Goal: Task Accomplishment & Management: Use online tool/utility

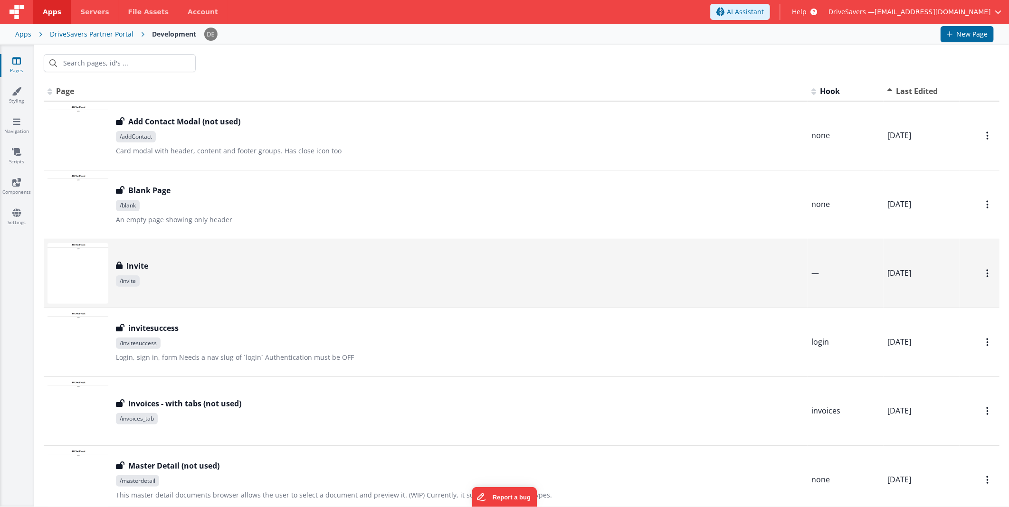
click at [229, 241] on td "Invite Invite /invite" at bounding box center [426, 273] width 764 height 69
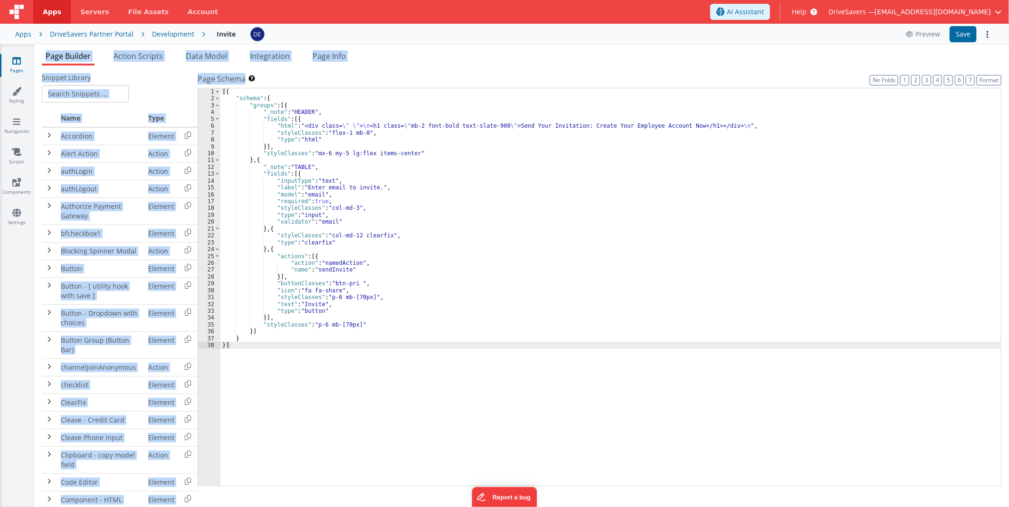
click at [86, 36] on div "DriveSavers Partner Portal" at bounding box center [92, 34] width 84 height 10
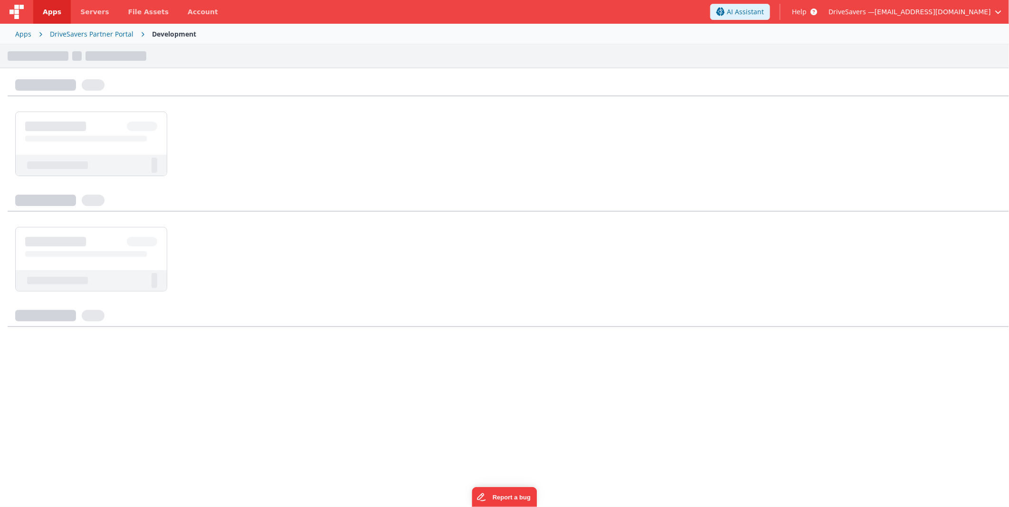
click at [20, 31] on div "Apps" at bounding box center [23, 34] width 16 height 10
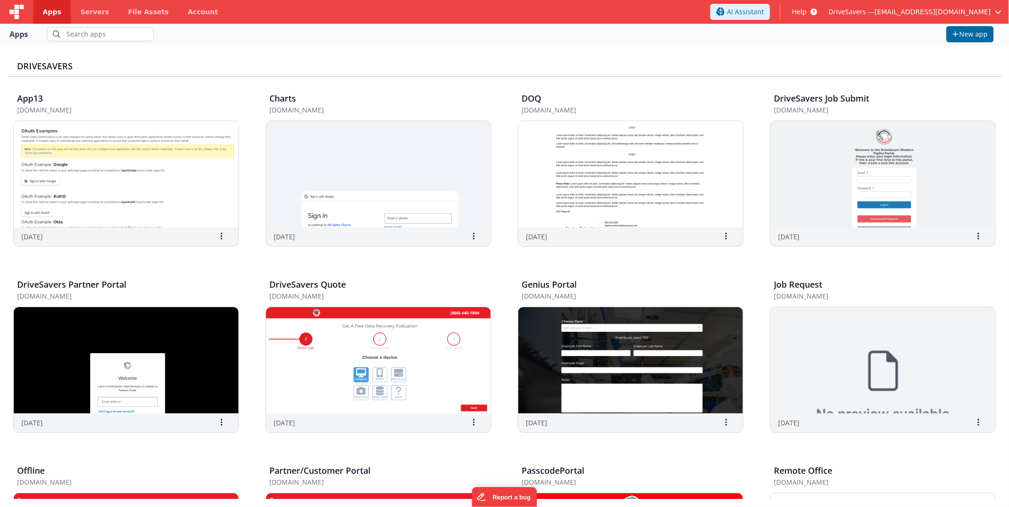
click at [385, 62] on h3 "DriveSavers" at bounding box center [504, 67] width 975 height 10
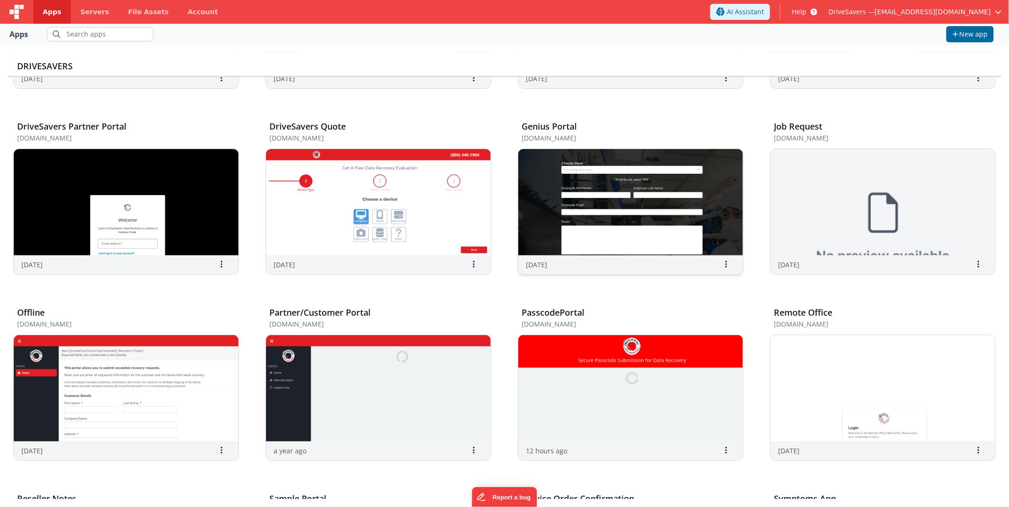
scroll to position [211, 0]
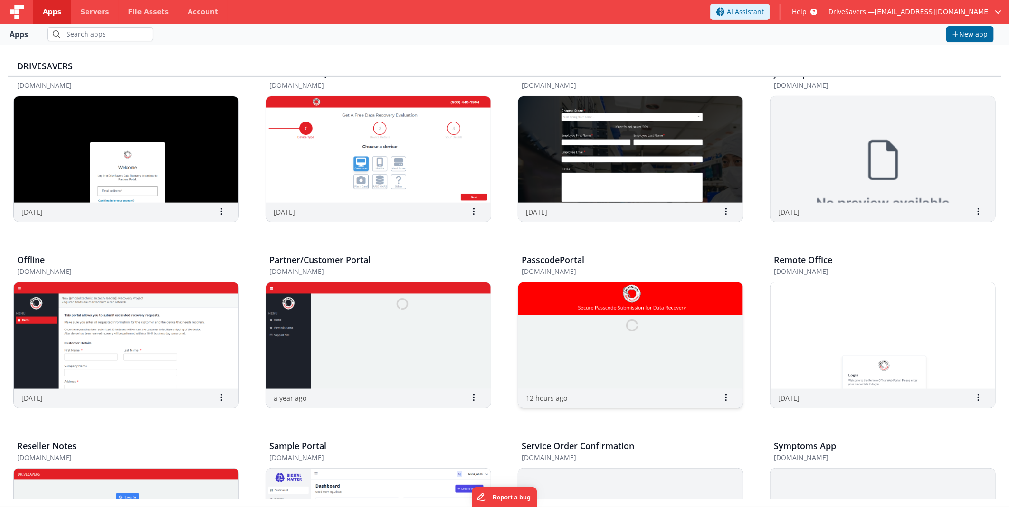
click at [635, 314] on img at bounding box center [630, 336] width 225 height 106
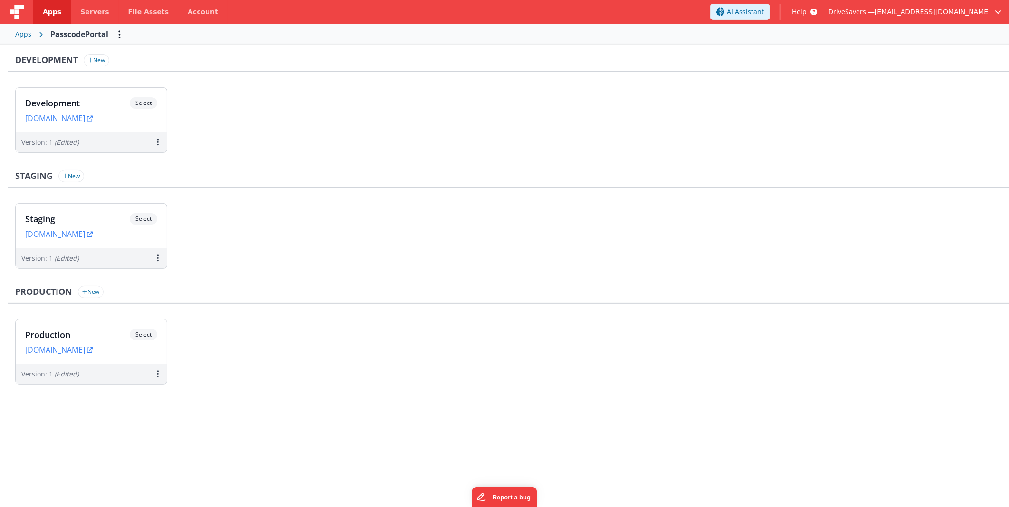
click at [394, 84] on div "Development New Development Select URLs [DOMAIN_NAME] Version: 1 (Edited)" at bounding box center [509, 108] width 1002 height 108
click at [115, 98] on h3 "Development" at bounding box center [77, 103] width 105 height 10
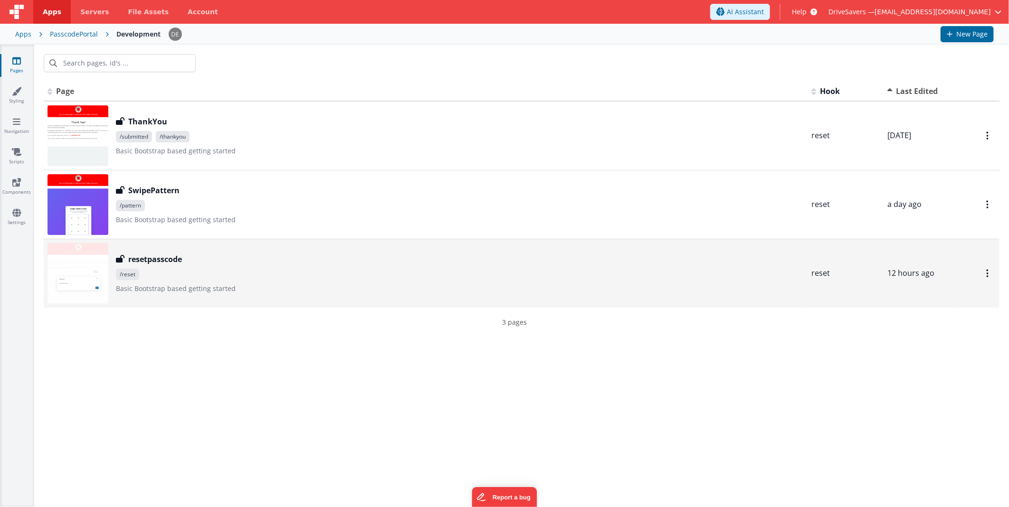
click at [211, 262] on div "resetpasscode" at bounding box center [460, 259] width 688 height 11
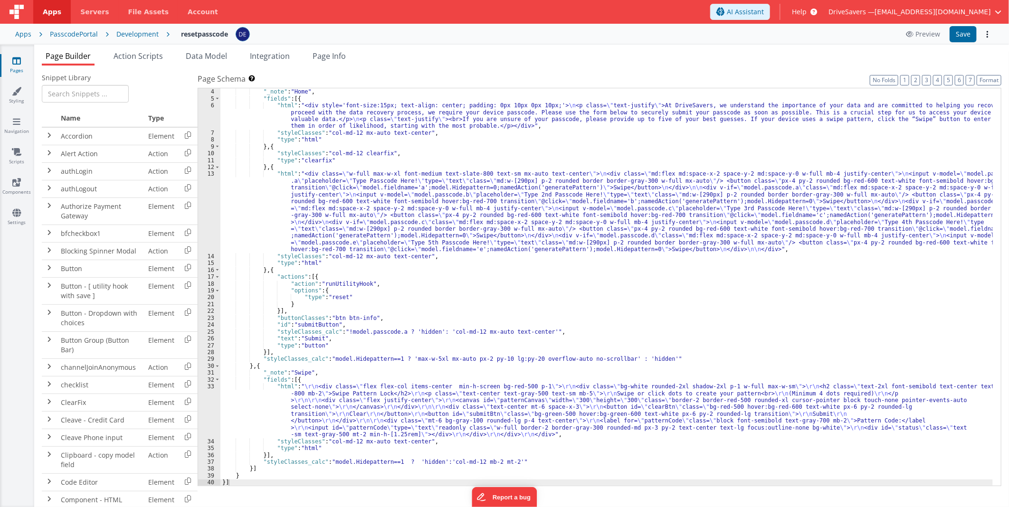
scroll to position [20, 0]
click at [929, 38] on button "Preview" at bounding box center [923, 34] width 46 height 15
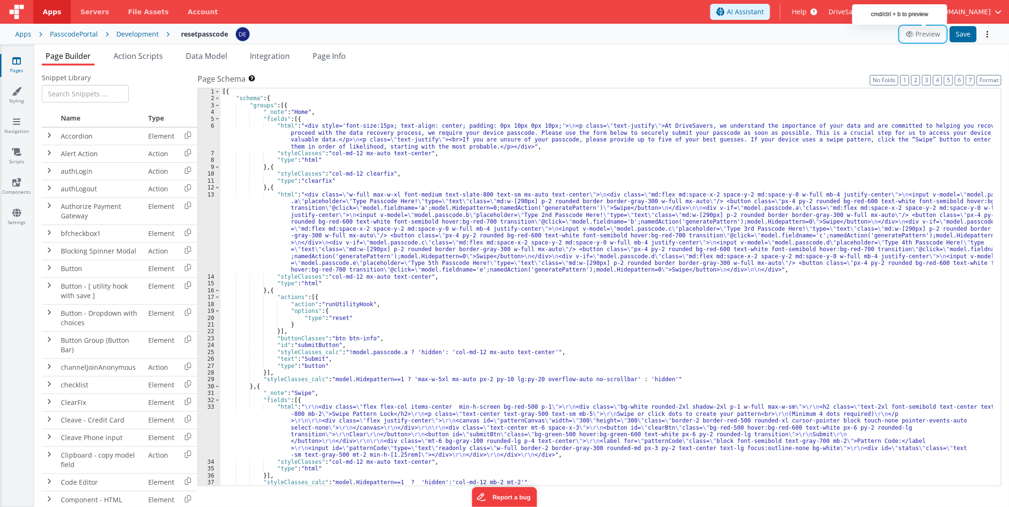
scroll to position [0, 0]
click at [355, 214] on div "[{ "schema" : { "groups" : [{ "_note" : "Home" , "fields" : [{ "html" : "<div s…" at bounding box center [606, 294] width 773 height 412
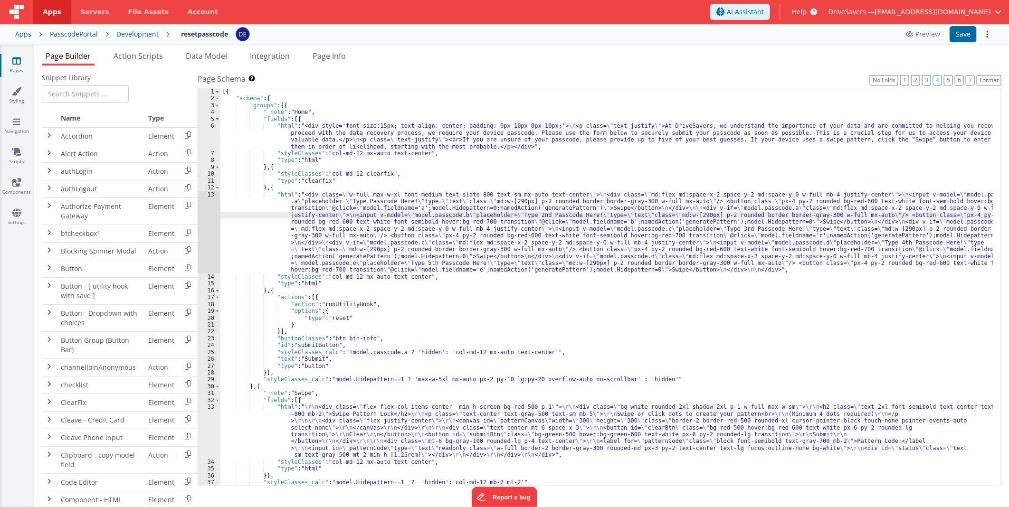
click at [209, 217] on div "13" at bounding box center [209, 232] width 22 height 82
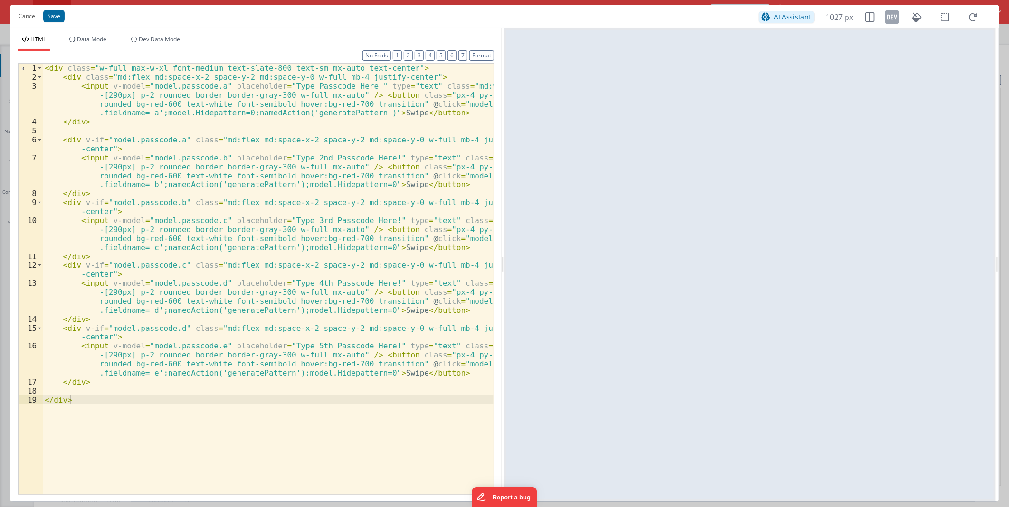
click at [390, 86] on div "< div class = "w-full max-w-xl font-medium text-slate-800 text-sm mx-auto text-…" at bounding box center [268, 288] width 451 height 449
click at [387, 95] on div "< div class = "w-full max-w-xl font-medium text-slate-800 text-sm mx-auto text-…" at bounding box center [268, 288] width 451 height 449
drag, startPoint x: 449, startPoint y: 94, endPoint x: 391, endPoint y: 94, distance: 58.4
click at [391, 94] on div "< div class = "w-full max-w-xl font-medium text-slate-800 text-sm mx-auto text-…" at bounding box center [268, 288] width 451 height 449
click at [390, 167] on div "< div class = "w-full max-w-xl font-medium text-slate-800 text-sm mx-auto text-…" at bounding box center [268, 288] width 451 height 449
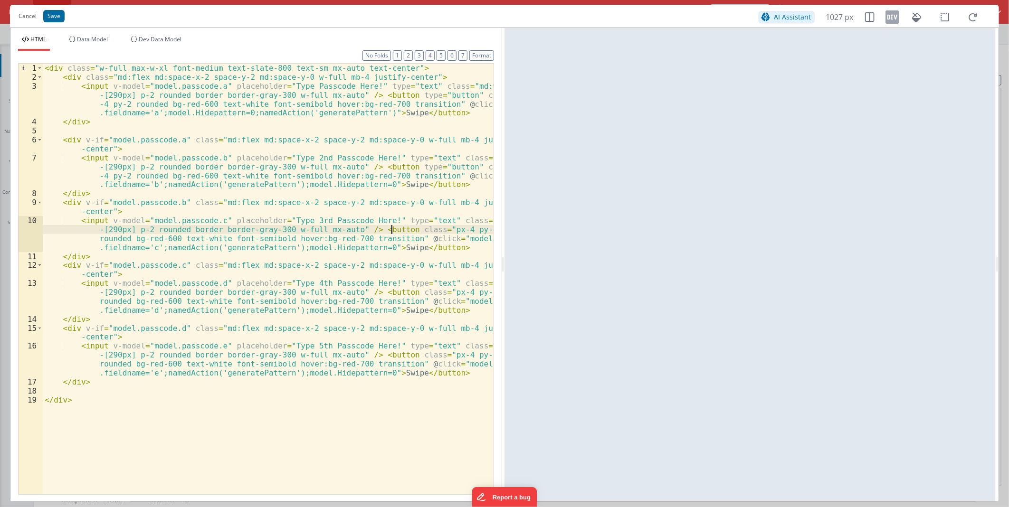
click at [390, 230] on div "< div class = "w-full max-w-xl font-medium text-slate-800 text-sm mx-auto text-…" at bounding box center [268, 288] width 451 height 449
click at [391, 293] on div "< div class = "w-full max-w-xl font-medium text-slate-800 text-sm mx-auto text-…" at bounding box center [268, 288] width 451 height 449
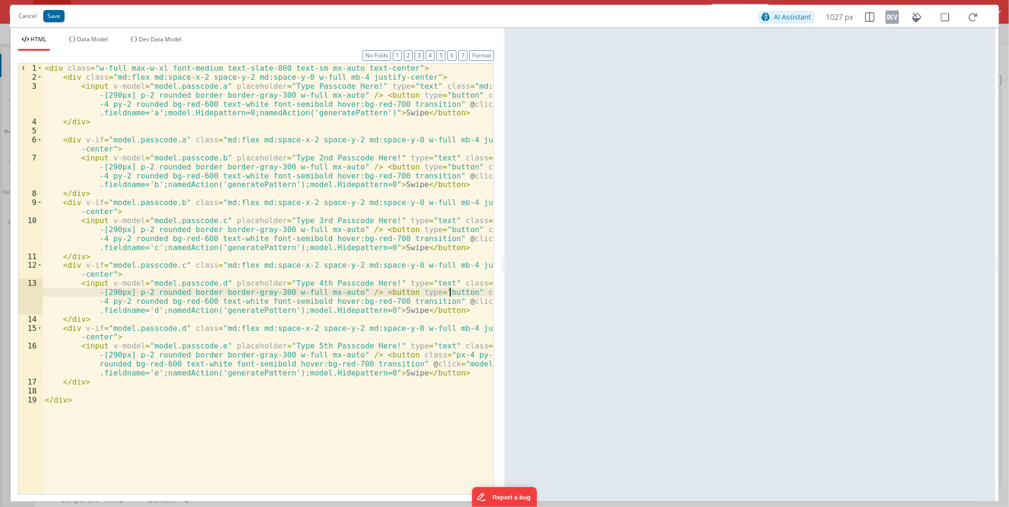
click at [391, 355] on div "< div class = "w-full max-w-xl font-medium text-slate-800 text-sm mx-auto text-…" at bounding box center [268, 288] width 451 height 449
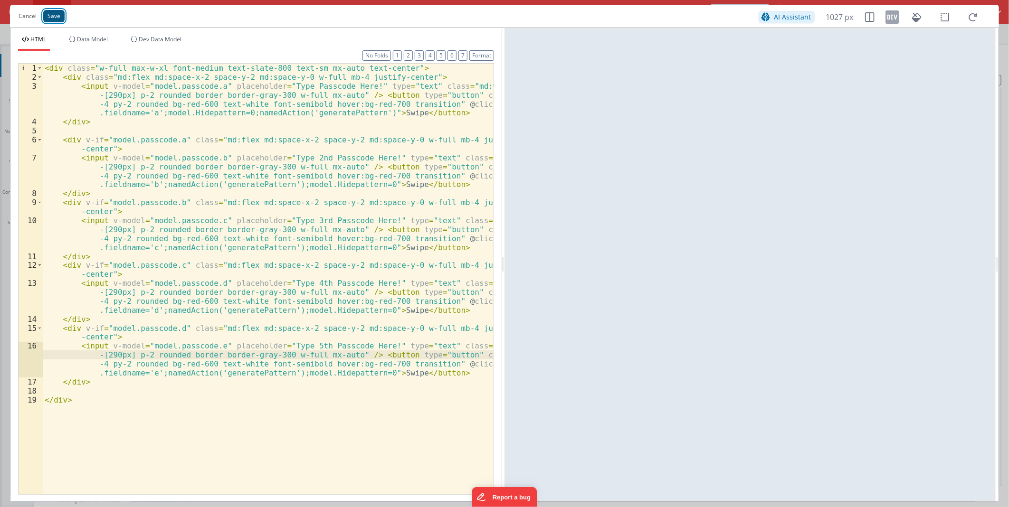
click at [58, 13] on button "Save" at bounding box center [53, 16] width 21 height 12
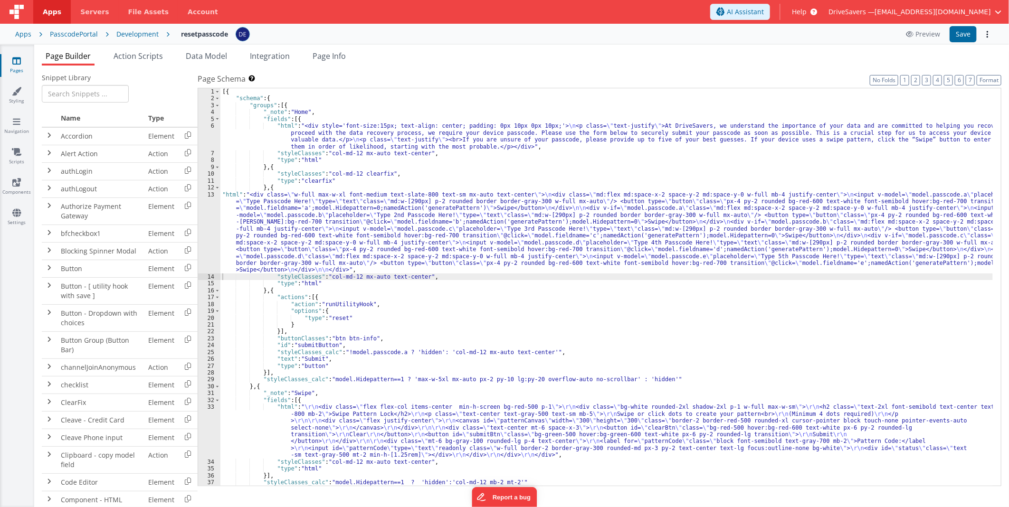
click at [490, 415] on div "[{ "schema" : { "groups" : [{ "_note" : "Home" , "fields" : [{ "html" : "<div s…" at bounding box center [606, 294] width 773 height 412
click at [205, 428] on div "33" at bounding box center [209, 431] width 22 height 55
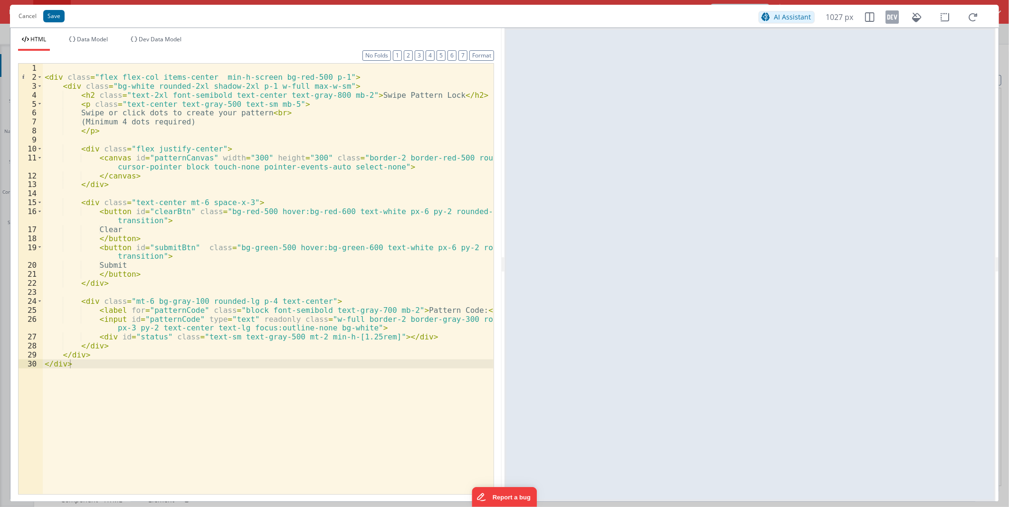
click at [421, 314] on div "< div class = "flex flex-col items-center min-h-screen bg-red-500 p-1" > < div …" at bounding box center [268, 288] width 451 height 449
click at [186, 247] on div "< div class = "flex flex-col items-center min-h-screen bg-red-500 p-1" > < div …" at bounding box center [268, 288] width 451 height 449
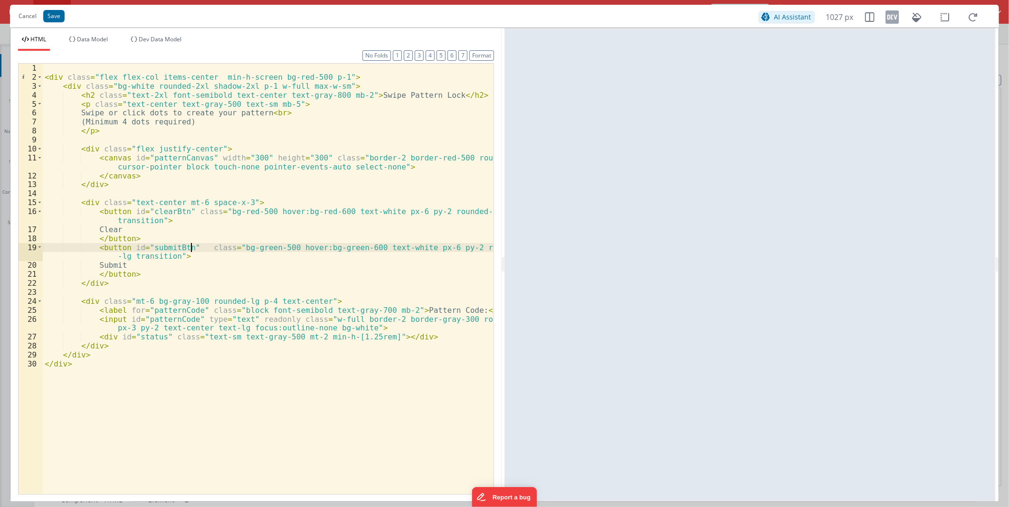
paste textarea
click at [182, 211] on div "< div class = "flex flex-col items-center min-h-screen bg-red-500 p-1" > < div …" at bounding box center [268, 288] width 451 height 449
click at [51, 15] on button "Save" at bounding box center [53, 16] width 21 height 12
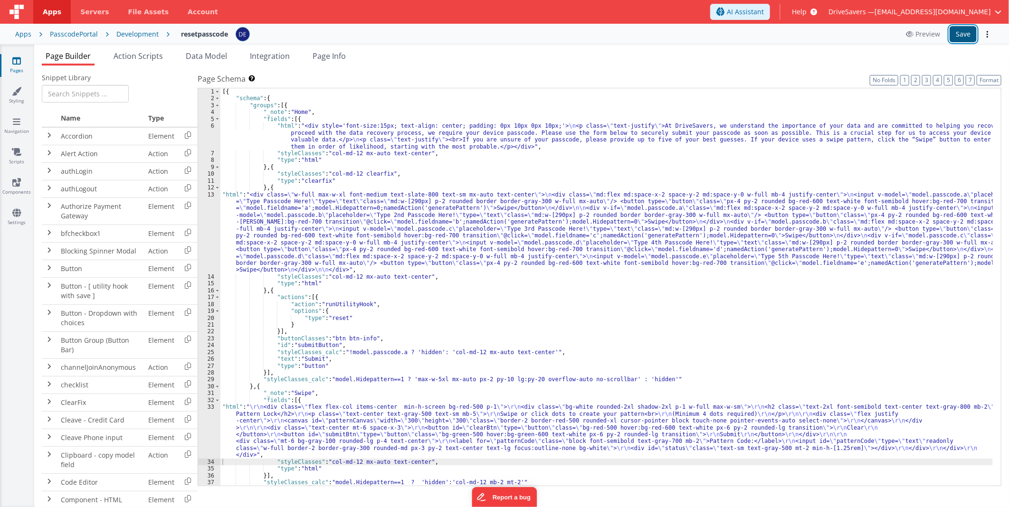
click at [957, 37] on button "Save" at bounding box center [963, 34] width 27 height 16
click at [915, 37] on icon at bounding box center [911, 34] width 10 height 7
click at [396, 412] on div "[{ "schema" : { "groups" : [{ "_note" : "Home" , "fields" : [{ "html" : "<div s…" at bounding box center [606, 294] width 773 height 412
click at [212, 429] on div "33" at bounding box center [209, 431] width 22 height 55
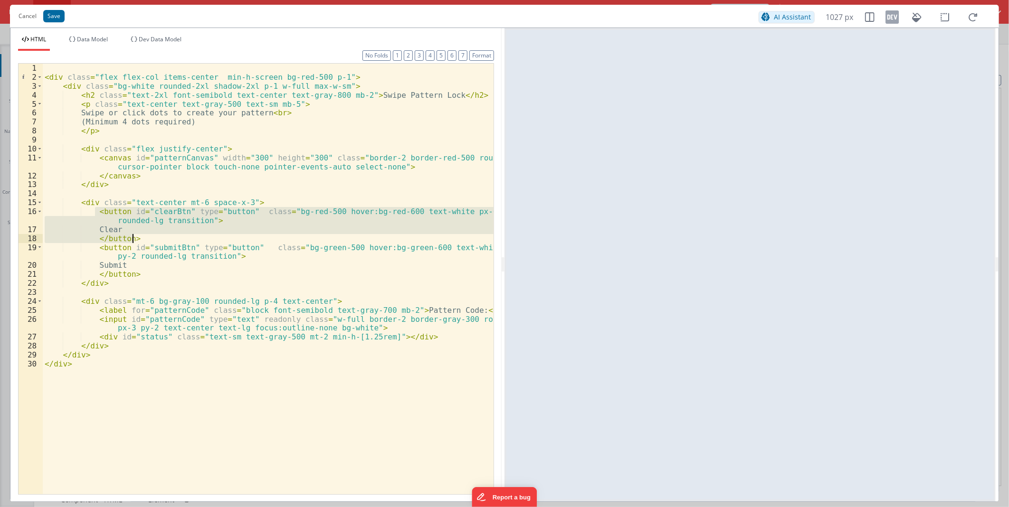
drag, startPoint x: 94, startPoint y: 211, endPoint x: 134, endPoint y: 236, distance: 47.1
click at [134, 236] on div "< div class = "flex flex-col items-center min-h-screen bg-red-500 p-1" > < div …" at bounding box center [268, 288] width 451 height 449
click at [134, 236] on div "< div class = "flex flex-col items-center min-h-screen bg-red-500 p-1" > < div …" at bounding box center [268, 279] width 451 height 431
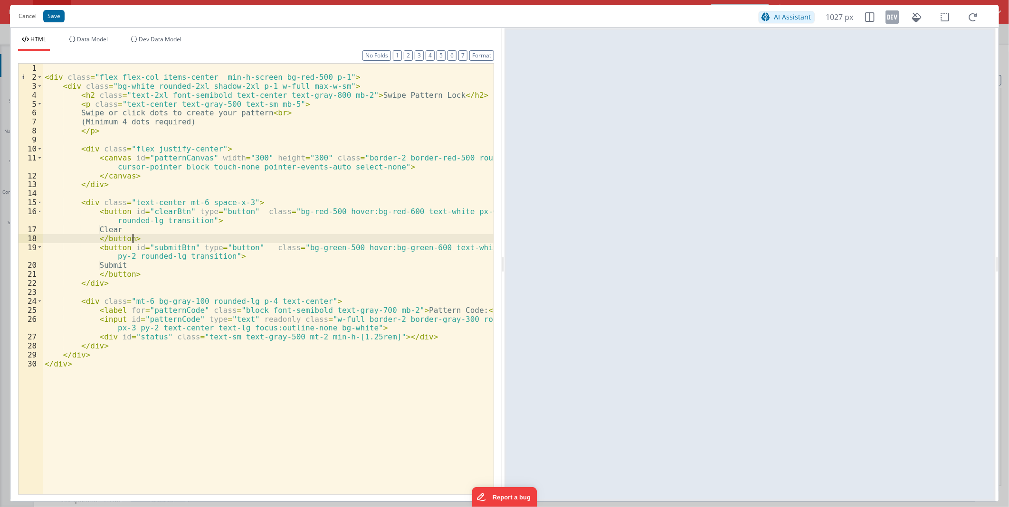
paste textarea
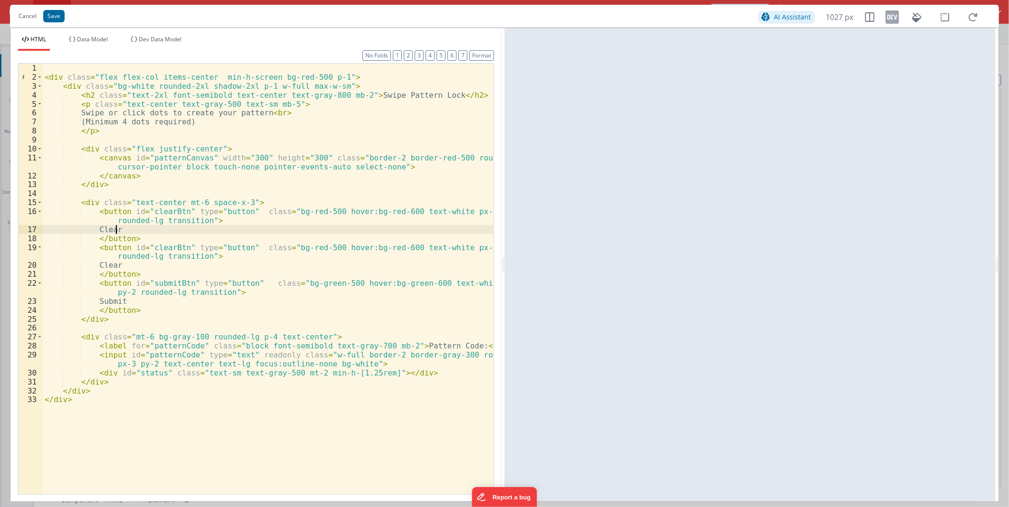
click at [117, 229] on div "< div class = "flex flex-col items-center min-h-screen bg-red-500 p-1" > < div …" at bounding box center [268, 288] width 451 height 449
click at [118, 231] on div "< div class = "flex flex-col items-center min-h-screen bg-red-500 p-1" > < div …" at bounding box center [268, 288] width 451 height 449
click at [56, 17] on button "Save" at bounding box center [53, 16] width 21 height 12
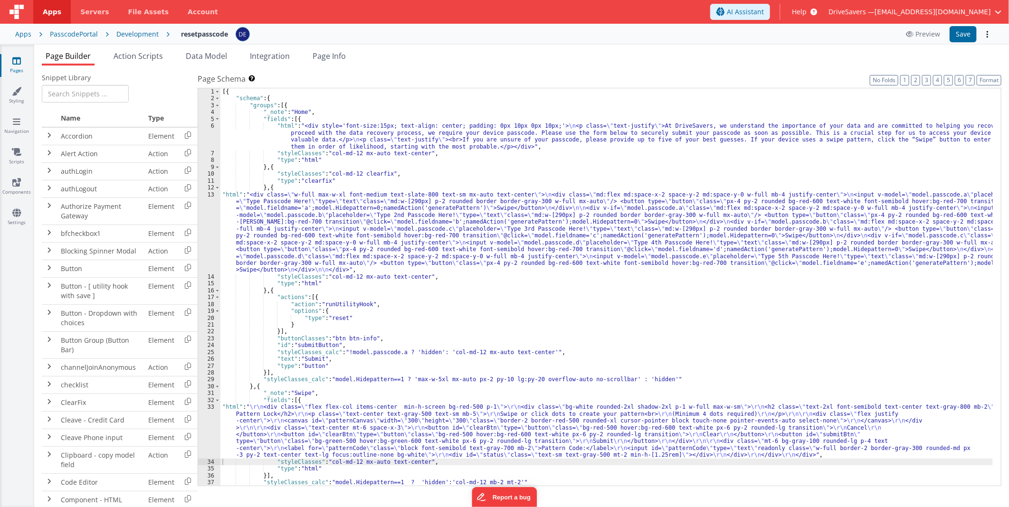
click at [370, 223] on div "[{ "schema" : { "groups" : [{ "_note" : "Home" , "fields" : [{ "html" : "<div s…" at bounding box center [606, 294] width 773 height 412
click at [212, 211] on div "13" at bounding box center [209, 232] width 22 height 82
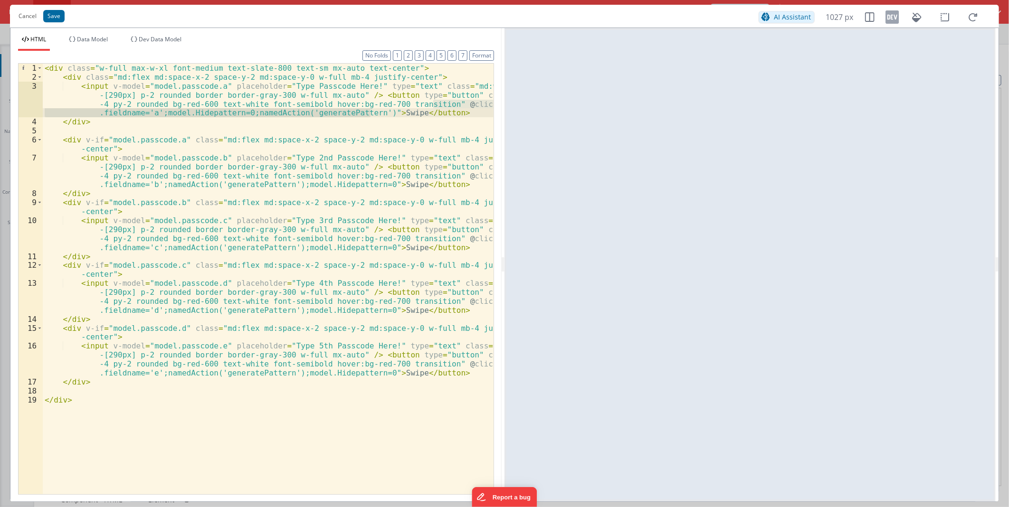
drag, startPoint x: 432, startPoint y: 102, endPoint x: 371, endPoint y: 111, distance: 62.4
click at [371, 111] on div "< div class = "w-full max-w-xl font-medium text-slate-800 text-sm mx-auto text-…" at bounding box center [268, 288] width 451 height 449
click at [32, 11] on button "Cancel" at bounding box center [28, 16] width 28 height 13
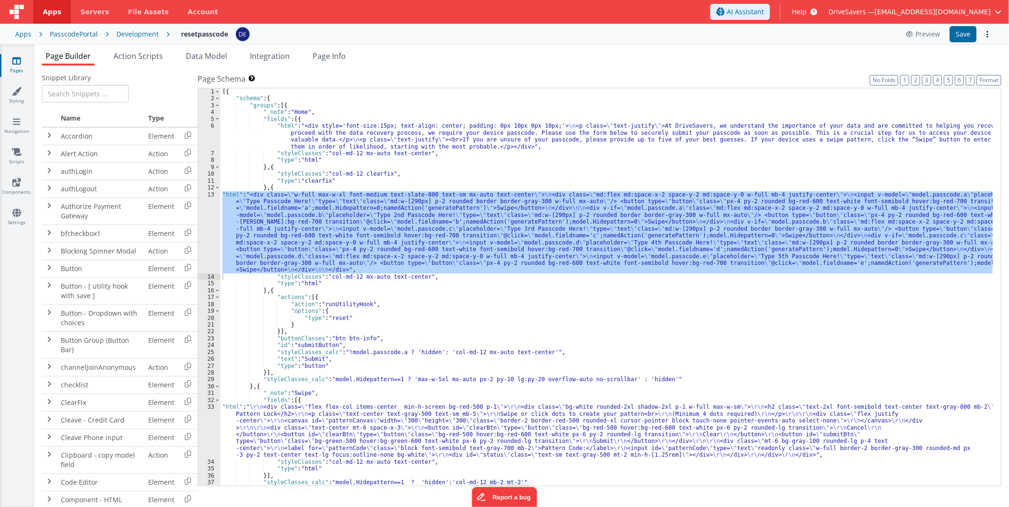
click at [417, 414] on div "[{ "schema" : { "groups" : [{ "_note" : "Home" , "fields" : [{ "html" : "<div s…" at bounding box center [606, 294] width 773 height 412
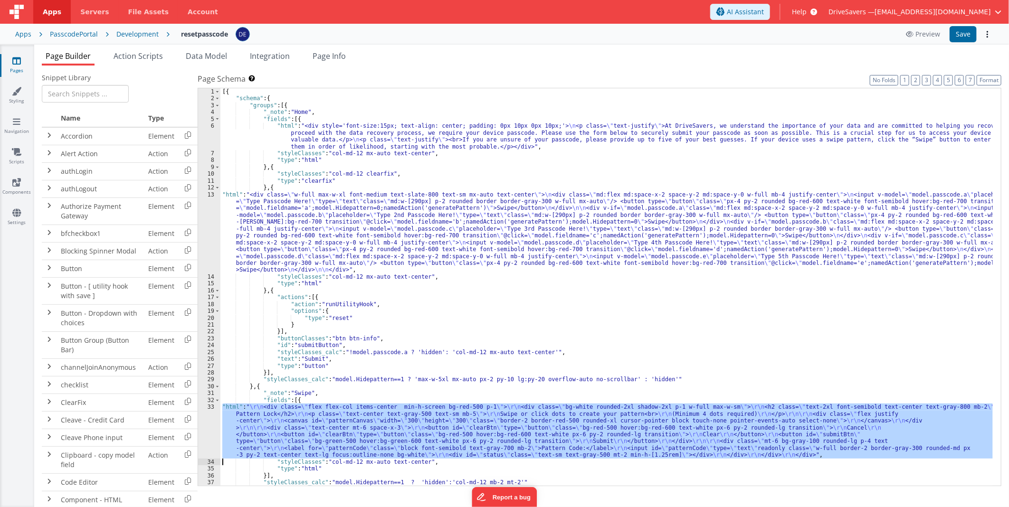
click at [214, 429] on div "33" at bounding box center [209, 431] width 22 height 55
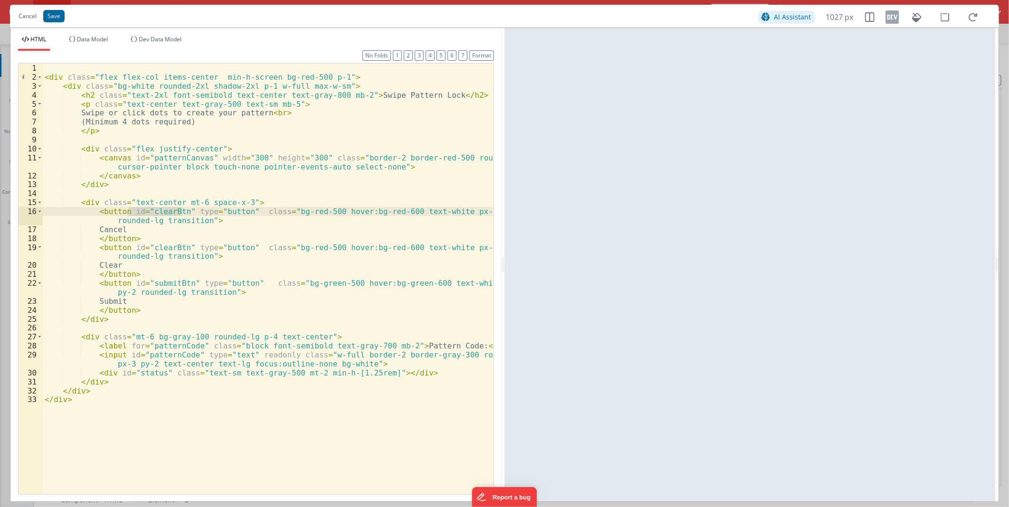
drag, startPoint x: 127, startPoint y: 210, endPoint x: 182, endPoint y: 210, distance: 54.2
click at [182, 210] on div "< div class = "flex flex-col items-center min-h-screen bg-red-500 p-1" > < div …" at bounding box center [268, 288] width 451 height 449
drag, startPoint x: 453, startPoint y: 211, endPoint x: 327, endPoint y: 211, distance: 126.4
click at [327, 211] on div "< div class = "flex flex-col items-center min-h-screen bg-red-500 p-1" > < div …" at bounding box center [268, 288] width 451 height 449
drag, startPoint x: 244, startPoint y: 211, endPoint x: 163, endPoint y: 210, distance: 80.8
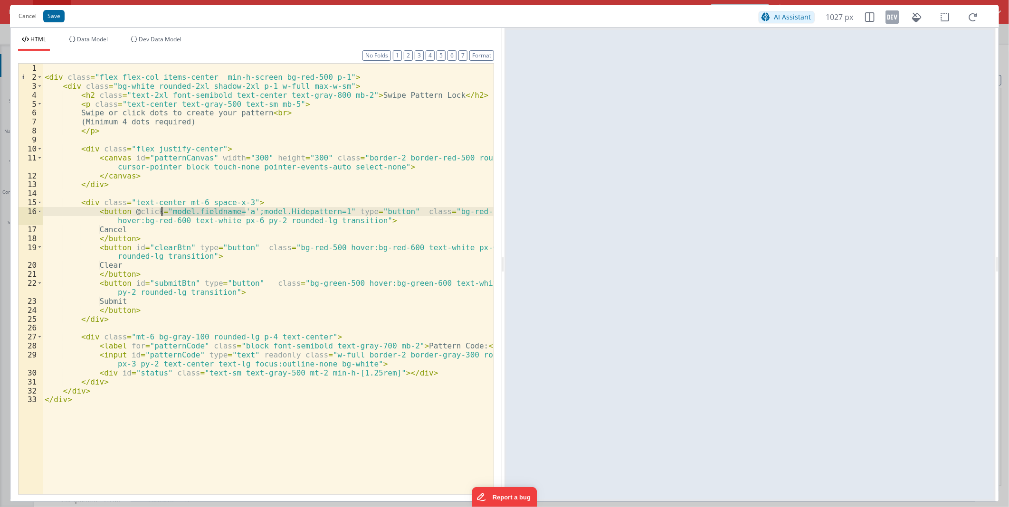
click at [163, 210] on div "< div class = "flex flex-col items-center min-h-screen bg-red-500 p-1" > < div …" at bounding box center [268, 288] width 451 height 449
click at [54, 13] on button "Save" at bounding box center [53, 16] width 21 height 12
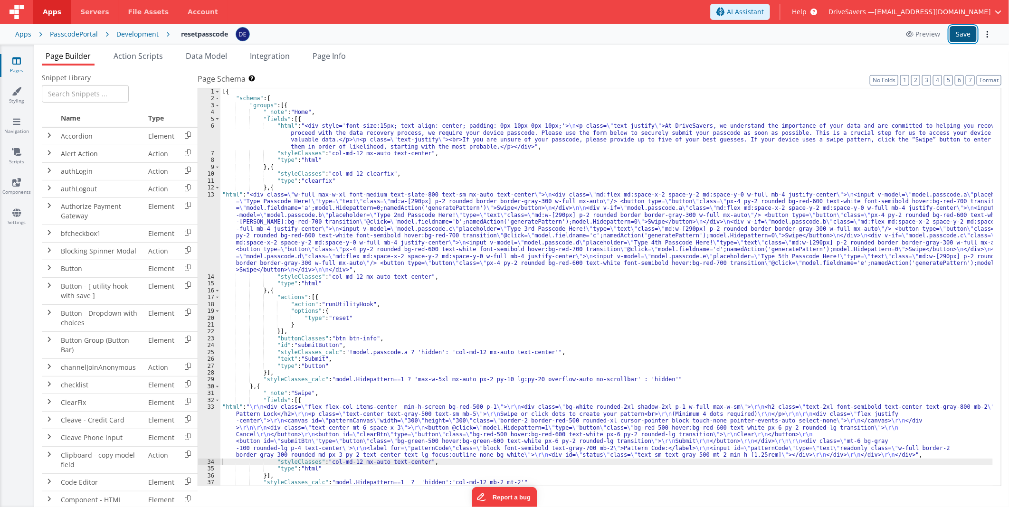
click at [957, 39] on button "Save" at bounding box center [963, 34] width 27 height 16
click at [427, 438] on div "[{ "schema" : { "groups" : [{ "_note" : "Home" , "fields" : [{ "html" : "<div s…" at bounding box center [606, 294] width 773 height 412
click at [212, 421] on div "33" at bounding box center [209, 431] width 22 height 55
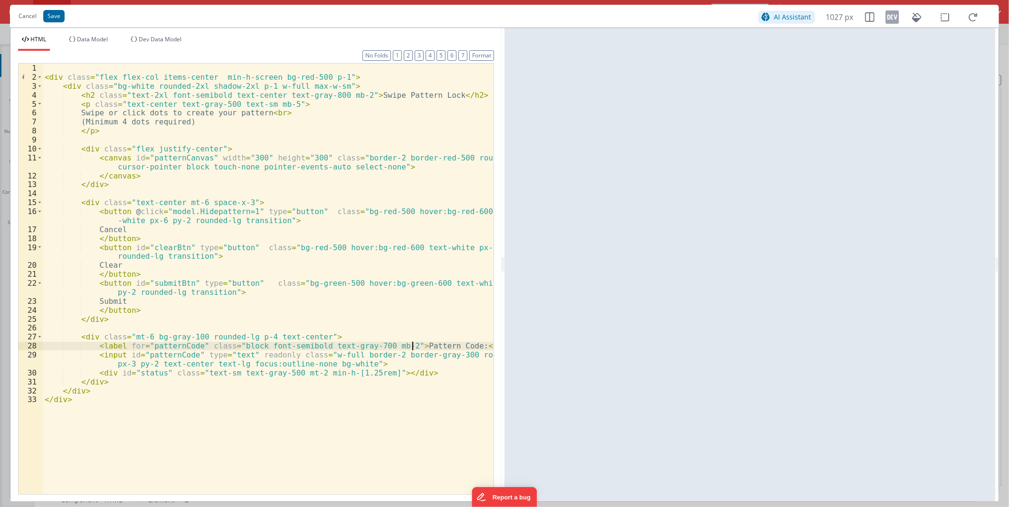
click at [265, 211] on div "< div class = "flex flex-col items-center min-h-screen bg-red-500 p-1" > < div …" at bounding box center [268, 288] width 451 height 449
click at [373, 211] on div "< div class = "flex flex-col items-center min-h-screen bg-red-500 p-1" > < div …" at bounding box center [268, 288] width 451 height 449
click at [54, 18] on button "Save" at bounding box center [53, 16] width 21 height 12
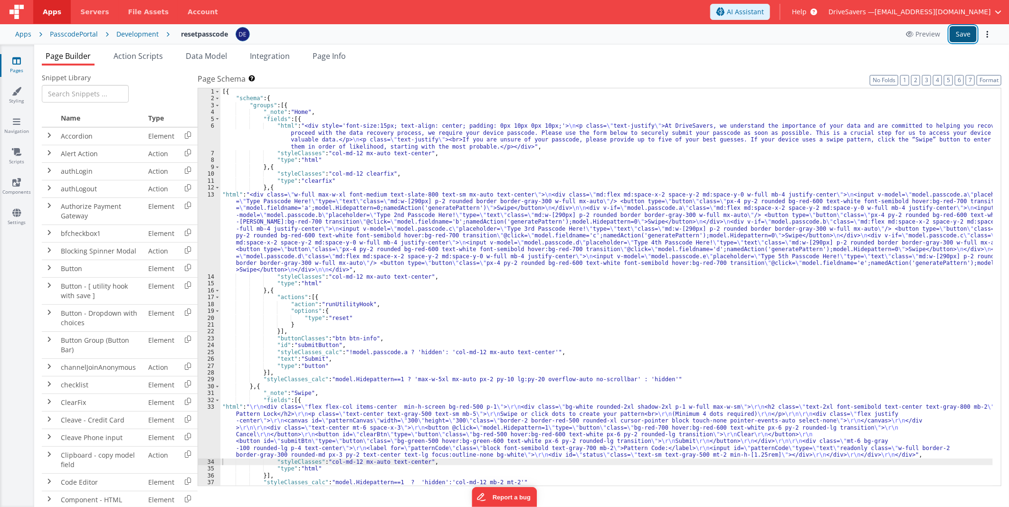
click at [958, 32] on button "Save" at bounding box center [963, 34] width 27 height 16
click at [373, 426] on div "[{ "schema" : { "groups" : [{ "_note" : "Home" , "fields" : [{ "html" : "<div s…" at bounding box center [606, 294] width 773 height 412
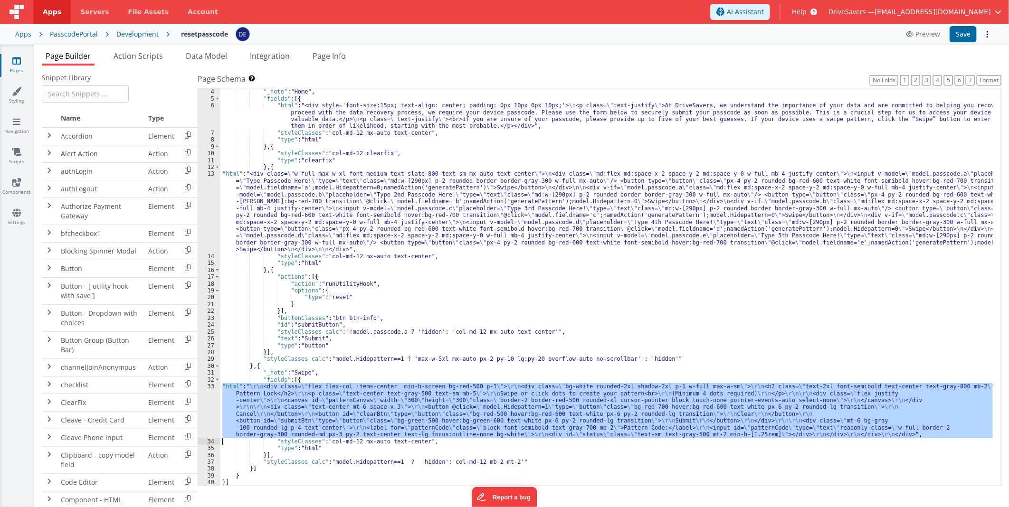
click at [205, 398] on div "33" at bounding box center [209, 410] width 22 height 55
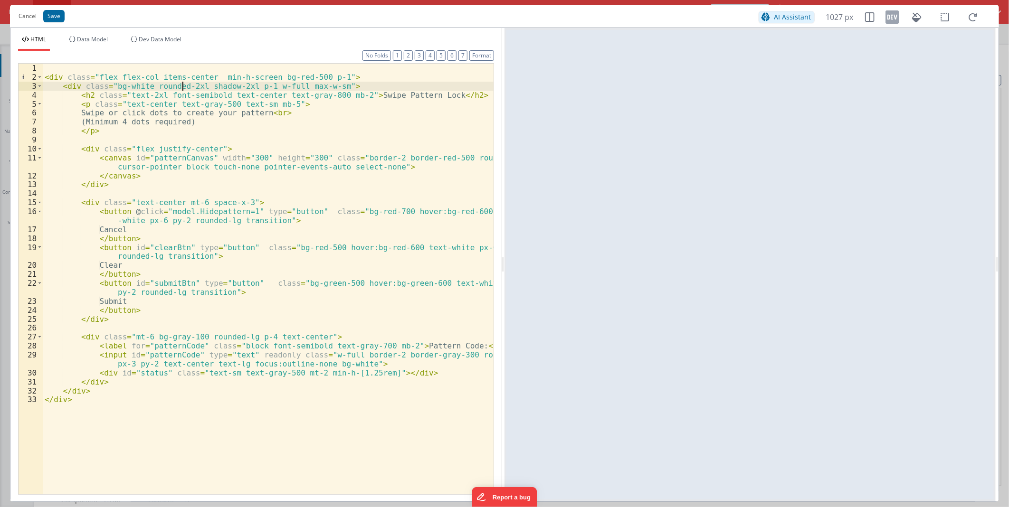
click at [184, 87] on div "< div class = "flex flex-col items-center min-h-screen bg-red-500 p-1" > < div …" at bounding box center [268, 288] width 451 height 449
click at [292, 88] on div "< div class = "flex flex-col items-center min-h-screen bg-red-500 p-1" > < div …" at bounding box center [268, 288] width 451 height 449
click at [302, 172] on div "< div class = "flex flex-col items-center min-h-screen bg-red-500 p-1" > < div …" at bounding box center [268, 288] width 451 height 449
click at [239, 349] on div "< div class = "flex flex-col items-center min-h-screen bg-red-500 p-1" > < div …" at bounding box center [268, 288] width 451 height 449
click at [240, 341] on div "< div class = "flex flex-col items-center min-h-screen bg-red-500 p-1" > < div …" at bounding box center [268, 288] width 451 height 449
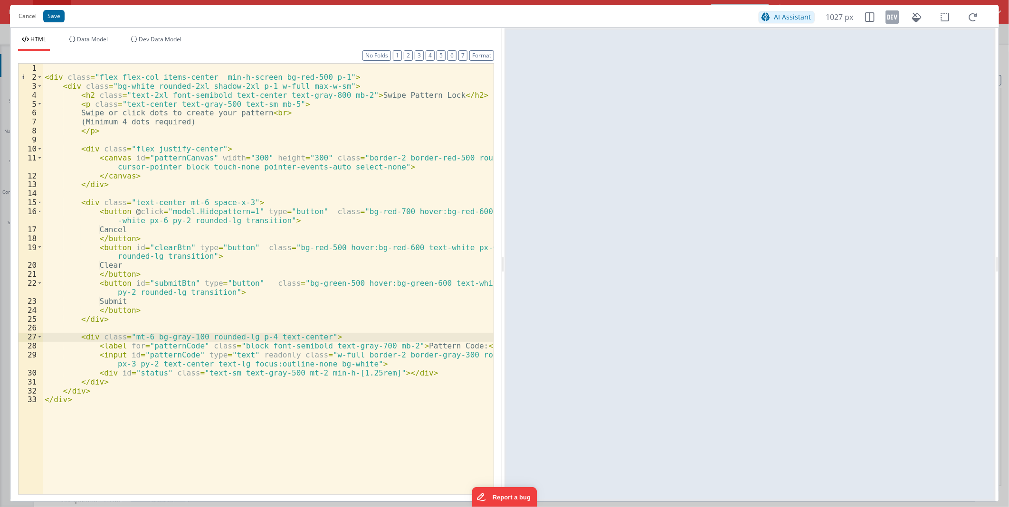
click at [132, 374] on div "< div class = "flex flex-col items-center min-h-screen bg-red-500 p-1" > < div …" at bounding box center [268, 288] width 451 height 449
click at [94, 373] on div "< div class = "flex flex-col items-center min-h-screen bg-red-500 p-1" > < div …" at bounding box center [268, 288] width 451 height 449
drag, startPoint x: 92, startPoint y: 373, endPoint x: 404, endPoint y: 372, distance: 312.2
click at [404, 372] on div "< div class = "flex flex-col items-center min-h-screen bg-red-500 p-1" > < div …" at bounding box center [268, 288] width 451 height 449
click at [182, 351] on div "< div class = "flex flex-col items-center min-h-screen bg-red-500 p-1" > < div …" at bounding box center [268, 288] width 451 height 449
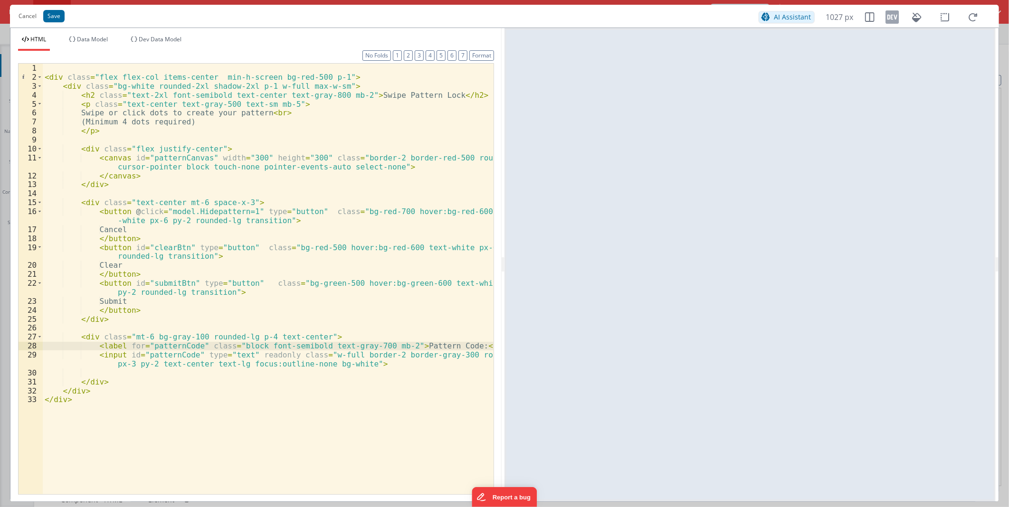
click at [236, 160] on div "< div class = "flex flex-col items-center min-h-screen bg-red-500 p-1" > < div …" at bounding box center [268, 288] width 451 height 449
drag, startPoint x: 243, startPoint y: 157, endPoint x: 237, endPoint y: 158, distance: 6.7
click at [237, 158] on div "< div class = "flex flex-col items-center min-h-screen bg-red-500 p-1" > < div …" at bounding box center [268, 288] width 451 height 449
drag, startPoint x: 298, startPoint y: 157, endPoint x: 293, endPoint y: 158, distance: 5.8
click at [293, 158] on div "< div class = "flex flex-col items-center min-h-screen bg-red-500 p-1" > < div …" at bounding box center [268, 288] width 451 height 449
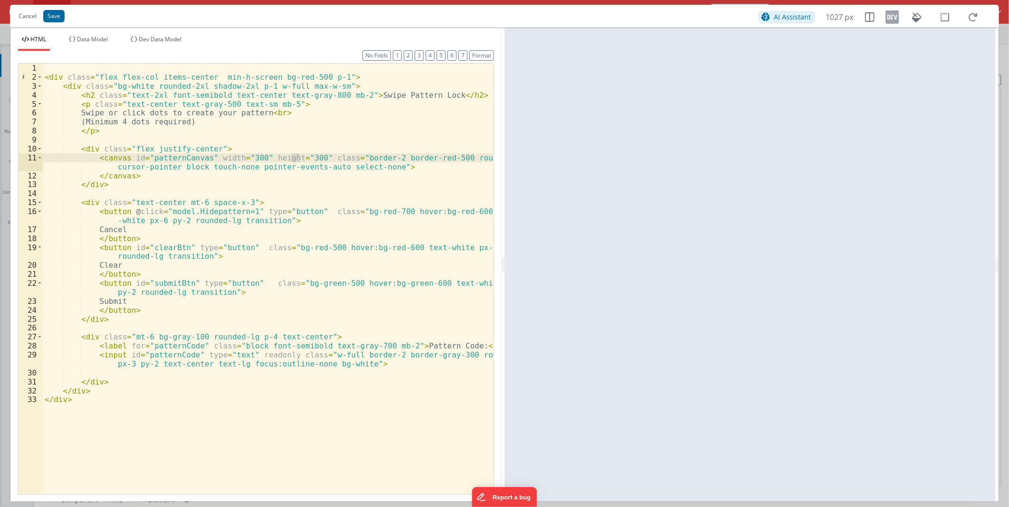
click at [153, 146] on div "< div class = "flex flex-col items-center min-h-screen bg-red-500 p-1" > < div …" at bounding box center [268, 288] width 451 height 449
click at [358, 160] on div "< div class = "flex flex-col items-center min-h-screen bg-red-500 p-1" > < div …" at bounding box center [268, 288] width 451 height 449
click at [130, 152] on div "< div class = "flex flex-col items-center min-h-screen bg-red-500 p-1" > < div …" at bounding box center [268, 288] width 451 height 449
click at [135, 149] on div "< div class = "flex flex-col items-center min-h-screen bg-red-500 p-1" > < div …" at bounding box center [268, 288] width 451 height 449
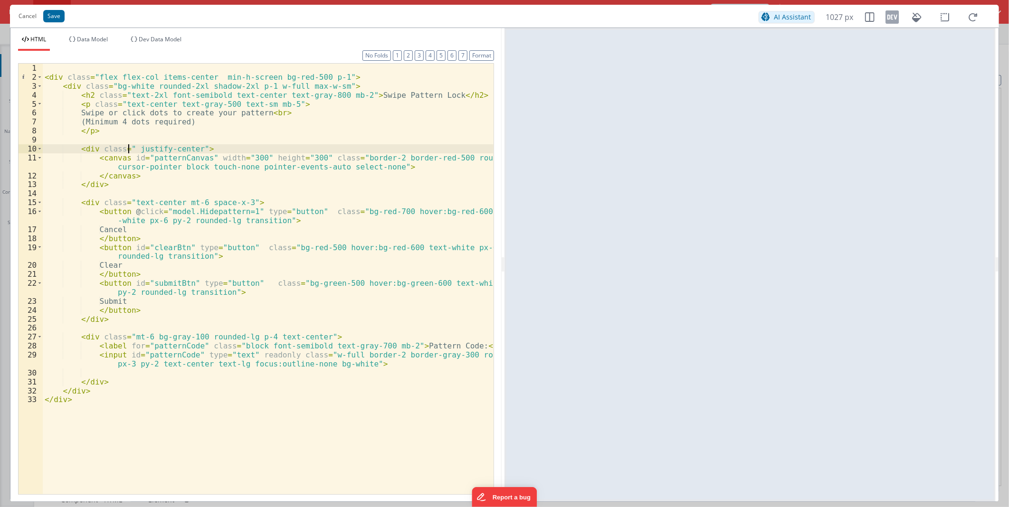
click at [140, 149] on div "< div class = "flex flex-col items-center min-h-screen bg-red-500 p-1" > < div …" at bounding box center [268, 288] width 451 height 449
drag, startPoint x: 140, startPoint y: 149, endPoint x: 171, endPoint y: 149, distance: 31.4
click at [171, 149] on div "< div class = "flex flex-col items-center min-h-screen bg-red-500 p-1" > < div …" at bounding box center [268, 288] width 451 height 449
click at [984, 15] on div "Cancel Save AI Assistant 1027 px" at bounding box center [504, 16] width 989 height 23
click at [976, 12] on icon at bounding box center [973, 17] width 21 height 12
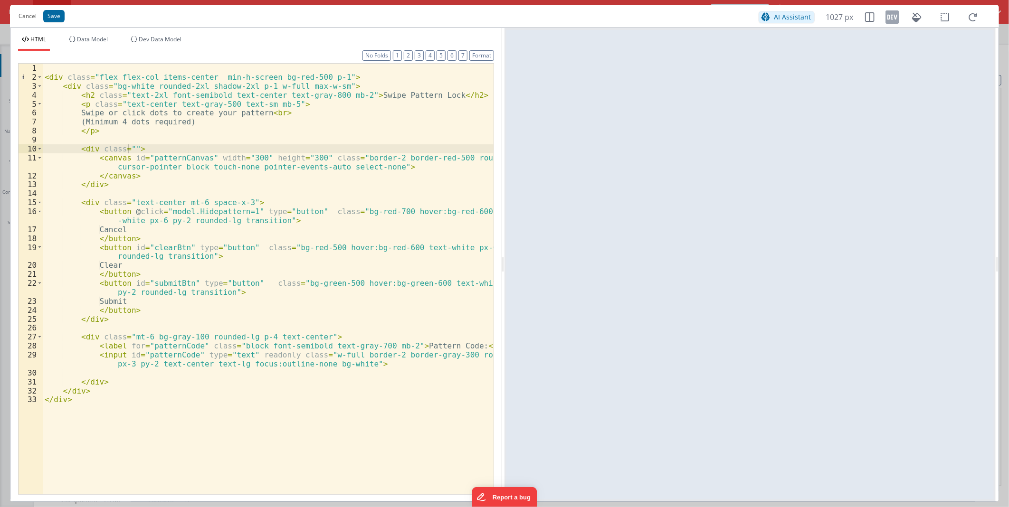
click at [363, 177] on div "< div class = "flex flex-col items-center min-h-screen bg-red-500 p-1" > < div …" at bounding box center [268, 288] width 451 height 449
click at [362, 174] on div "< div class = "flex flex-col items-center min-h-screen bg-red-500 p-1" > < div …" at bounding box center [268, 288] width 451 height 449
click at [123, 77] on div "< div class = "flex flex-col items-center min-h-screen bg-red-500 p-1" > < div …" at bounding box center [268, 288] width 451 height 449
drag, startPoint x: 123, startPoint y: 77, endPoint x: 142, endPoint y: 76, distance: 19.0
click at [142, 76] on div "< div class = "flex flex-col items-center min-h-screen bg-red-500 p-1" > < div …" at bounding box center [268, 288] width 451 height 449
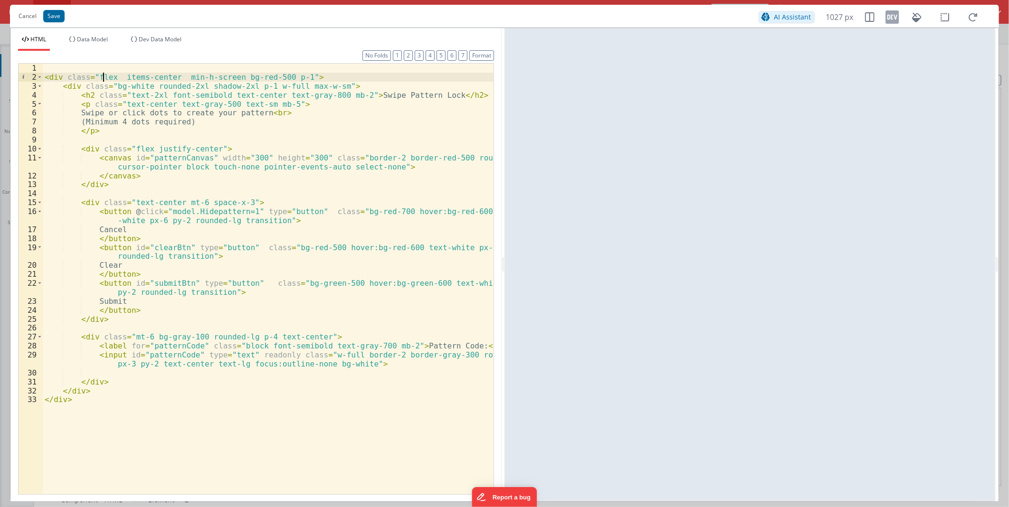
click at [103, 75] on div "< div class = "flex items-center min-h-screen bg-red-500 p-1" > < div class = "…" at bounding box center [268, 288] width 451 height 449
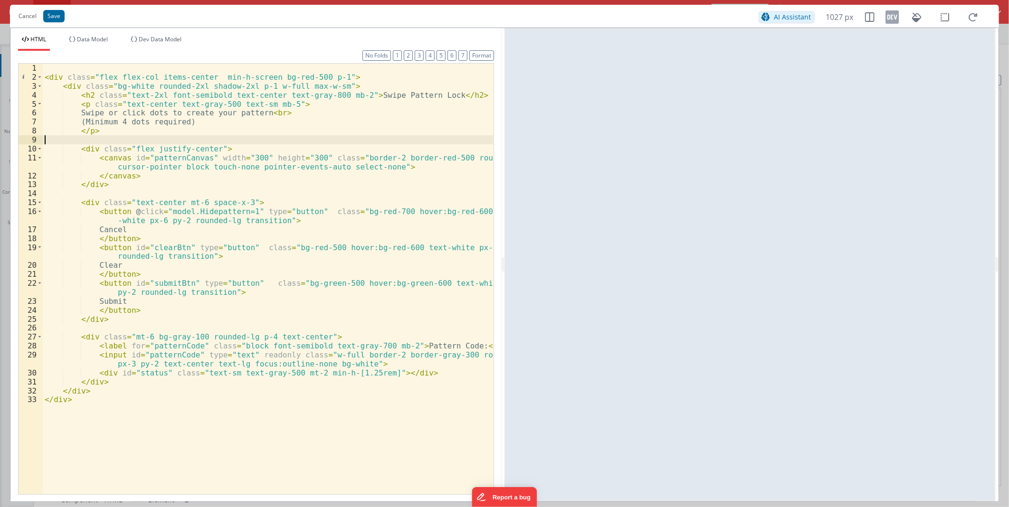
click at [254, 144] on div "< div class = "flex flex-col items-center min-h-screen bg-red-500 p-1" > < div …" at bounding box center [268, 288] width 451 height 449
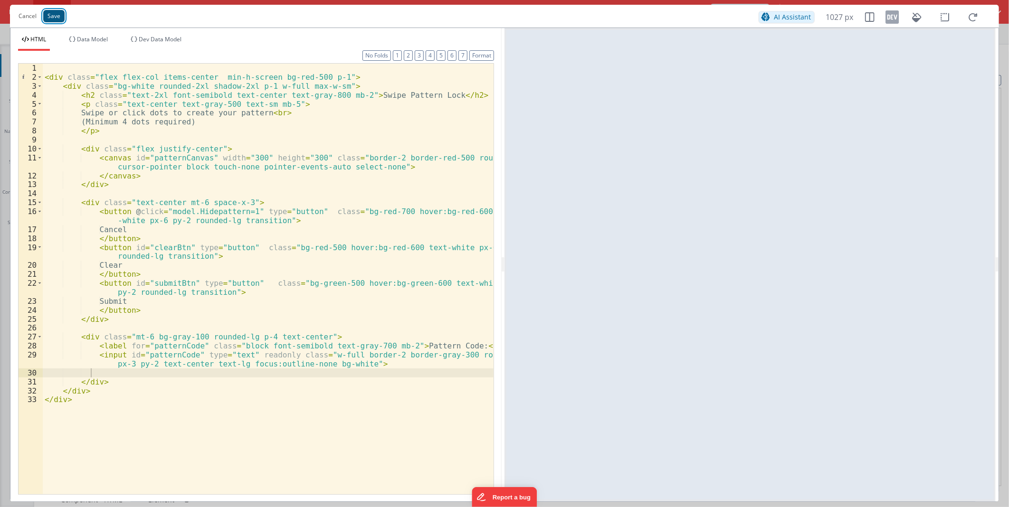
click at [50, 17] on button "Save" at bounding box center [53, 16] width 21 height 12
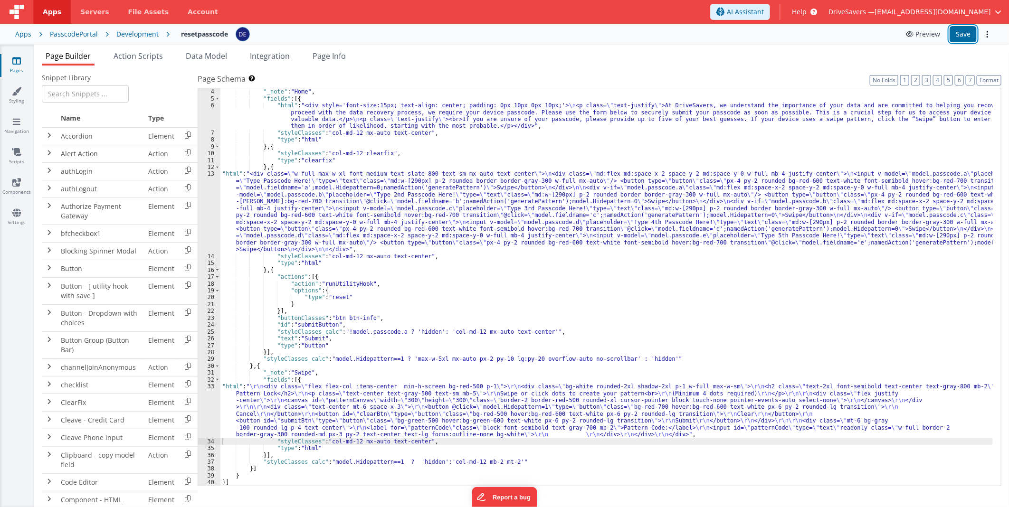
click at [960, 36] on button "Save" at bounding box center [963, 34] width 27 height 16
click at [397, 466] on div ""groups" : [{ "_note" : "Home" , "fields" : [{ "html" : "<div style='font-size:…" at bounding box center [606, 288] width 773 height 412
click at [471, 462] on div ""groups" : [{ "_note" : "Home" , "fields" : [{ "html" : "<div style='font-size:…" at bounding box center [606, 288] width 773 height 412
drag, startPoint x: 471, startPoint y: 462, endPoint x: 498, endPoint y: 461, distance: 26.2
click at [498, 461] on div ""groups" : [{ "_note" : "Home" , "fields" : [{ "html" : "<div style='font-size:…" at bounding box center [606, 288] width 773 height 412
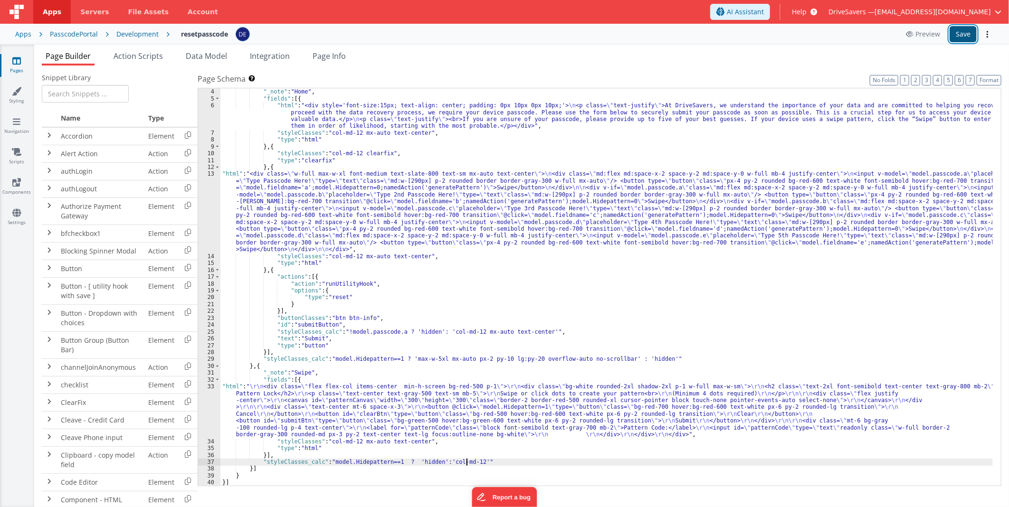
click at [961, 34] on button "Save" at bounding box center [963, 34] width 27 height 16
click at [391, 411] on div ""groups" : [{ "_note" : "Home" , "fields" : [{ "html" : "<div style='font-size:…" at bounding box center [606, 288] width 773 height 412
click at [466, 461] on div ""groups" : [{ "_note" : "Home" , "fields" : [{ "html" : "<div style='font-size:…" at bounding box center [606, 288] width 773 height 412
drag, startPoint x: 466, startPoint y: 461, endPoint x: 438, endPoint y: 461, distance: 28.5
click at [438, 461] on div ""groups" : [{ "_note" : "Home" , "fields" : [{ "html" : "<div style='font-size:…" at bounding box center [606, 288] width 773 height 412
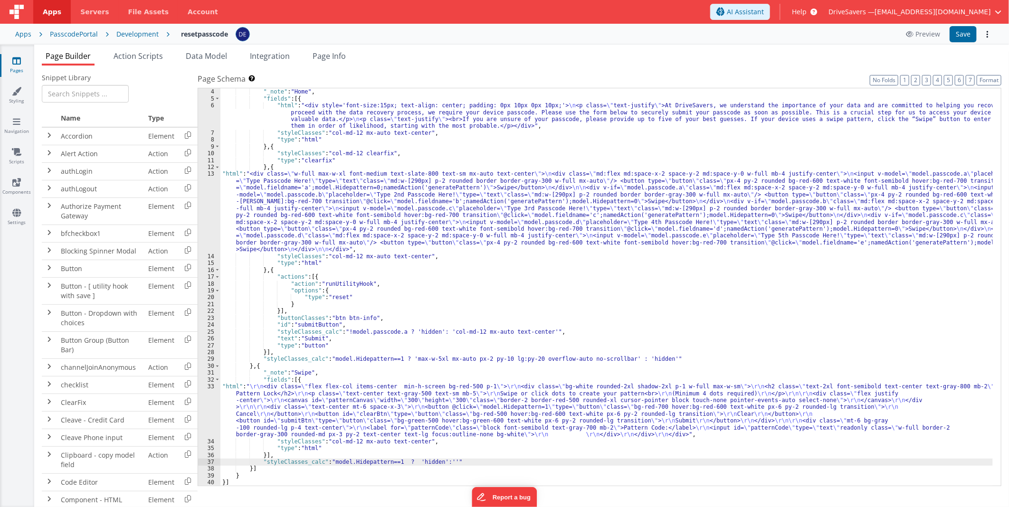
click at [588, 358] on div ""groups" : [{ "_note" : "Home" , "fields" : [{ "html" : "<div style='font-size:…" at bounding box center [606, 288] width 773 height 412
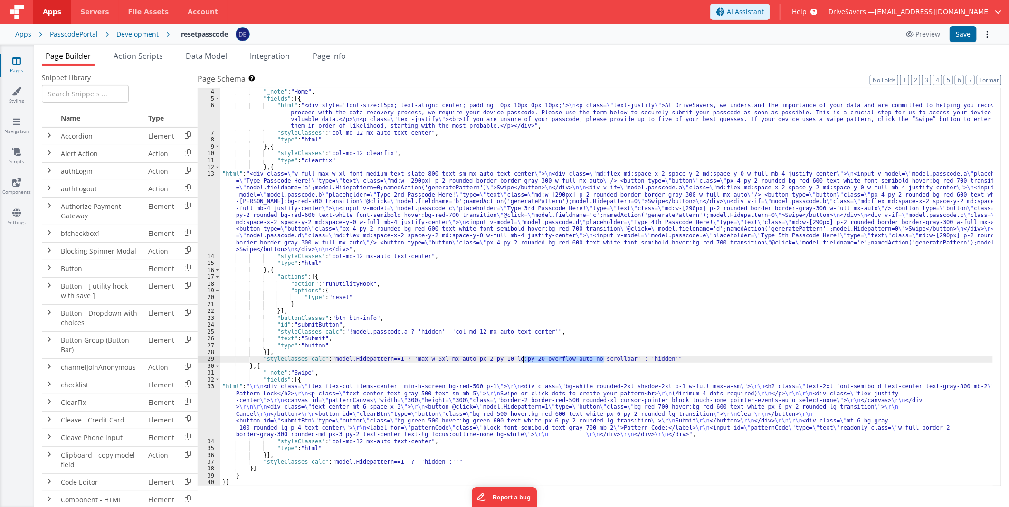
drag, startPoint x: 588, startPoint y: 358, endPoint x: 535, endPoint y: 358, distance: 53.2
click at [535, 358] on div ""groups" : [{ "_note" : "Home" , "fields" : [{ "html" : "<div style='font-size:…" at bounding box center [606, 288] width 773 height 412
click at [437, 461] on div ""groups" : [{ "_note" : "Home" , "fields" : [{ "html" : "<div style='font-size:…" at bounding box center [606, 288] width 773 height 412
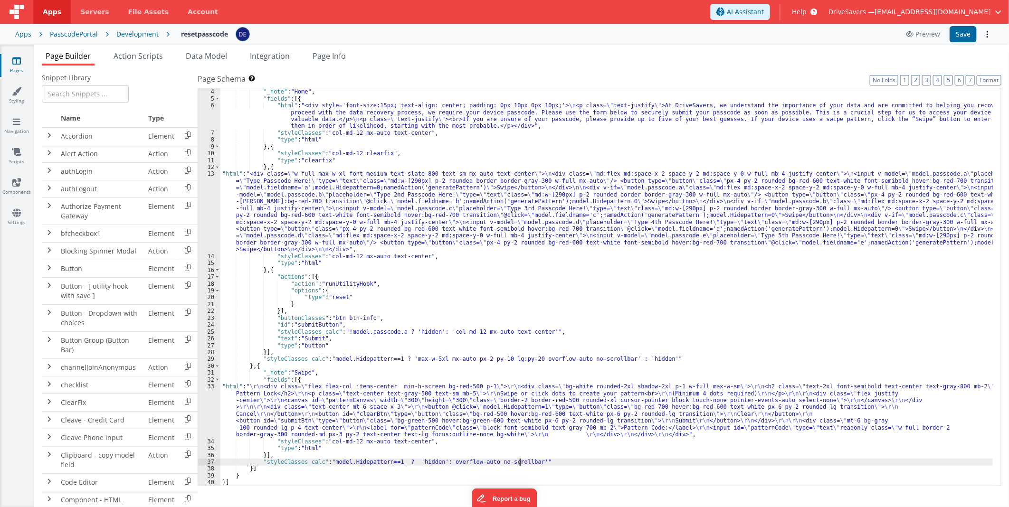
click at [405, 358] on div ""groups" : [{ "_note" : "Home" , "fields" : [{ "html" : "<div style='font-size:…" at bounding box center [606, 288] width 773 height 412
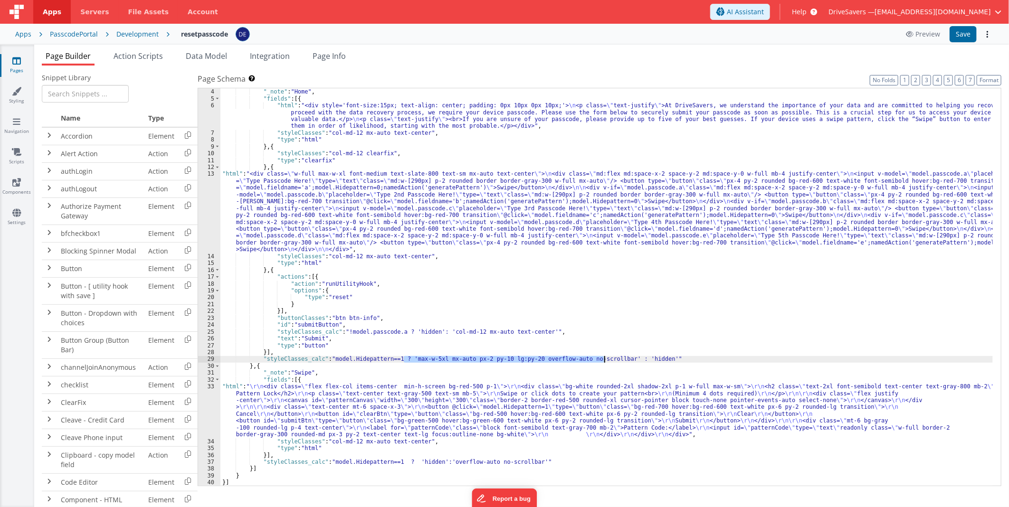
drag, startPoint x: 405, startPoint y: 358, endPoint x: 584, endPoint y: 359, distance: 178.2
click at [584, 359] on div ""groups" : [{ "_note" : "Home" , "fields" : [{ "html" : "<div style='font-size:…" at bounding box center [606, 288] width 773 height 412
click at [446, 461] on div ""groups" : [{ "_note" : "Home" , "fields" : [{ "html" : "<div style='font-size:…" at bounding box center [606, 288] width 773 height 412
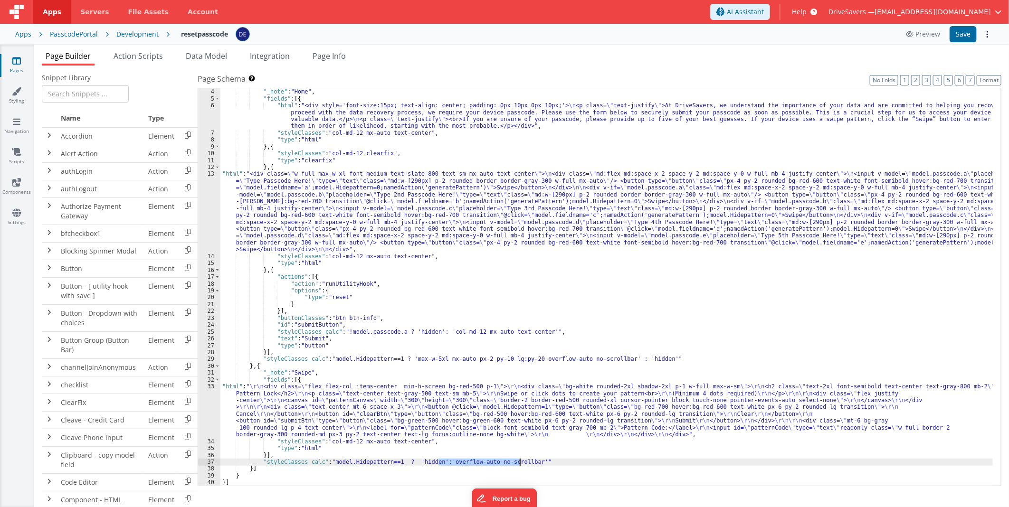
drag, startPoint x: 446, startPoint y: 461, endPoint x: 497, endPoint y: 461, distance: 50.8
click at [497, 461] on div ""groups" : [{ "_note" : "Home" , "fields" : [{ "html" : "<div style='font-size:…" at bounding box center [606, 288] width 773 height 412
click at [957, 38] on button "Save" at bounding box center [963, 34] width 27 height 16
click at [534, 461] on div ""groups" : [{ "_note" : "Home" , "fields" : [{ "html" : "<div style='font-size:…" at bounding box center [606, 288] width 773 height 412
click at [483, 459] on div ""groups" : [{ "_note" : "Home" , "fields" : [{ "html" : "<div style='font-size:…" at bounding box center [606, 288] width 773 height 412
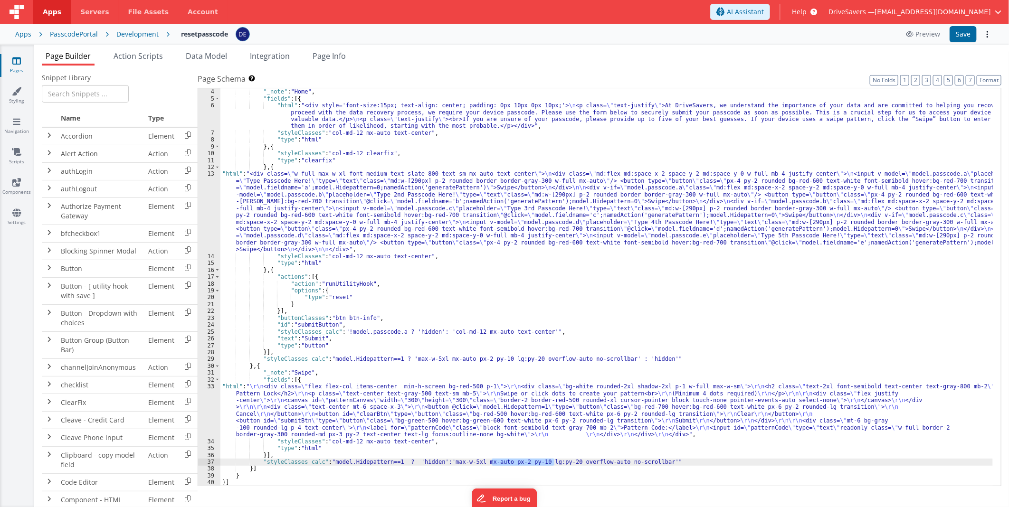
drag, startPoint x: 493, startPoint y: 461, endPoint x: 555, endPoint y: 461, distance: 62.2
click at [555, 461] on div ""groups" : [{ "_note" : "Home" , "fields" : [{ "html" : "<div style='font-size:…" at bounding box center [606, 288] width 773 height 412
click at [961, 34] on button "Save" at bounding box center [963, 34] width 27 height 16
click at [415, 413] on div ""groups" : [{ "_note" : "Home" , "fields" : [{ "html" : "<div style='font-size:…" at bounding box center [606, 288] width 773 height 412
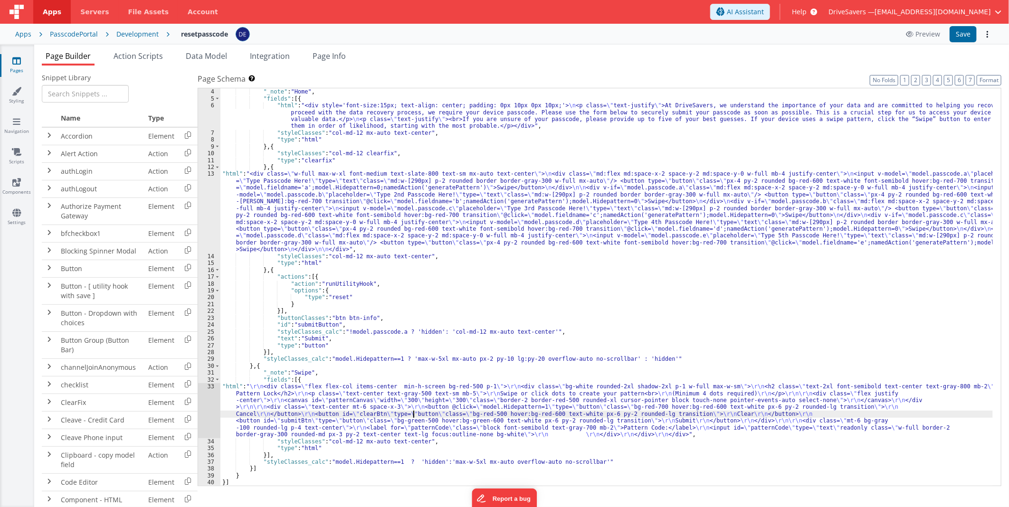
click at [358, 442] on div ""groups" : [{ "_note" : "Home" , "fields" : [{ "html" : "<div style='font-size:…" at bounding box center [606, 288] width 773 height 412
drag, startPoint x: 358, startPoint y: 442, endPoint x: 404, endPoint y: 440, distance: 46.2
click at [404, 440] on div ""groups" : [{ "_note" : "Home" , "fields" : [{ "html" : "<div style='font-size:…" at bounding box center [606, 288] width 773 height 412
click at [960, 35] on button "Save" at bounding box center [963, 34] width 27 height 16
click at [392, 410] on div ""groups" : [{ "_note" : "Home" , "fields" : [{ "html" : "<div style='font-size:…" at bounding box center [606, 288] width 773 height 412
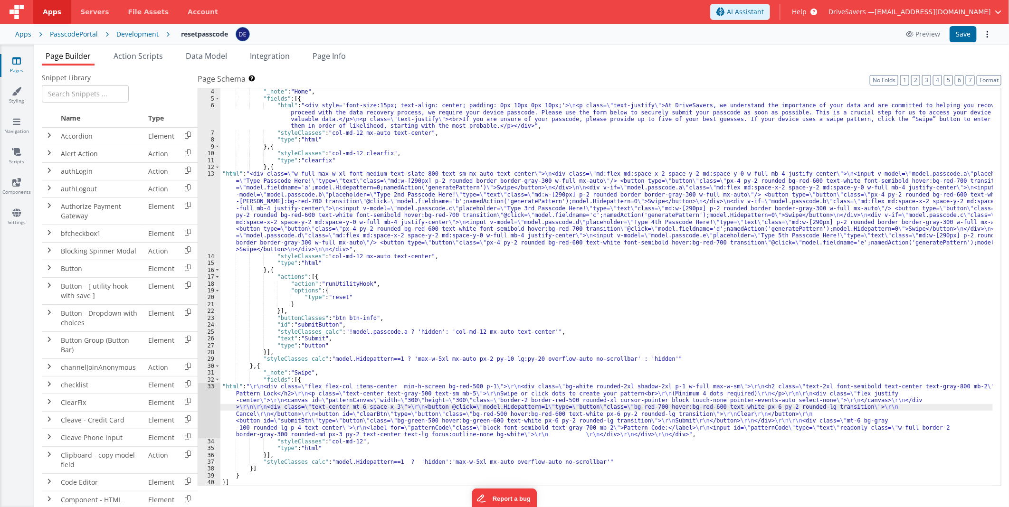
click at [211, 398] on div "33" at bounding box center [209, 410] width 22 height 55
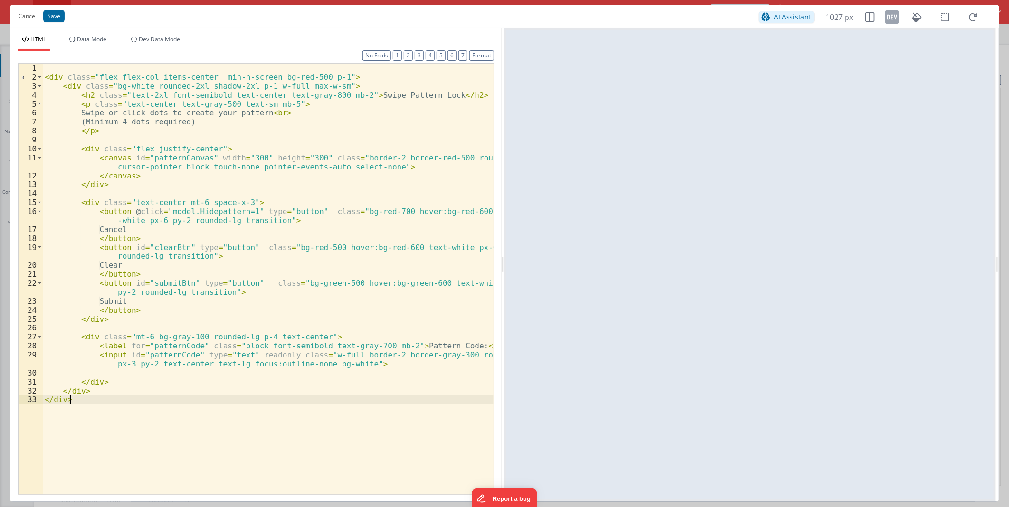
click at [211, 397] on div "< div class = "flex flex-col items-center min-h-screen bg-red-500 p-1" > < div …" at bounding box center [268, 288] width 451 height 449
click at [393, 135] on div "< div class = "flex flex-col items-center min-h-screen bg-red-500 p-1" > < div …" at bounding box center [268, 288] width 451 height 449
click at [969, 15] on icon at bounding box center [973, 17] width 21 height 12
click at [35, 16] on button "Cancel" at bounding box center [28, 16] width 28 height 13
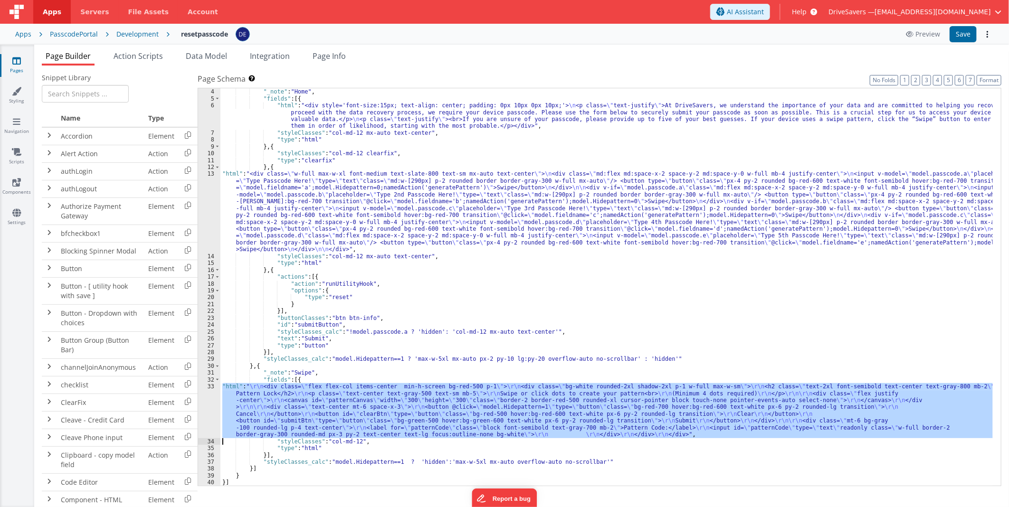
click at [365, 407] on div ""groups" : [{ "_note" : "Home" , "fields" : [{ "html" : "<div style='font-size:…" at bounding box center [606, 287] width 773 height 398
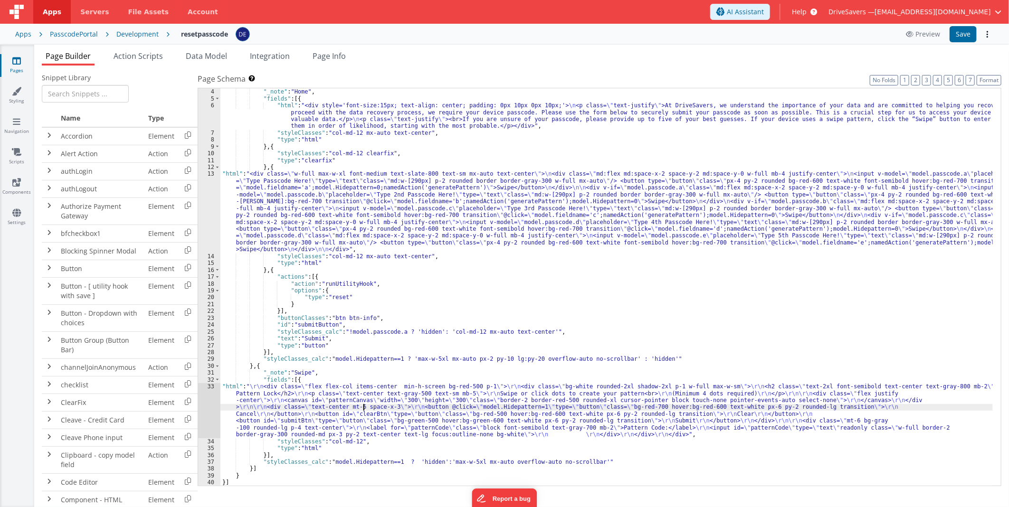
click at [214, 405] on div "33" at bounding box center [209, 410] width 22 height 55
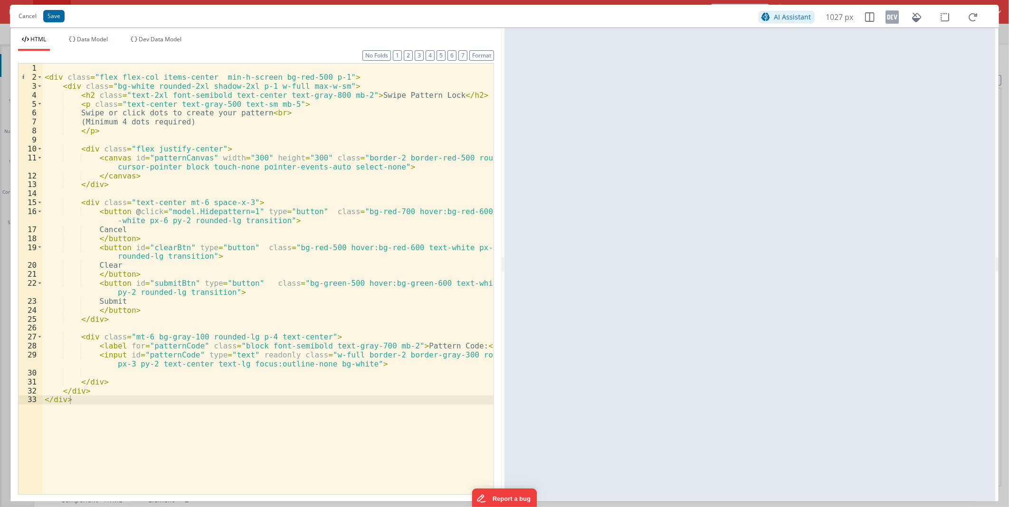
click at [158, 77] on div "< div class = "flex flex-col items-center min-h-screen bg-red-500 p-1" > < div …" at bounding box center [268, 288] width 451 height 449
drag, startPoint x: 158, startPoint y: 77, endPoint x: 198, endPoint y: 77, distance: 39.9
click at [198, 77] on div "< div class = "flex flex-col items-center min-h-screen bg-red-500 p-1" > < div …" at bounding box center [268, 288] width 451 height 449
click at [236, 84] on div "< div class = "flex flex-col items-center min-h-screen bg-red-500 p-1" > < div …" at bounding box center [268, 288] width 451 height 449
click at [215, 77] on div "< div class = "flex flex-col items-center min-h-screen bg-red-500 p-1" > < div …" at bounding box center [268, 288] width 451 height 449
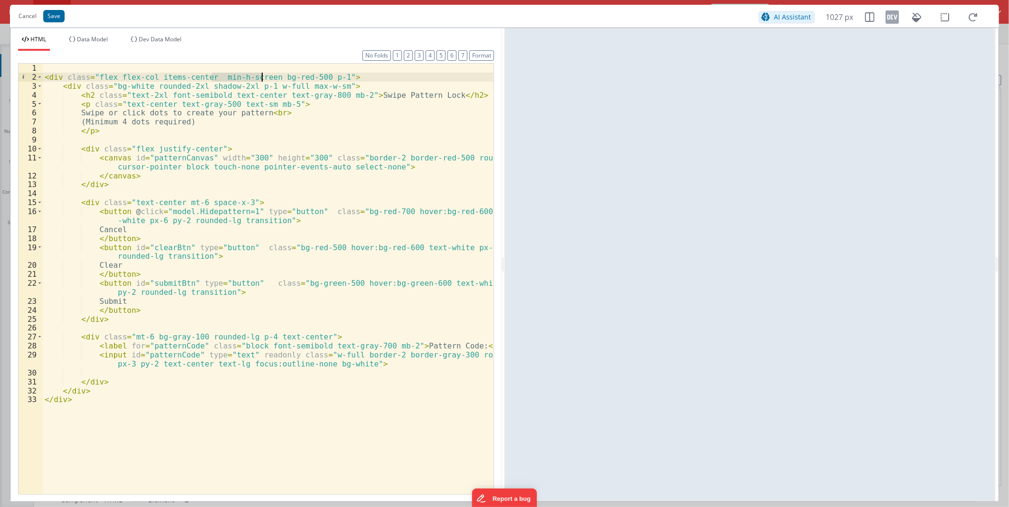
drag, startPoint x: 215, startPoint y: 77, endPoint x: 252, endPoint y: 77, distance: 37.1
click at [252, 77] on div "< div class = "flex flex-col items-center min-h-screen bg-red-500 p-1" > < div …" at bounding box center [268, 288] width 451 height 449
drag, startPoint x: 269, startPoint y: 76, endPoint x: 258, endPoint y: 77, distance: 12.0
click at [258, 77] on div "< div class = "flex flex-col items-center bg-red-500 p-1" > < div class = "bg-w…" at bounding box center [268, 288] width 451 height 449
click at [55, 18] on button "Save" at bounding box center [53, 16] width 21 height 12
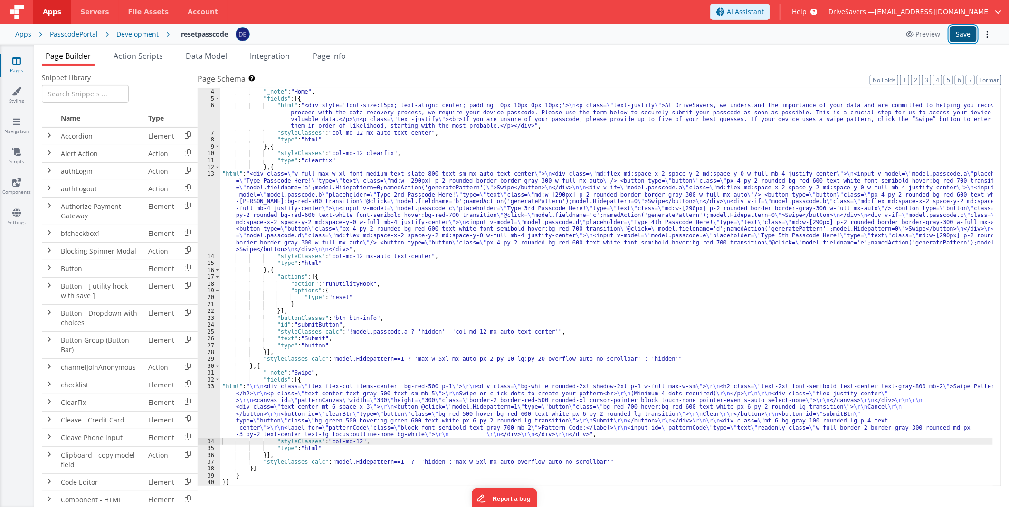
click at [966, 32] on button "Save" at bounding box center [963, 34] width 27 height 16
click at [417, 401] on div ""groups" : [{ "_note" : "Home" , "fields" : [{ "html" : "<div style='font-size:…" at bounding box center [606, 288] width 773 height 412
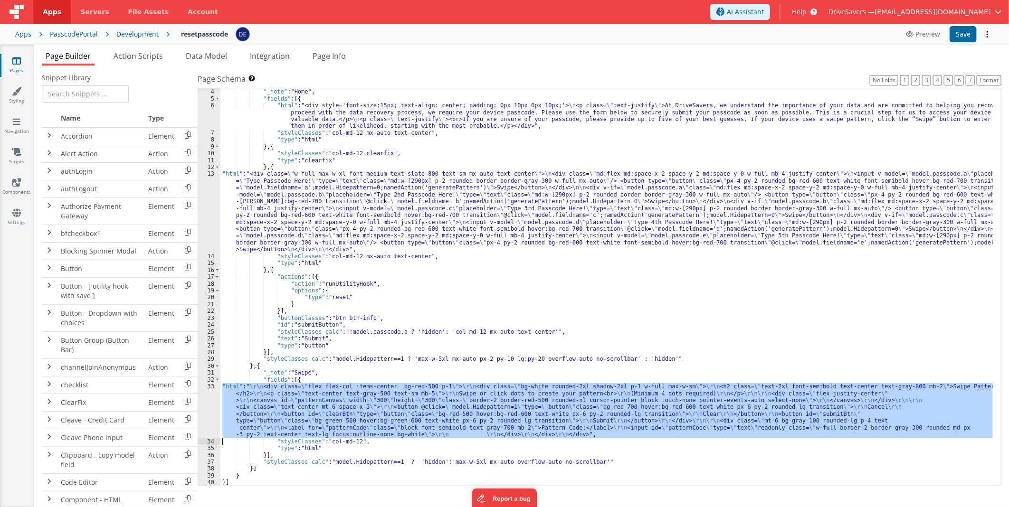
click at [202, 396] on div "33" at bounding box center [209, 410] width 22 height 55
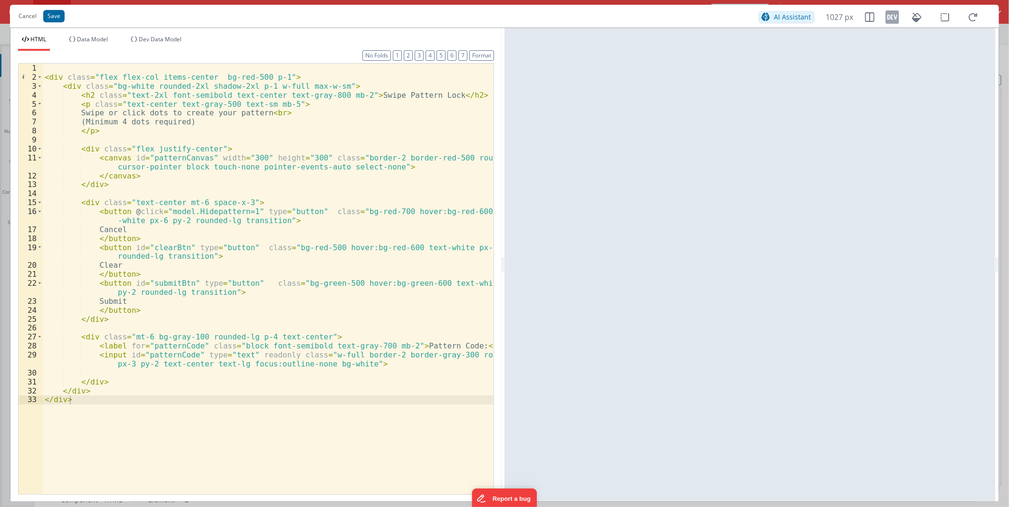
click at [139, 77] on div "< div class = "flex flex-col items-center bg-red-500 p-1" > < div class = "bg-w…" at bounding box center [268, 288] width 451 height 449
drag, startPoint x: 139, startPoint y: 77, endPoint x: 122, endPoint y: 78, distance: 17.6
click at [122, 78] on div "< div class = "flex flex-col items-center bg-red-500 p-1" > < div class = "bg-w…" at bounding box center [268, 288] width 451 height 449
click at [105, 75] on div "< div class = "flex flex-col items-center bg-red-500 p-1" > < div class = "bg-w…" at bounding box center [268, 288] width 451 height 449
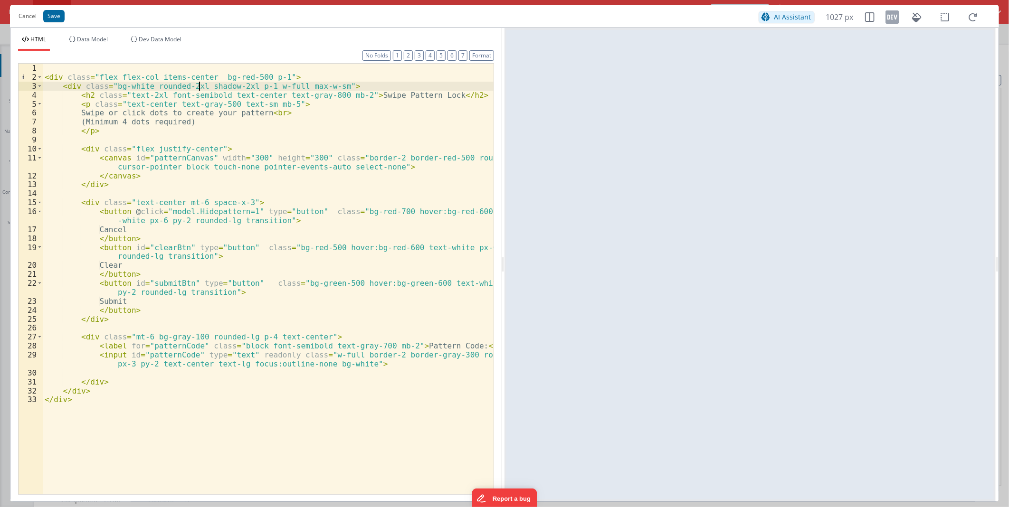
click at [200, 82] on div "< div class = "flex flex-col items-center bg-red-500 p-1" > < div class = "bg-w…" at bounding box center [268, 288] width 451 height 449
click at [164, 86] on div "< div class = "flex flex-col items-center bg-red-500 p-1" > < div class = "bg-w…" at bounding box center [268, 288] width 451 height 449
drag, startPoint x: 164, startPoint y: 86, endPoint x: 321, endPoint y: 87, distance: 156.3
click at [321, 87] on div "< div class = "flex flex-col items-center bg-red-500 p-1" > < div class = "bg-w…" at bounding box center [268, 288] width 451 height 449
click at [205, 76] on div "< div class = "flex flex-col items-center bg-red-500 p-1" > < div class = "bg-w…" at bounding box center [268, 288] width 451 height 449
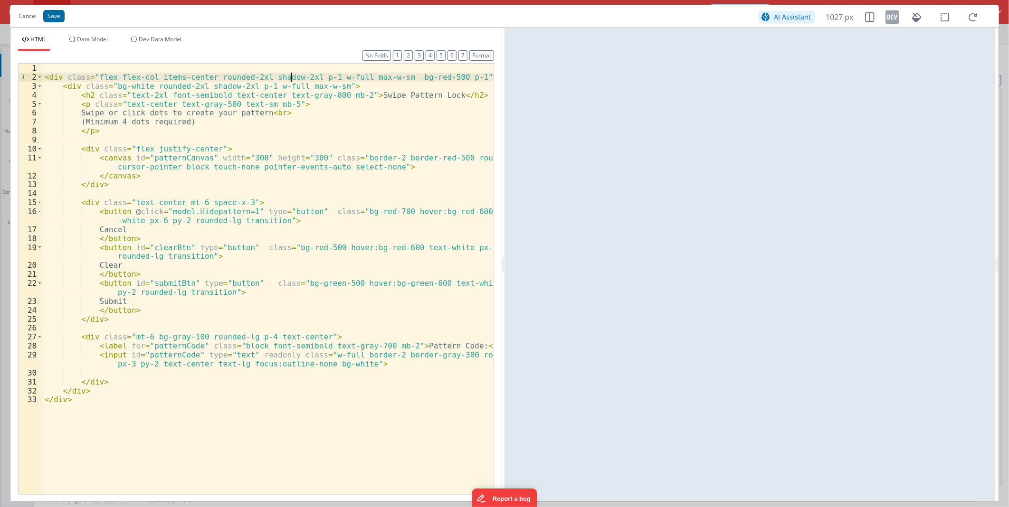
click at [290, 78] on div "< div class = "flex flex-col items-center rounded-2xl shadow-2xl p-1 w-full max…" at bounding box center [268, 288] width 451 height 449
click at [314, 76] on div "< div class = "flex flex-col items-center rounded-2xl shadow-2xl p-1 w-full max…" at bounding box center [268, 288] width 451 height 449
click at [379, 79] on div "< div class = "flex flex-col items-center rounded-2xl shadow-2xl p-2 w-full max…" at bounding box center [268, 288] width 451 height 449
drag, startPoint x: 379, startPoint y: 79, endPoint x: 360, endPoint y: 77, distance: 19.1
click at [360, 77] on div "< div class = "flex flex-col items-center rounded-2xl shadow-2xl p-2 w-full max…" at bounding box center [268, 288] width 451 height 449
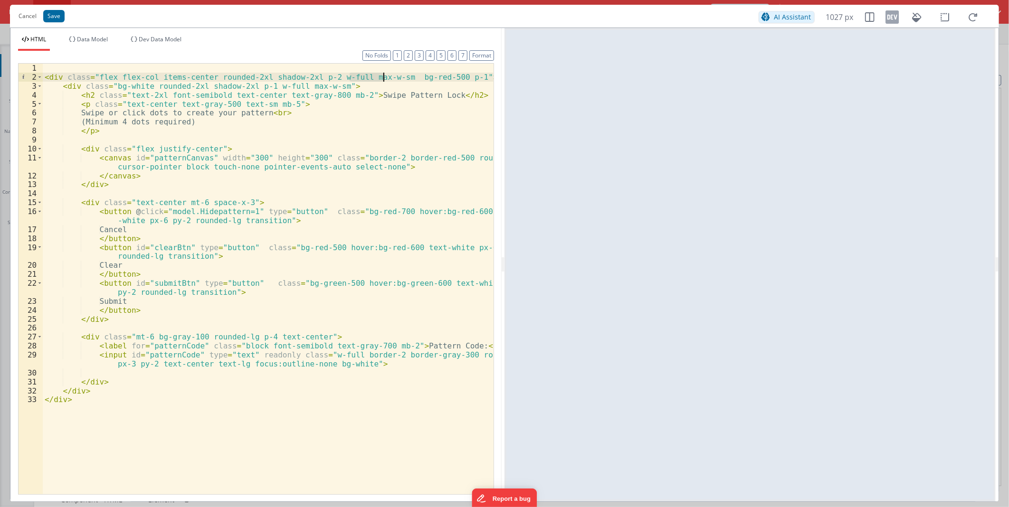
click at [372, 81] on div "< div class = "flex flex-col items-center rounded-2xl shadow-2xl p-2 w-full max…" at bounding box center [268, 279] width 451 height 431
click at [383, 75] on div "< div class = "flex flex-col items-center rounded-2xl shadow-2xl p-2 w-full max…" at bounding box center [268, 288] width 451 height 449
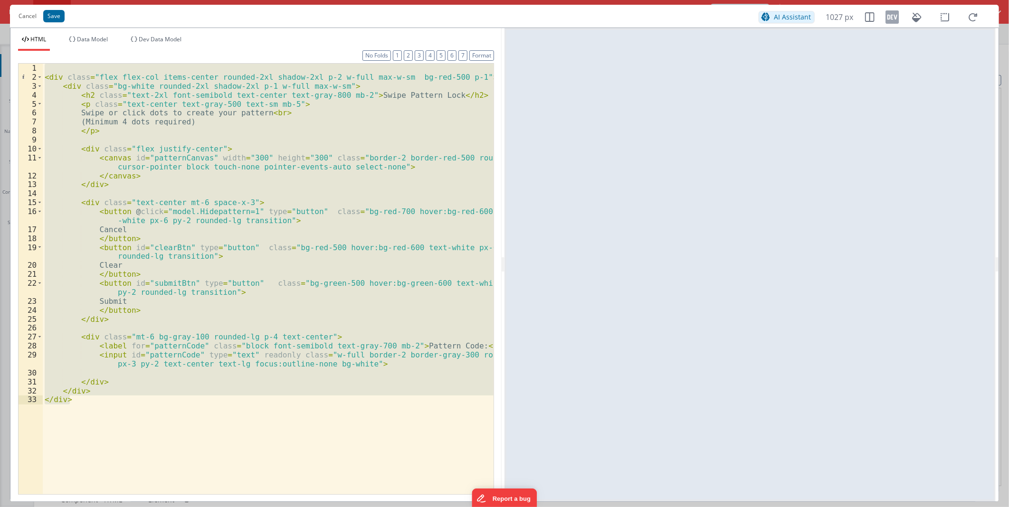
click at [347, 99] on div "< div class = "flex flex-col items-center rounded-2xl shadow-2xl p-2 w-full max…" at bounding box center [268, 279] width 451 height 431
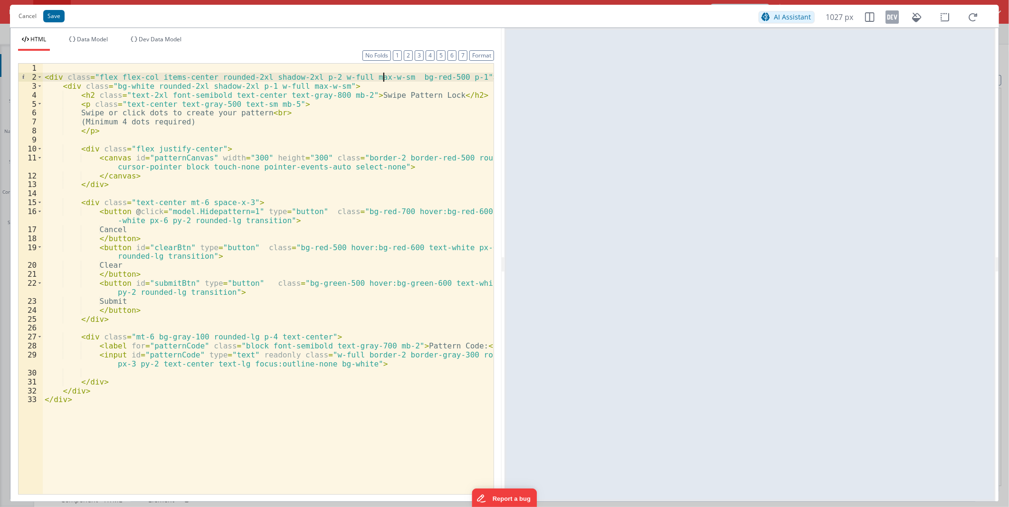
click at [382, 77] on div "< div class = "flex flex-col items-center rounded-2xl shadow-2xl p-2 w-full max…" at bounding box center [268, 288] width 451 height 449
click at [193, 75] on div "< div class = "flex flex-col items-center rounded-2xl shadow-2xl p-2 w-full max…" at bounding box center [268, 288] width 451 height 449
click at [182, 75] on div "< div class = "flex flex-col items-center rounded-2xl shadow-2xl p-2 w-full max…" at bounding box center [268, 288] width 451 height 449
click at [184, 75] on div "< div class = "flex flex-col items-center rounded-2xl shadow-2xl p-2 w-full max…" at bounding box center [268, 288] width 451 height 449
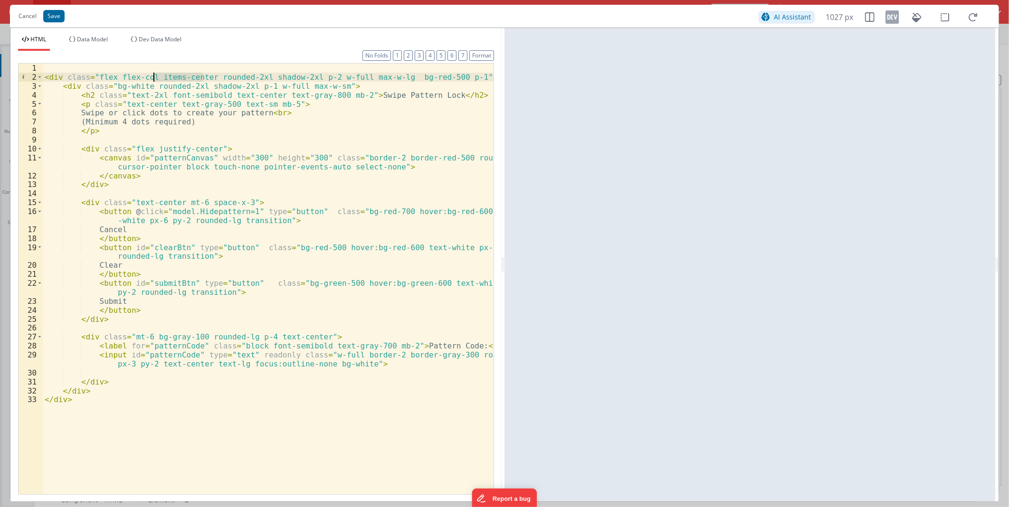
drag, startPoint x: 184, startPoint y: 75, endPoint x: 171, endPoint y: 76, distance: 13.4
click at [171, 76] on div "< div class = "flex flex-col items-center rounded-2xl shadow-2xl p-2 w-full max…" at bounding box center [268, 288] width 451 height 449
click at [322, 78] on div "< div class = "flex flex-col items-center rounded-2xl shadow-2xl p-2 w-full max…" at bounding box center [268, 288] width 451 height 449
drag, startPoint x: 322, startPoint y: 78, endPoint x: 338, endPoint y: 77, distance: 16.7
click at [338, 77] on div "< div class = "flex flex-col items-center rounded-2xl shadow-2xl p-2 w-full max…" at bounding box center [268, 288] width 451 height 449
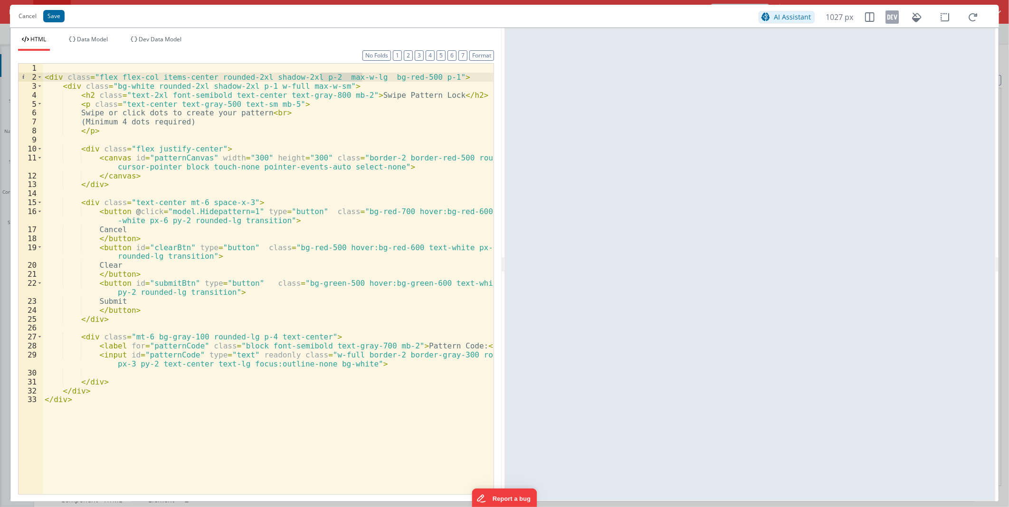
drag, startPoint x: 321, startPoint y: 77, endPoint x: 361, endPoint y: 75, distance: 40.0
click at [361, 75] on div "< div class = "flex flex-col items-center rounded-2xl shadow-2xl p-2 max-w-lg b…" at bounding box center [268, 288] width 451 height 449
click at [361, 75] on div "< div class = "flex flex-col items-center rounded-2xl shadow-2xl p-2 max-w-lg b…" at bounding box center [268, 279] width 451 height 431
drag, startPoint x: 317, startPoint y: 76, endPoint x: 302, endPoint y: 77, distance: 15.2
click at [302, 77] on div "< div class = "flex flex-col items-center rounded-2xl shadow-2xl p-2 max-w-lg b…" at bounding box center [268, 288] width 451 height 449
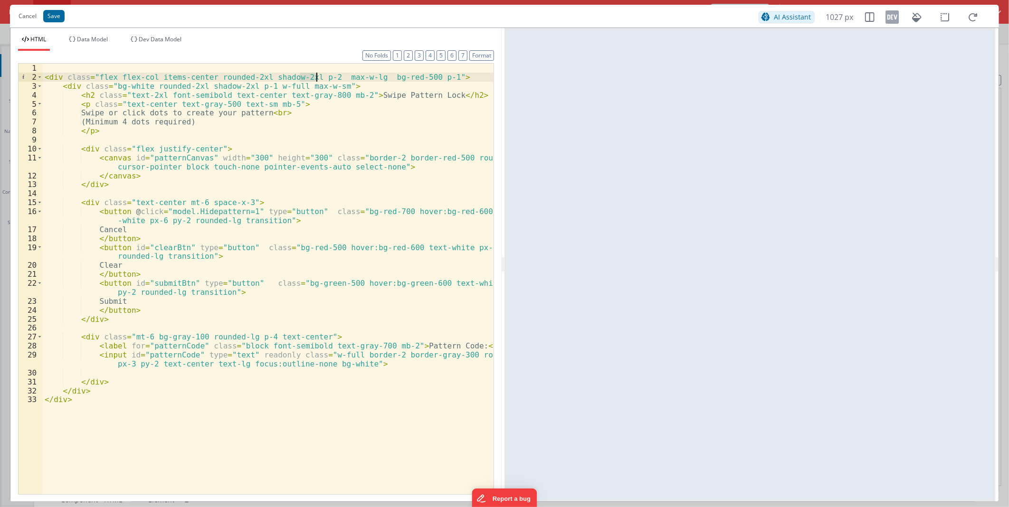
click at [361, 77] on div "< div class = "flex flex-col items-center rounded-2xl shadow-2xl p-2 max-w-lg b…" at bounding box center [268, 288] width 451 height 449
drag, startPoint x: 324, startPoint y: 76, endPoint x: 357, endPoint y: 75, distance: 33.3
click at [357, 75] on div "< div class = "flex flex-col items-center rounded-2xl shadow-2xl p-2 max-w-lg b…" at bounding box center [268, 288] width 451 height 449
drag, startPoint x: 436, startPoint y: 77, endPoint x: 35, endPoint y: 79, distance: 401.1
click at [35, 79] on div "1 2 3 4 5 6 7 8 9 10 11 12 13 14 15 16 17 18 19 20 21 22 23 24 25 26 27 28 29 3…" at bounding box center [256, 279] width 476 height 432
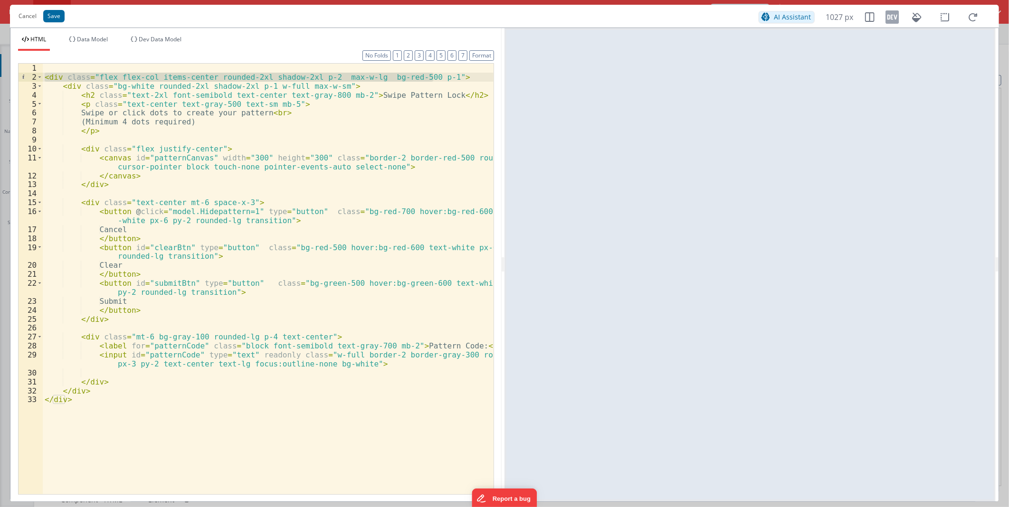
click at [441, 78] on div "< div class = "flex flex-col items-center rounded-2xl shadow-2xl p-2 max-w-lg b…" at bounding box center [268, 279] width 451 height 431
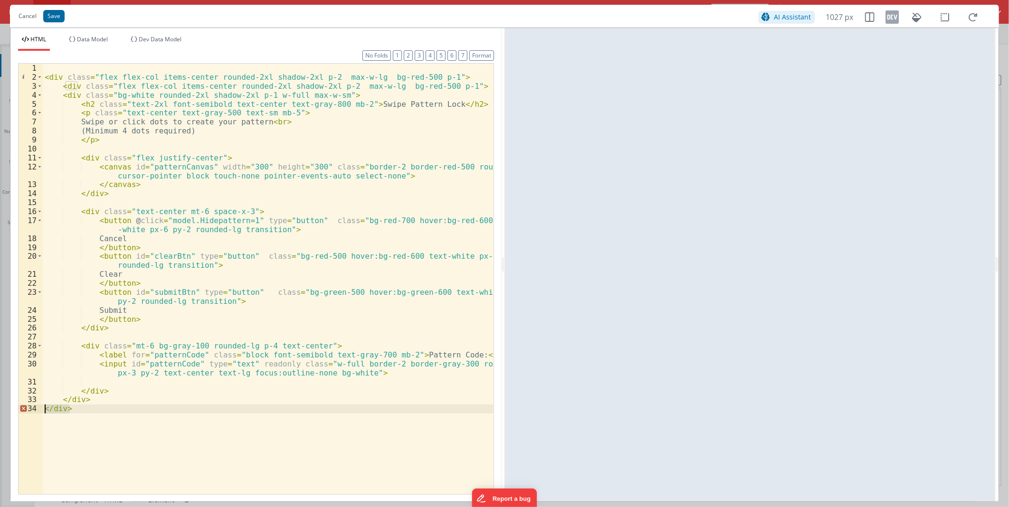
drag, startPoint x: 71, startPoint y: 409, endPoint x: 38, endPoint y: 411, distance: 32.8
click at [38, 411] on div "1 2 3 4 5 6 7 8 9 10 11 12 13 14 15 16 17 18 19 20 21 22 23 24 25 26 27 28 29 3…" at bounding box center [256, 279] width 476 height 432
click at [116, 412] on div "< div class = "flex flex-col items-center rounded-2xl shadow-2xl p-2 max-w-lg b…" at bounding box center [268, 279] width 451 height 431
drag, startPoint x: 408, startPoint y: 77, endPoint x: 264, endPoint y: 76, distance: 143.5
click at [264, 76] on div "< div class = "flex flex-col items-center rounded-2xl shadow-2xl p-2 max-w-lg b…" at bounding box center [268, 288] width 451 height 449
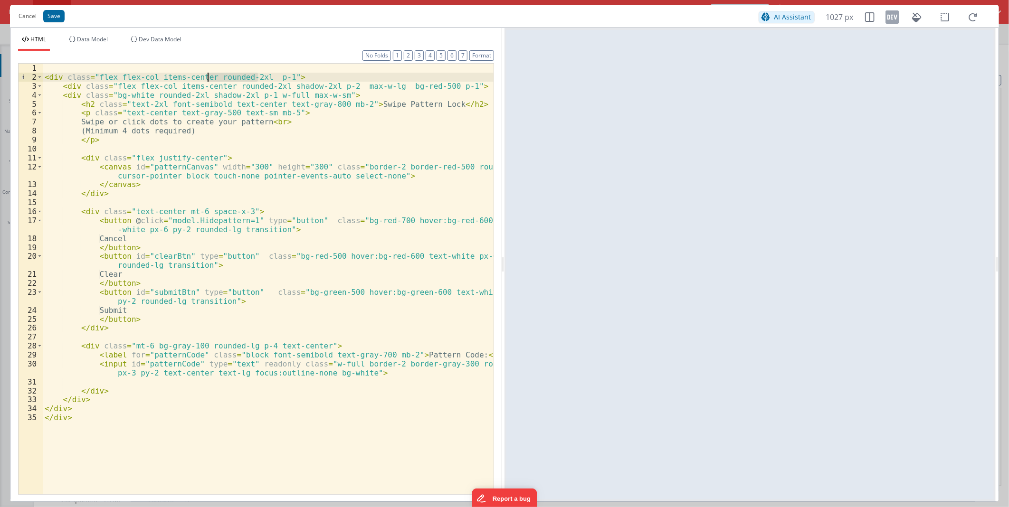
drag, startPoint x: 260, startPoint y: 77, endPoint x: 207, endPoint y: 75, distance: 53.3
click at [207, 75] on div "< div class = "flex flex-col items-center rounded-2xl p-1" > < div class = "fle…" at bounding box center [268, 288] width 451 height 449
drag, startPoint x: 225, startPoint y: 75, endPoint x: 209, endPoint y: 77, distance: 16.3
click at [209, 77] on div "< div class = "flex flex-col items-center p-1" > < div class = "flex flex-col i…" at bounding box center [268, 288] width 451 height 449
click at [119, 86] on div "< div class = "flex flex-col items-center" > < div class = "flex flex-col items…" at bounding box center [268, 288] width 451 height 449
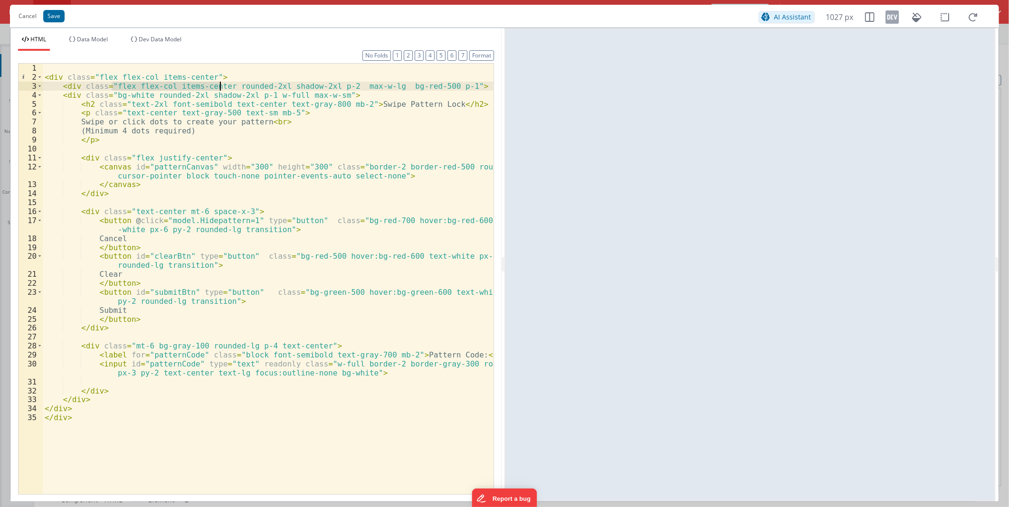
drag, startPoint x: 119, startPoint y: 86, endPoint x: 219, endPoint y: 86, distance: 99.8
click at [219, 86] on div "< div class = "flex flex-col items-center" > < div class = "flex flex-col items…" at bounding box center [268, 288] width 451 height 449
click at [166, 86] on div "< div class = "flex flex-col items-center" > < div class = "rounded-2xl shadow-…" at bounding box center [268, 288] width 451 height 449
drag, startPoint x: 261, startPoint y: 86, endPoint x: 255, endPoint y: 85, distance: 6.2
click at [255, 85] on div "< div class = "flex flex-col items-center" > < div class = "rounded-2xl shadow-…" at bounding box center [268, 288] width 451 height 449
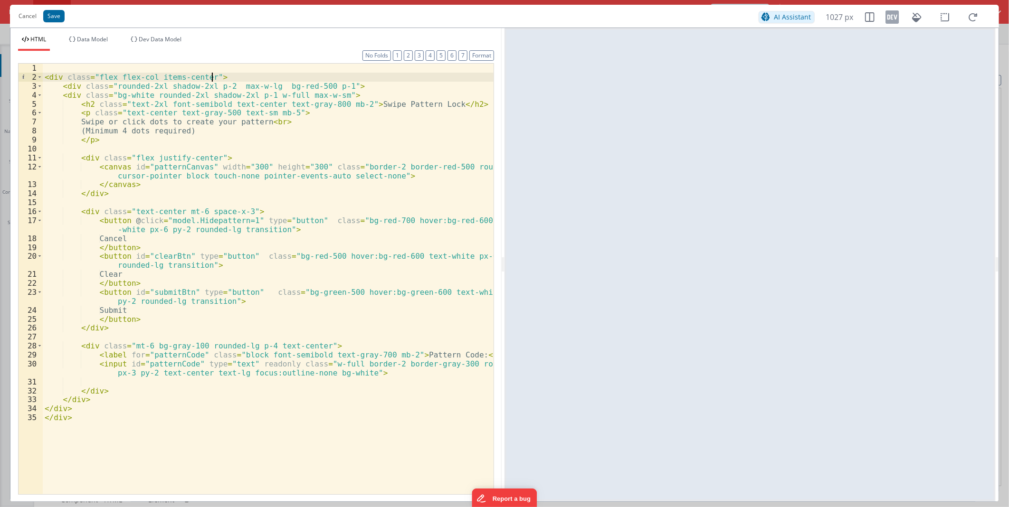
click at [238, 79] on div "< div class = "flex flex-col items-center" > < div class = "rounded-2xl shadow-…" at bounding box center [268, 288] width 451 height 449
click at [129, 85] on div "< div class = "flex flex-col items-center" > < div class = "rounded-2xl shadow-…" at bounding box center [268, 288] width 451 height 449
drag, startPoint x: 129, startPoint y: 85, endPoint x: 221, endPoint y: 84, distance: 92.2
click at [221, 84] on div "< div class = "flex flex-col items-center" > < div class = "rounded-2xl shadow-…" at bounding box center [268, 288] width 451 height 449
click at [249, 87] on div "< div class = "flex flex-col items-center" > < div class = "rounded-2xl shadow-…" at bounding box center [268, 288] width 451 height 449
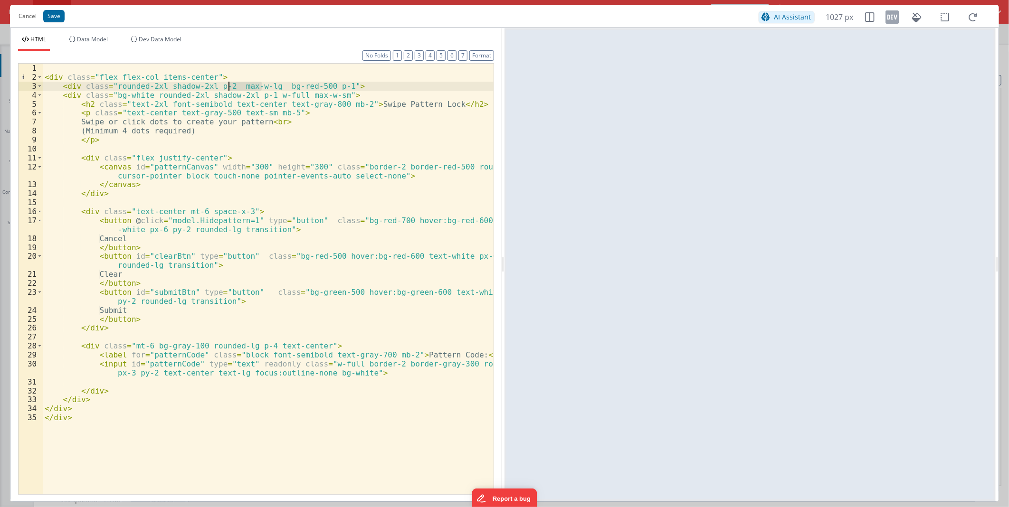
drag, startPoint x: 263, startPoint y: 85, endPoint x: 228, endPoint y: 86, distance: 34.7
click at [228, 86] on div "< div class = "flex flex-col items-center" > < div class = "rounded-2xl shadow-…" at bounding box center [268, 288] width 451 height 449
click at [191, 76] on div "< div class = "flex flex-col items-center" > < div class = "rounded-2xl shadow-…" at bounding box center [268, 288] width 451 height 449
click at [142, 76] on div "< div class = "flex flex-col items-center" > < div class = "rounded-2xl shadow-…" at bounding box center [268, 288] width 451 height 449
drag, startPoint x: 142, startPoint y: 76, endPoint x: 125, endPoint y: 76, distance: 16.2
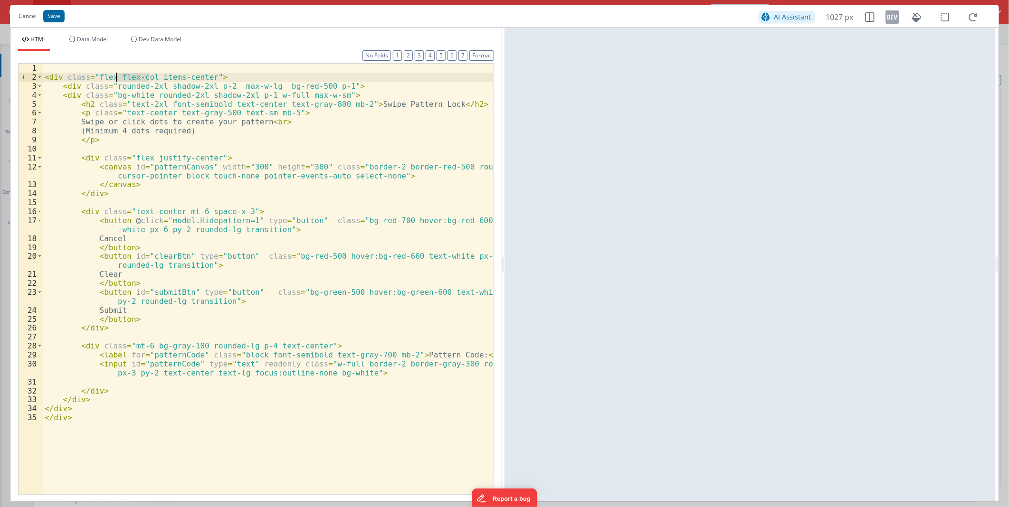
click at [125, 76] on div "< div class = "flex flex-col items-center" > < div class = "rounded-2xl shadow-…" at bounding box center [268, 288] width 451 height 449
click at [188, 87] on div "< div class = "flex flex-col items-center" > < div class = "rounded-2xl shadow-…" at bounding box center [268, 288] width 451 height 449
click at [327, 85] on div "< div class = "flex flex-col items-center" > < div class = "rounded-2xl shadow-…" at bounding box center [268, 288] width 451 height 449
click at [264, 111] on div "< div class = "flex flex-col items-center" > < div class = "rounded-2xl shadow-…" at bounding box center [268, 288] width 451 height 449
click at [488, 51] on button "Format" at bounding box center [481, 55] width 25 height 10
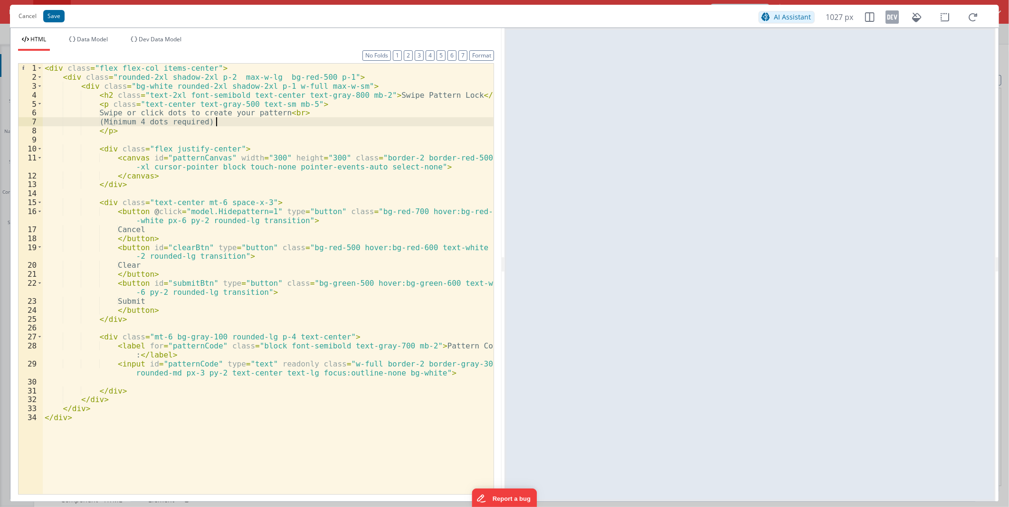
click at [321, 119] on div "< div class = "flex flex-col items-center" > < div class = "rounded-2xl shadow-…" at bounding box center [268, 288] width 451 height 449
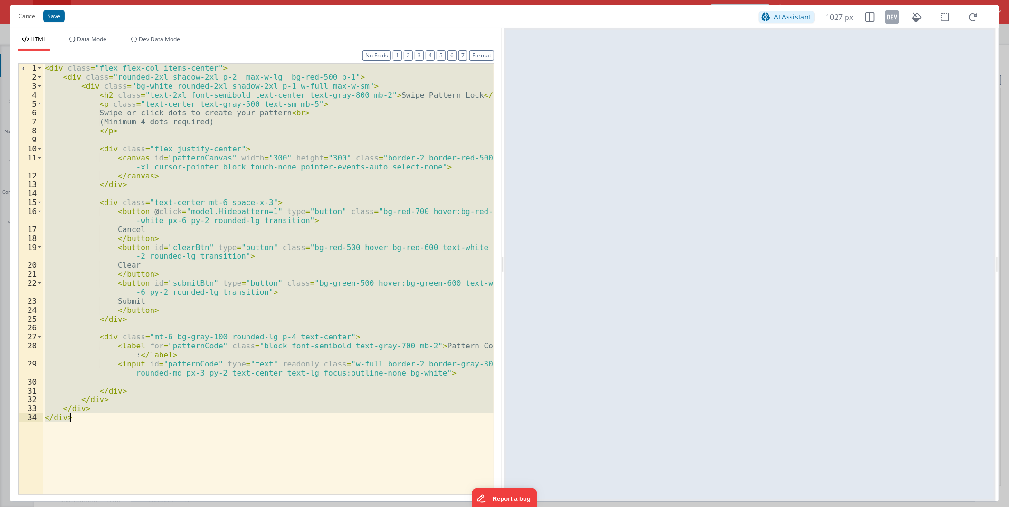
click at [96, 131] on div "< div class = "flex flex-col items-center" > < div class = "rounded-2xl shadow-…" at bounding box center [268, 279] width 451 height 431
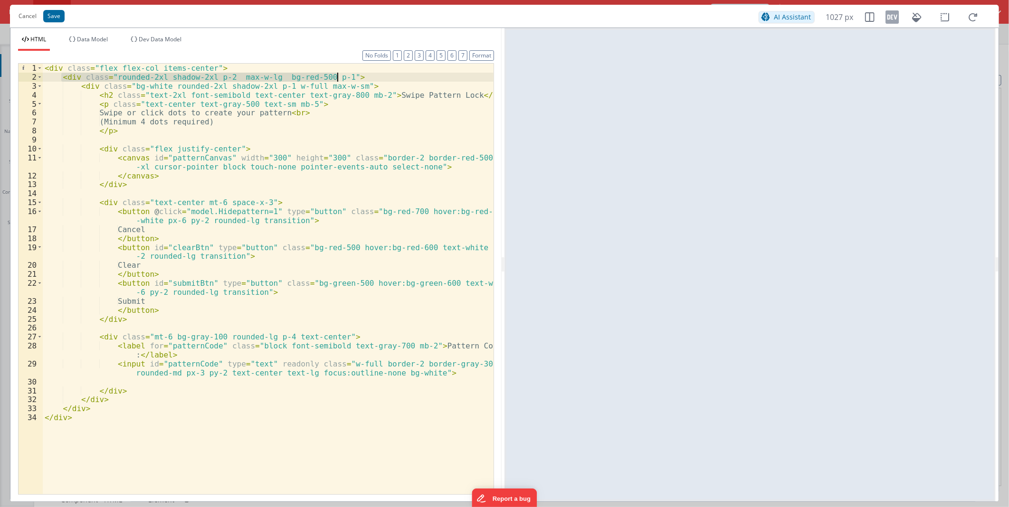
drag, startPoint x: 60, startPoint y: 75, endPoint x: 358, endPoint y: 75, distance: 297.5
click at [358, 75] on div "< div class = "flex flex-col items-center" > < div class = "rounded-2xl shadow-…" at bounding box center [268, 288] width 451 height 449
click at [259, 96] on div "< div class = "flex flex-col items-center" > < div class = "rounded-2xl shadow-…" at bounding box center [268, 288] width 451 height 449
click at [353, 120] on div "< div class = "flex flex-col items-center" > < div class = "rounded-2xl shadow-…" at bounding box center [268, 288] width 451 height 449
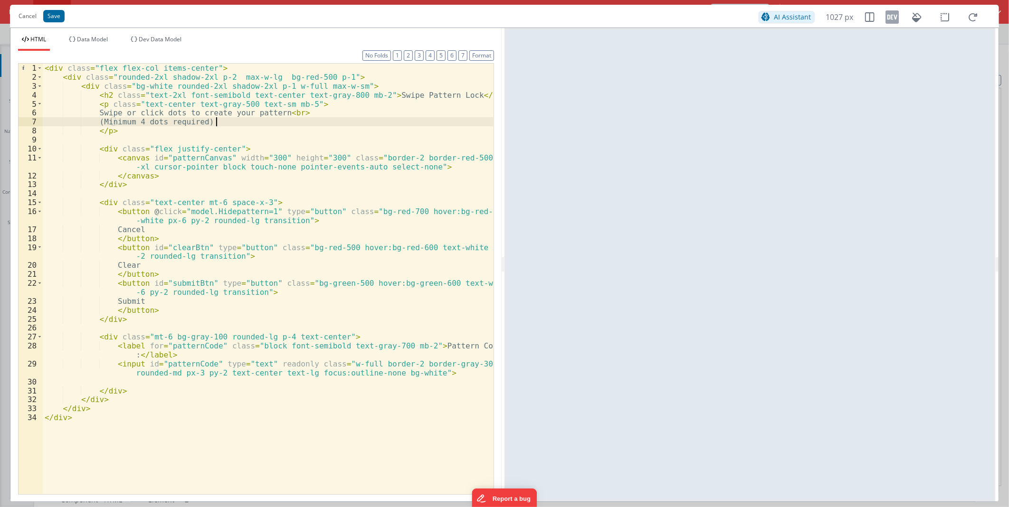
click at [149, 93] on div "< div class = "flex flex-col items-center" > < div class = "rounded-2xl shadow-…" at bounding box center [268, 288] width 451 height 449
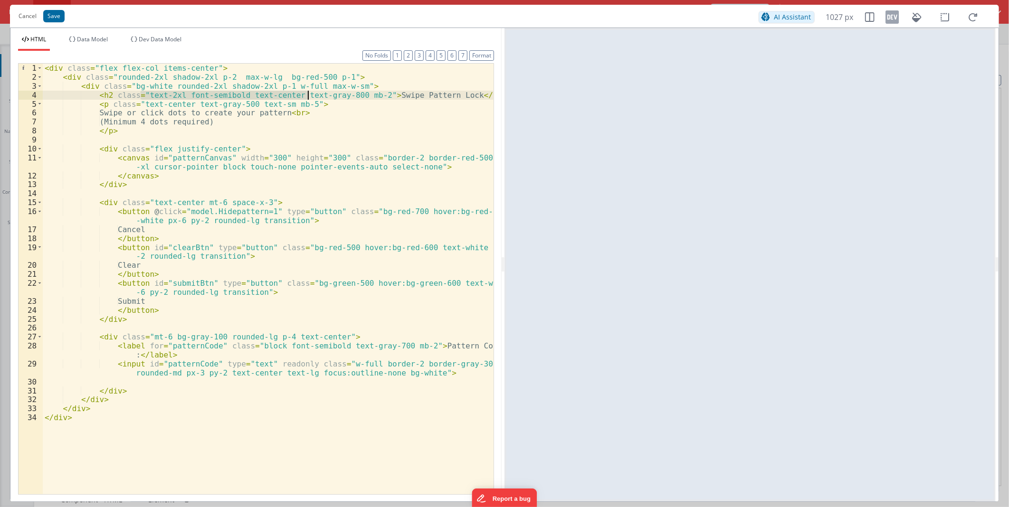
drag, startPoint x: 149, startPoint y: 93, endPoint x: 309, endPoint y: 97, distance: 160.7
click at [309, 97] on div "< div class = "flex flex-col items-center" > < div class = "rounded-2xl shadow-…" at bounding box center [268, 288] width 451 height 449
click at [280, 87] on div "< div class = "flex flex-col items-center" > < div class = "rounded-2xl shadow-…" at bounding box center [268, 288] width 451 height 449
click at [337, 88] on div "< div class = "flex flex-col items-center" > < div class = "rounded-2xl shadow-…" at bounding box center [268, 288] width 451 height 449
drag, startPoint x: 337, startPoint y: 88, endPoint x: 313, endPoint y: 87, distance: 24.8
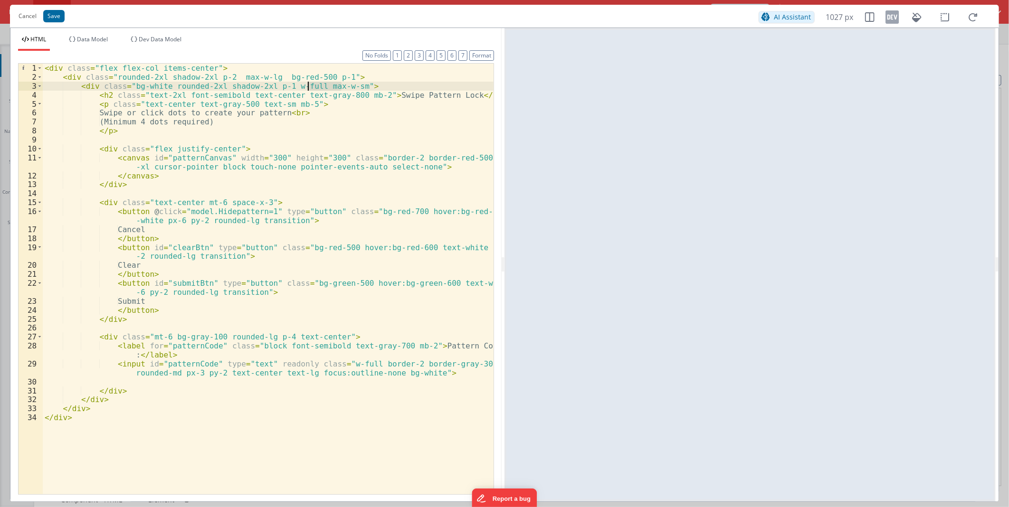
click at [313, 87] on div "< div class = "flex flex-col items-center" > < div class = "rounded-2xl shadow-…" at bounding box center [268, 288] width 451 height 449
click at [290, 82] on div "< div class = "flex flex-col items-center" > < div class = "rounded-2xl shadow-…" at bounding box center [268, 288] width 451 height 449
drag, startPoint x: 328, startPoint y: 75, endPoint x: 112, endPoint y: 77, distance: 216.7
click at [112, 77] on div "< div class = "flex flex-col items-center" > < div class = "rounded-2xl shadow-…" at bounding box center [268, 288] width 451 height 449
click at [315, 140] on div "< div class = "flex flex-col items-center" > < div class = "rounded-2xl shadow-…" at bounding box center [268, 288] width 451 height 449
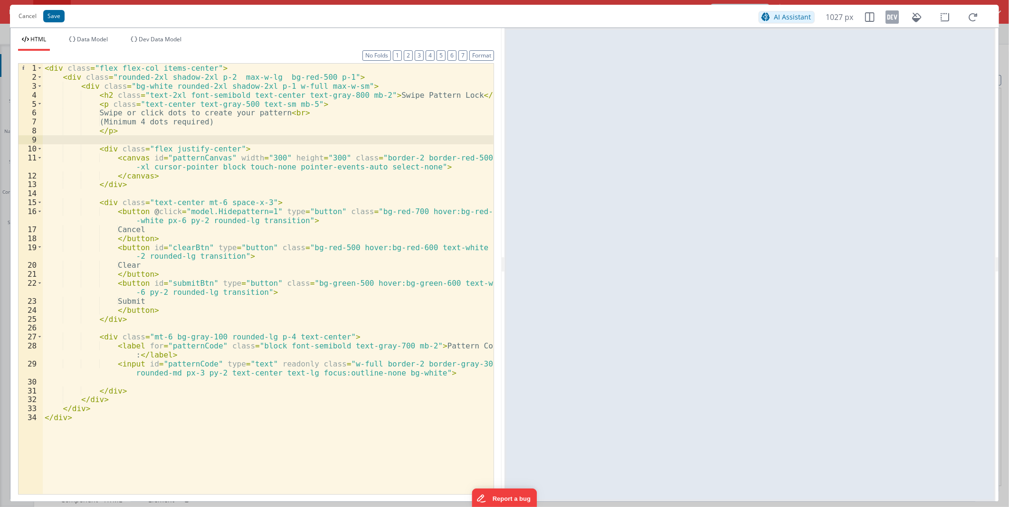
click at [225, 77] on div "< div class = "flex flex-col items-center" > < div class = "rounded-2xl shadow-…" at bounding box center [268, 288] width 451 height 449
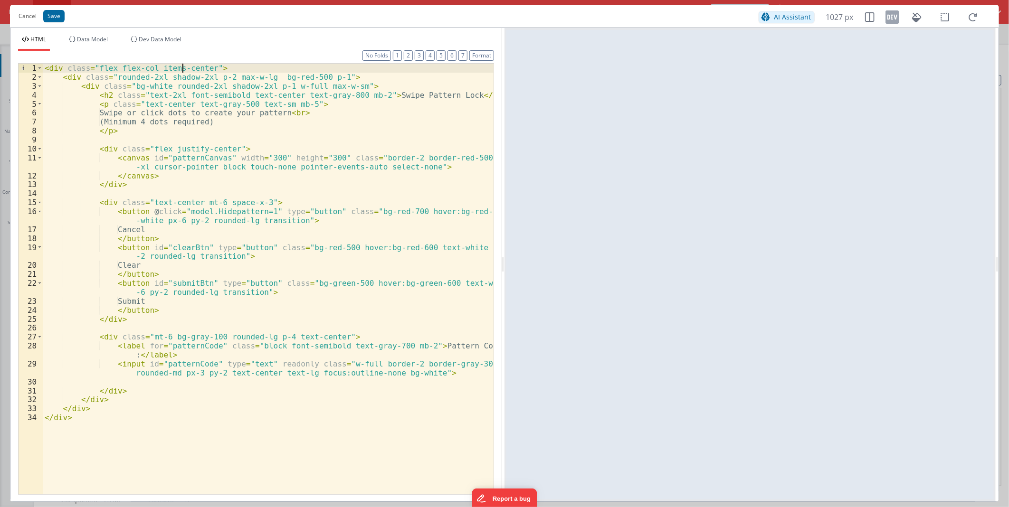
click at [183, 69] on div "< div class = "flex flex-col items-center" > < div class = "rounded-2xl shadow-…" at bounding box center [268, 288] width 451 height 449
drag, startPoint x: 183, startPoint y: 69, endPoint x: 168, endPoint y: 67, distance: 15.9
click at [168, 67] on div "< div class = "flex flex-col items-center" > < div class = "rounded-2xl shadow-…" at bounding box center [268, 288] width 451 height 449
click at [156, 70] on div "< div class = "flex flex-col items-center" > < div class = "rounded-2xl shadow-…" at bounding box center [268, 279] width 451 height 431
click at [156, 68] on div "< div class = "flex flex-col items-center" > < div class = "rounded-2xl shadow-…" at bounding box center [268, 288] width 451 height 449
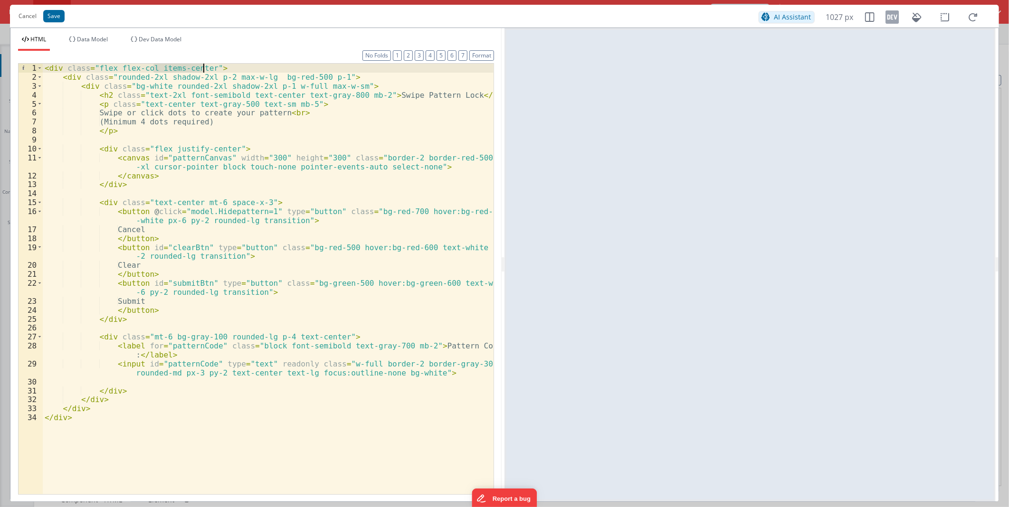
drag, startPoint x: 156, startPoint y: 68, endPoint x: 194, endPoint y: 68, distance: 38.0
click at [194, 68] on div "< div class = "flex flex-col items-center" > < div class = "rounded-2xl shadow-…" at bounding box center [268, 288] width 451 height 449
click at [111, 77] on div "< div class = "flex flex-col items-center" > < div class = "rounded-2xl shadow-…" at bounding box center [268, 288] width 451 height 449
paste textarea
click at [184, 68] on div "< div class = "flex flex-col items-center" > < div class = "rounded-2xl shadow-…" at bounding box center [268, 288] width 451 height 449
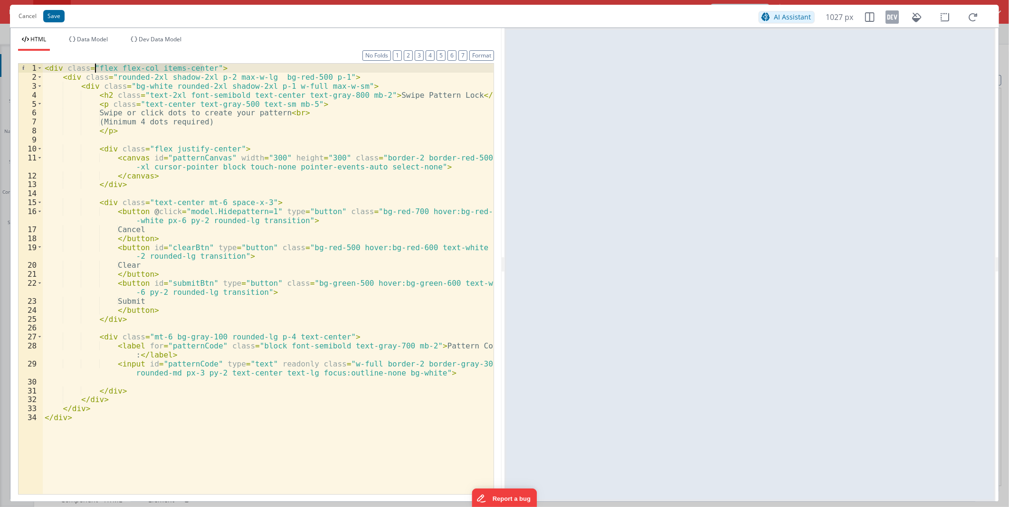
drag, startPoint x: 184, startPoint y: 68, endPoint x: 107, endPoint y: 67, distance: 77.0
click at [107, 67] on div "< div class = "flex flex-col items-center" > < div class = "rounded-2xl shadow-…" at bounding box center [268, 288] width 451 height 449
click at [112, 78] on div "< div class = "flex flex-col items-center" > < div class = "rounded-2xl shadow-…" at bounding box center [268, 288] width 451 height 449
paste textarea
click at [204, 77] on div "< div class = "flex flex-col items-center" > < div class = "flex flex-col items…" at bounding box center [268, 288] width 451 height 449
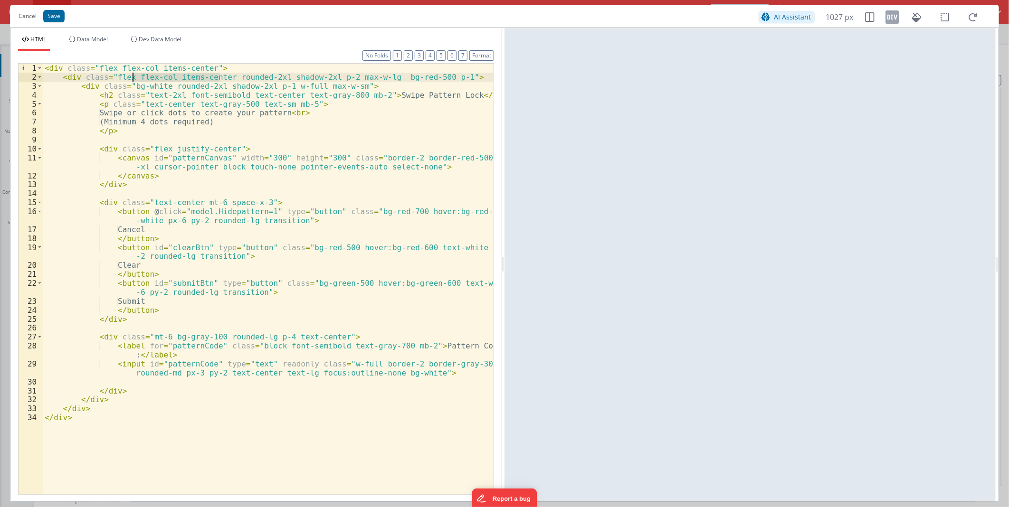
drag, startPoint x: 204, startPoint y: 77, endPoint x: 144, endPoint y: 77, distance: 60.8
click at [144, 77] on div "< div class = "flex flex-col items-center" > < div class = "flex flex-col items…" at bounding box center [268, 288] width 451 height 449
click at [184, 68] on div "< div class = "flex flex-col items-center" > < div class = "flex rounded-2xl sh…" at bounding box center [268, 288] width 451 height 449
click at [189, 68] on div "< div class = "flex flex-col items-center" > < div class = "flex flex-col items…" at bounding box center [268, 288] width 451 height 449
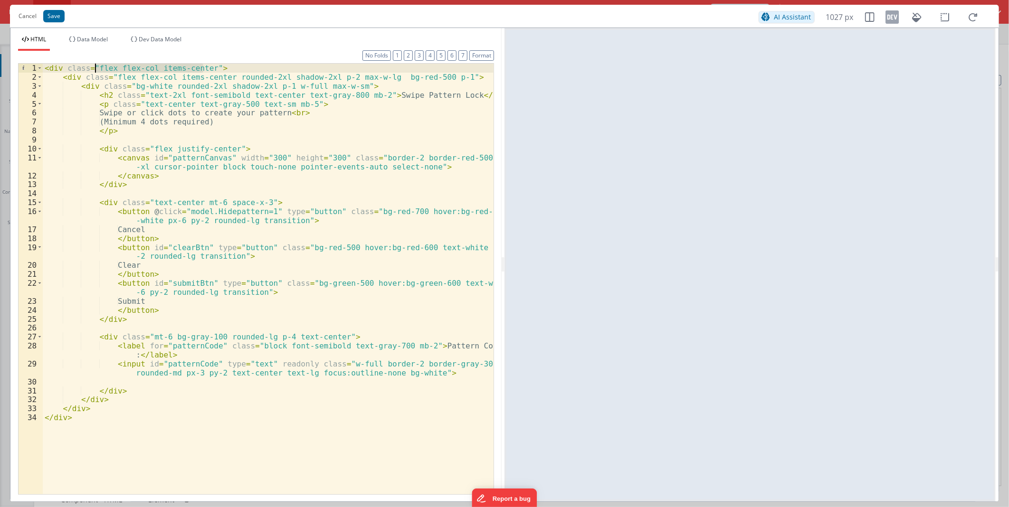
drag, startPoint x: 189, startPoint y: 68, endPoint x: 97, endPoint y: 68, distance: 91.7
click at [96, 68] on div "< div class = "flex flex-col items-center" > < div class = "flex flex-col items…" at bounding box center [268, 288] width 451 height 449
click at [172, 90] on div "< div class = "flex flex-col items-center" > < div class = "flex flex-col items…" at bounding box center [268, 288] width 451 height 449
click at [191, 69] on div "< div class = "flex flex-col items-center" > < div class = "flex flex-col items…" at bounding box center [268, 288] width 451 height 449
drag, startPoint x: 191, startPoint y: 69, endPoint x: 123, endPoint y: 68, distance: 68.0
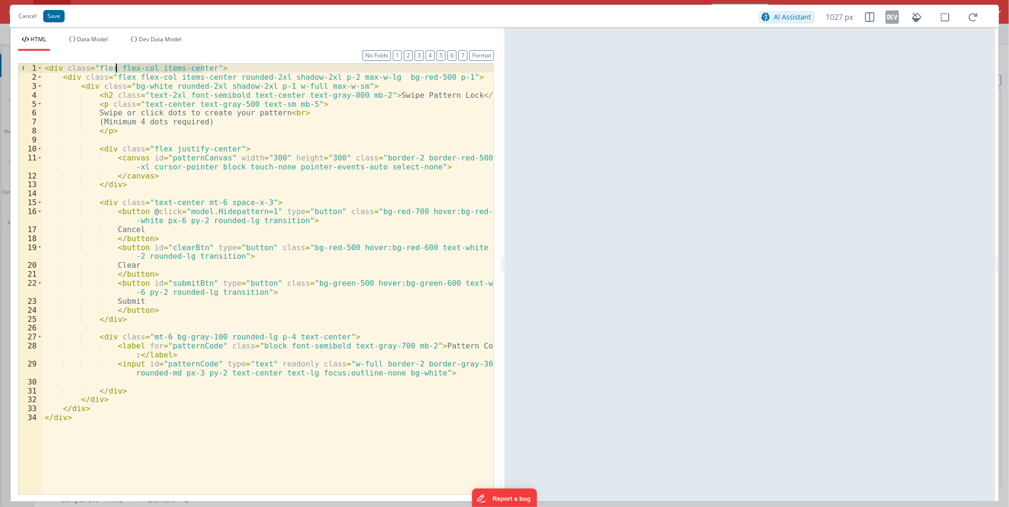
click at [123, 68] on div "< div class = "flex flex-col items-center" > < div class = "flex flex-col items…" at bounding box center [268, 288] width 451 height 449
click at [105, 68] on div "< div class = "flex flex-col items-center" > < div class = "flex flex-col items…" at bounding box center [268, 288] width 451 height 449
drag, startPoint x: 105, startPoint y: 68, endPoint x: 117, endPoint y: 85, distance: 21.0
click at [105, 68] on div "< div class = "flex flex-col items-center" > < div class = "flex flex-col items…" at bounding box center [268, 288] width 451 height 449
click at [153, 84] on div "< div class = "flex-col items-center" > < div class = "flex flex-col items-cent…" at bounding box center [268, 288] width 451 height 449
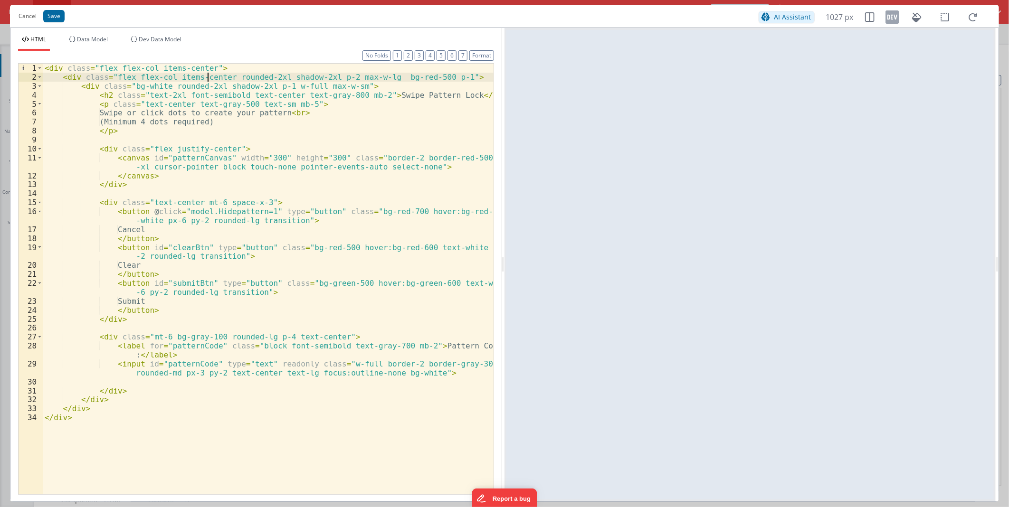
click at [208, 82] on div "< div class = "flex flex-col items-center" > < div class = "flex flex-col items…" at bounding box center [268, 288] width 451 height 449
click at [131, 77] on div "< div class = "flex flex-col items-center" > < div class = "rounded-2xl shadow-…" at bounding box center [268, 288] width 451 height 449
click at [126, 77] on div "< div class = "flex flex-col items-center" > < div class = "rounded-2xl shadow-…" at bounding box center [268, 288] width 451 height 449
drag, startPoint x: 126, startPoint y: 77, endPoint x: 328, endPoint y: 76, distance: 201.5
click at [328, 76] on div "< div class = "flex flex-col items-center" > < div class = "rounded-2xl shadow-…" at bounding box center [268, 288] width 451 height 449
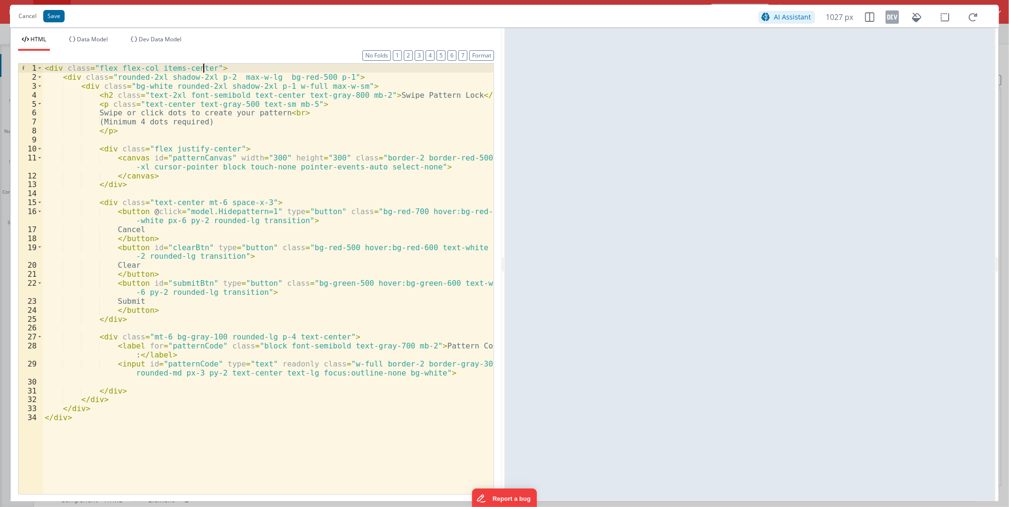
click at [203, 67] on div "< div class = "flex flex-col items-center" > < div class = "rounded-2xl shadow-…" at bounding box center [268, 288] width 451 height 449
click at [339, 78] on div "< div class = "flex flex-col items-center rounded-2xl shadow-2xl p-2 max-w-lg b…" at bounding box center [268, 288] width 451 height 449
drag, startPoint x: 322, startPoint y: 68, endPoint x: 357, endPoint y: 66, distance: 35.3
click at [357, 66] on div "< div class = "flex flex-col items-center rounded-2xl shadow-2xl p-2 max-w-lg b…" at bounding box center [268, 288] width 451 height 449
click at [315, 67] on div "< div class = "flex flex-col items-center rounded-2xl shadow-2xl p-2 bg-red-500…" at bounding box center [268, 288] width 451 height 449
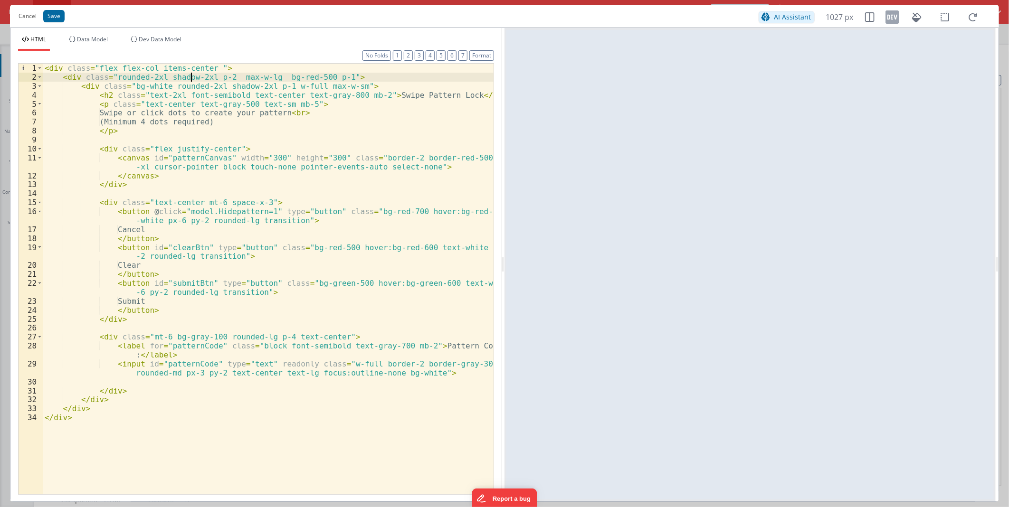
click at [193, 79] on div "< div class = "flex flex-col items-center " > < div class = "rounded-2xl shadow…" at bounding box center [268, 288] width 451 height 449
click at [261, 76] on div "< div class = "flex flex-col items-center " > < div class = "rounded-2xl shadow…" at bounding box center [268, 288] width 451 height 449
drag, startPoint x: 261, startPoint y: 78, endPoint x: 255, endPoint y: 77, distance: 6.7
click at [255, 77] on div "< div class = "flex flex-col items-center " > < div class = "rounded-2xl shadow…" at bounding box center [268, 288] width 451 height 449
click at [226, 78] on div "< div class = "flex flex-col items-center " > < div class = "rounded-2xl shadow…" at bounding box center [268, 288] width 451 height 449
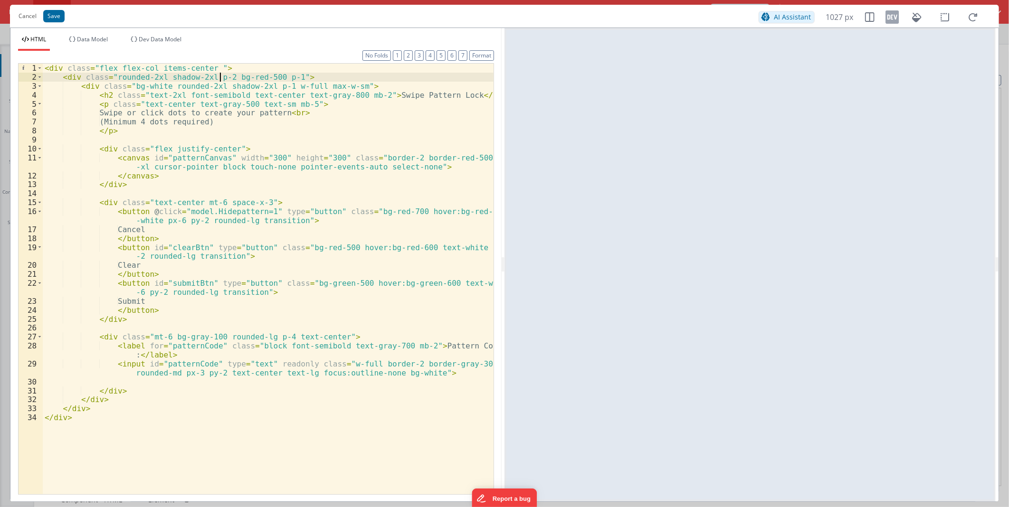
click at [227, 79] on div "< div class = "flex flex-col items-center " > < div class = "rounded-2xl shadow…" at bounding box center [268, 288] width 451 height 449
drag, startPoint x: 227, startPoint y: 79, endPoint x: 258, endPoint y: 77, distance: 30.5
click at [258, 77] on div "< div class = "flex flex-col items-center " > < div class = "rounded-2xl shadow…" at bounding box center [268, 288] width 451 height 449
click at [228, 78] on div "< div class = "flex flex-col items-center " > < div class = "rounded-2xl shadow…" at bounding box center [268, 279] width 451 height 431
drag, startPoint x: 206, startPoint y: 76, endPoint x: 113, endPoint y: 76, distance: 93.1
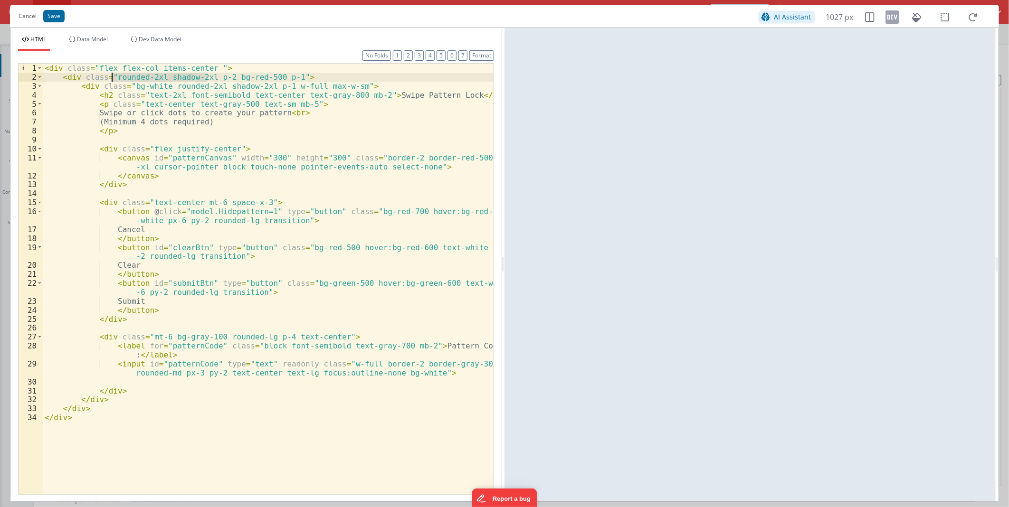
click at [113, 76] on div "< div class = "flex flex-col items-center " > < div class = "rounded-2xl shadow…" at bounding box center [268, 288] width 451 height 449
drag, startPoint x: 126, startPoint y: 75, endPoint x: 111, endPoint y: 77, distance: 15.3
click at [111, 77] on div "< div class = "flex flex-col items-center " > < div class = "p-2 bg-red-500 p-1…" at bounding box center [268, 288] width 451 height 449
drag, startPoint x: 170, startPoint y: 76, endPoint x: 153, endPoint y: 75, distance: 17.2
click at [153, 75] on div "< div class = "flex flex-col items-center " > < div class = "bg-red-500 p-1" > …" at bounding box center [268, 288] width 451 height 449
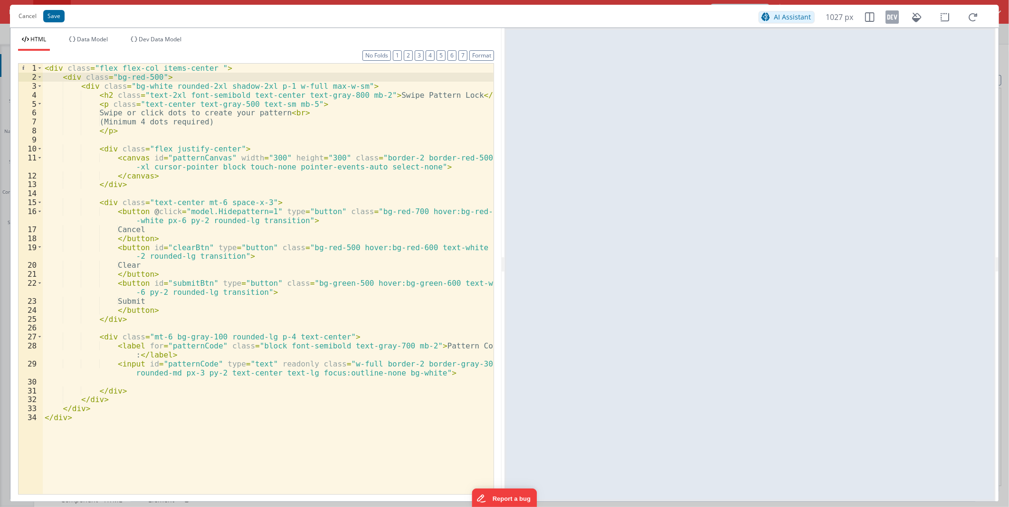
click at [100, 67] on div "< div class = "flex flex-col items-center " > < div class = "bg-red-500" > < di…" at bounding box center [268, 288] width 451 height 449
drag, startPoint x: 100, startPoint y: 67, endPoint x: 183, endPoint y: 66, distance: 83.2
click at [183, 66] on div "< div class = "flex flex-col items-center " > < div class = "bg-red-500" > < di…" at bounding box center [268, 288] width 451 height 449
click at [310, 111] on div "< div class = "flex flex-col items-center " > < div class = "bg-red-500" > < di…" at bounding box center [268, 288] width 451 height 449
click at [286, 72] on div "< div class = "flex flex-col items-center " > < div class = "rounded-2xl shadow…" at bounding box center [268, 288] width 451 height 449
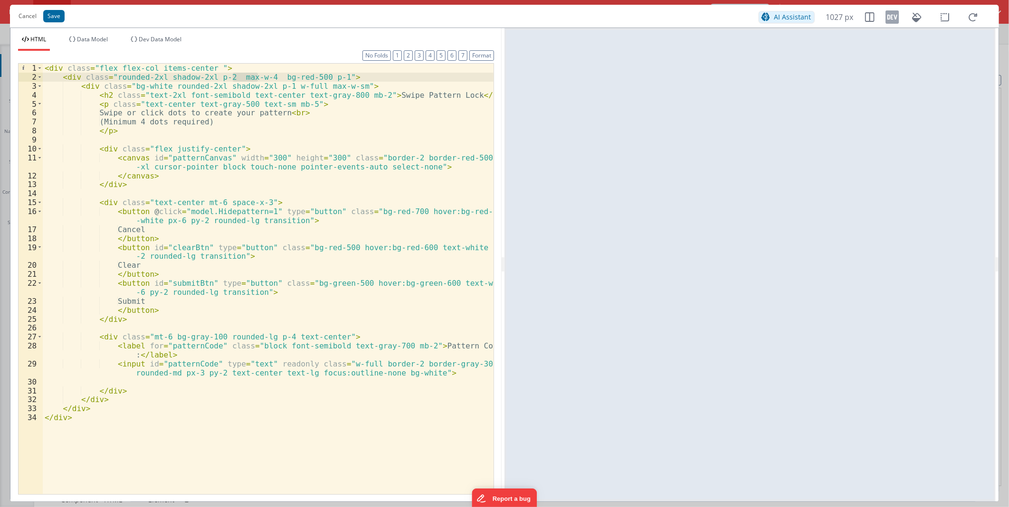
click at [319, 75] on div "< div class = "flex flex-col items-center " > < div class = "rounded-2xl shadow…" at bounding box center [268, 288] width 451 height 449
drag, startPoint x: 339, startPoint y: 77, endPoint x: -2, endPoint y: -39, distance: 360.9
click at [0, 0] on html "Cancel Save AI Assistant 1027 px HTML Data Model Dev Data Model Format 7 6 5 4 …" at bounding box center [504, 253] width 1009 height 507
click at [273, 75] on div "< div class = "flex flex-col items-center" > < div class = "rounded-2xl shadow-…" at bounding box center [268, 288] width 451 height 449
click at [163, 69] on div "< div class = "flex flex-col items-center" > < div class = "rounded-2xl shadow-…" at bounding box center [268, 288] width 451 height 449
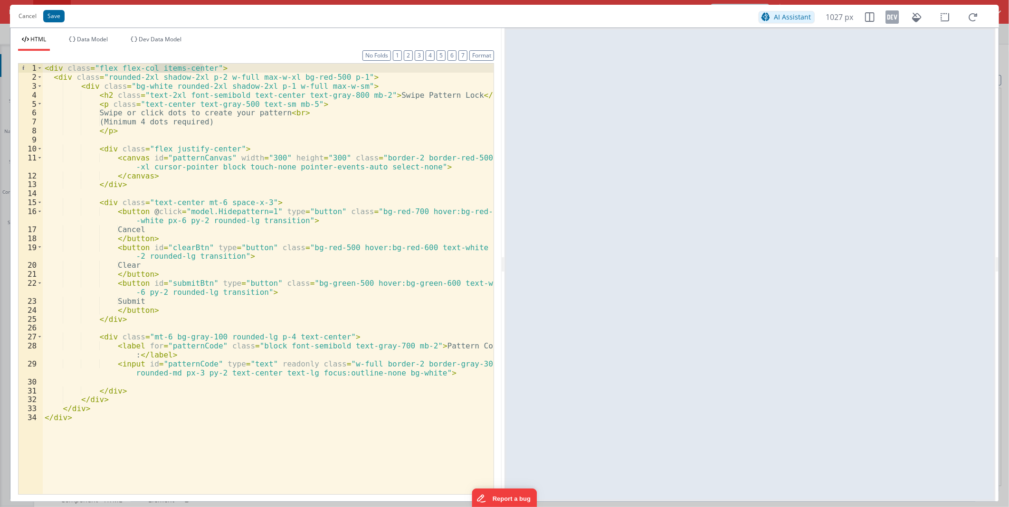
drag, startPoint x: 163, startPoint y: 69, endPoint x: 182, endPoint y: 68, distance: 19.5
click at [182, 68] on div "< div class = "flex flex-col items-center" > < div class = "rounded-2xl shadow-…" at bounding box center [268, 288] width 451 height 449
click at [127, 85] on div "< div class = "flex flex-col items-center" > < div class = "rounded-2xl shadow-…" at bounding box center [268, 288] width 451 height 449
paste textarea
click at [291, 84] on div "< div class = "flex flex-col items-center" > < div class = "rounded-2xl shadow-…" at bounding box center [268, 288] width 451 height 449
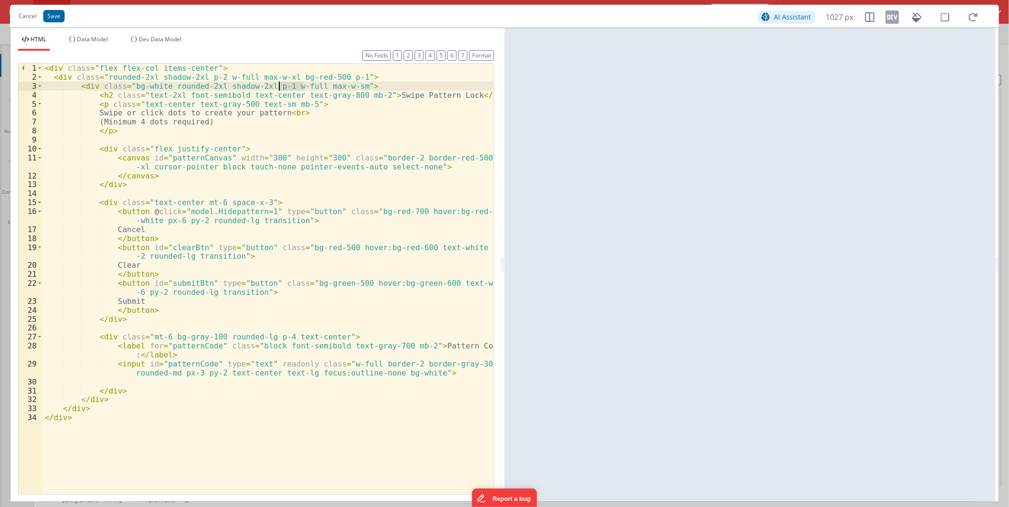
drag, startPoint x: 291, startPoint y: 84, endPoint x: 279, endPoint y: 85, distance: 12.4
click at [279, 85] on div "< div class = "flex flex-col items-center" > < div class = "rounded-2xl shadow-…" at bounding box center [268, 288] width 451 height 449
click at [286, 87] on div "< div class = "flex flex-col items-center" > < div class = "rounded-2xl shadow-…" at bounding box center [268, 288] width 451 height 449
drag, startPoint x: 286, startPoint y: 87, endPoint x: 311, endPoint y: 86, distance: 25.2
click at [311, 86] on div "< div class = "flex flex-col items-center" > < div class = "rounded-2xl shadow-…" at bounding box center [268, 288] width 451 height 449
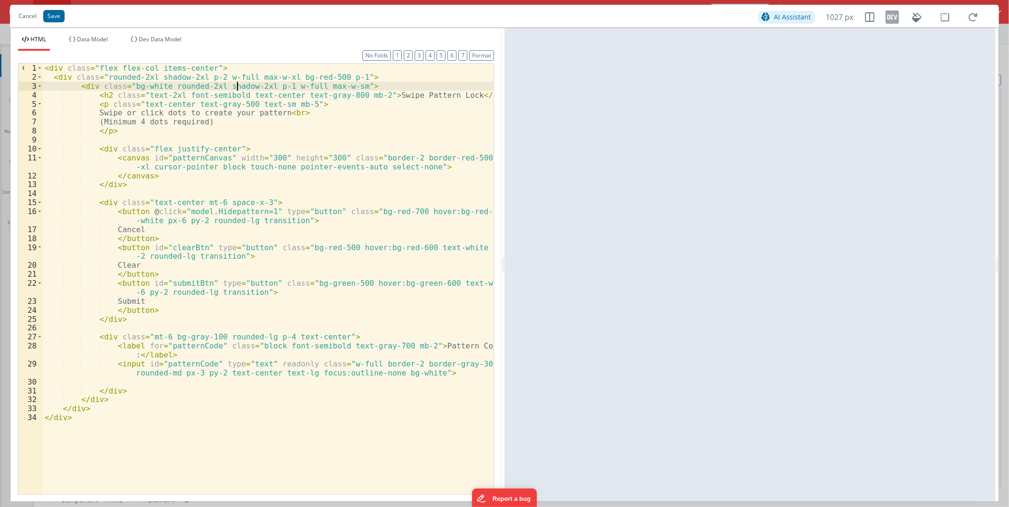
click at [237, 82] on div "< div class = "flex flex-col items-center" > < div class = "rounded-2xl shadow-…" at bounding box center [268, 288] width 451 height 449
click at [124, 67] on div "< div class = "flex flex-col items-center" > < div class = "rounded-2xl shadow-…" at bounding box center [268, 288] width 451 height 449
drag, startPoint x: 124, startPoint y: 67, endPoint x: 183, endPoint y: 67, distance: 58.9
click at [183, 67] on div "< div class = "flex flex-col items-center" > < div class = "rounded-2xl shadow-…" at bounding box center [268, 288] width 451 height 449
click at [103, 77] on div "< div class = "flex flex-col items-center" > < div class = "rounded-2xl shadow-…" at bounding box center [268, 288] width 451 height 449
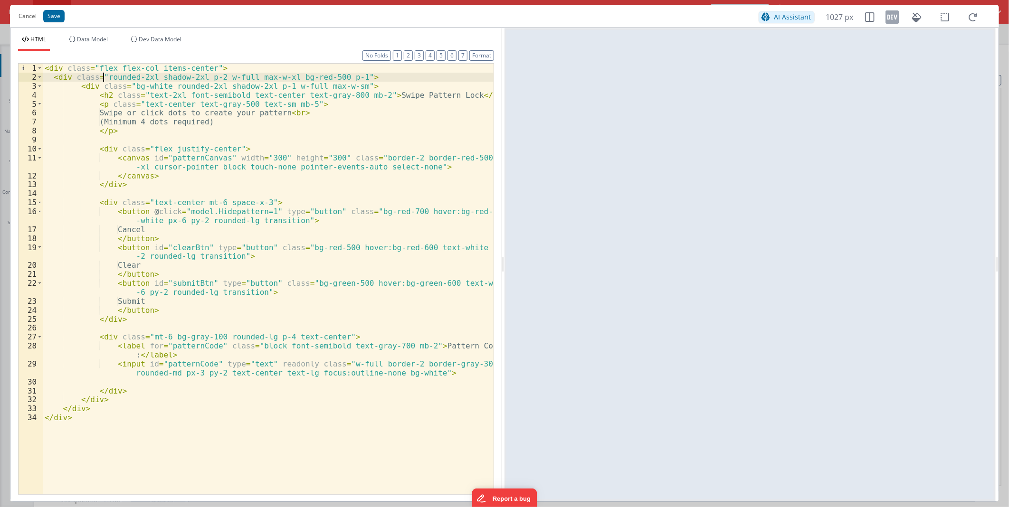
paste textarea
click at [281, 83] on div "< div class = "flex flex-col items-center" > < div class = "rounded-2xl shadow-…" at bounding box center [268, 288] width 451 height 449
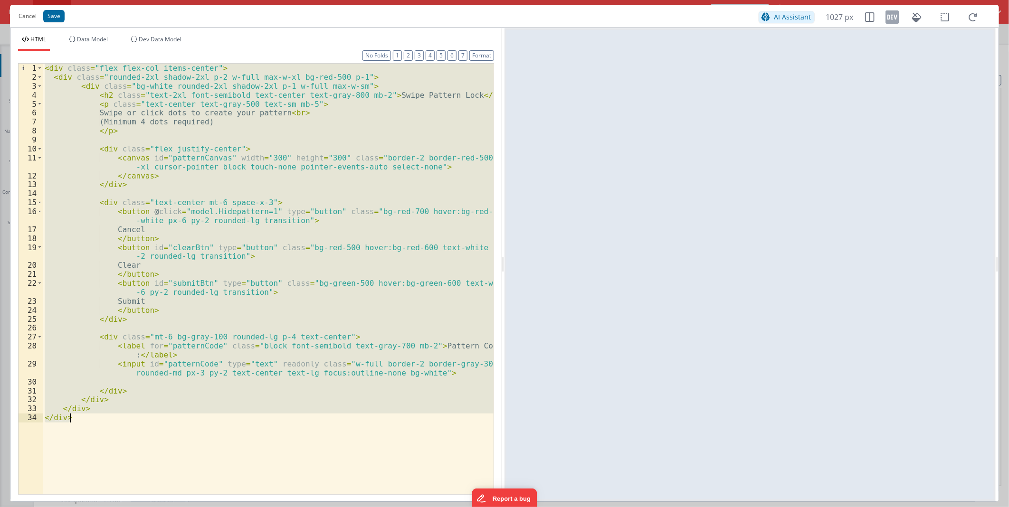
click at [358, 107] on div "< div class = "flex flex-col items-center" > < div class = "rounded-2xl shadow-…" at bounding box center [268, 279] width 451 height 431
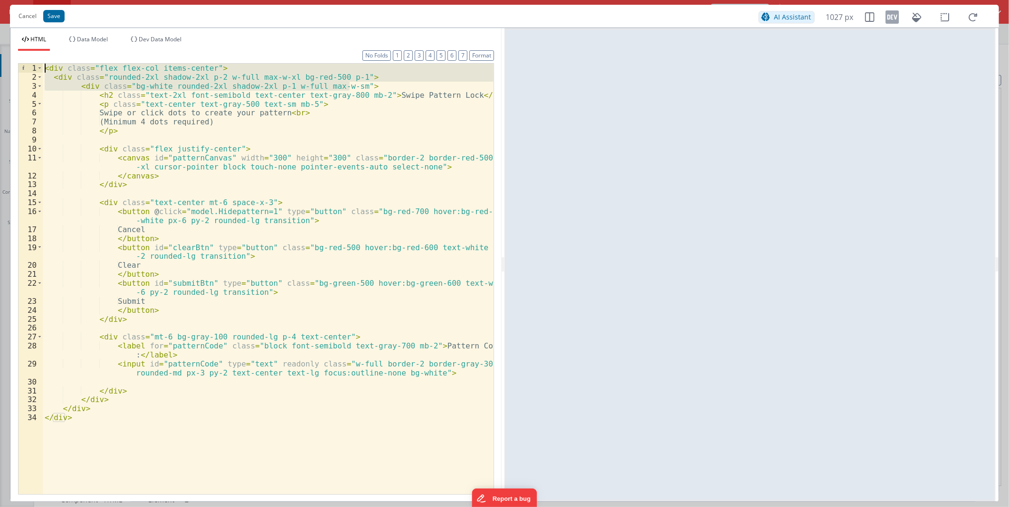
drag, startPoint x: 357, startPoint y: 86, endPoint x: -2, endPoint y: 26, distance: 364.3
click at [0, 26] on html "Cancel Save AI Assistant 1027 px HTML Data Model Dev Data Model Format 7 6 5 4 …" at bounding box center [504, 253] width 1009 height 507
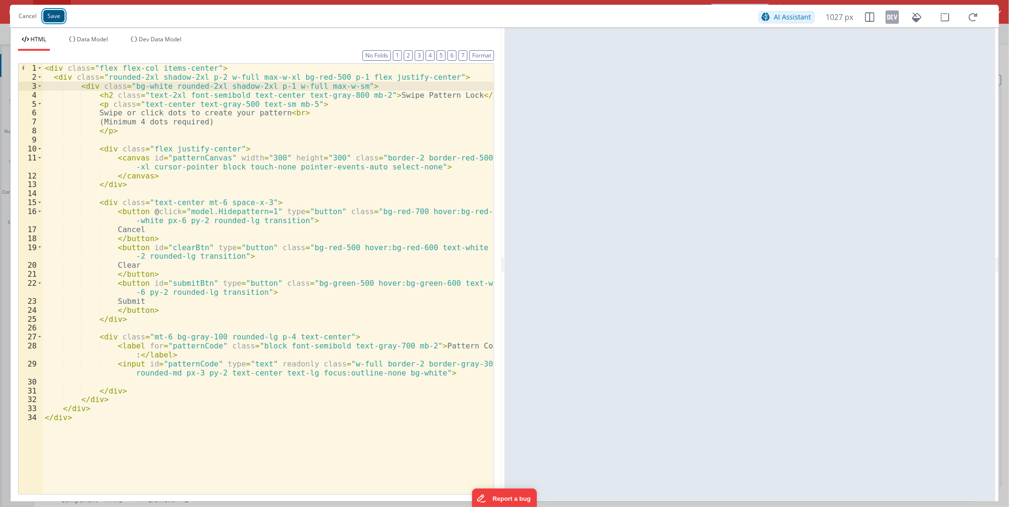
click at [51, 16] on button "Save" at bounding box center [53, 16] width 21 height 12
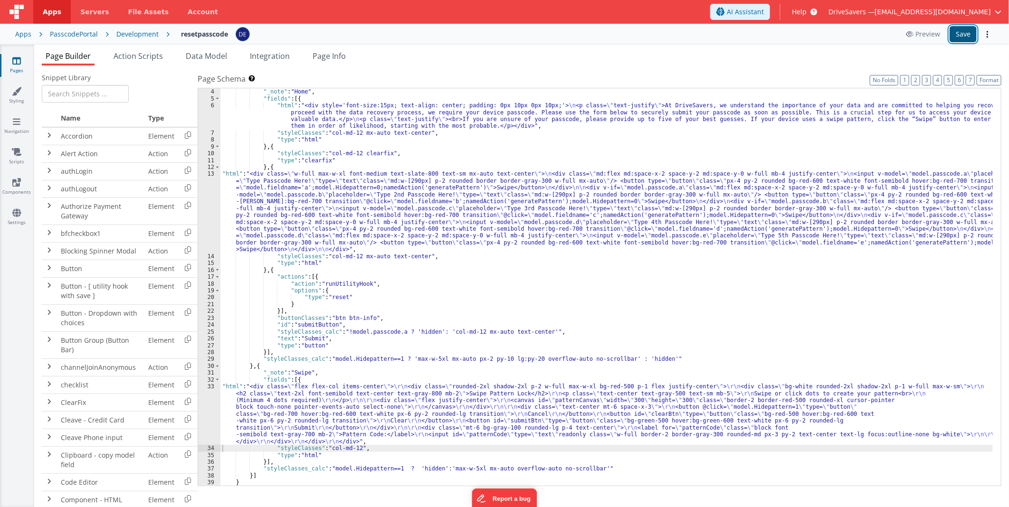
click at [973, 37] on button "Save" at bounding box center [963, 34] width 27 height 16
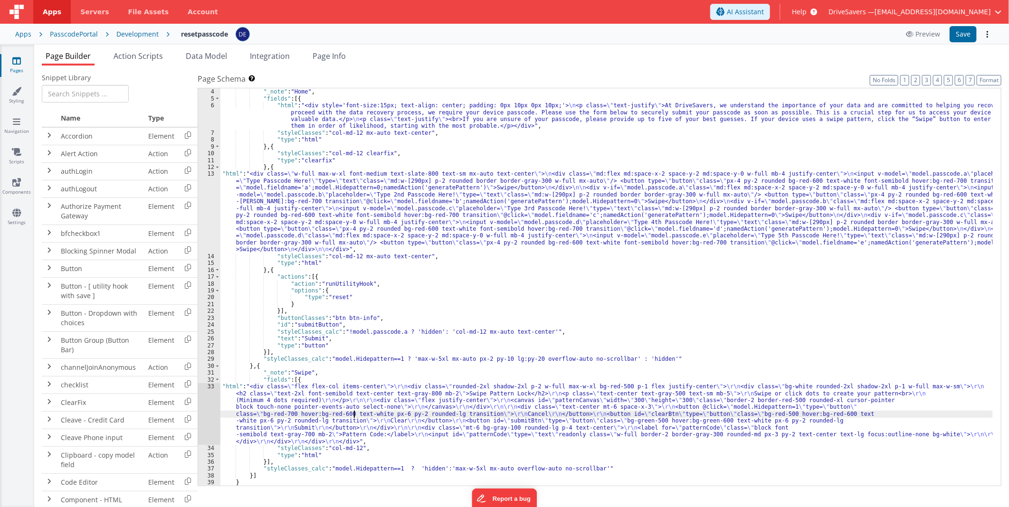
click at [354, 411] on div ""groups" : [{ "_note" : "Home" , "fields" : [{ "html" : "<div style='font-size:…" at bounding box center [606, 288] width 773 height 412
click at [212, 405] on div "33" at bounding box center [209, 414] width 22 height 62
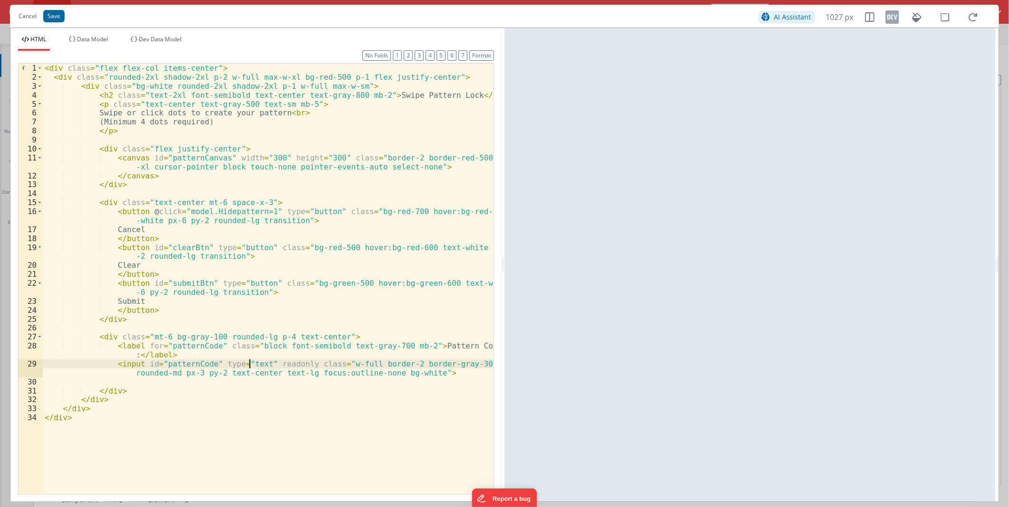
click at [249, 364] on div "< div class = "flex flex-col items-center" > < div class = "rounded-2xl shadow-…" at bounding box center [268, 288] width 451 height 449
click at [186, 364] on div "< div class = "flex flex-col items-center" > < div class = "rounded-2xl shadow-…" at bounding box center [268, 288] width 451 height 449
click at [29, 16] on button "Cancel" at bounding box center [28, 16] width 28 height 13
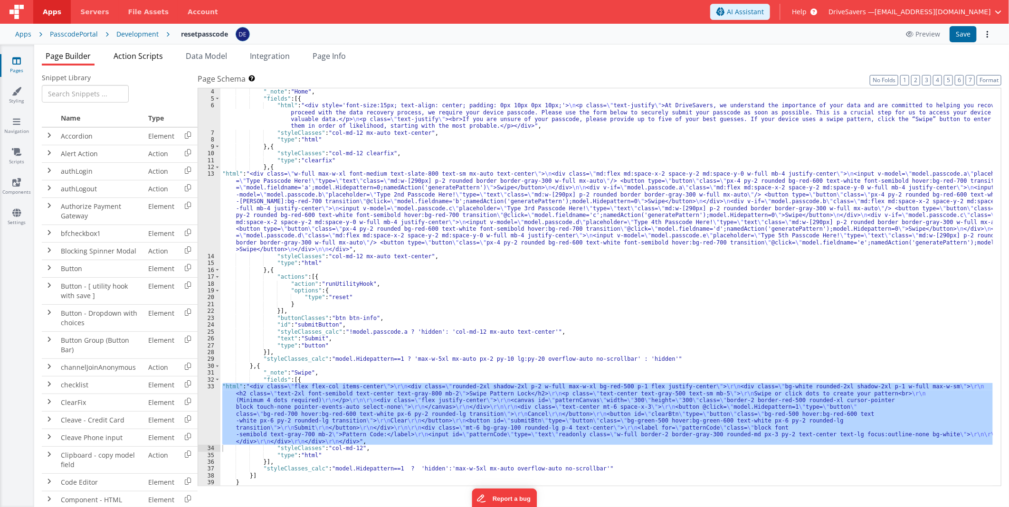
click at [116, 55] on span "Action Scripts" at bounding box center [138, 56] width 49 height 10
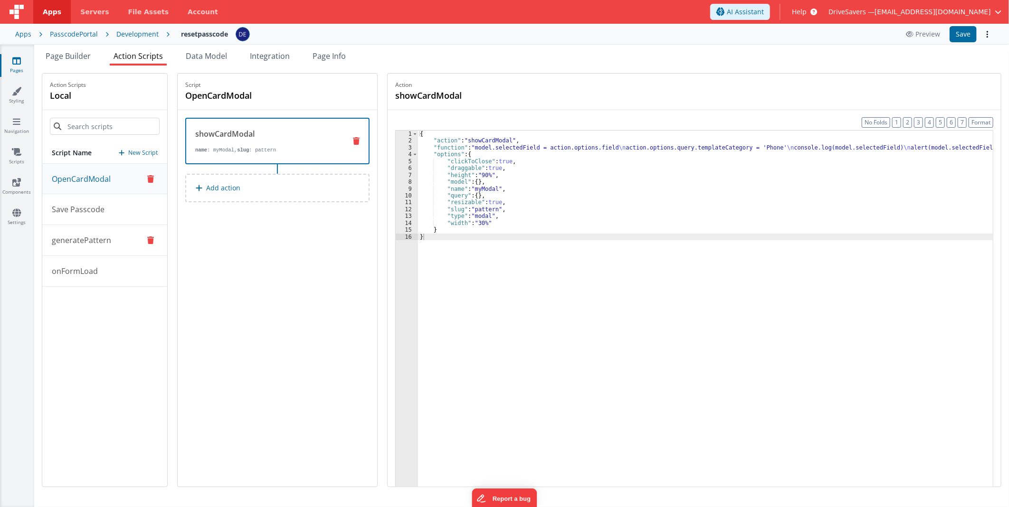
click at [99, 236] on p "generatePattern" at bounding box center [78, 240] width 65 height 11
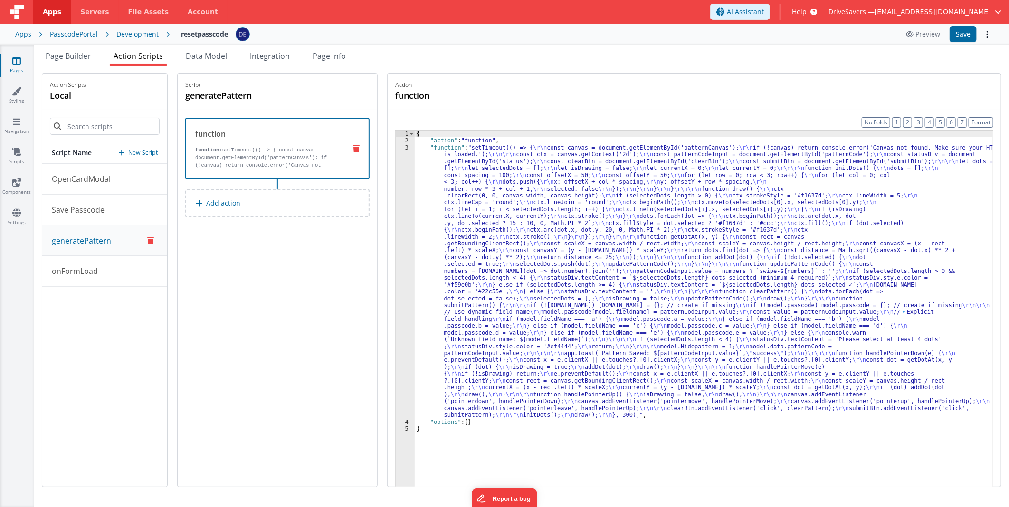
click at [507, 188] on div "{ "action" : "function" , "function" : "setTimeout(() => { \r\n const canvas = …" at bounding box center [704, 331] width 578 height 400
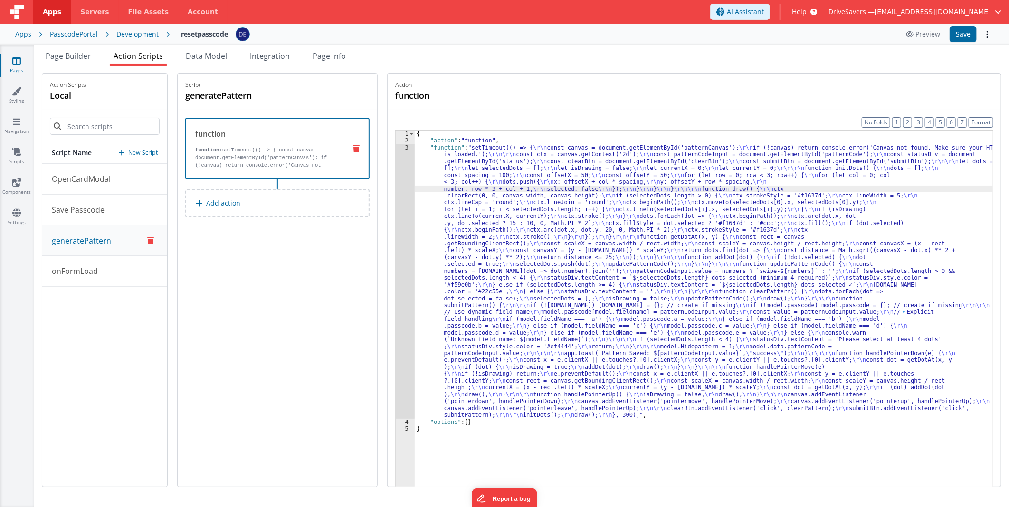
click at [411, 214] on div "3" at bounding box center [405, 281] width 19 height 275
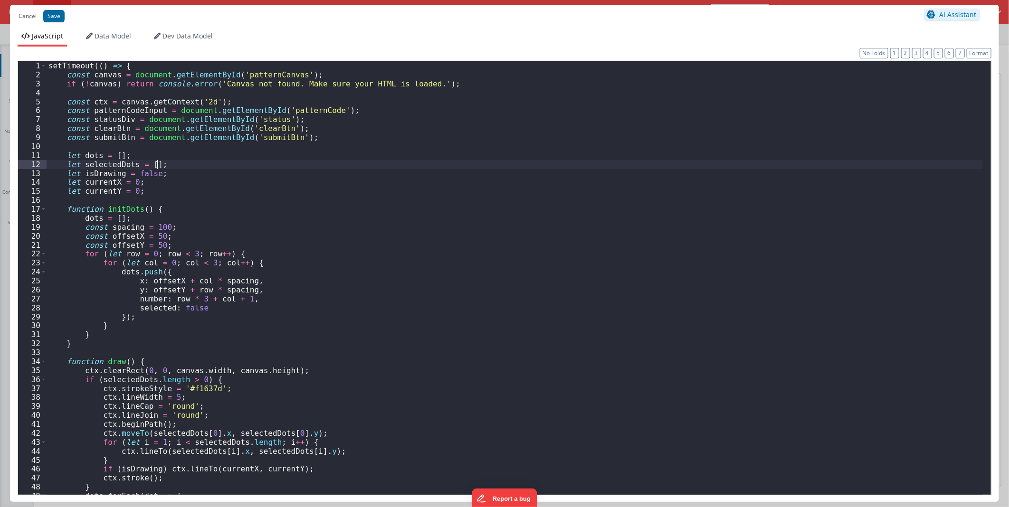
click at [358, 163] on div "setTimeout (( ) => { const canvas = document . getElementById ( 'patternCanvas'…" at bounding box center [515, 286] width 937 height 451
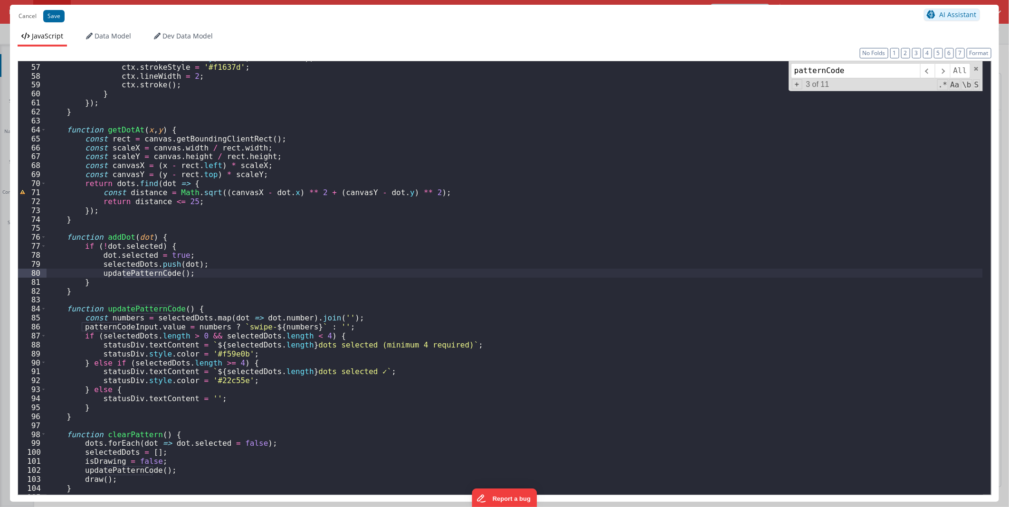
scroll to position [501, 0]
type input "patternCode"
click at [940, 73] on span at bounding box center [942, 70] width 15 height 15
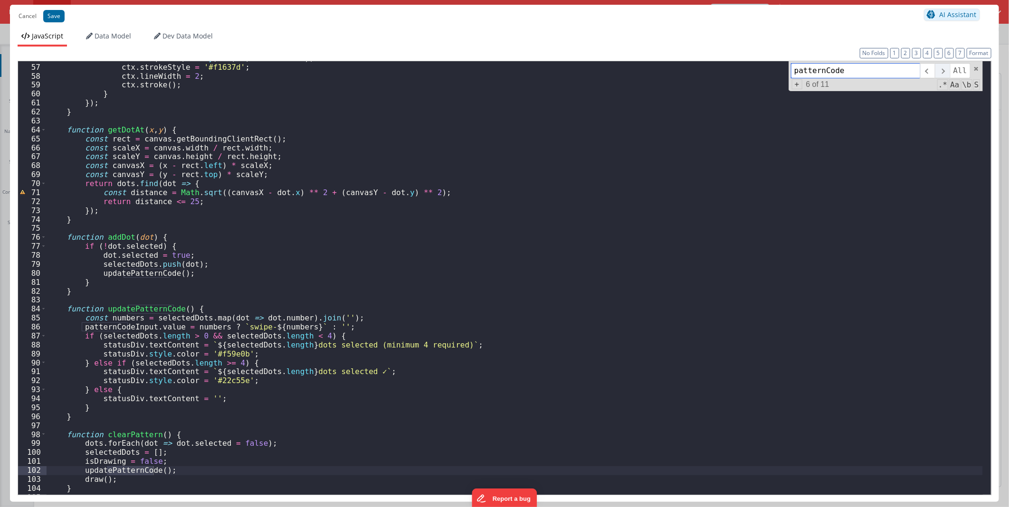
click at [940, 73] on span at bounding box center [942, 70] width 15 height 15
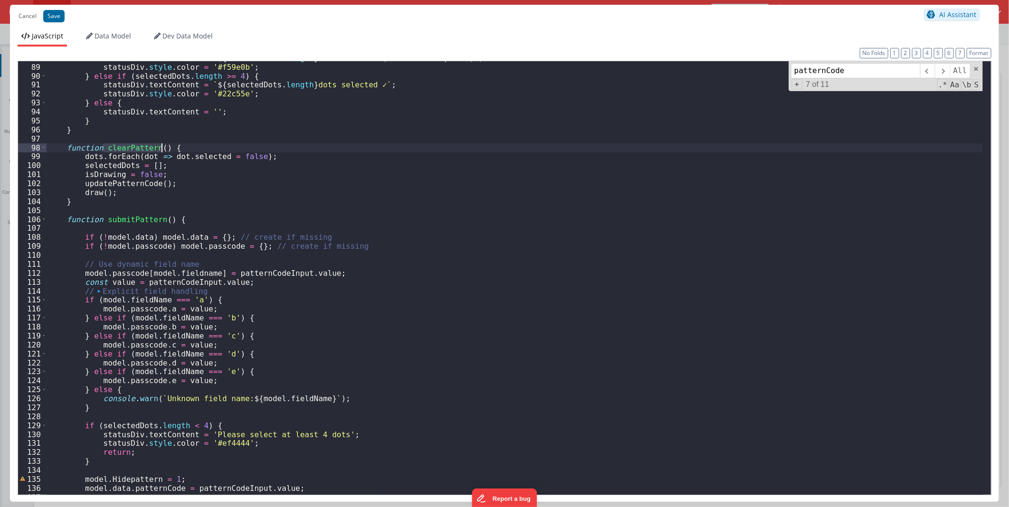
drag, startPoint x: 102, startPoint y: 146, endPoint x: 161, endPoint y: 147, distance: 58.9
click at [161, 147] on div "statusDiv . textContent = ` ${ selectedDots . length } dots selected (minimum 4…" at bounding box center [515, 279] width 937 height 451
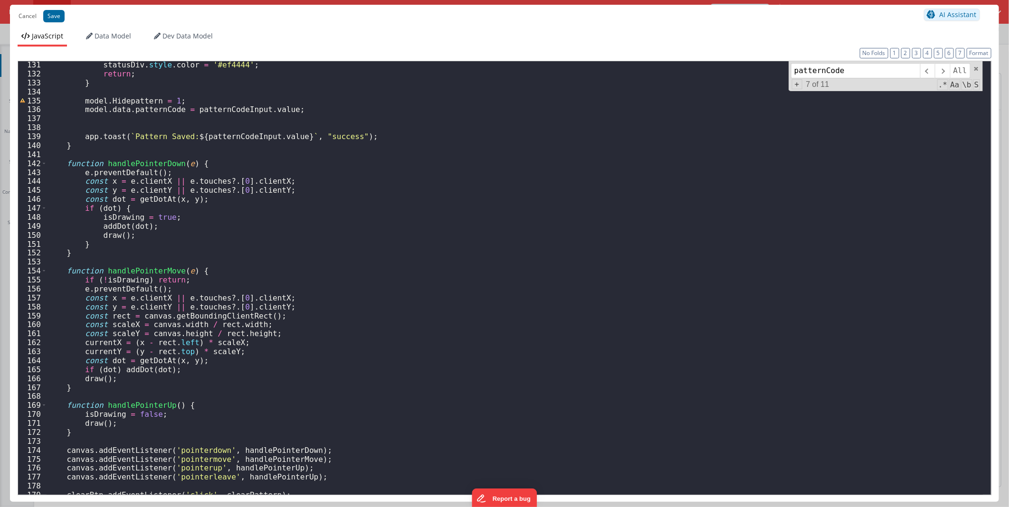
scroll to position [1218, 0]
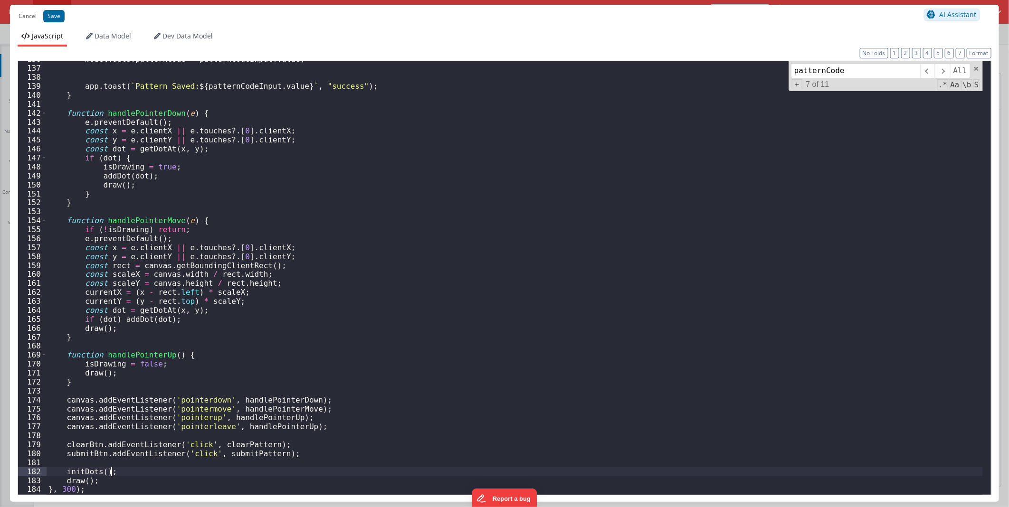
click at [149, 471] on div "model . data . patternCode = patternCodeInput . value ; app . toast ( ` Pattern…" at bounding box center [515, 280] width 937 height 451
paste textarea
click at [57, 16] on button "Save" at bounding box center [53, 16] width 21 height 12
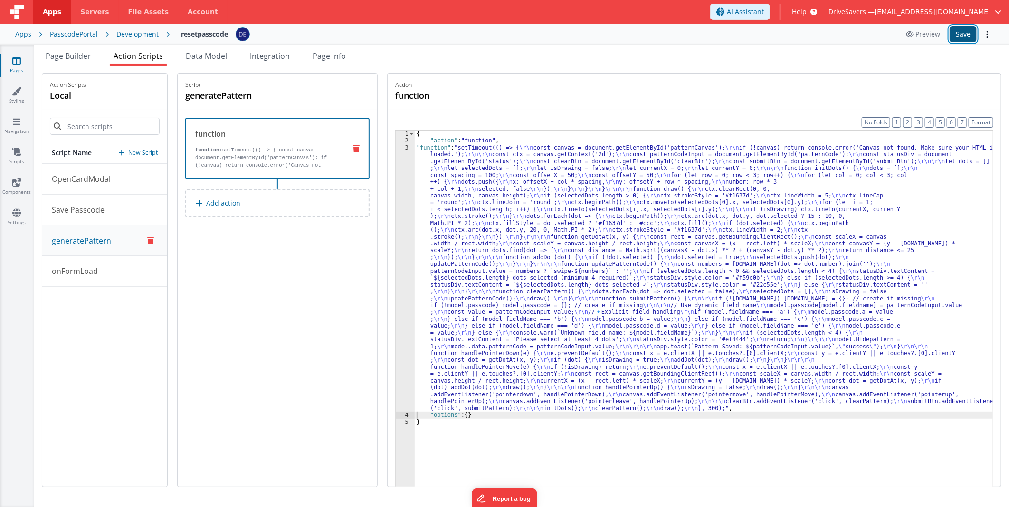
click at [957, 34] on button "Save" at bounding box center [963, 34] width 27 height 16
click at [478, 190] on div "{ "action" : "function" , "function" : "setTimeout(() => { \r\n const canvas = …" at bounding box center [704, 331] width 578 height 400
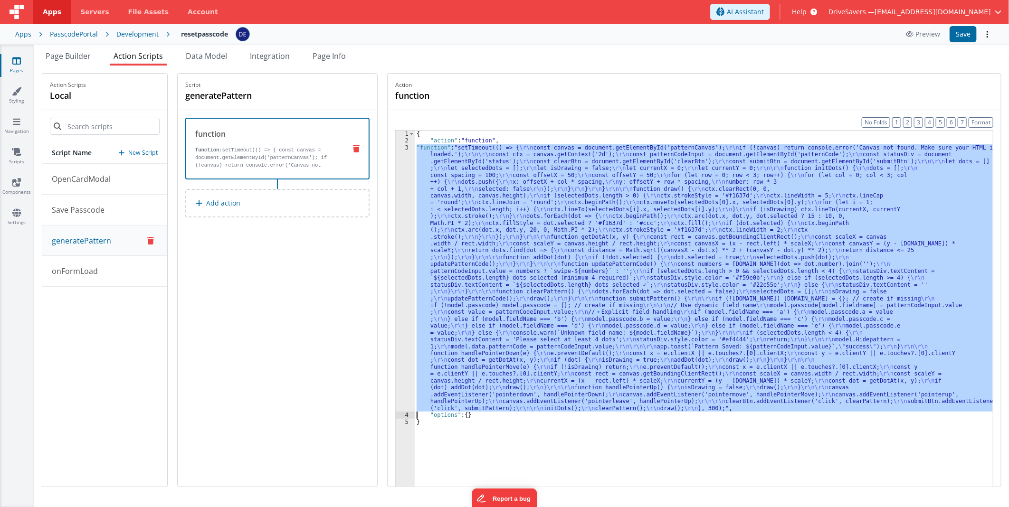
click at [408, 184] on div "3" at bounding box center [405, 278] width 19 height 268
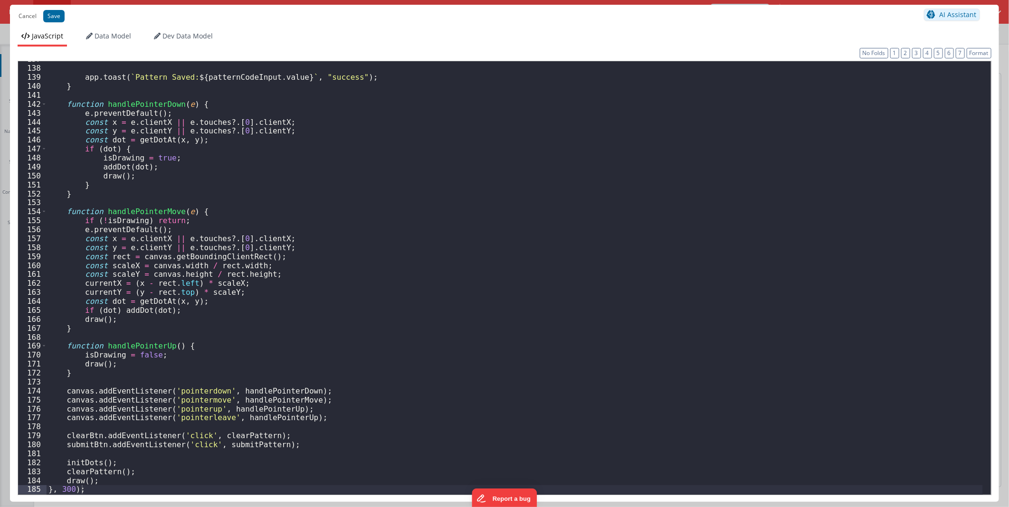
scroll to position [1227, 0]
click at [73, 480] on div "app . toast ( ` Pattern Saved: ${ patternCodeInput . value } ` , "success" ) ; …" at bounding box center [515, 280] width 937 height 451
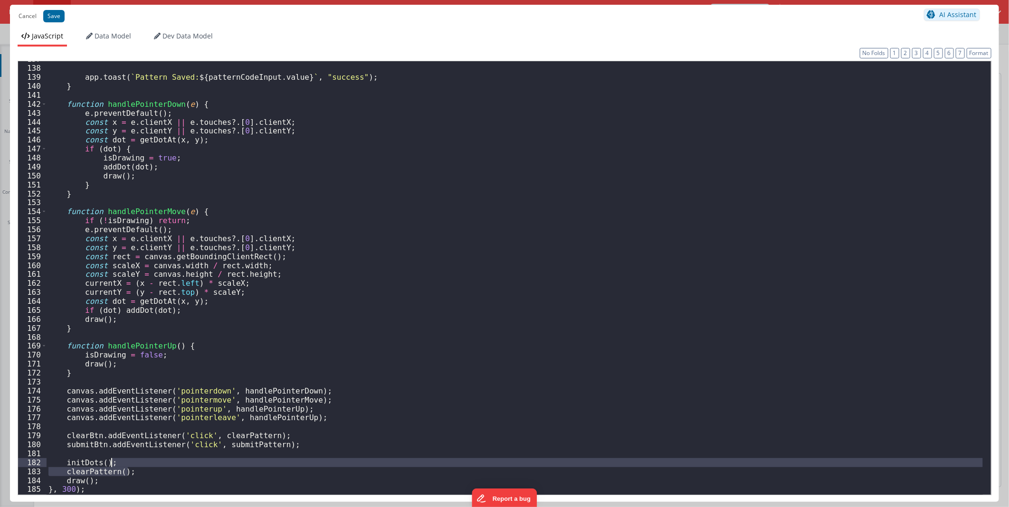
drag, startPoint x: 129, startPoint y: 473, endPoint x: 124, endPoint y: 467, distance: 8.2
click at [124, 467] on div "app . toast ( ` Pattern Saved: ${ patternCodeInput . value } ` , "success" ) ; …" at bounding box center [515, 280] width 937 height 451
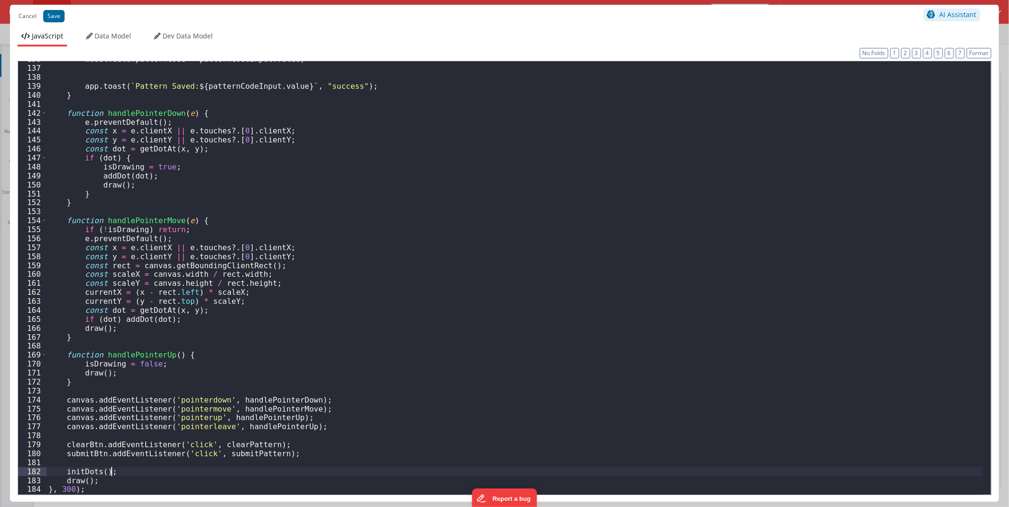
scroll to position [1218, 0]
click at [123, 476] on div "model . data . patternCode = patternCodeInput . value ; app . toast ( ` Pattern…" at bounding box center [515, 280] width 937 height 451
click at [124, 478] on div "model . data . patternCode = patternCodeInput . value ; app . toast ( ` Pattern…" at bounding box center [515, 280] width 937 height 451
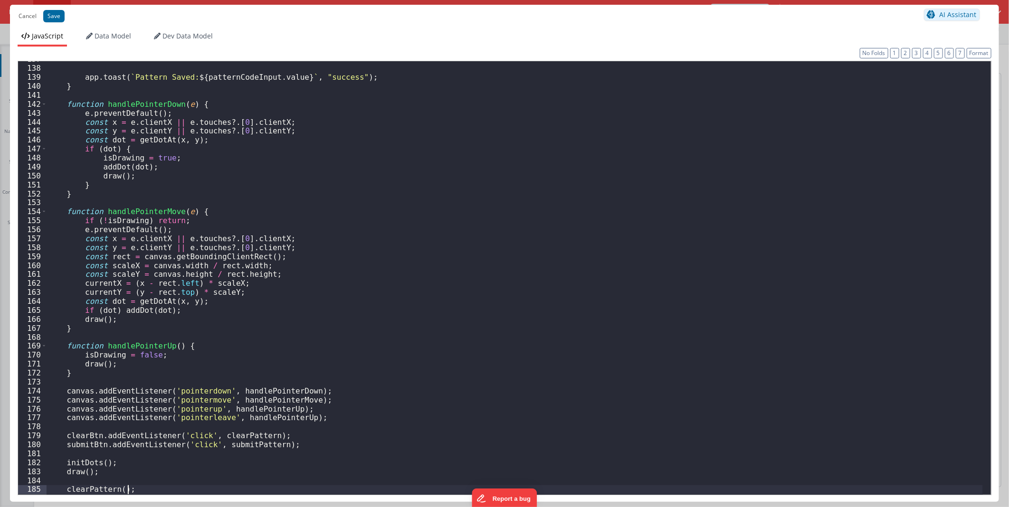
scroll to position [1227, 0]
click at [53, 12] on button "Save" at bounding box center [53, 16] width 21 height 12
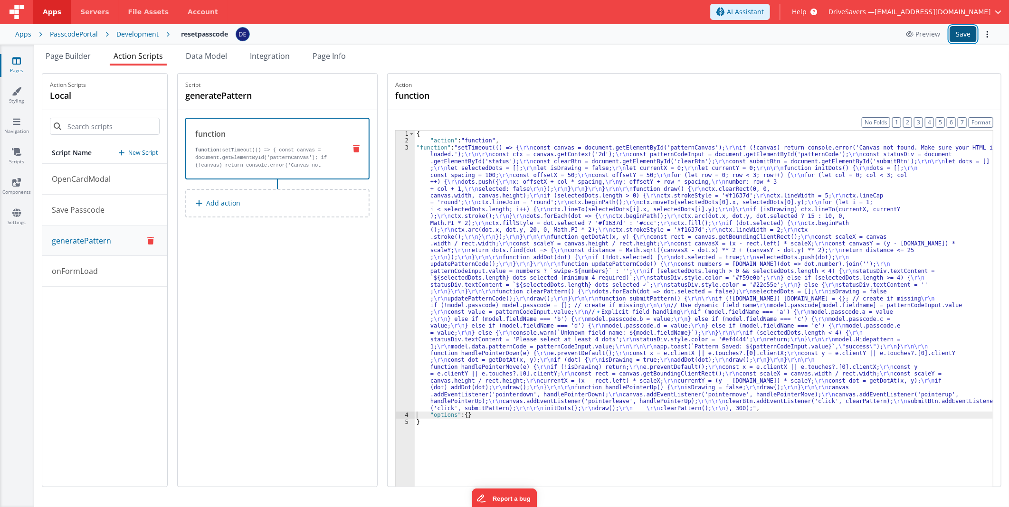
click at [960, 31] on button "Save" at bounding box center [963, 34] width 27 height 16
click at [488, 267] on div "{ "action" : "function" , "function" : "setTimeout(() => { \r\n const canvas = …" at bounding box center [704, 331] width 578 height 400
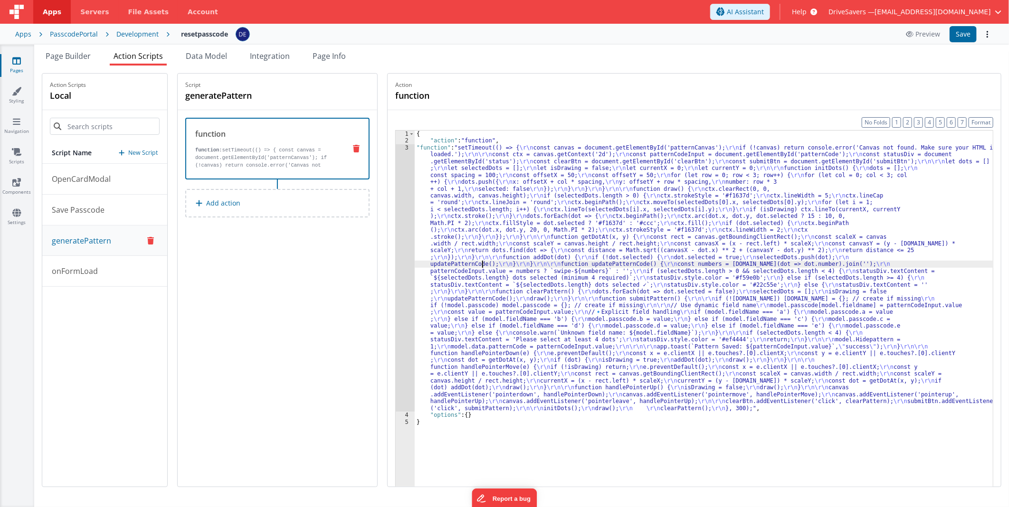
click at [415, 242] on div "3" at bounding box center [405, 278] width 19 height 268
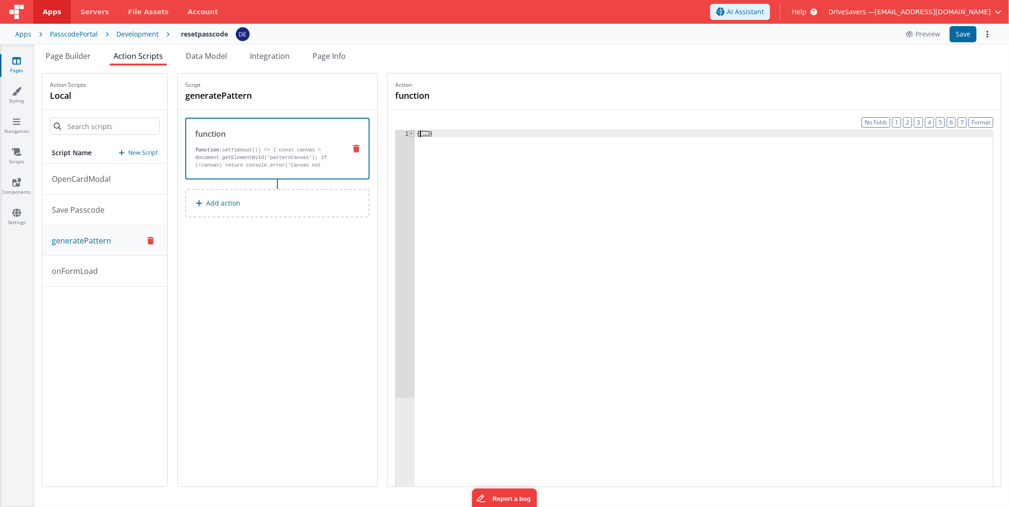
click at [414, 134] on span at bounding box center [411, 134] width 5 height 7
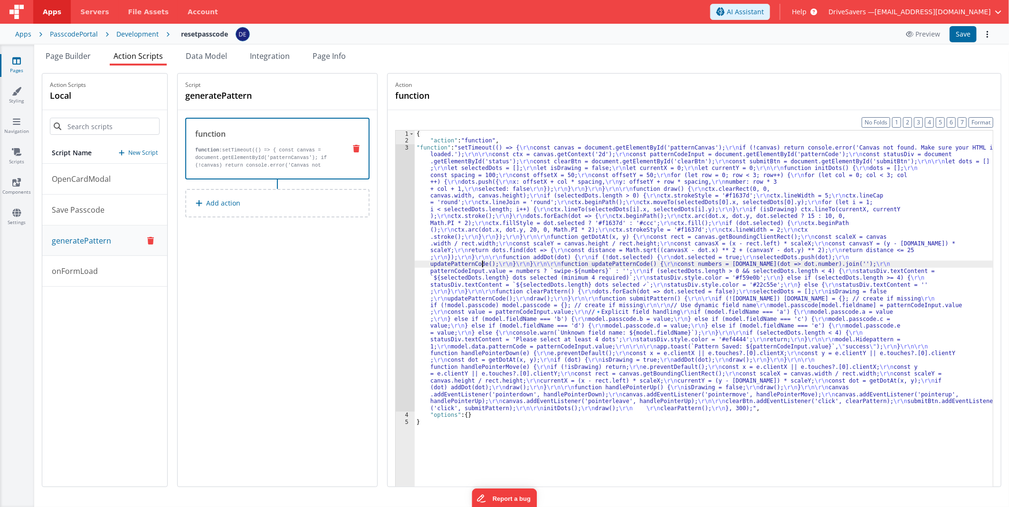
click at [518, 223] on div "{ "action" : "function" , "function" : "setTimeout(() => { \r\n const canvas = …" at bounding box center [704, 331] width 578 height 400
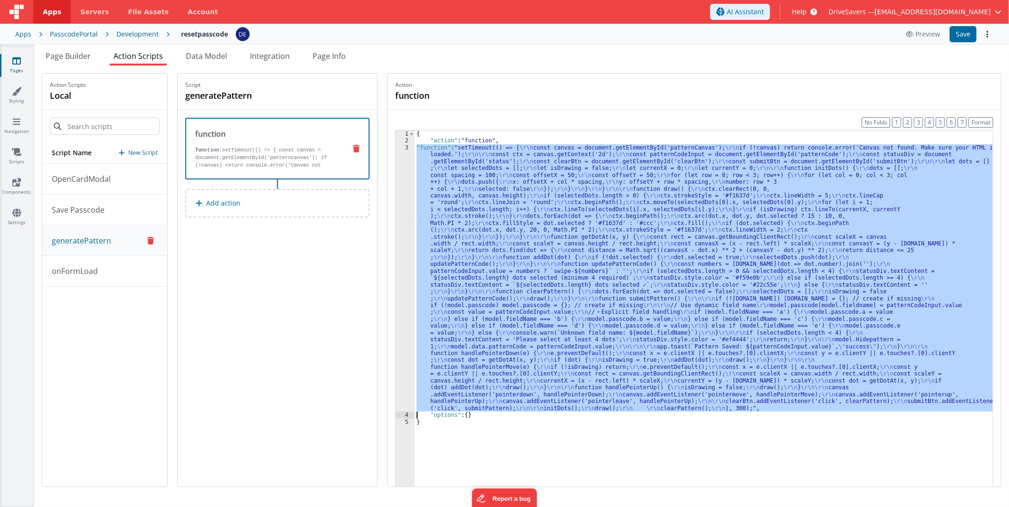
click at [404, 202] on div "3" at bounding box center [405, 278] width 19 height 268
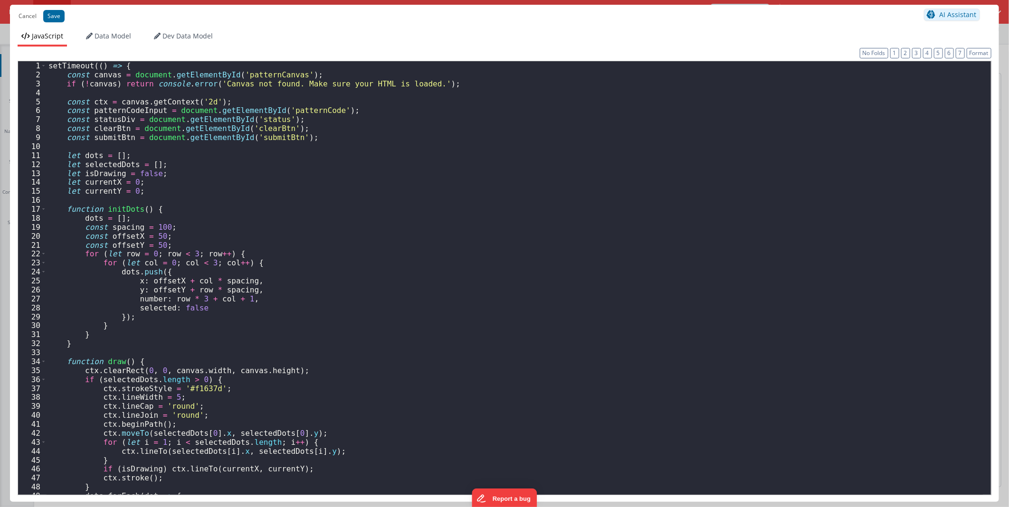
click at [403, 188] on div "setTimeout (( ) => { const canvas = document . getElementById ( 'patternCanvas'…" at bounding box center [515, 286] width 937 height 451
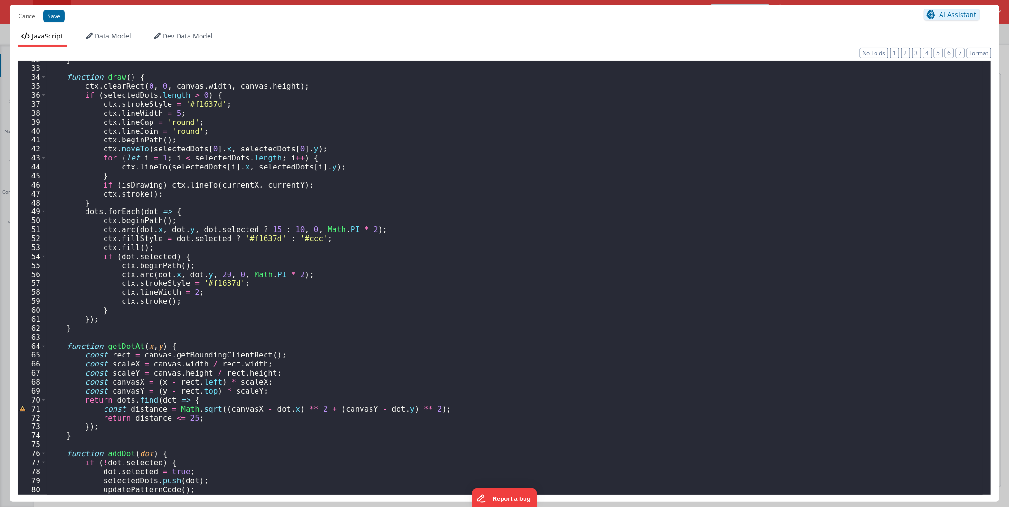
scroll to position [538, 0]
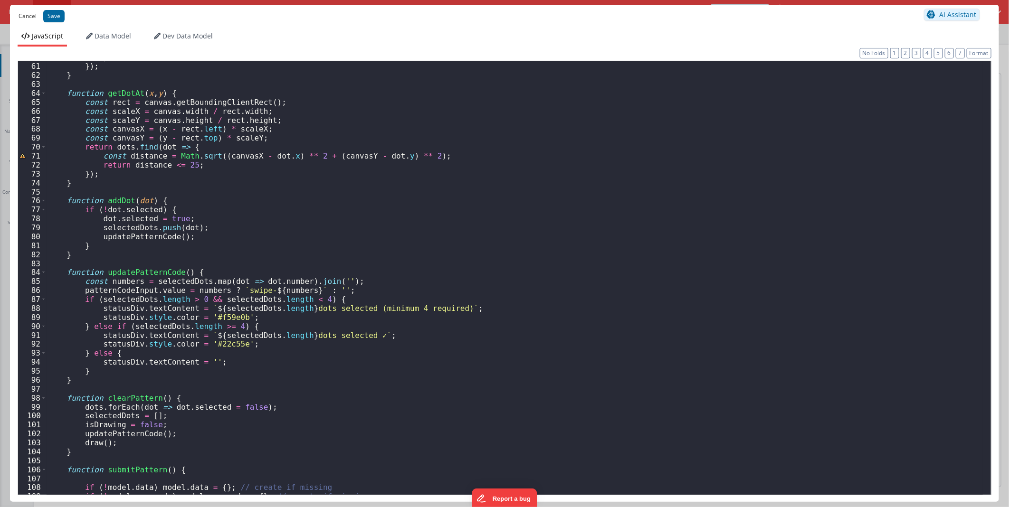
click at [21, 14] on button "Cancel" at bounding box center [28, 16] width 28 height 13
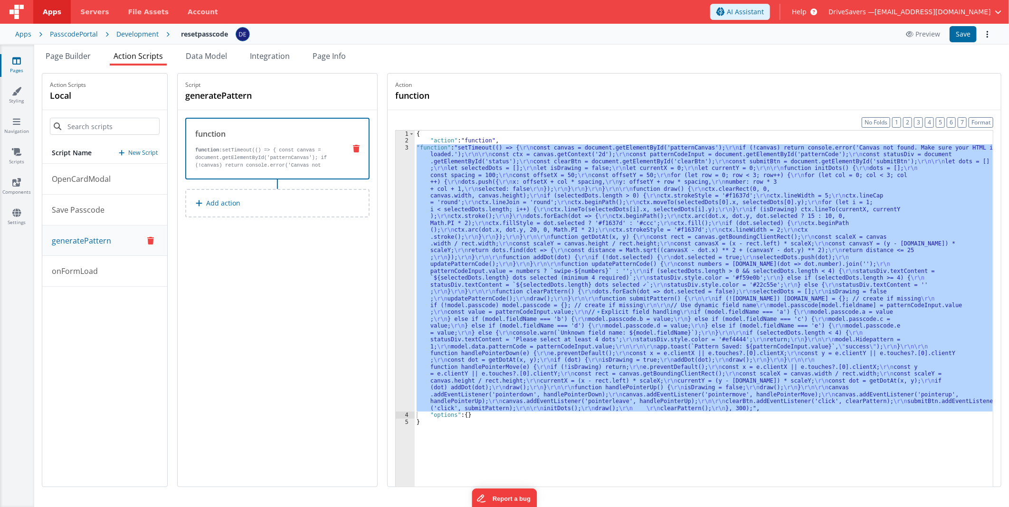
click at [62, 40] on div "Apps PasscodePortal Development resetpasscode Preview Save" at bounding box center [504, 34] width 1009 height 21
click at [70, 52] on span "Page Builder" at bounding box center [68, 56] width 45 height 10
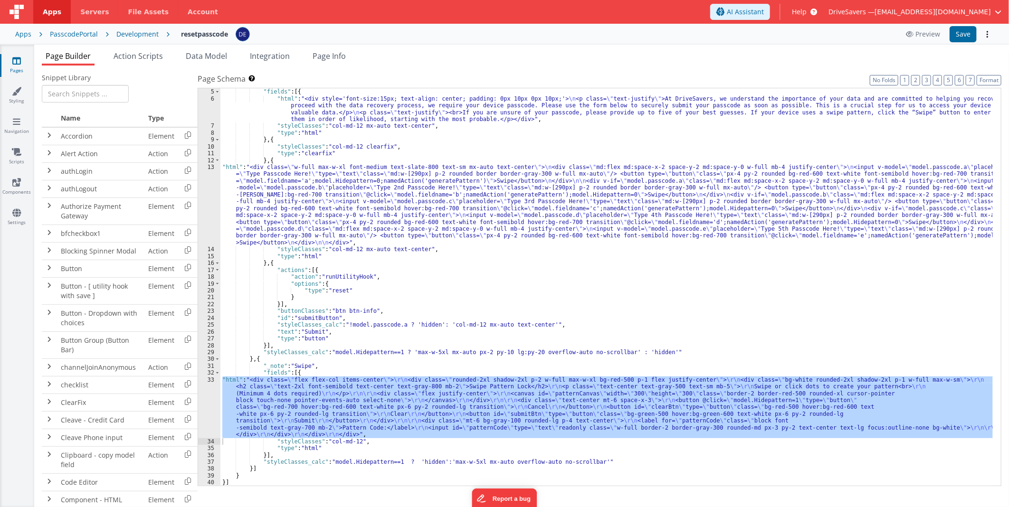
scroll to position [27, 0]
click at [424, 380] on div ""_note" : "Home" , "fields" : [{ "html" : "<div style='font-size:15px; text-ali…" at bounding box center [606, 287] width 773 height 398
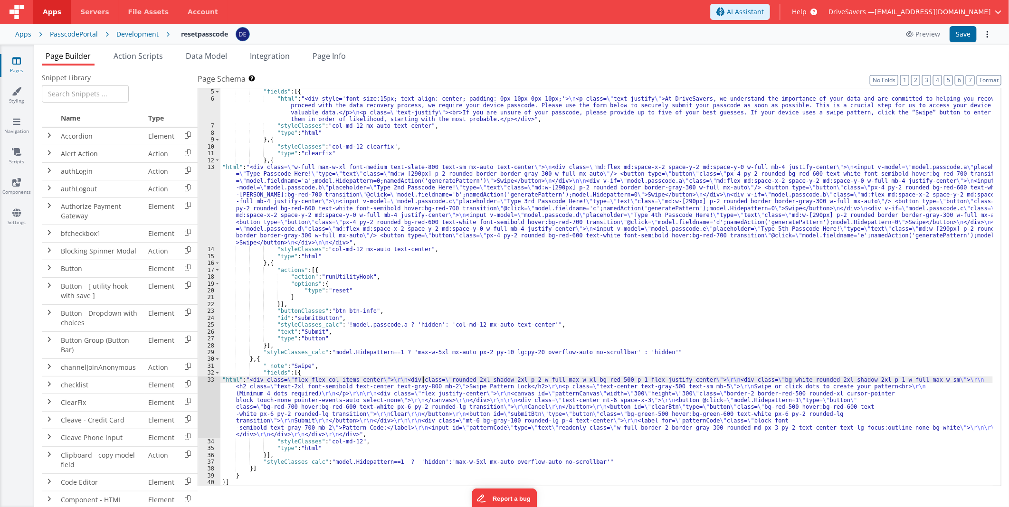
click at [210, 397] on div "33" at bounding box center [209, 408] width 22 height 62
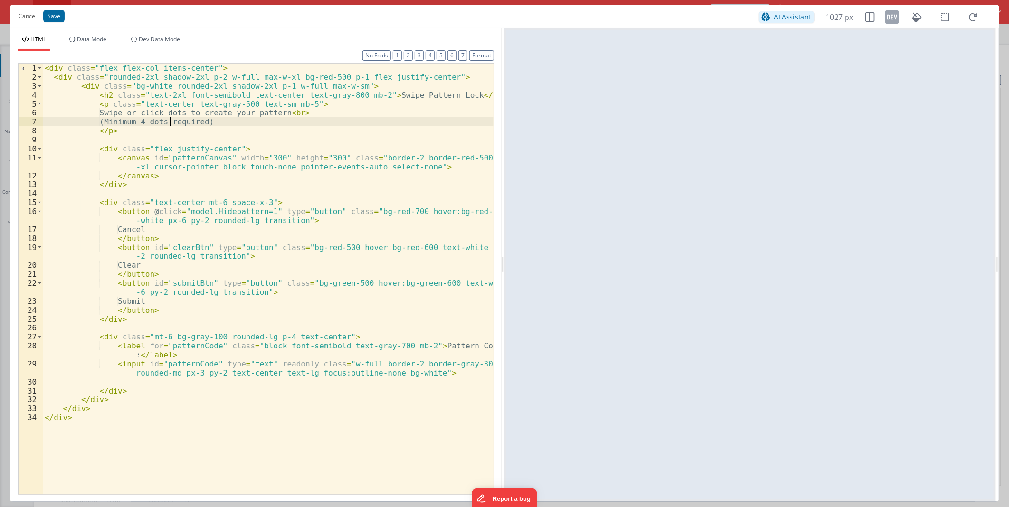
click at [168, 123] on div "< div class = "flex flex-col items-center" > < div class = "rounded-2xl shadow-…" at bounding box center [268, 288] width 451 height 449
click at [246, 93] on div "< div class = "flex flex-col items-center" > < div class = "rounded-2xl shadow-…" at bounding box center [268, 288] width 451 height 449
click at [261, 76] on div "< div class = "flex flex-col items-center" > < div class = "rounded-2xl shadow-…" at bounding box center [268, 288] width 451 height 449
drag, startPoint x: 278, startPoint y: 76, endPoint x: 271, endPoint y: 76, distance: 6.2
click at [271, 76] on div "< div class = "flex flex-col items-center" > < div class = "rounded-2xl shadow-…" at bounding box center [268, 288] width 451 height 449
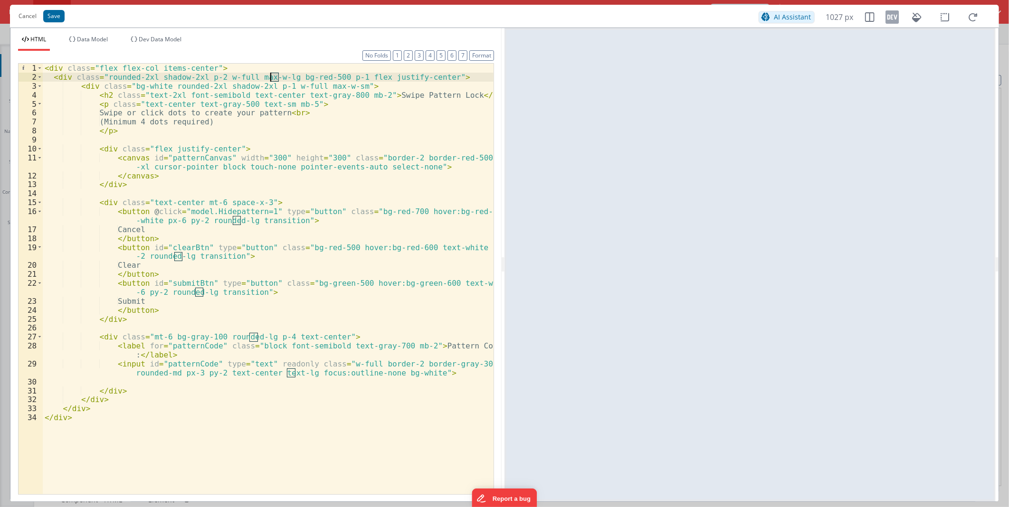
drag, startPoint x: 278, startPoint y: 76, endPoint x: 271, endPoint y: 76, distance: 7.1
click at [271, 76] on div "< div class = "flex flex-col items-center" > < div class = "rounded-2xl shadow-…" at bounding box center [268, 288] width 451 height 449
click at [340, 76] on div "< div class = "flex flex-col items-center" > < div class = "rounded-2xl shadow-…" at bounding box center [268, 288] width 451 height 449
click at [58, 12] on button "Save" at bounding box center [53, 16] width 21 height 12
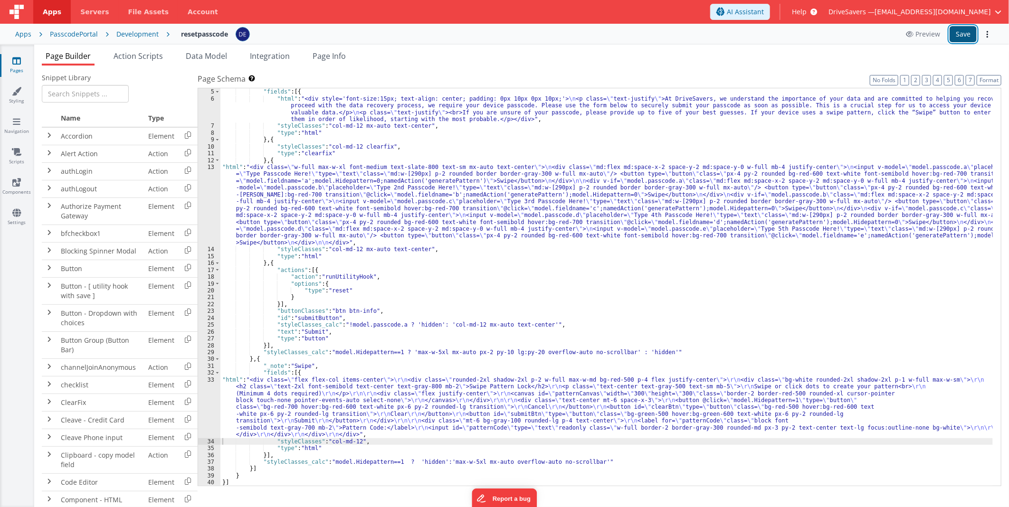
click at [965, 40] on button "Save" at bounding box center [963, 34] width 27 height 16
click at [488, 250] on div ""_note" : "Home" , "fields" : [{ "html" : "<div style='font-size:15px; text-ali…" at bounding box center [606, 288] width 773 height 412
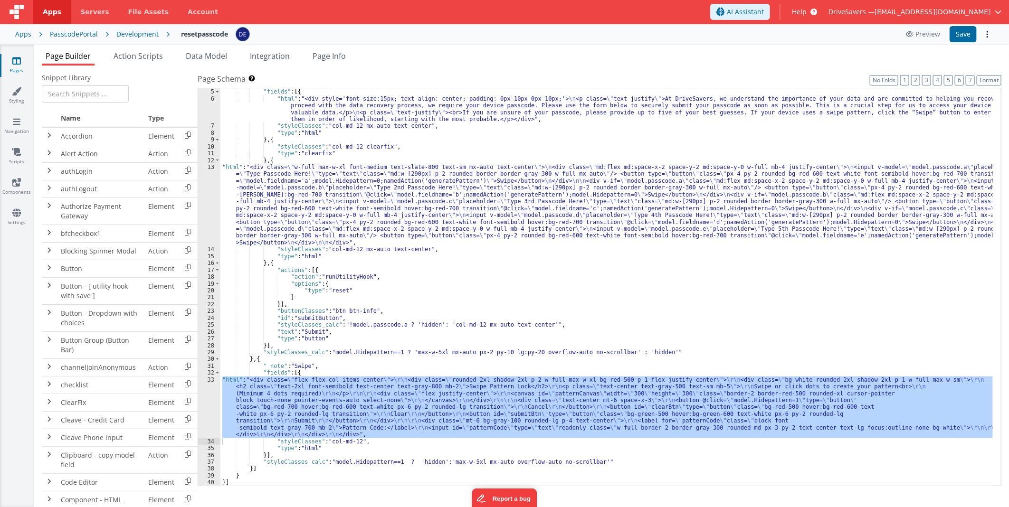
click at [142, 31] on div "Development" at bounding box center [137, 34] width 42 height 10
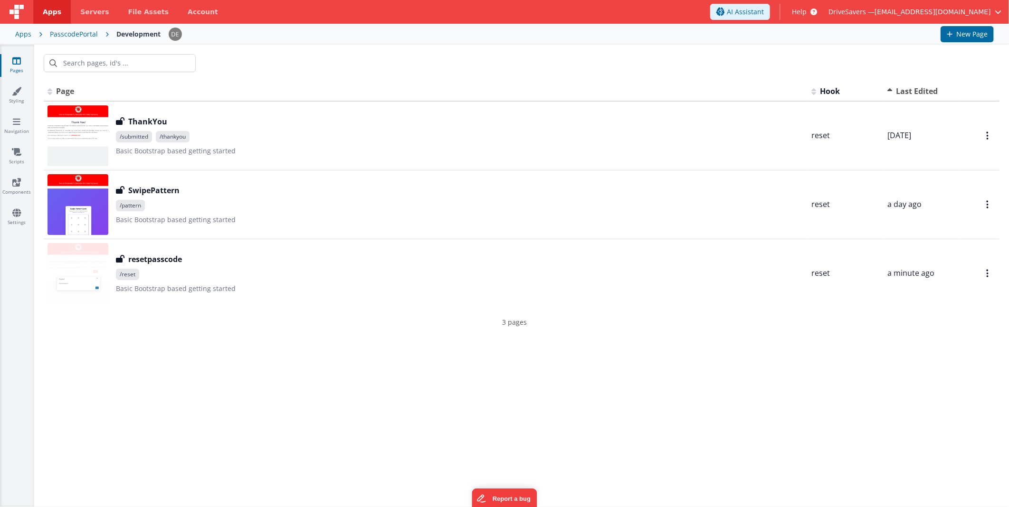
click at [83, 36] on div "PasscodePortal" at bounding box center [74, 34] width 48 height 10
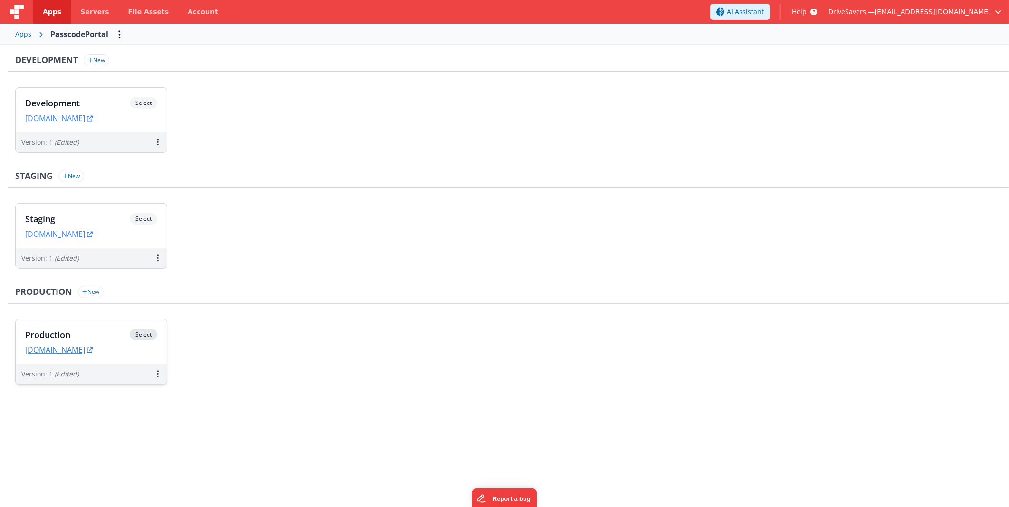
click at [93, 345] on link "[DOMAIN_NAME]" at bounding box center [58, 350] width 67 height 10
click at [102, 315] on div "Production New Production Select URLs [DOMAIN_NAME] Version: 1 (Edited)" at bounding box center [509, 340] width 1002 height 108
click at [103, 321] on div "Production Select URLs [DOMAIN_NAME]" at bounding box center [91, 342] width 151 height 45
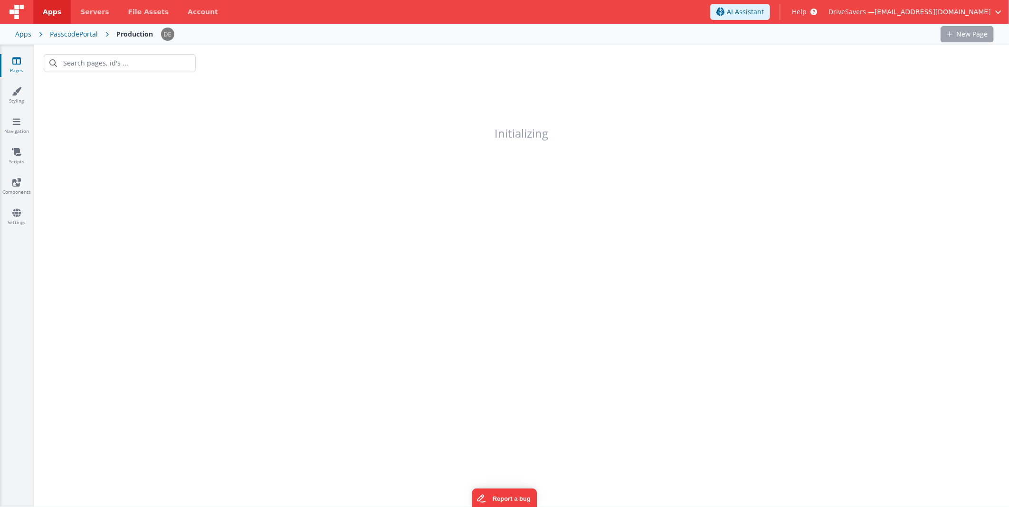
click at [144, 107] on h1 "Initializing" at bounding box center [521, 111] width 975 height 58
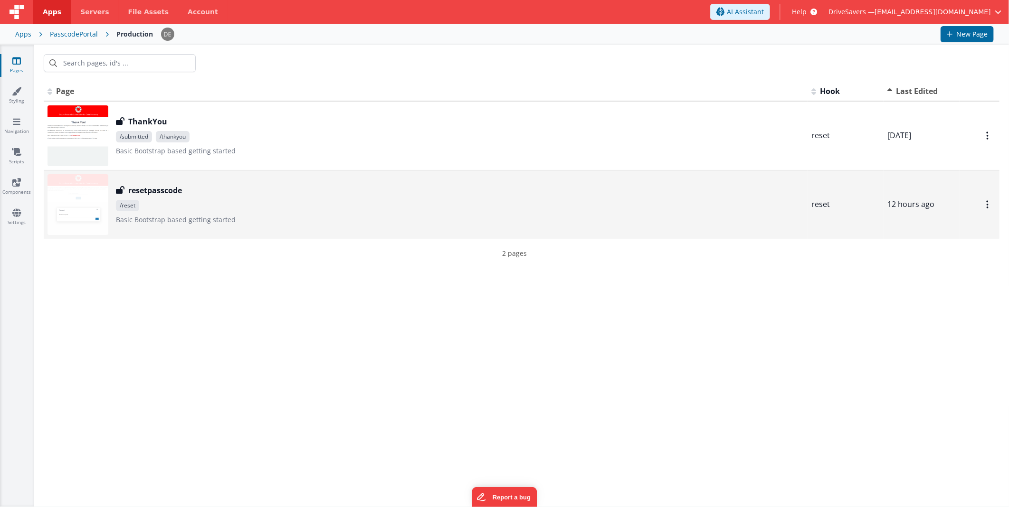
click at [307, 212] on div "resetpasscode resetpasscode /reset Basic Bootstrap based getting started" at bounding box center [460, 205] width 688 height 40
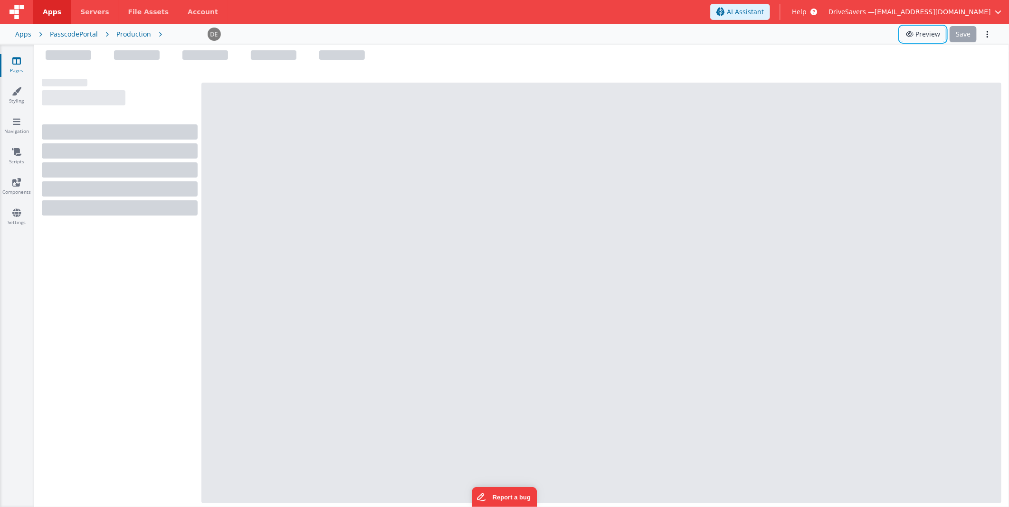
click at [922, 35] on button "Preview" at bounding box center [923, 34] width 46 height 15
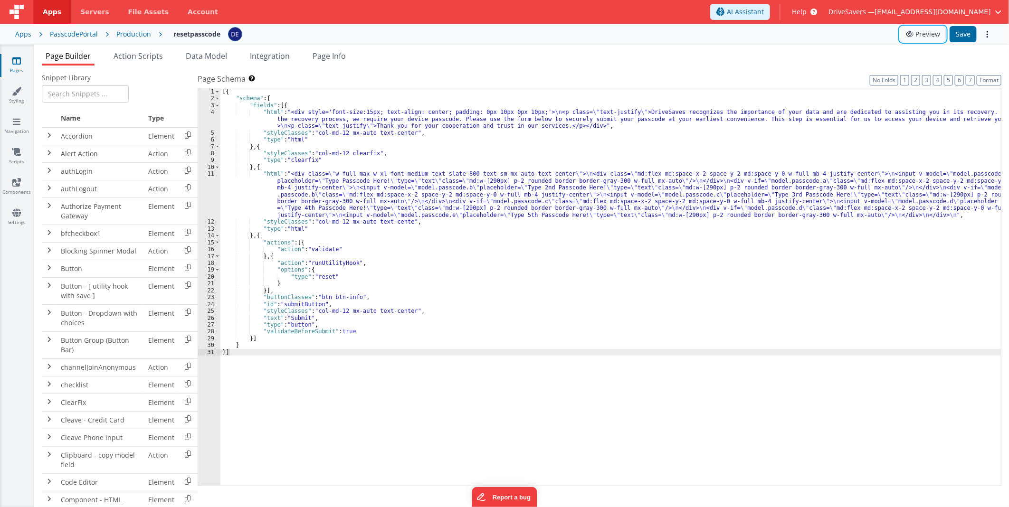
click at [919, 35] on button "Preview" at bounding box center [923, 34] width 46 height 15
click at [138, 32] on div "Production" at bounding box center [133, 34] width 35 height 10
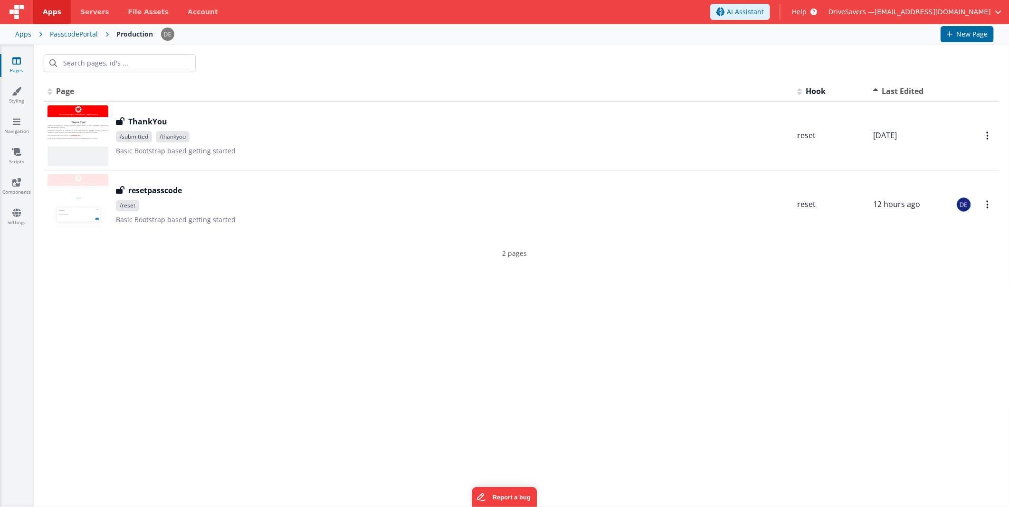
click at [75, 28] on div "Apps PasscodePortal Production New Page" at bounding box center [504, 34] width 1009 height 21
click at [76, 29] on div "PasscodePortal" at bounding box center [74, 34] width 48 height 10
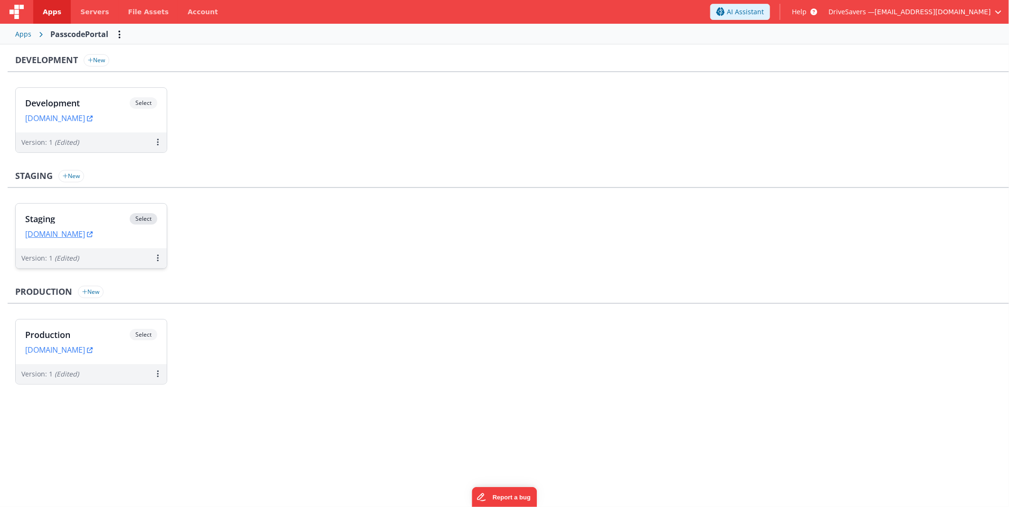
click at [97, 206] on div "Staging Select URLs provide.clientportal.cloud" at bounding box center [91, 226] width 151 height 45
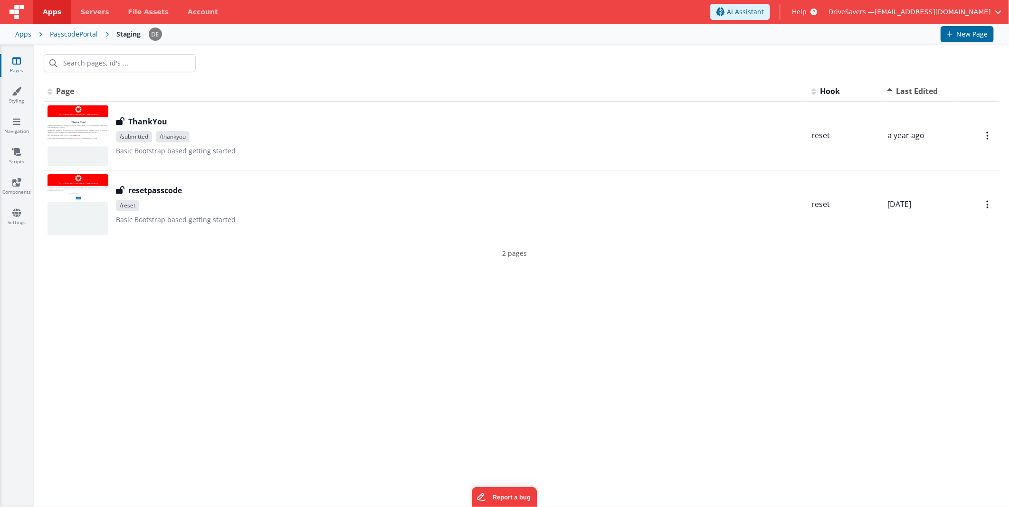
click at [83, 35] on div "PasscodePortal" at bounding box center [74, 34] width 48 height 10
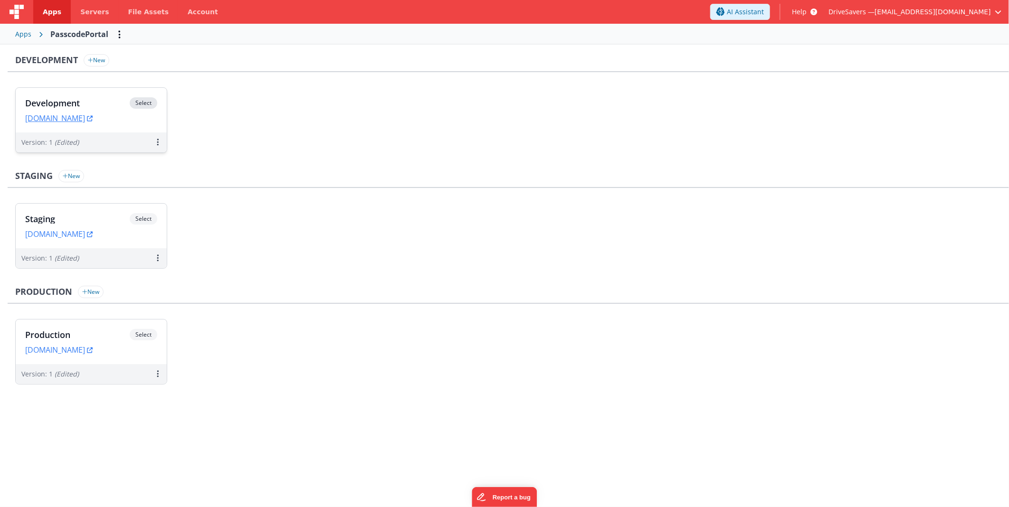
click at [140, 96] on div "Development Select URLs passcode.clientportal.cloud" at bounding box center [91, 110] width 151 height 45
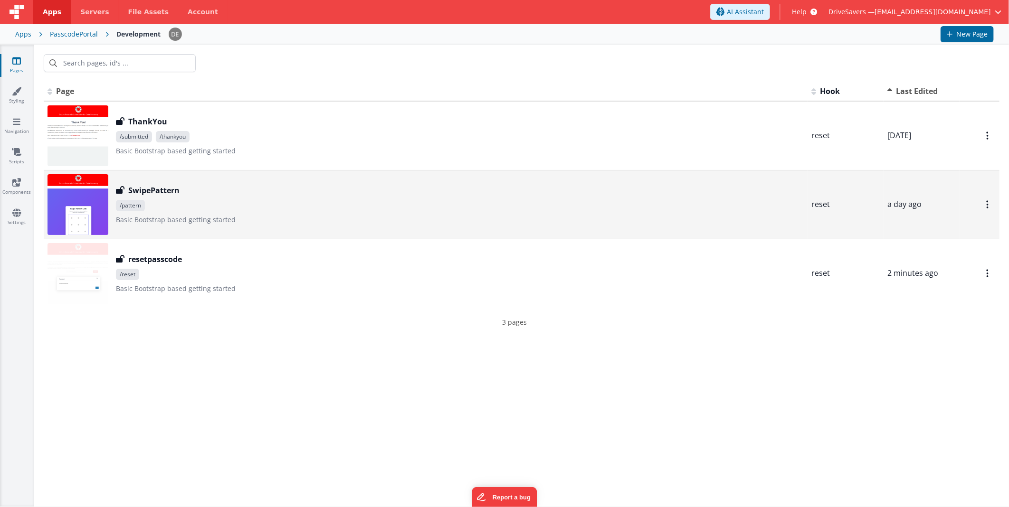
click at [196, 203] on span "/pattern" at bounding box center [460, 205] width 688 height 11
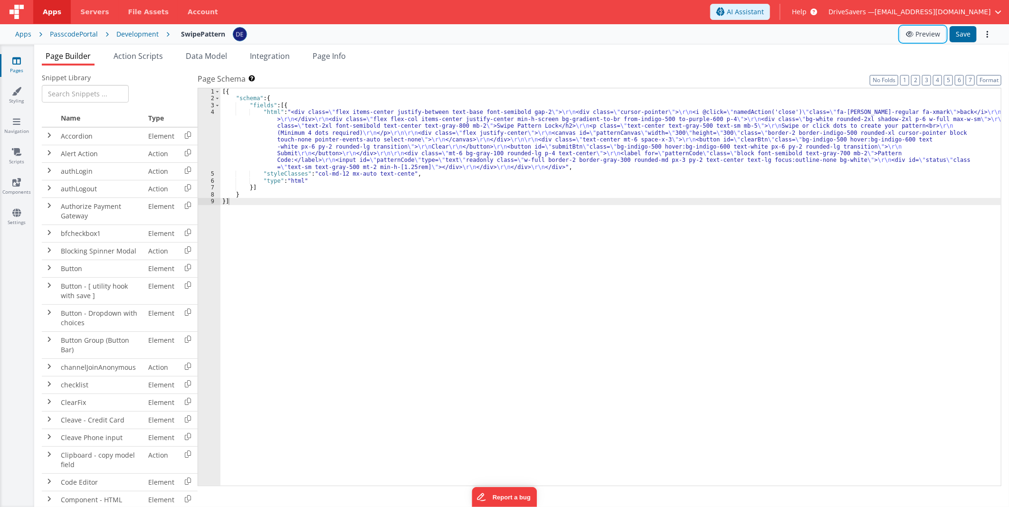
click at [921, 38] on button "Preview" at bounding box center [923, 34] width 46 height 15
click at [139, 29] on div "Development" at bounding box center [137, 34] width 42 height 10
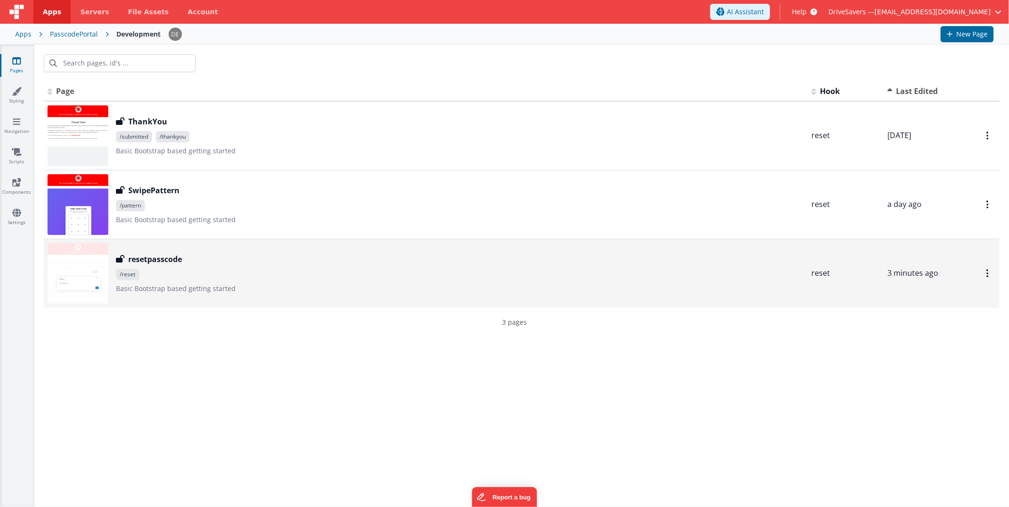
click at [223, 263] on div "resetpasscode" at bounding box center [460, 259] width 688 height 11
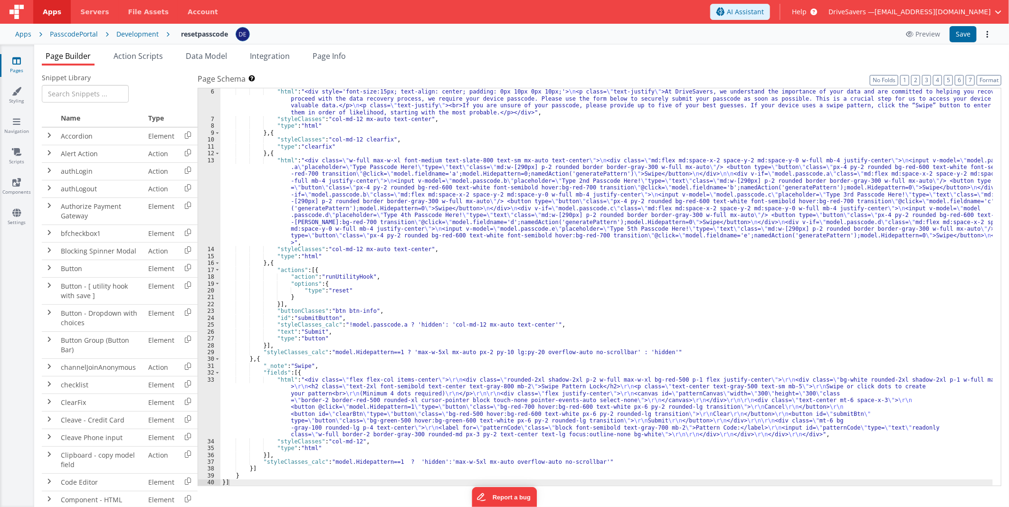
scroll to position [34, 0]
click at [380, 219] on div ""fields" : [{ "html" : "<div style='font-size:15px; text-align: center; padding…" at bounding box center [606, 288] width 773 height 412
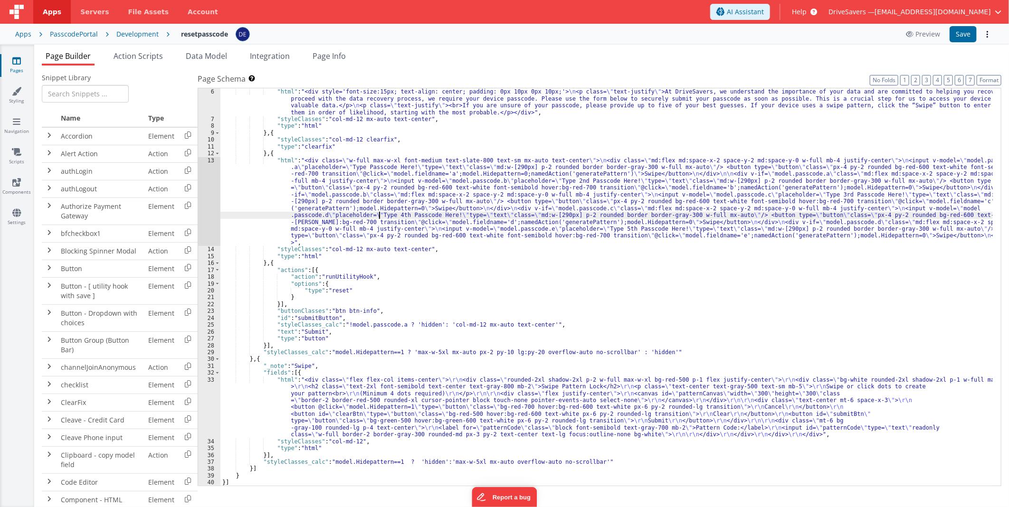
click at [445, 419] on div ""fields" : [{ "html" : "<div style='font-size:15px; text-align: center; padding…" at bounding box center [606, 288] width 773 height 412
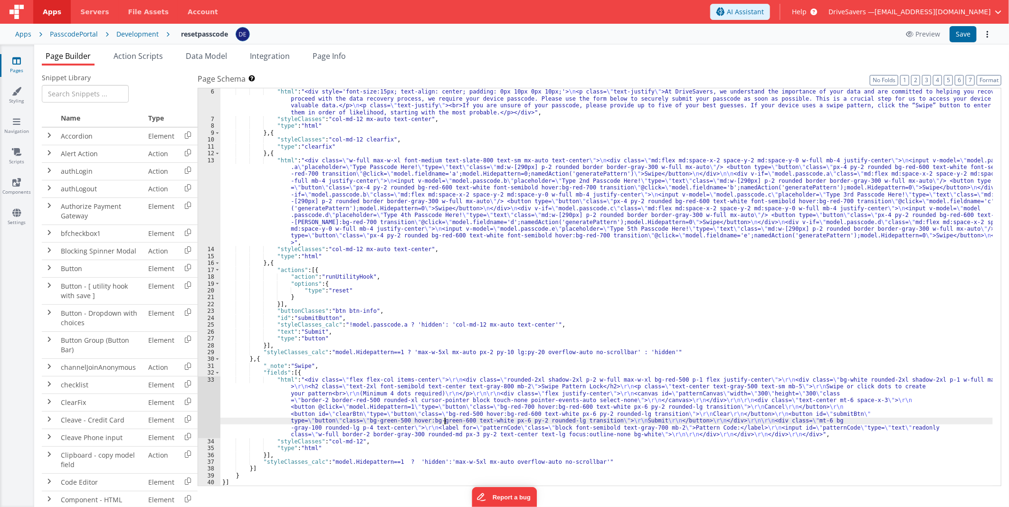
click at [216, 393] on div "33" at bounding box center [209, 408] width 22 height 62
click at [211, 399] on div "33" at bounding box center [209, 408] width 22 height 62
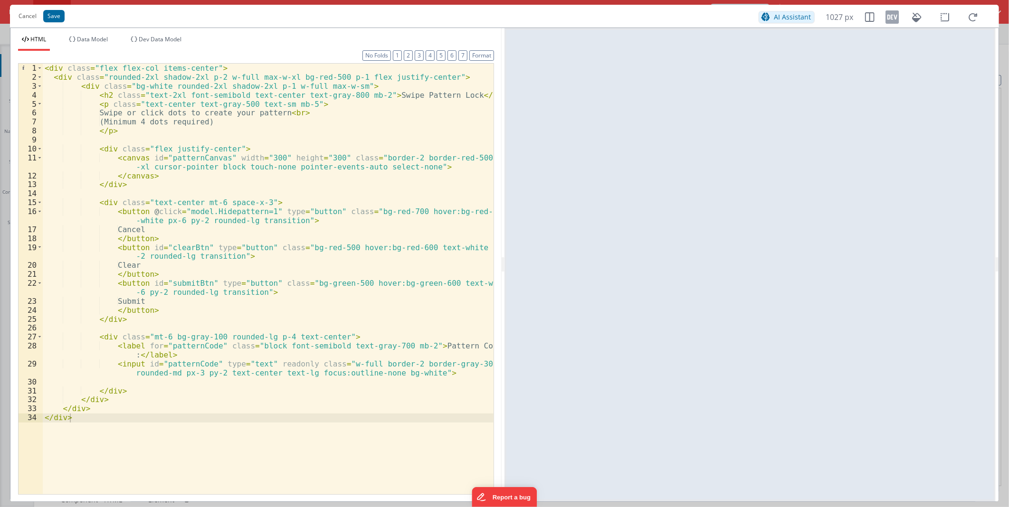
click at [322, 122] on div "< div class = "flex flex-col items-center" > < div class = "rounded-2xl shadow-…" at bounding box center [268, 288] width 451 height 449
drag, startPoint x: 277, startPoint y: 77, endPoint x: 270, endPoint y: 76, distance: 6.7
click at [270, 76] on div "< div class = "flex flex-col items-center" > < div class = "rounded-2xl shadow-…" at bounding box center [268, 288] width 451 height 449
click at [47, 13] on button "Save" at bounding box center [53, 16] width 21 height 12
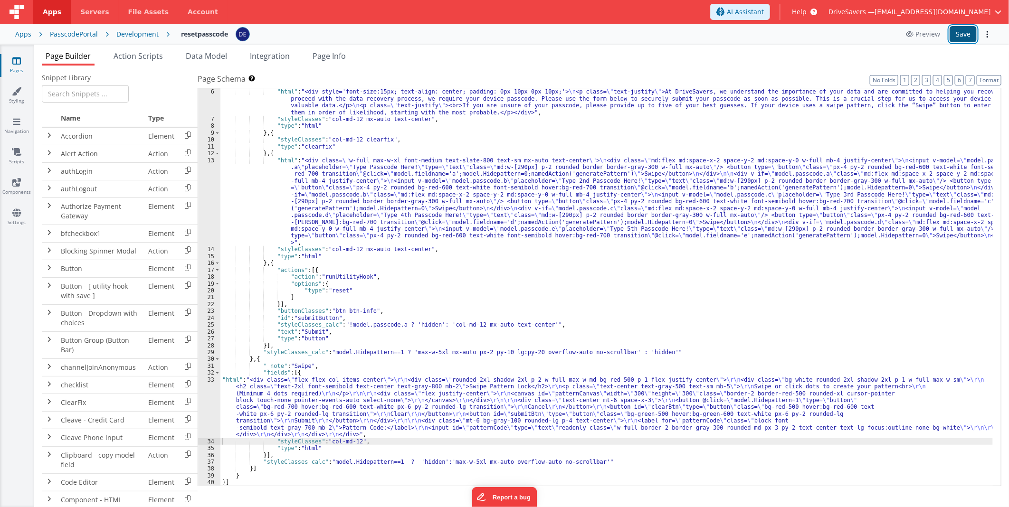
click at [971, 37] on button "Save" at bounding box center [963, 34] width 27 height 16
click at [88, 34] on div "PasscodePortal" at bounding box center [74, 34] width 48 height 10
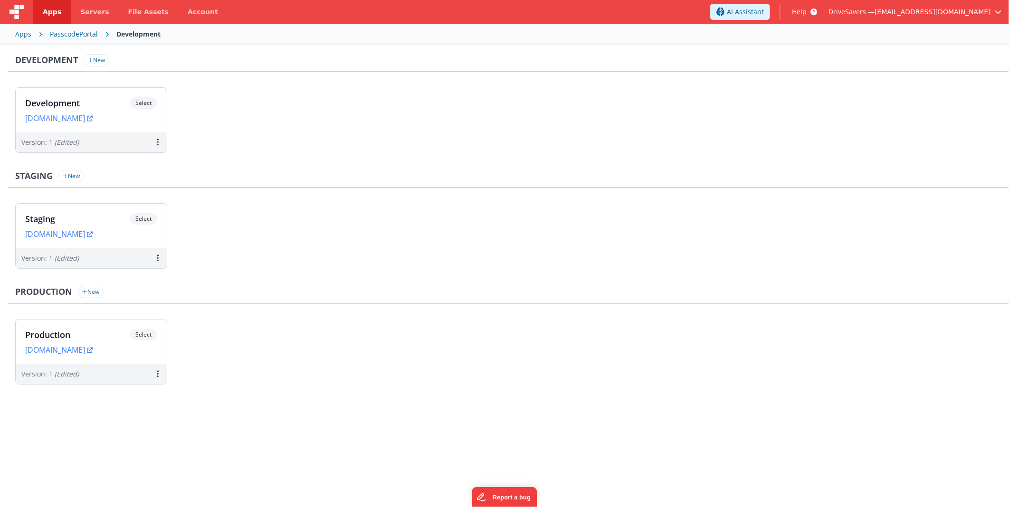
click at [25, 35] on div "Apps" at bounding box center [23, 34] width 16 height 10
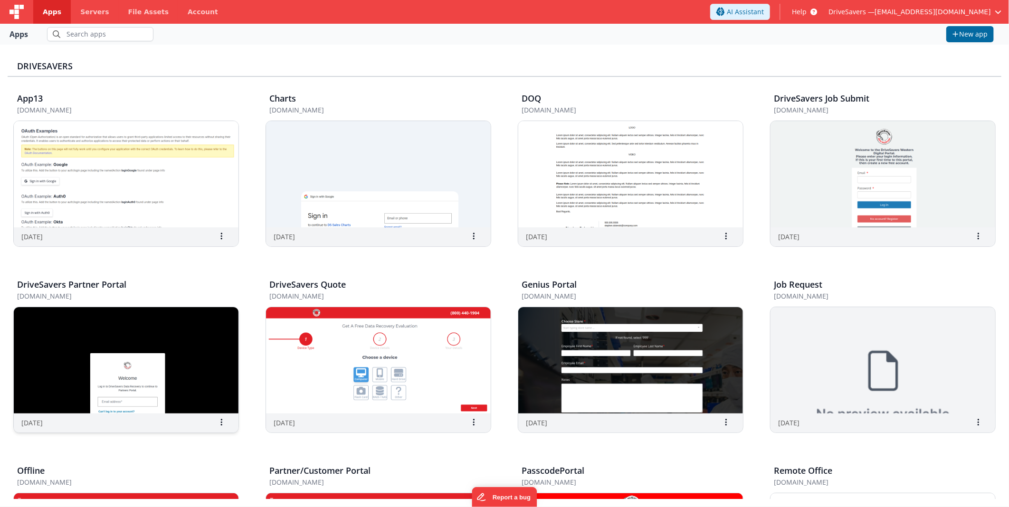
click at [177, 324] on img at bounding box center [126, 360] width 225 height 106
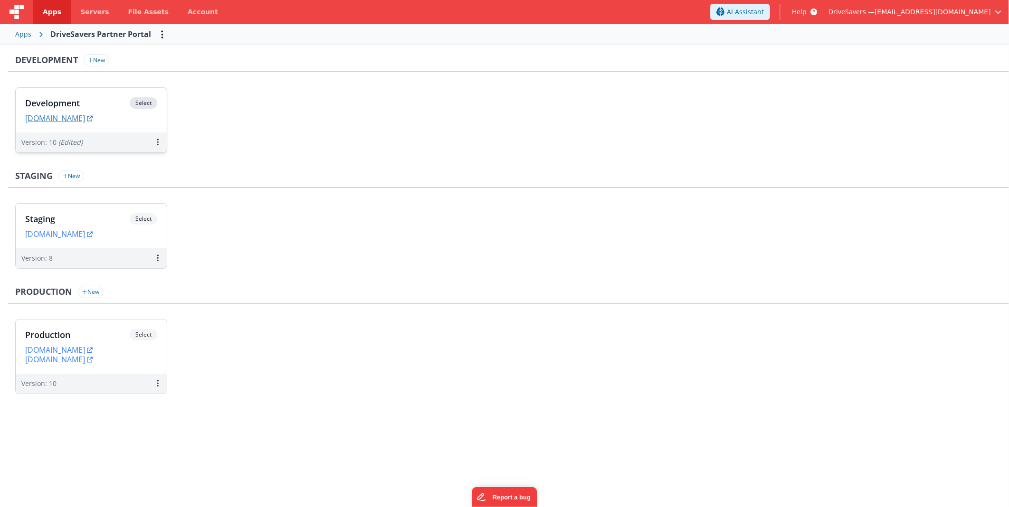
click at [93, 117] on link "devpartners.drivesavers.com" at bounding box center [58, 119] width 67 height 10
click at [97, 97] on div "Development Select" at bounding box center [91, 105] width 132 height 16
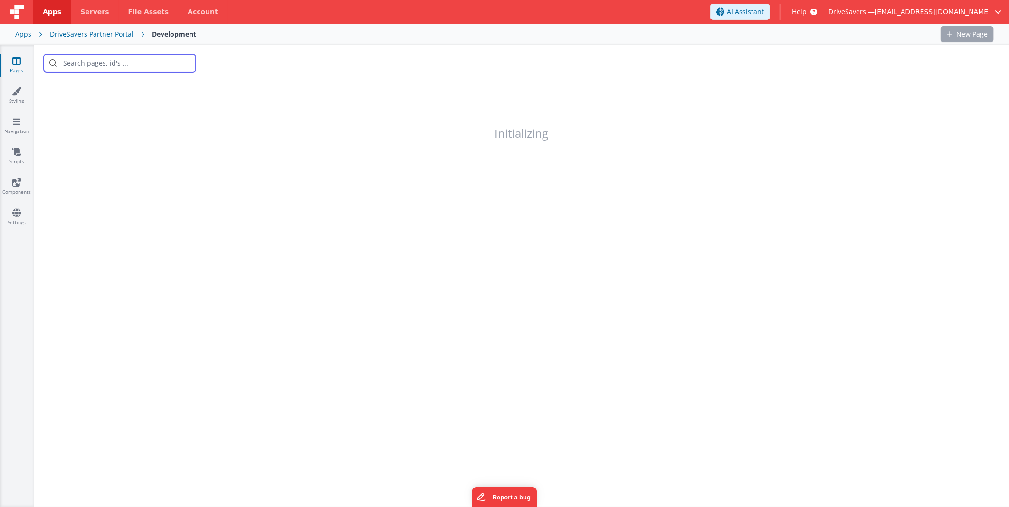
click at [148, 59] on input "text" at bounding box center [120, 63] width 152 height 18
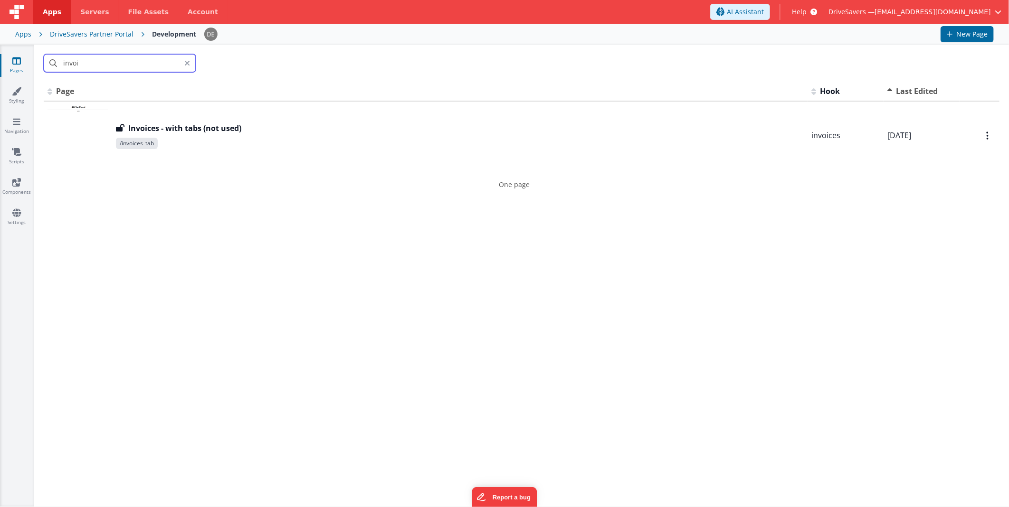
click at [100, 63] on input "invoi" at bounding box center [120, 63] width 152 height 18
drag, startPoint x: 103, startPoint y: 62, endPoint x: 0, endPoint y: 41, distance: 104.7
click at [0, 41] on html "Apps Servers File Assets Account Some FUTURE Slot AI Assistant Help DriveSavers…" at bounding box center [504, 253] width 1009 height 507
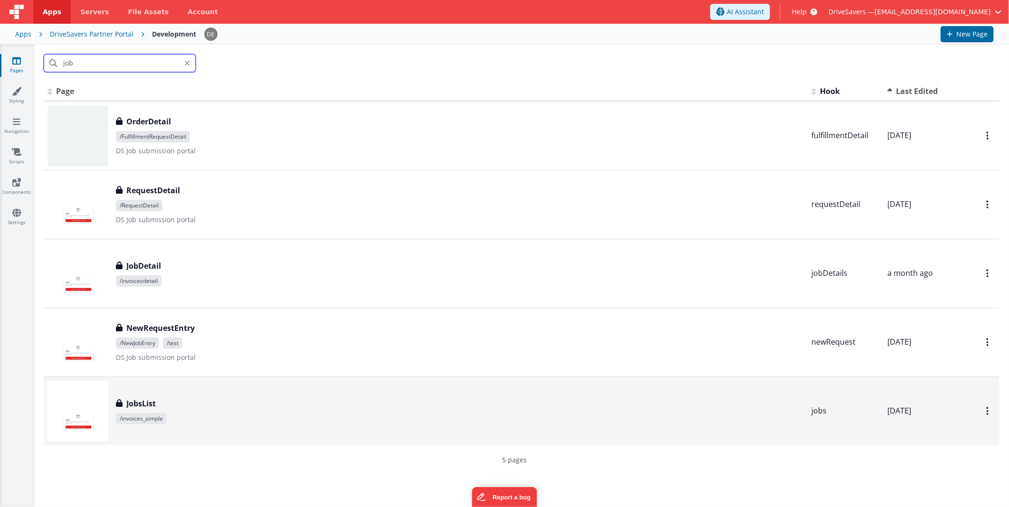
type input "job"
click at [254, 404] on div "JobsList" at bounding box center [460, 403] width 688 height 11
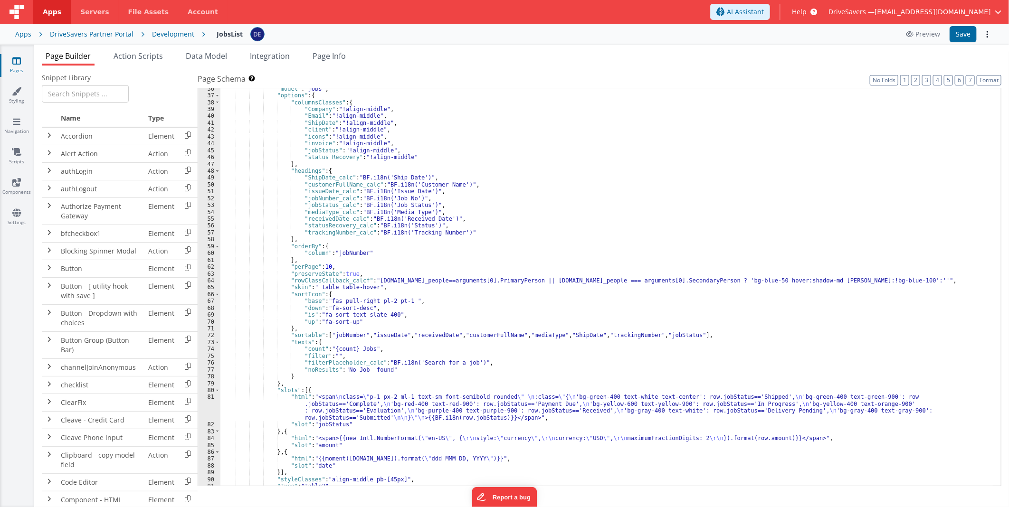
scroll to position [322, 0]
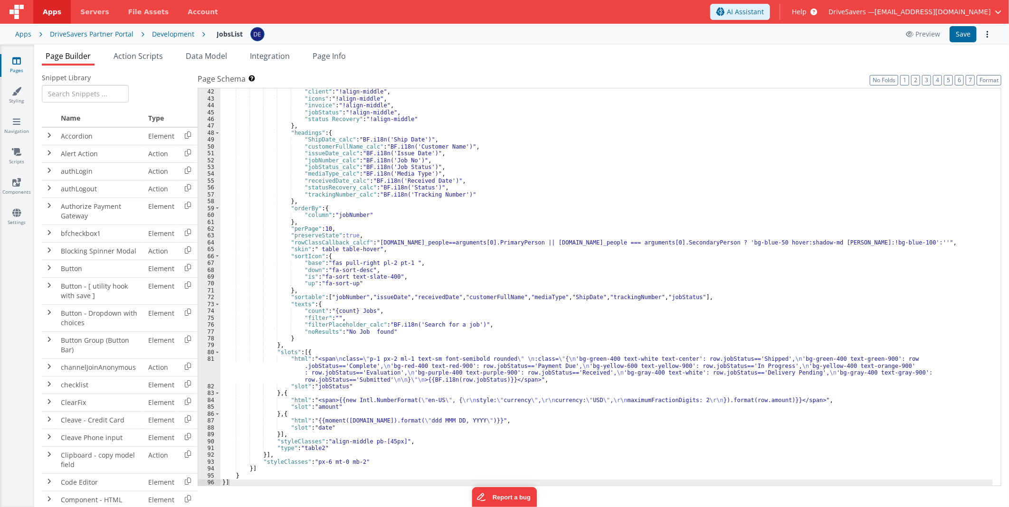
click at [297, 297] on div ""ShipDate" : "!align-middle" , "client" : "!align-middle" , "icons" : "!align-m…" at bounding box center [606, 288] width 773 height 412
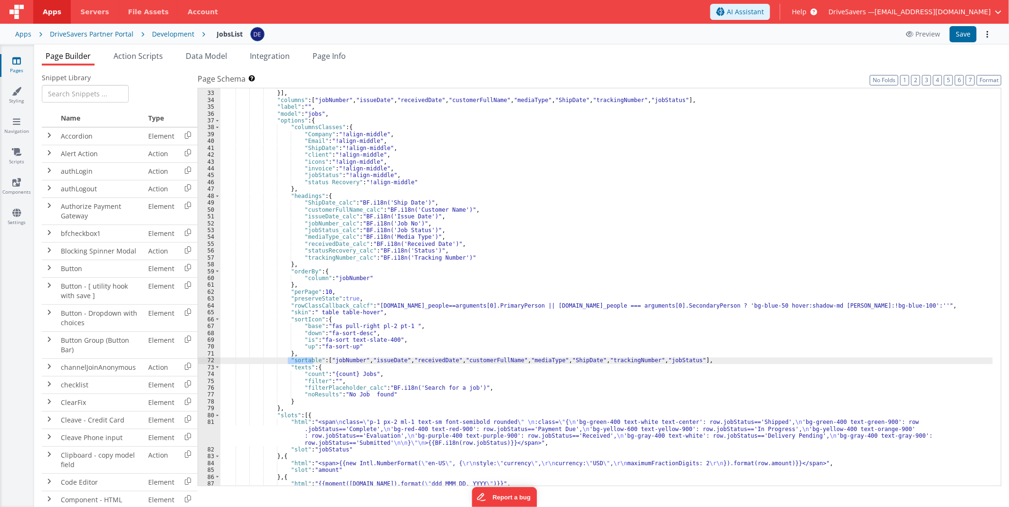
scroll to position [196, 0]
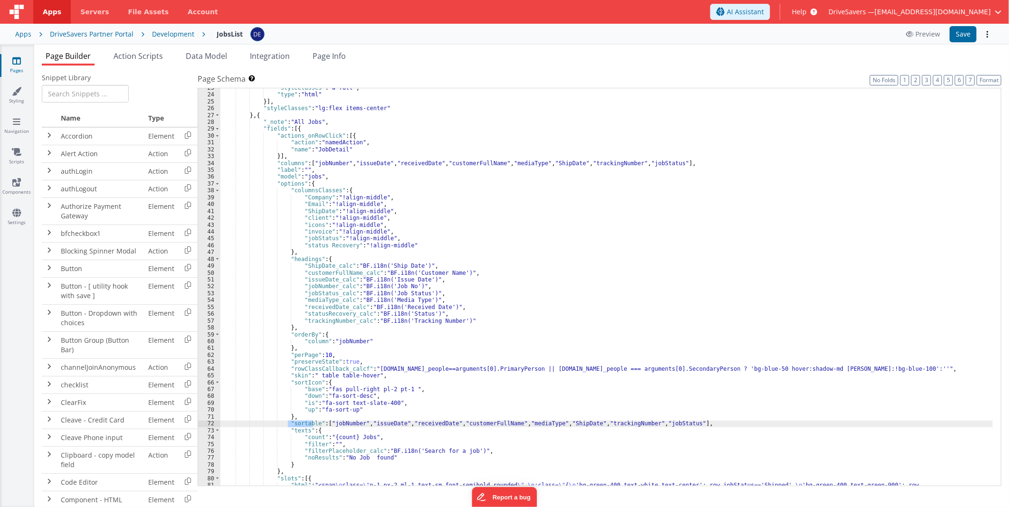
click at [807, 12] on span "Help" at bounding box center [799, 12] width 15 height 10
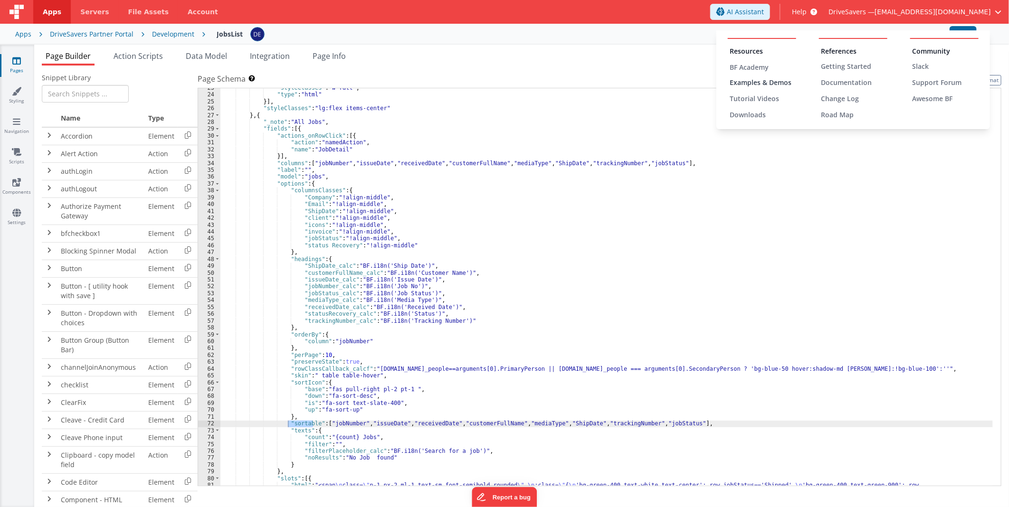
click at [761, 83] on div "Examples & Demos" at bounding box center [763, 83] width 67 height 10
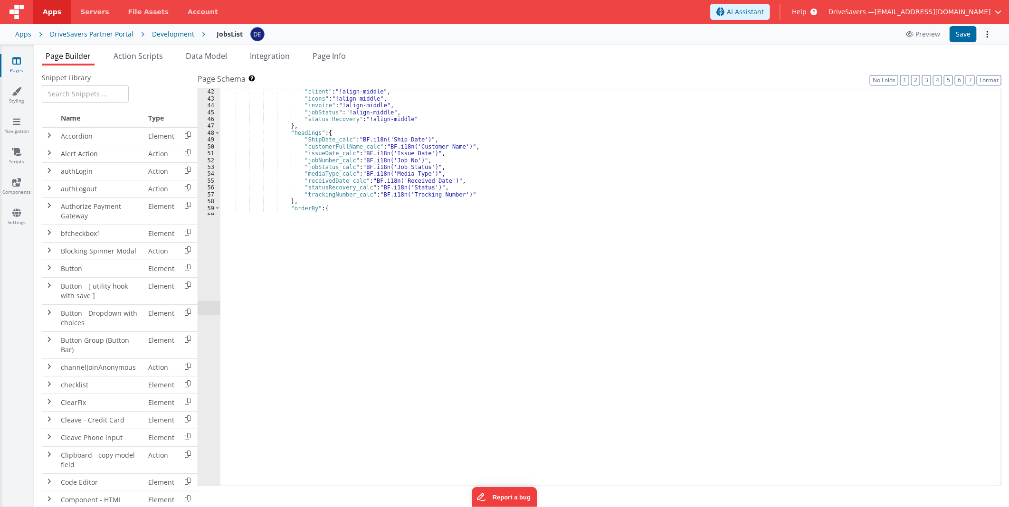
scroll to position [322, 0]
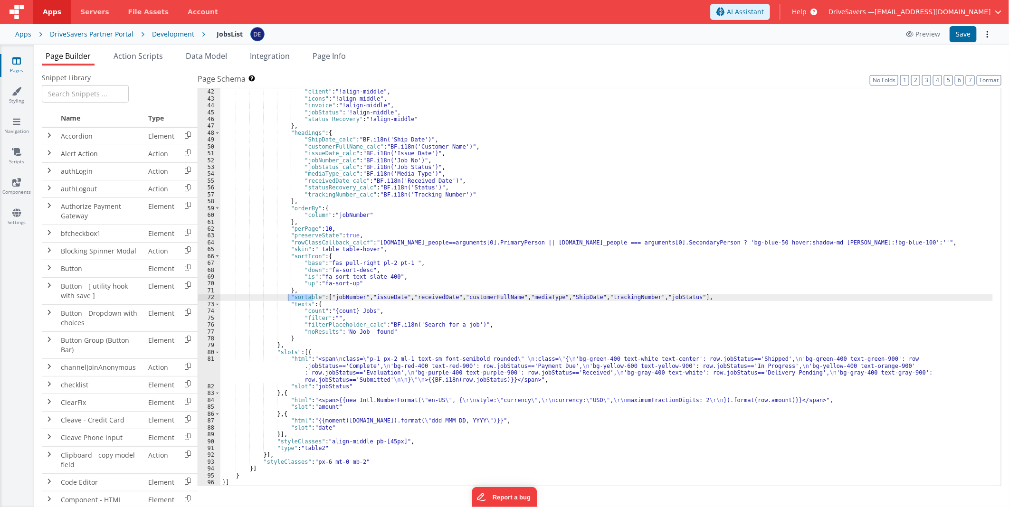
click at [309, 304] on div ""ShipDate" : "!align-middle" , "client" : "!align-middle" , "icons" : "!align-m…" at bounding box center [606, 288] width 773 height 412
click at [306, 287] on div ""ShipDate" : "!align-middle" , "client" : "!align-middle" , "icons" : "!align-m…" at bounding box center [606, 288] width 773 height 412
click at [304, 291] on div ""ShipDate" : "!align-middle" , "client" : "!align-middle" , "icons" : "!align-m…" at bounding box center [606, 288] width 773 height 412
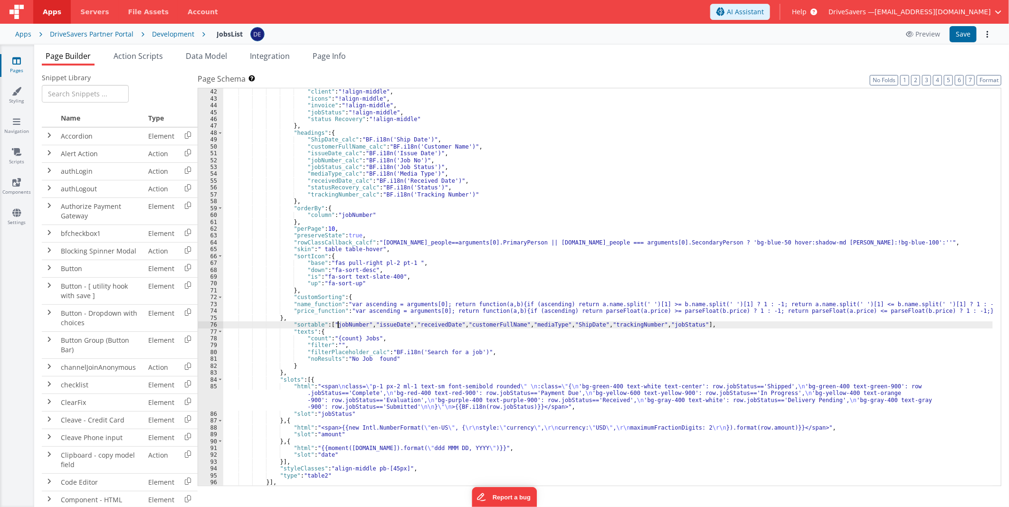
click at [339, 322] on div ""ShipDate" : "!align-middle" , "client" : "!align-middle" , "icons" : "!align-m…" at bounding box center [608, 288] width 770 height 412
click at [295, 305] on div ""ShipDate" : "!align-middle" , "client" : "!align-middle" , "icons" : "!align-m…" at bounding box center [608, 288] width 770 height 412
drag, startPoint x: 295, startPoint y: 305, endPoint x: 383, endPoint y: 357, distance: 101.9
click at [296, 305] on div ""ShipDate" : "!align-middle" , "client" : "!align-middle" , "icons" : "!align-m…" at bounding box center [608, 288] width 770 height 412
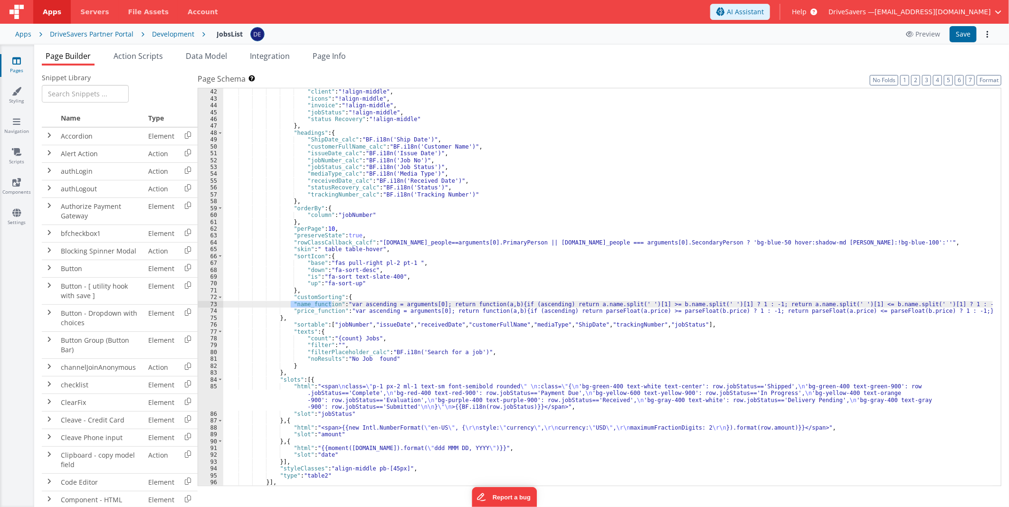
click at [326, 320] on div ""ShipDate" : "!align-middle" , "client" : "!align-middle" , "icons" : "!align-m…" at bounding box center [608, 288] width 770 height 412
drag, startPoint x: 302, startPoint y: 303, endPoint x: 292, endPoint y: 304, distance: 10.5
click at [292, 304] on div ""ShipDate" : "!align-middle" , "client" : "!align-middle" , "icons" : "!align-m…" at bounding box center [608, 288] width 770 height 412
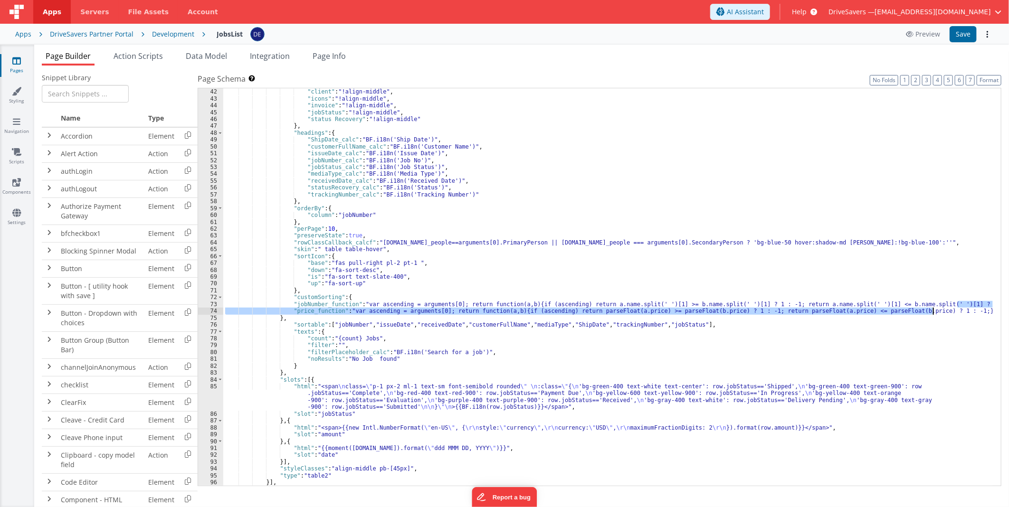
drag, startPoint x: 957, startPoint y: 303, endPoint x: 958, endPoint y: 310, distance: 7.3
click at [958, 310] on div ""ShipDate" : "!align-middle" , "client" : "!align-middle" , "icons" : "!align-m…" at bounding box center [608, 288] width 770 height 412
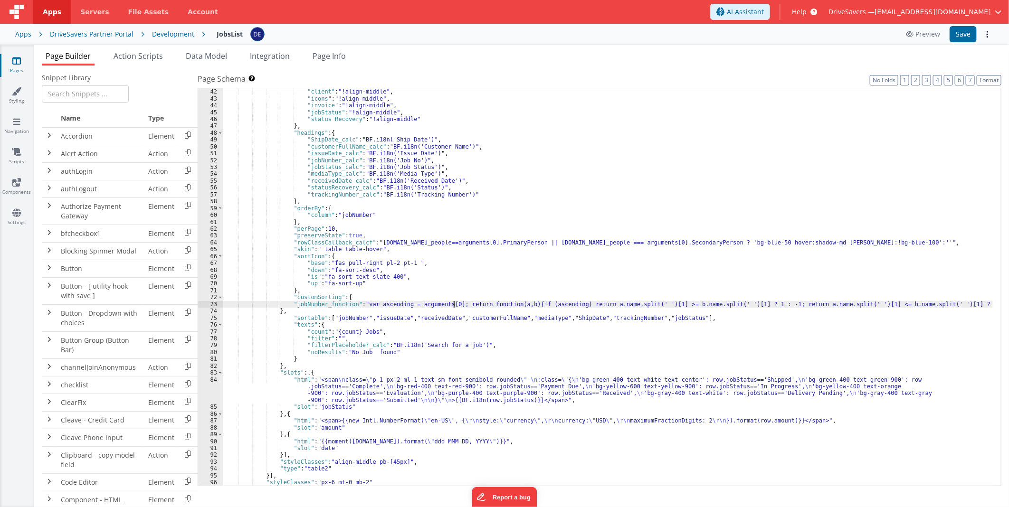
click at [453, 303] on div ""ShipDate" : "!align-middle" , "client" : "!align-middle" , "icons" : "!align-m…" at bounding box center [608, 288] width 770 height 412
click at [200, 303] on div "73" at bounding box center [210, 304] width 25 height 7
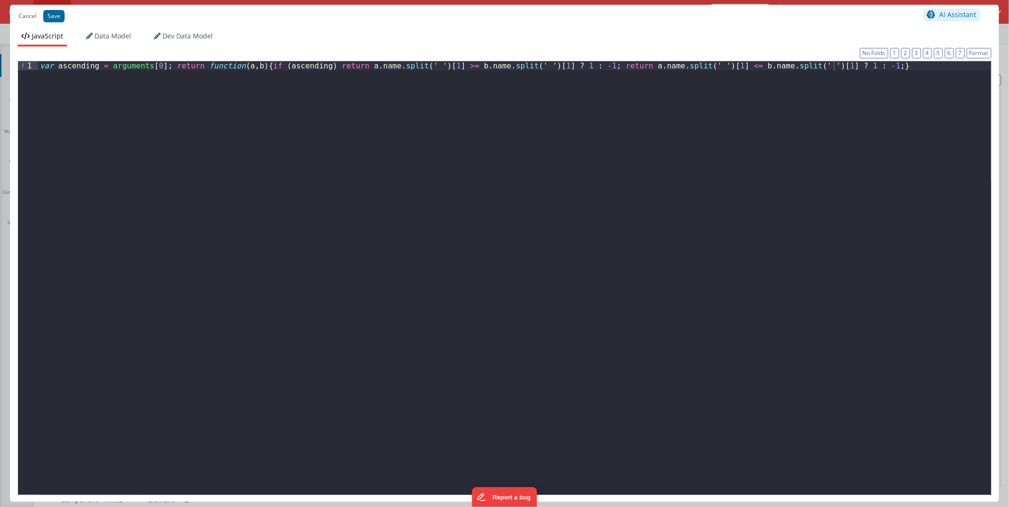
click at [479, 192] on div "var ascending = arguments [ 0 ] ; return function ( a , b ) { if ( ascending ) …" at bounding box center [514, 286] width 953 height 451
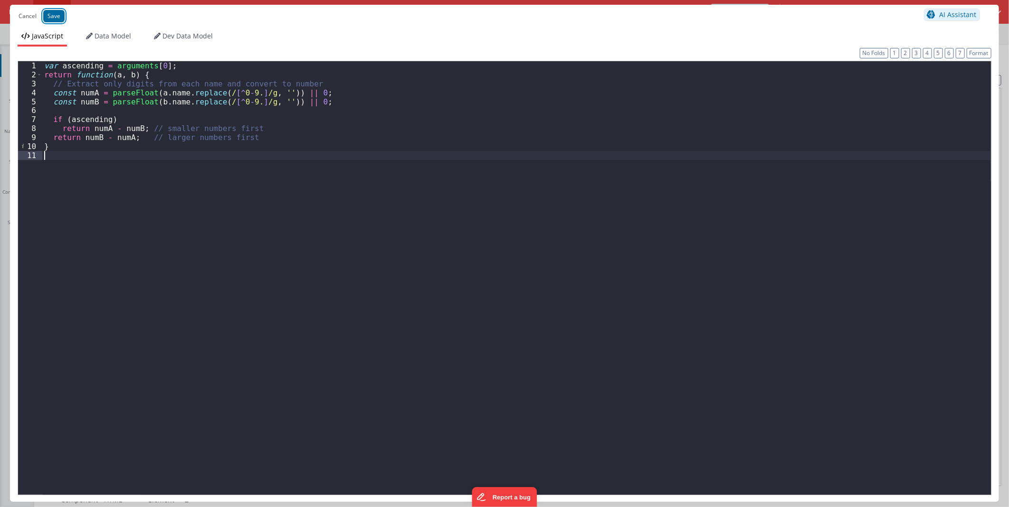
click at [60, 17] on button "Save" at bounding box center [53, 16] width 21 height 12
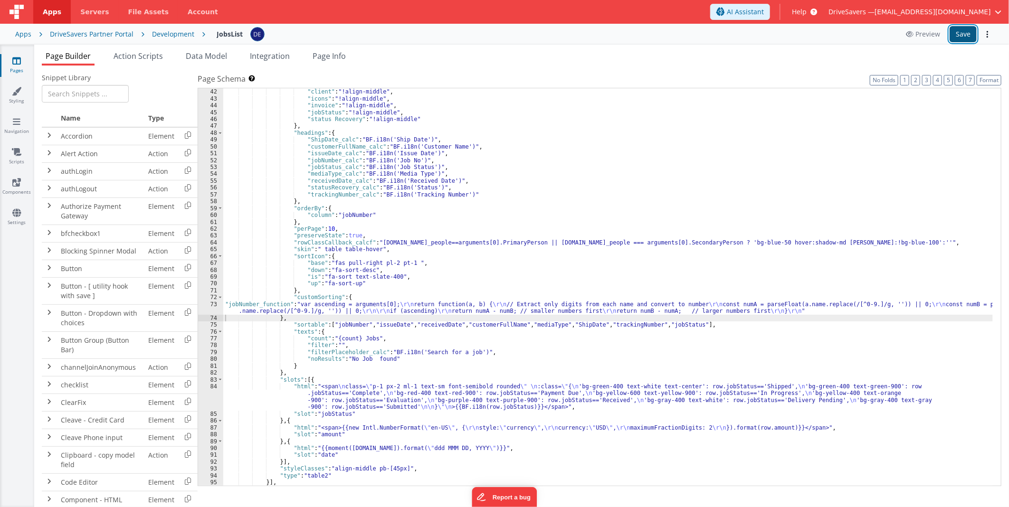
click at [970, 32] on button "Save" at bounding box center [963, 34] width 27 height 16
click at [410, 263] on div ""ShipDate" : "!align-middle" , "client" : "!align-middle" , "icons" : "!align-m…" at bounding box center [608, 288] width 770 height 412
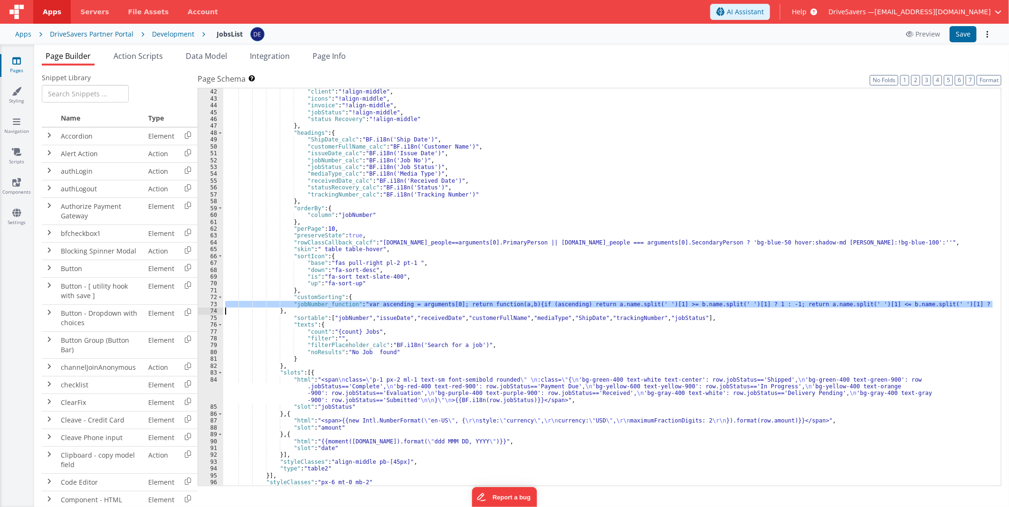
click at [510, 304] on div ""ShipDate" : "!align-middle" , "client" : "!align-middle" , "icons" : "!align-m…" at bounding box center [608, 287] width 770 height 398
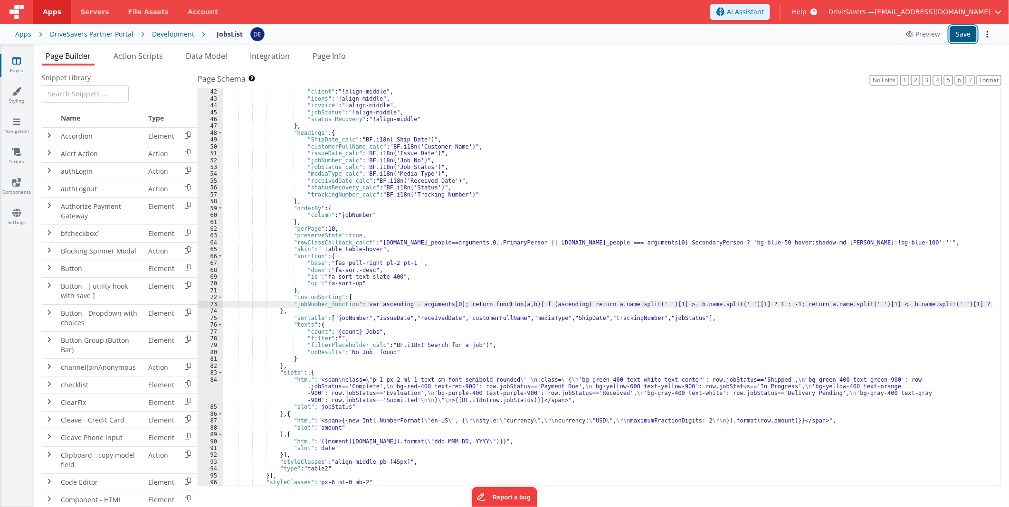
click at [959, 35] on button "Save" at bounding box center [963, 34] width 27 height 16
click at [513, 324] on div ""ShipDate" : "!align-middle" , "client" : "!align-middle" , "icons" : "!align-m…" at bounding box center [608, 288] width 770 height 412
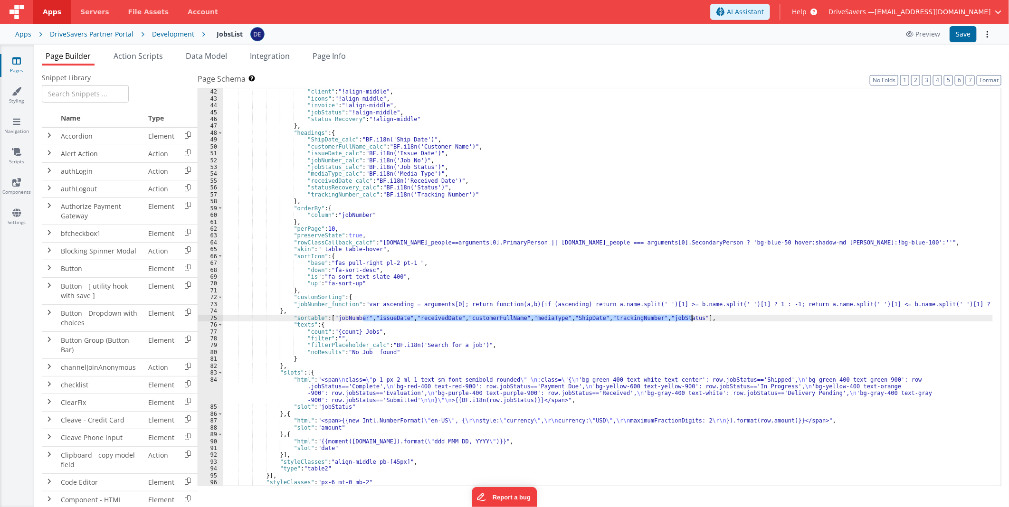
drag, startPoint x: 586, startPoint y: 318, endPoint x: 691, endPoint y: 318, distance: 104.5
click at [691, 318] on div ""ShipDate" : "!align-middle" , "client" : "!align-middle" , "icons" : "!align-m…" at bounding box center [608, 288] width 770 height 412
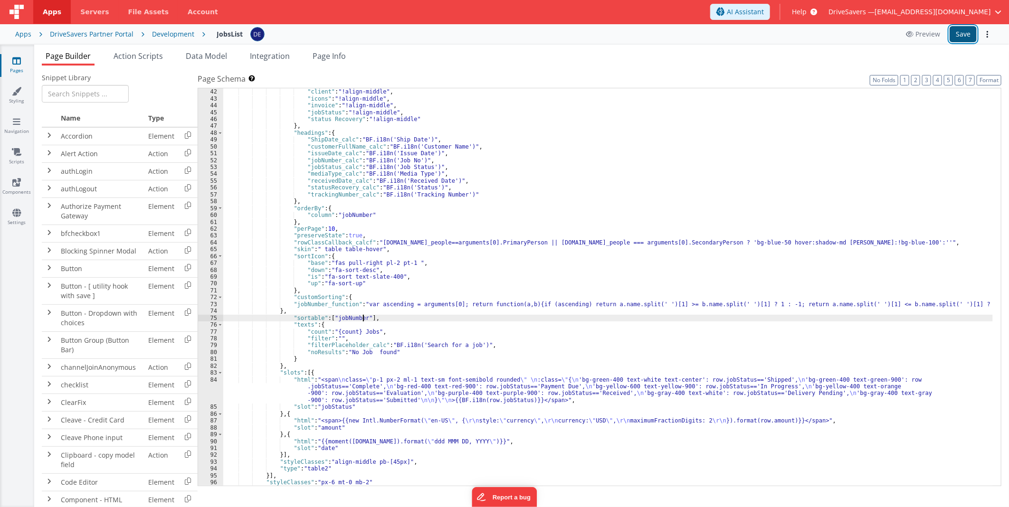
click at [959, 31] on button "Save" at bounding box center [963, 34] width 27 height 16
click at [391, 283] on div ""ShipDate" : "!align-middle" , "client" : "!align-middle" , "icons" : "!align-m…" at bounding box center [608, 288] width 770 height 412
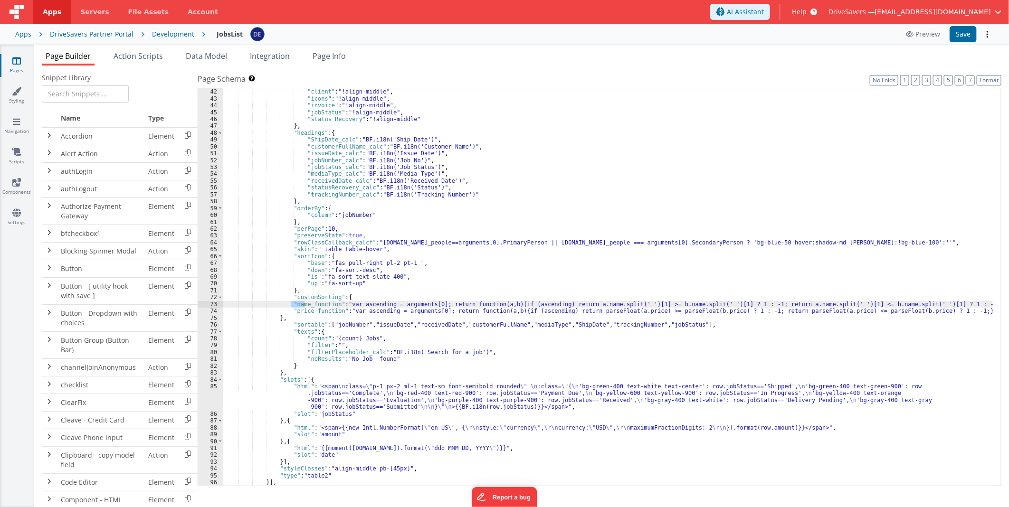
click at [388, 328] on div ""ShipDate" : "!align-middle" , "client" : "!align-middle" , "icons" : "!align-m…" at bounding box center [608, 288] width 770 height 412
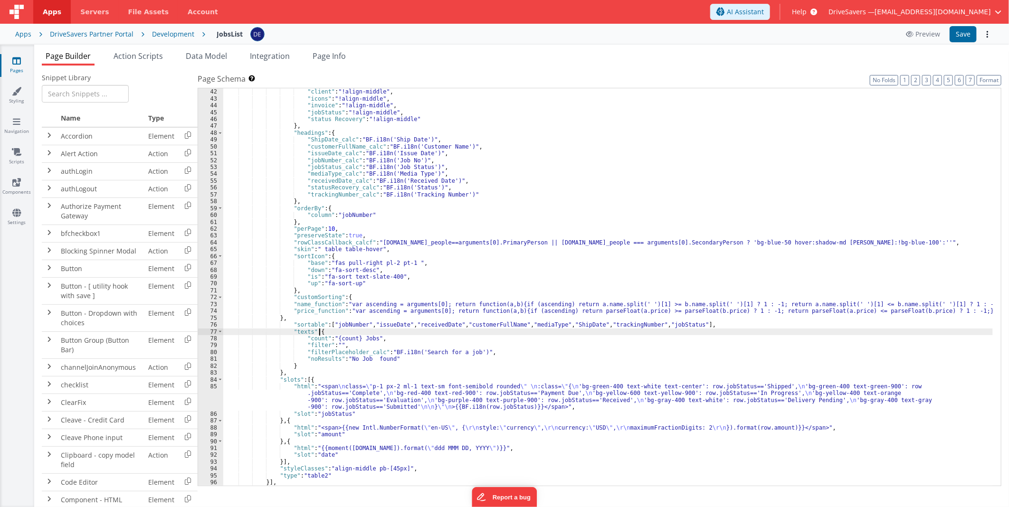
click at [332, 329] on div ""ShipDate" : "!align-middle" , "client" : "!align-middle" , "icons" : "!align-m…" at bounding box center [608, 288] width 770 height 412
click at [353, 322] on div ""ShipDate" : "!align-middle" , "client" : "!align-middle" , "icons" : "!align-m…" at bounding box center [608, 288] width 770 height 412
click at [349, 324] on div ""ShipDate" : "!align-middle" , "client" : "!align-middle" , "icons" : "!align-m…" at bounding box center [608, 288] width 770 height 412
click at [300, 316] on div ""ShipDate" : "!align-middle" , "client" : "!align-middle" , "icons" : "!align-m…" at bounding box center [608, 288] width 770 height 412
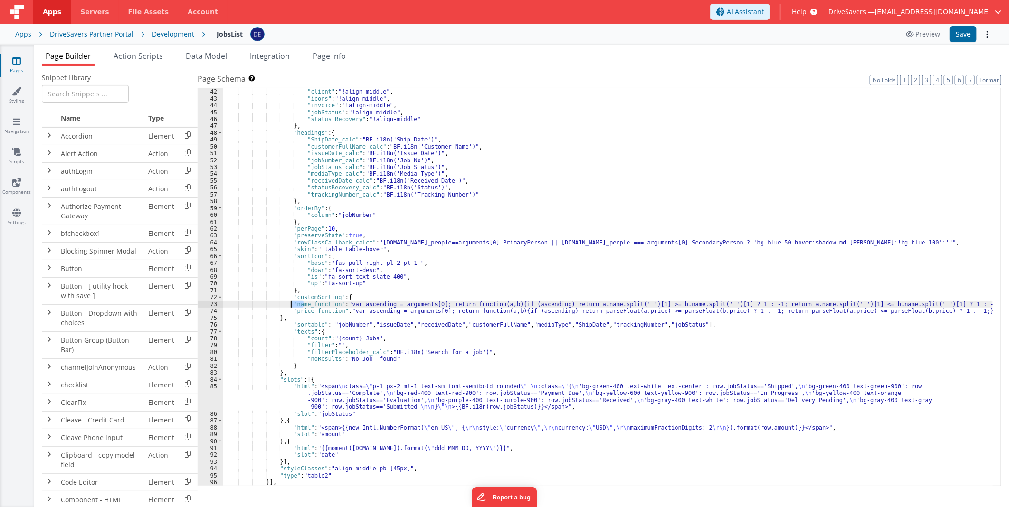
drag, startPoint x: 302, startPoint y: 305, endPoint x: 292, endPoint y: 302, distance: 10.8
click at [292, 302] on div ""ShipDate" : "!align-middle" , "client" : "!align-middle" , "icons" : "!align-m…" at bounding box center [608, 288] width 770 height 412
click at [967, 29] on button "Save" at bounding box center [963, 34] width 27 height 16
click at [381, 378] on div ""ShipDate" : "!align-middle" , "client" : "!align-middle" , "icons" : "!align-m…" at bounding box center [608, 288] width 770 height 412
click at [386, 326] on div ""ShipDate" : "!align-middle" , "client" : "!align-middle" , "icons" : "!align-m…" at bounding box center [608, 288] width 770 height 412
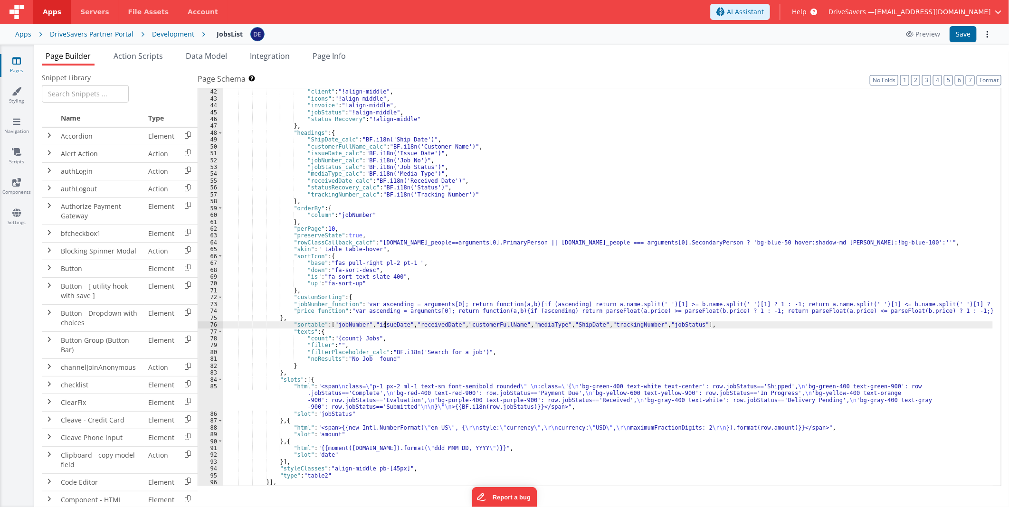
click at [386, 326] on div ""ShipDate" : "!align-middle" , "client" : "!align-middle" , "icons" : "!align-m…" at bounding box center [608, 288] width 770 height 412
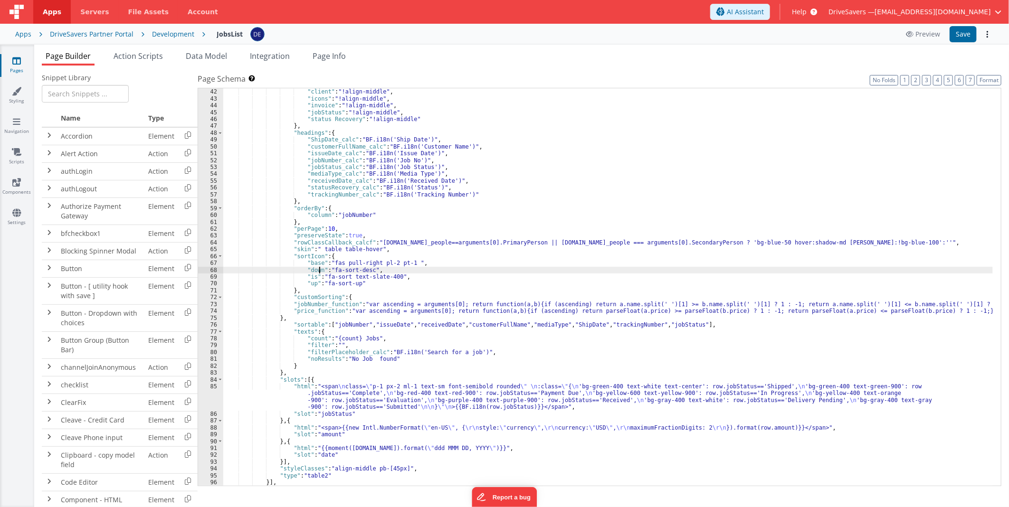
click at [321, 272] on div ""ShipDate" : "!align-middle" , "client" : "!align-middle" , "icons" : "!align-m…" at bounding box center [608, 288] width 770 height 412
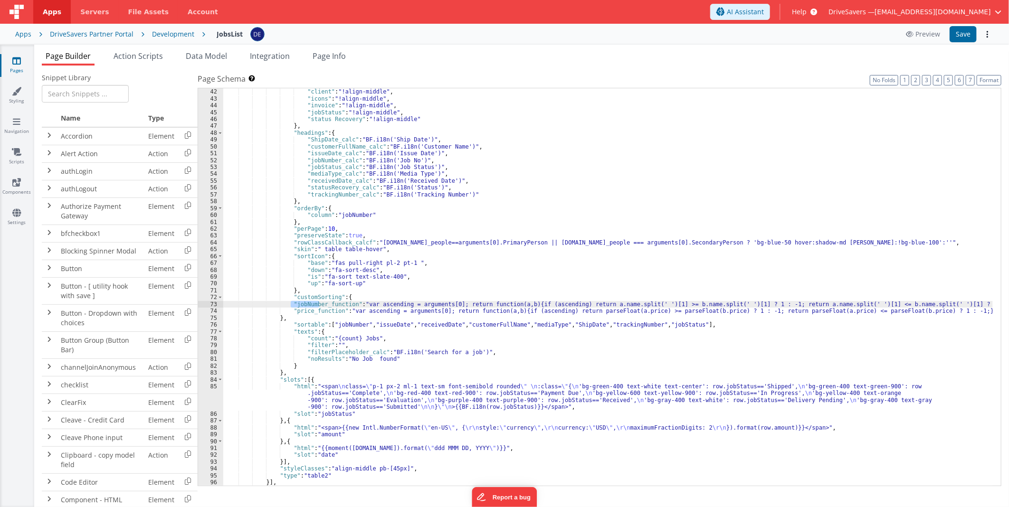
drag, startPoint x: 319, startPoint y: 304, endPoint x: 292, endPoint y: 305, distance: 27.1
click at [292, 305] on div ""ShipDate" : "!align-middle" , "client" : "!align-middle" , "icons" : "!align-m…" at bounding box center [608, 288] width 770 height 412
click at [961, 30] on button "Save" at bounding box center [963, 34] width 27 height 16
click at [386, 306] on div ""ShipDate" : "!align-middle" , "client" : "!align-middle" , "icons" : "!align-m…" at bounding box center [608, 288] width 770 height 412
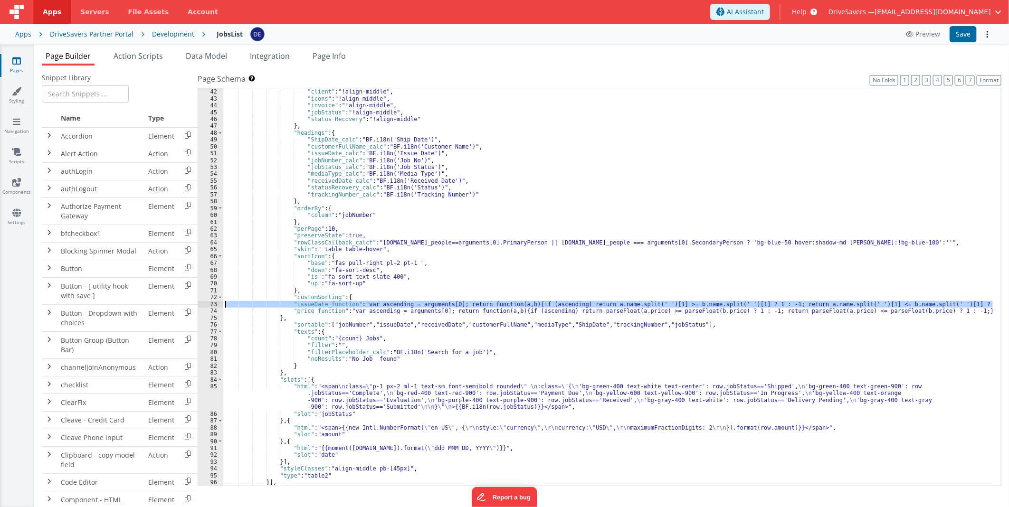
click at [204, 305] on div "73" at bounding box center [210, 304] width 25 height 7
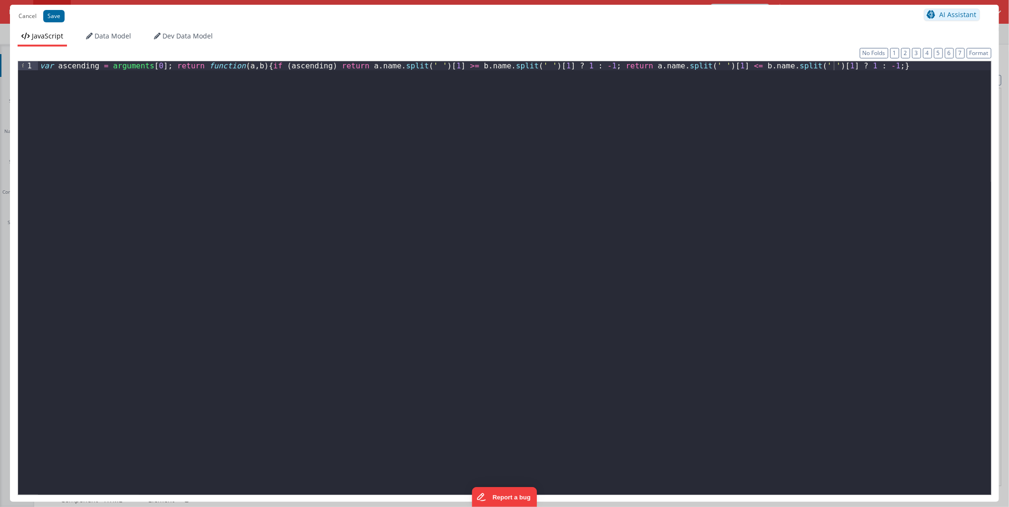
click at [175, 84] on div "var ascending = arguments [ 0 ] ; return function ( a , b ) { if ( ascending ) …" at bounding box center [514, 286] width 953 height 451
click at [54, 13] on button "Save" at bounding box center [53, 16] width 21 height 12
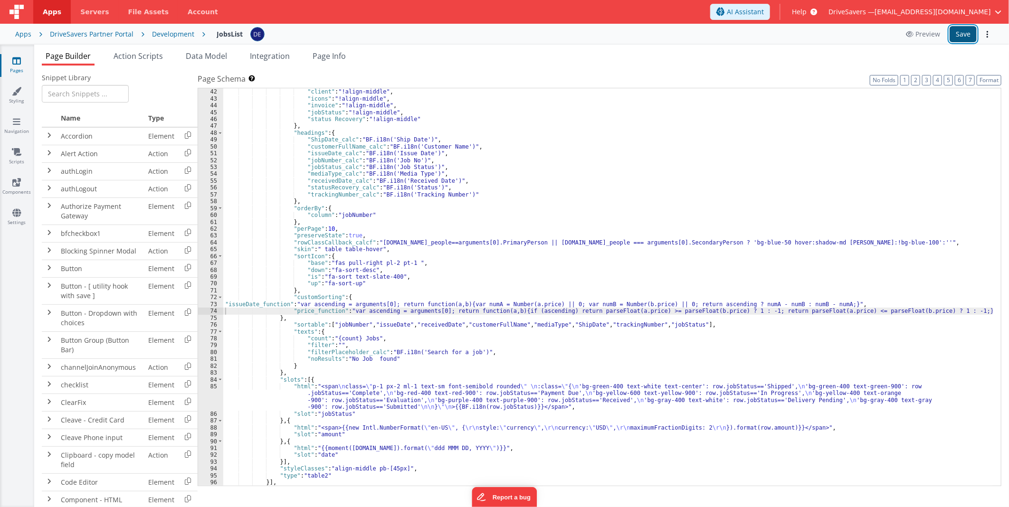
click at [963, 34] on button "Save" at bounding box center [963, 34] width 27 height 16
click at [322, 329] on div ""ShipDate" : "!align-middle" , "client" : "!align-middle" , "icons" : "!align-m…" at bounding box center [608, 288] width 770 height 412
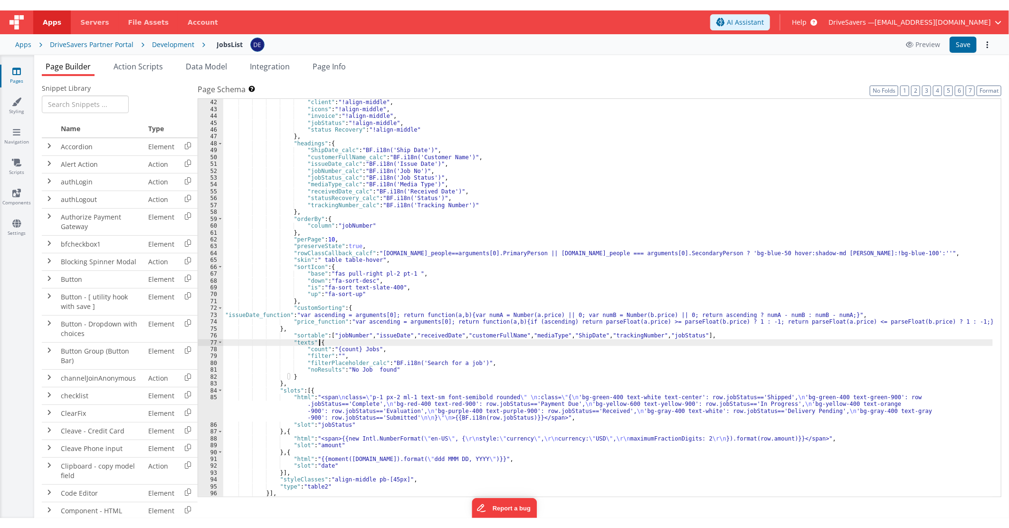
scroll to position [350, 0]
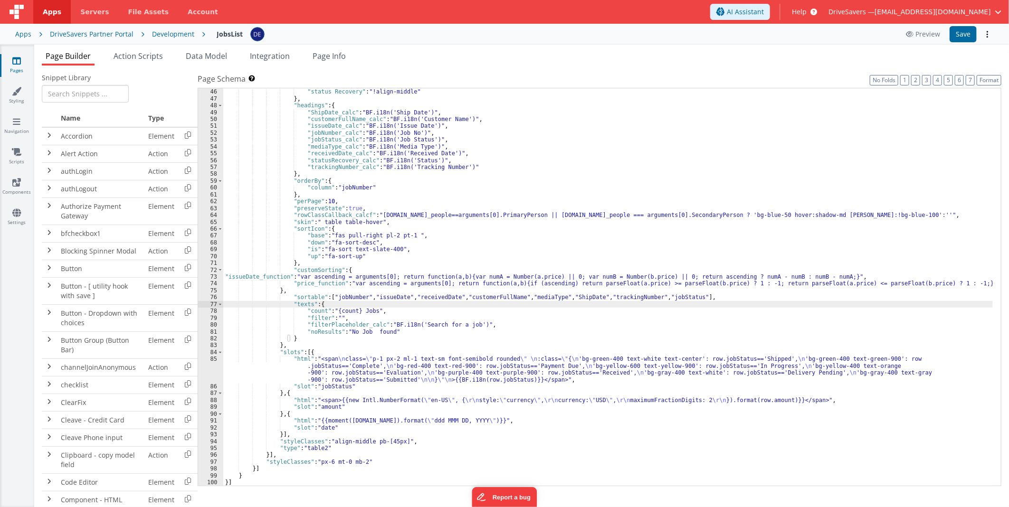
click at [369, 420] on div ""jobStatus" : "!align-middle" , "status Recovery" : "!align-middle" } , "headin…" at bounding box center [608, 288] width 770 height 412
click at [349, 372] on div ""jobStatus" : "!align-middle" , "status Recovery" : "!align-middle" } , "headin…" at bounding box center [608, 288] width 770 height 412
click at [345, 300] on div ""jobStatus" : "!align-middle" , "status Recovery" : "!align-middle" } , "headin…" at bounding box center [608, 288] width 770 height 412
drag, startPoint x: 257, startPoint y: 276, endPoint x: 228, endPoint y: 274, distance: 28.6
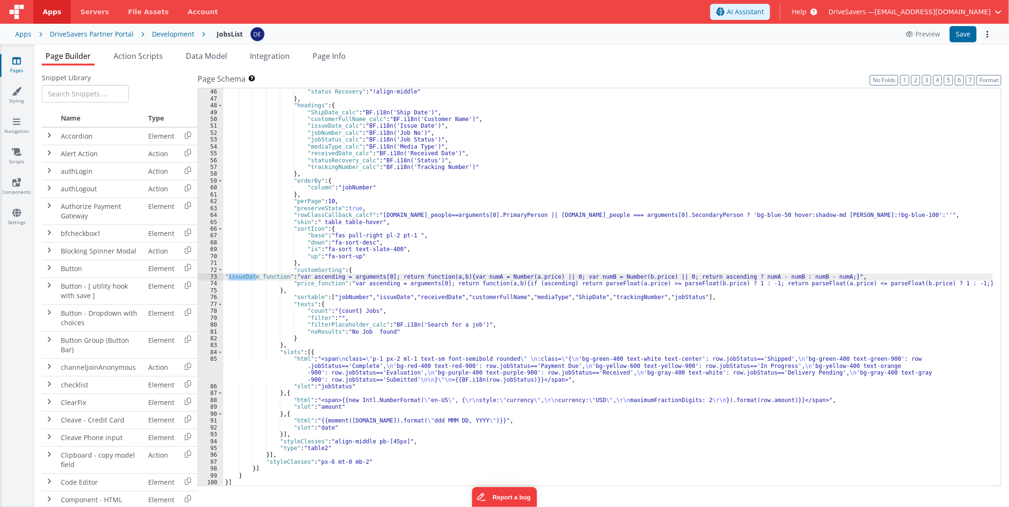
click at [228, 274] on div ""jobStatus" : "!align-middle" , "status Recovery" : "!align-middle" } , "headin…" at bounding box center [608, 288] width 770 height 412
click at [962, 29] on button "Save" at bounding box center [963, 34] width 27 height 16
click at [461, 278] on div ""jobStatus" : "!align-middle" , "status Recovery" : "!align-middle" } , "headin…" at bounding box center [608, 288] width 770 height 412
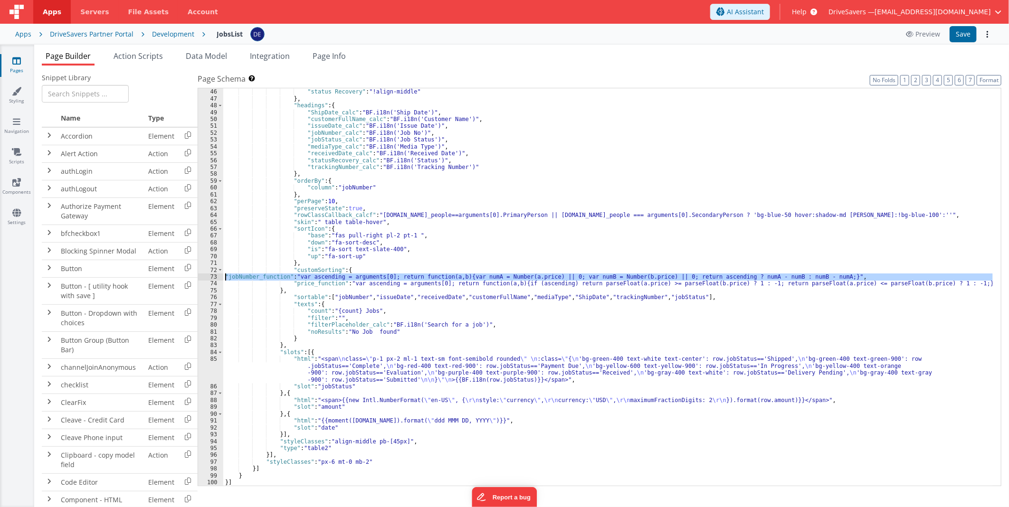
click at [206, 276] on div "73" at bounding box center [210, 277] width 25 height 7
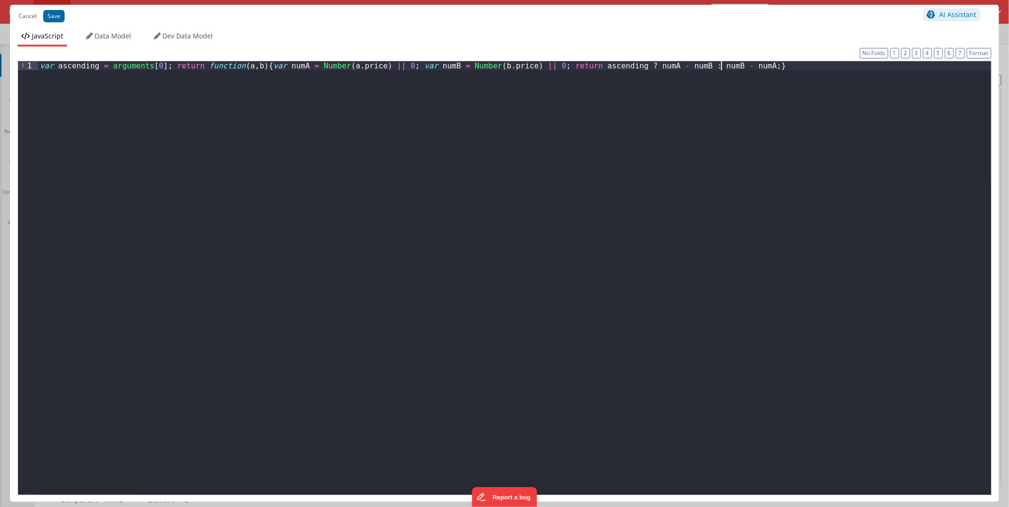
click at [150, 143] on div "var ascending = arguments [ 0 ] ; return function ( a , b ) { var numA = Number…" at bounding box center [514, 286] width 953 height 451
click at [48, 17] on button "Save" at bounding box center [53, 16] width 21 height 12
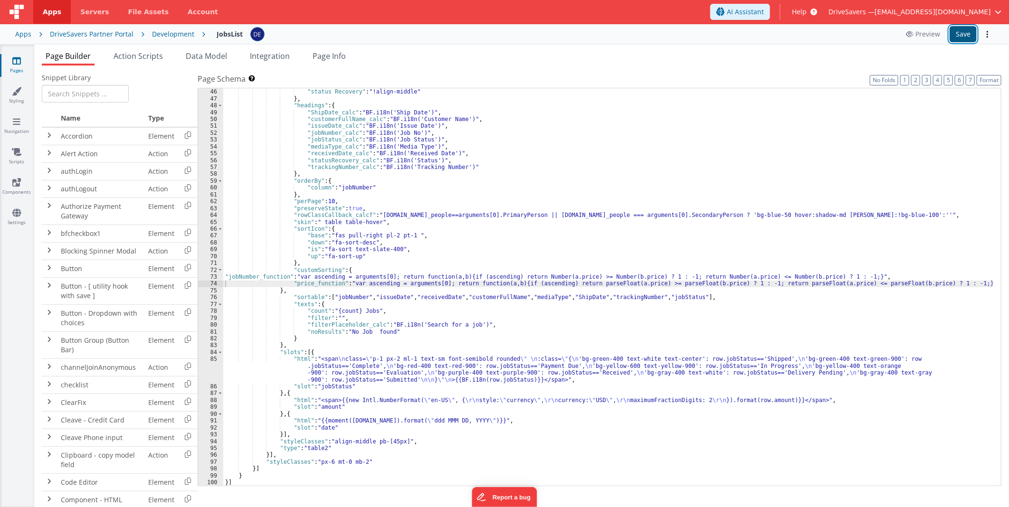
click at [961, 32] on button "Save" at bounding box center [963, 34] width 27 height 16
click at [692, 284] on div ""jobStatus" : "!align-middle" , "status Recovery" : "!align-middle" } , "headin…" at bounding box center [608, 288] width 770 height 412
click at [201, 286] on div "74" at bounding box center [210, 283] width 25 height 7
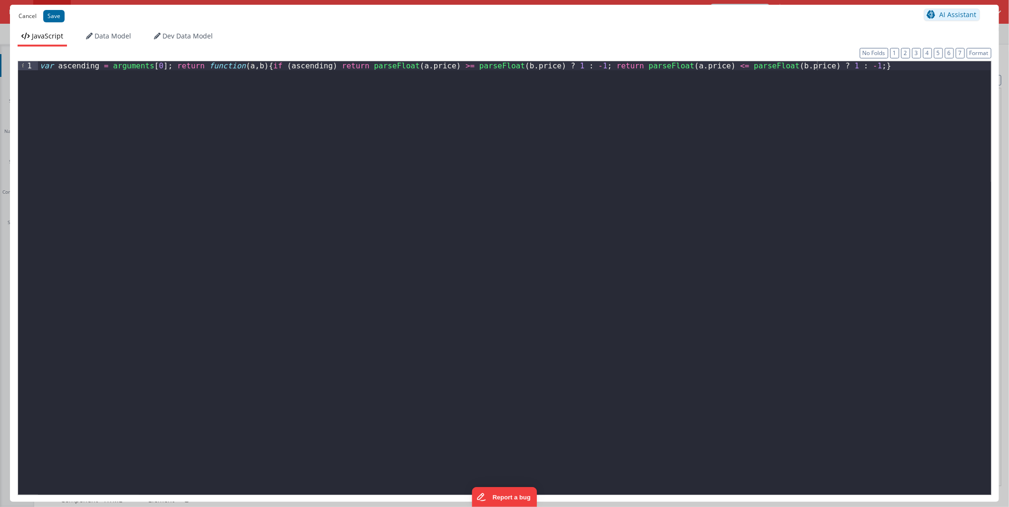
click at [23, 13] on button "Cancel" at bounding box center [28, 16] width 28 height 13
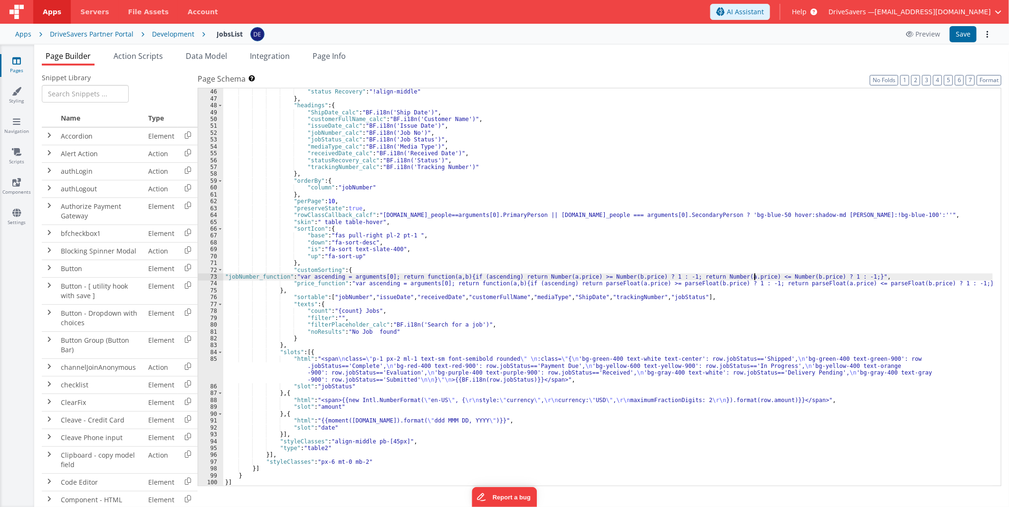
click at [755, 276] on div ""jobStatus" : "!align-middle" , "status Recovery" : "!align-middle" } , "headin…" at bounding box center [608, 288] width 770 height 412
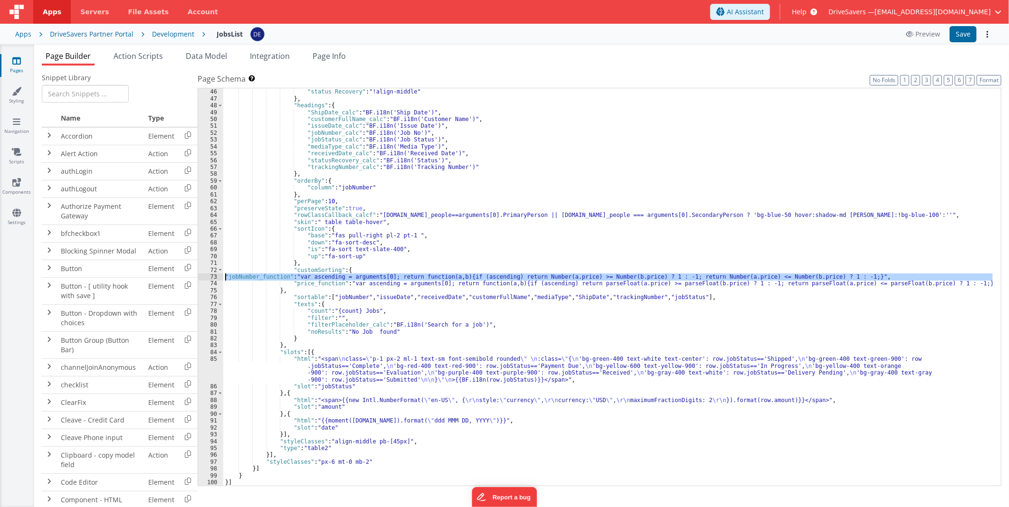
click at [207, 277] on div "73" at bounding box center [210, 277] width 25 height 7
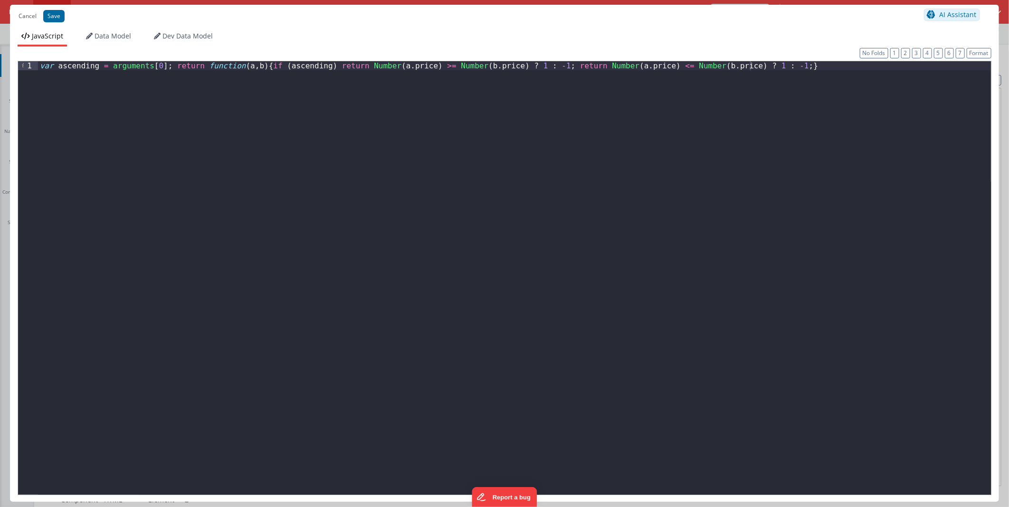
click at [842, 98] on div "var ascending = arguments [ 0 ] ; return function ( a , b ) { if ( ascending ) …" at bounding box center [514, 286] width 953 height 451
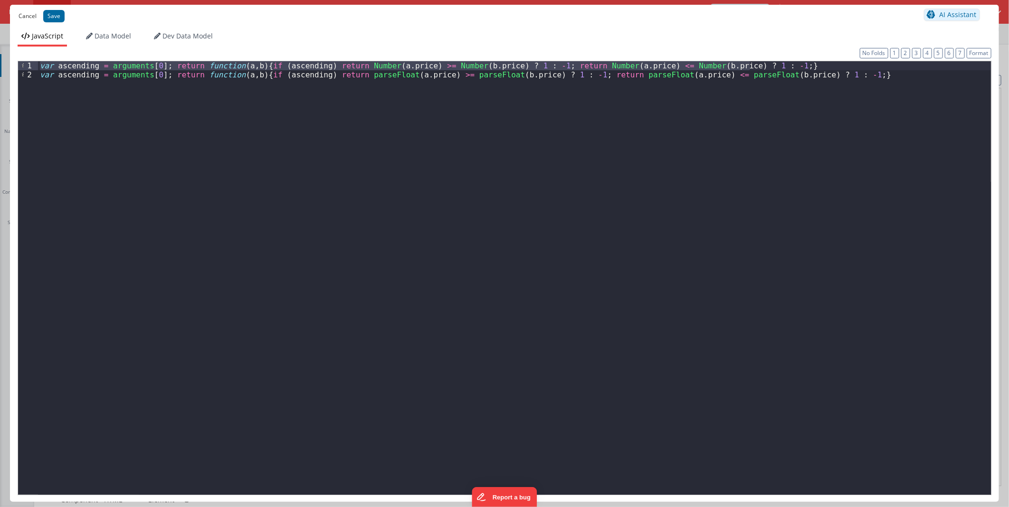
drag, startPoint x: 758, startPoint y: 64, endPoint x: 34, endPoint y: 22, distance: 725.3
click at [34, 22] on div "Cancel Save AI Assistant JavaScript Data Model Dev Data Model Format 7 6 5 4 3 …" at bounding box center [504, 254] width 989 height 498
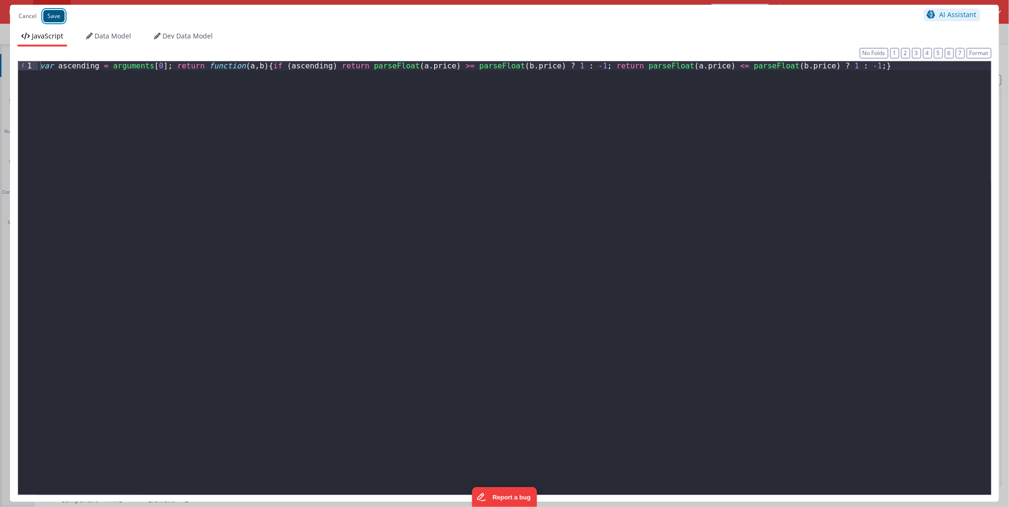
click at [48, 16] on button "Save" at bounding box center [53, 16] width 21 height 12
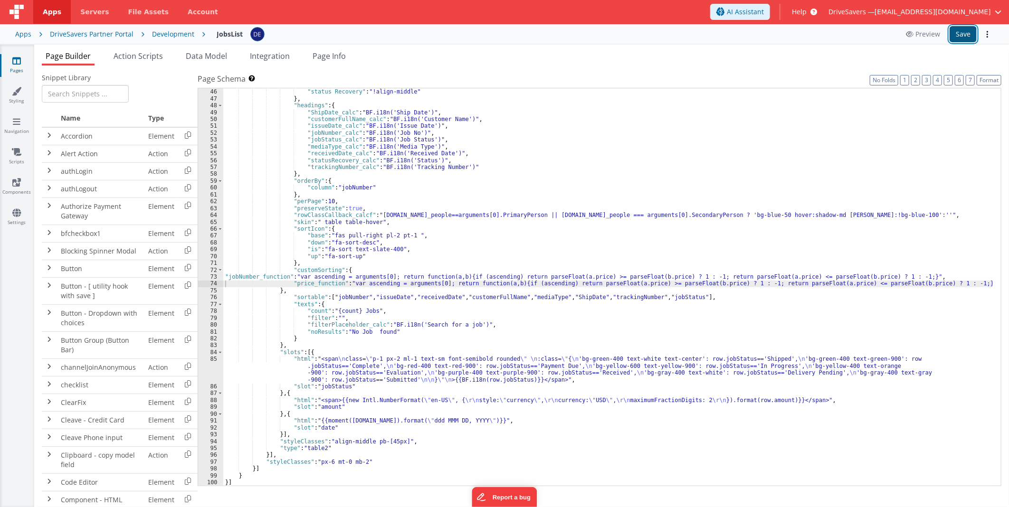
click at [959, 30] on button "Save" at bounding box center [963, 34] width 27 height 16
click at [372, 277] on div ""jobStatus" : "!align-middle" , "status Recovery" : "!align-middle" } , "headin…" at bounding box center [608, 288] width 770 height 412
click at [205, 278] on div "73" at bounding box center [210, 277] width 25 height 7
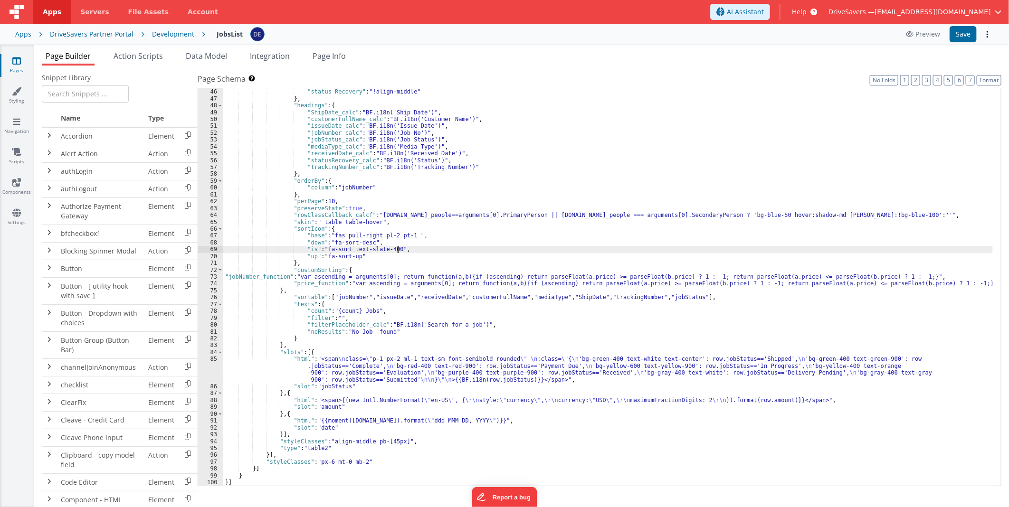
click at [676, 250] on div ""jobStatus" : "!align-middle" , "status Recovery" : "!align-middle" } , "headin…" at bounding box center [608, 288] width 770 height 412
click at [633, 255] on div ""jobStatus" : "!align-middle" , "status Recovery" : "!align-middle" } , "headin…" at bounding box center [608, 288] width 770 height 412
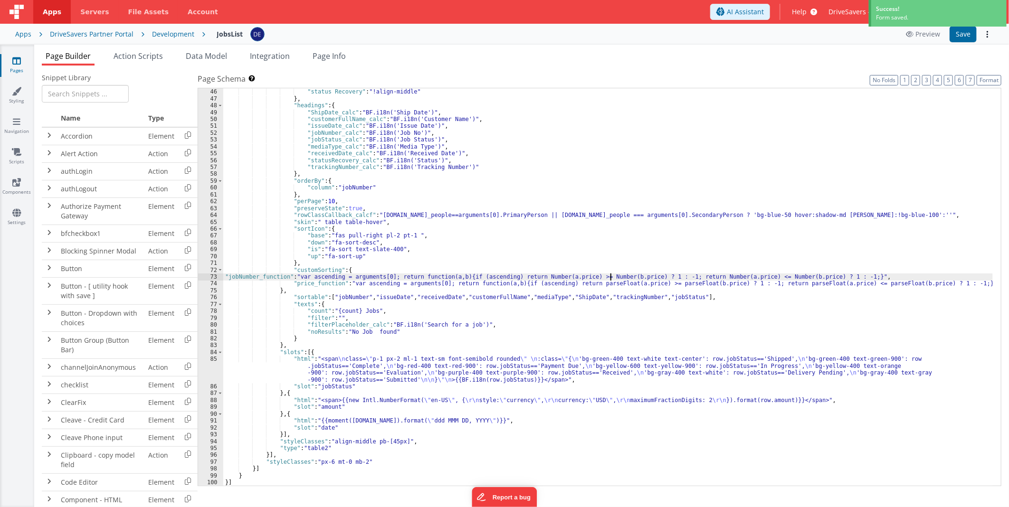
click at [609, 278] on div ""jobStatus" : "!align-middle" , "status Recovery" : "!align-middle" } , "headin…" at bounding box center [608, 288] width 770 height 412
drag, startPoint x: 369, startPoint y: 276, endPoint x: 364, endPoint y: 276, distance: 5.2
click at [369, 276] on div ""jobStatus" : "!align-middle" , "status Recovery" : "!align-middle" } , "headin…" at bounding box center [608, 288] width 770 height 412
click at [204, 276] on div "73" at bounding box center [210, 277] width 25 height 7
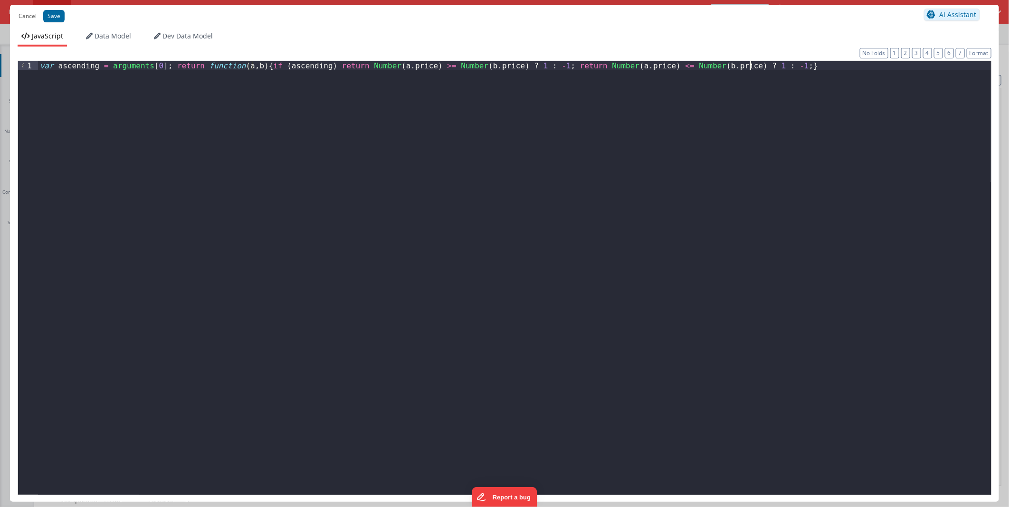
click at [860, 72] on div "var ascending = arguments [ 0 ] ; return function ( a , b ) { if ( ascending ) …" at bounding box center [514, 286] width 953 height 451
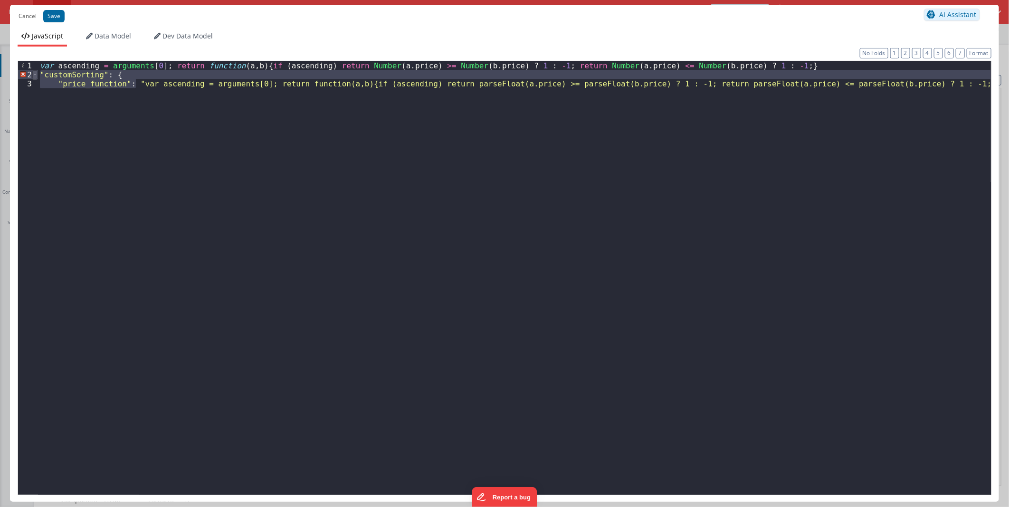
drag, startPoint x: 135, startPoint y: 82, endPoint x: 33, endPoint y: 77, distance: 101.8
click at [33, 77] on div "1 2 3 var ascending = arguments [ 0 ] ; return function ( a , b ) { if ( ascend…" at bounding box center [505, 278] width 974 height 435
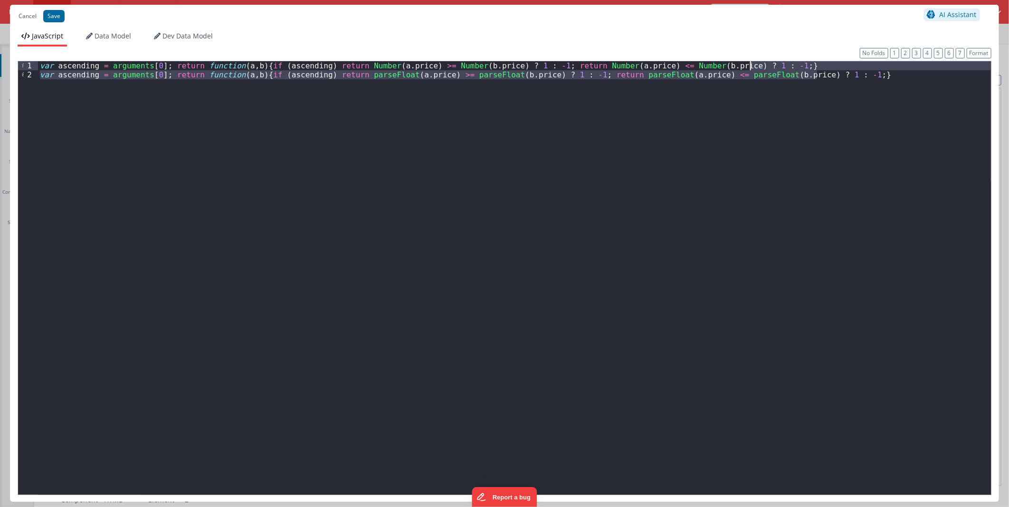
drag, startPoint x: 838, startPoint y: 74, endPoint x: 825, endPoint y: 68, distance: 14.0
click at [825, 68] on div "var ascending = arguments [ 0 ] ; return function ( a , b ) { if ( ascending ) …" at bounding box center [514, 286] width 953 height 451
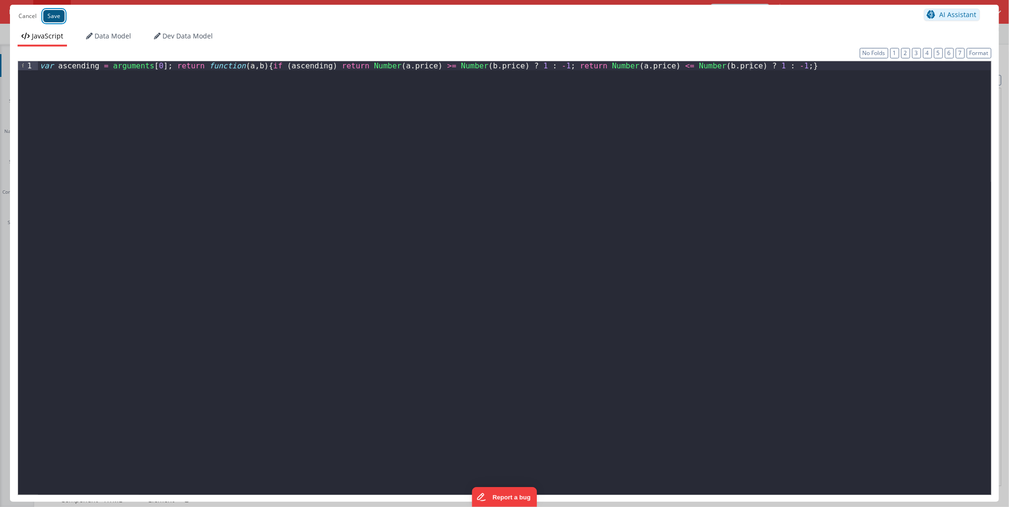
click at [57, 16] on button "Save" at bounding box center [53, 16] width 21 height 12
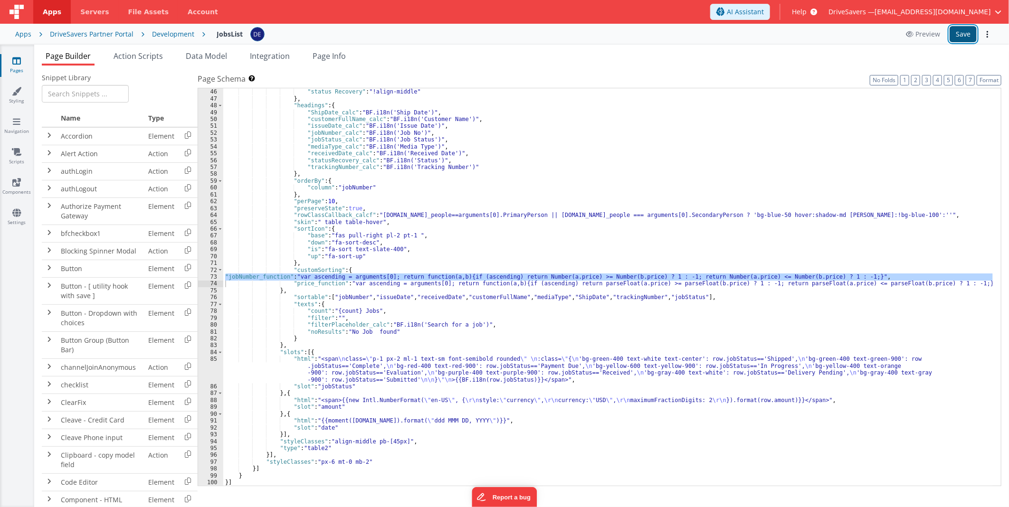
click at [961, 34] on button "Save" at bounding box center [963, 34] width 27 height 16
click at [385, 278] on div ""jobStatus" : "!align-middle" , "status Recovery" : "!align-middle" } , "headin…" at bounding box center [608, 287] width 770 height 398
click at [201, 274] on div "73" at bounding box center [210, 277] width 25 height 7
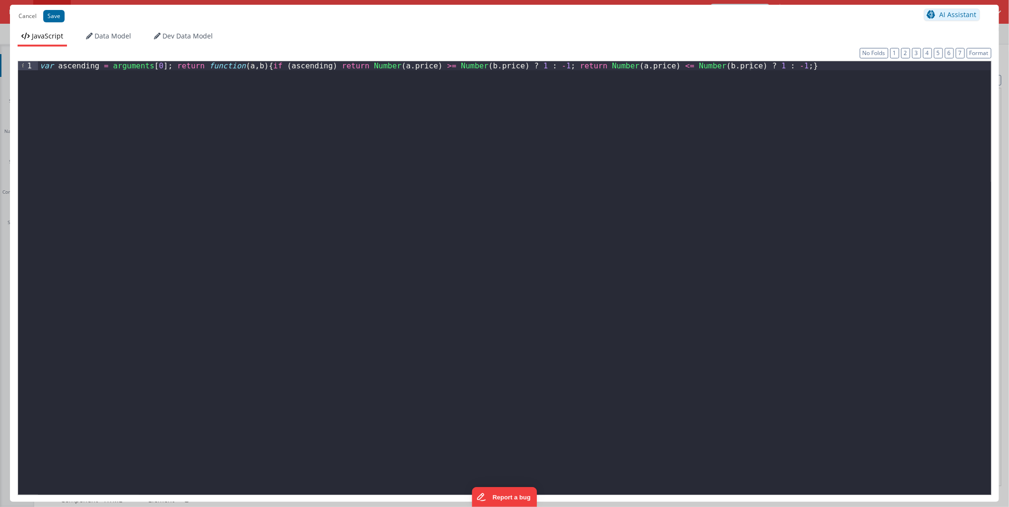
click at [321, 201] on div "var ascending = arguments [ 0 ] ; return function ( a , b ) { if ( ascending ) …" at bounding box center [514, 286] width 953 height 451
click at [217, 211] on div "var ascending = arguments [ 0 ] ; return function ( a , b ) { if ( ascending ) …" at bounding box center [514, 278] width 953 height 434
click at [21, 18] on button "Cancel" at bounding box center [28, 16] width 28 height 13
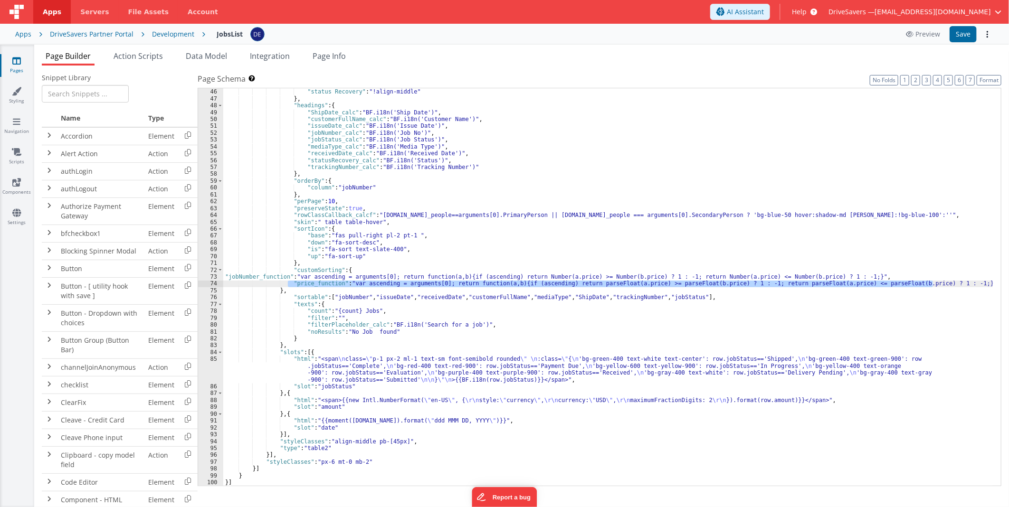
drag, startPoint x: 935, startPoint y: 282, endPoint x: 289, endPoint y: 282, distance: 645.8
click at [289, 282] on div ""jobStatus" : "!align-middle" , "status Recovery" : "!align-middle" } , "headin…" at bounding box center [608, 288] width 770 height 412
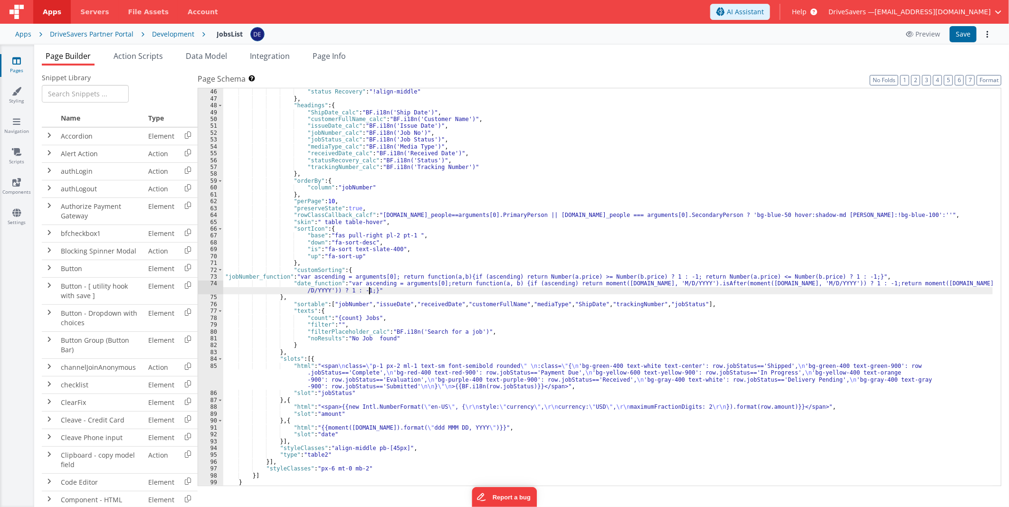
click at [385, 302] on div ""jobStatus" : "!align-middle" , "status Recovery" : "!align-middle" } , "headin…" at bounding box center [608, 288] width 770 height 412
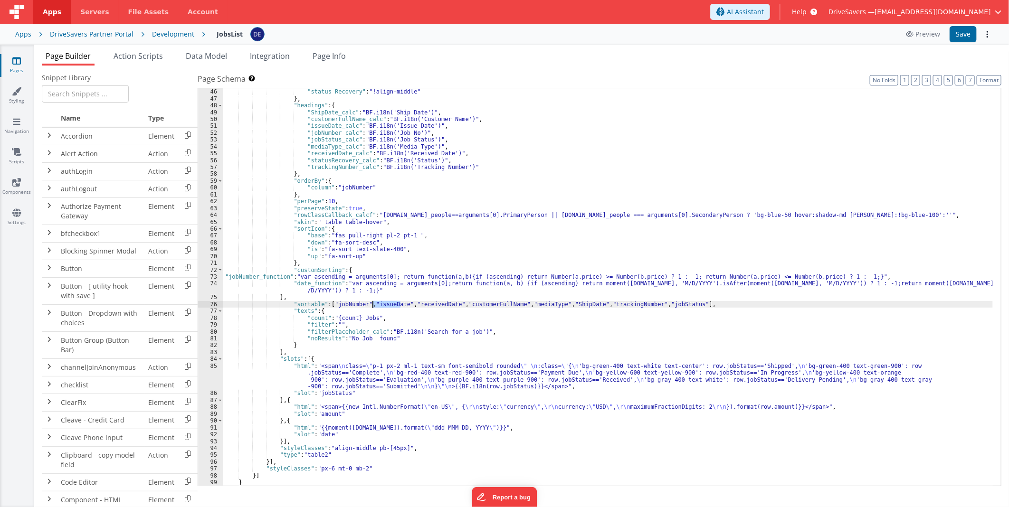
click at [385, 302] on div ""jobStatus" : "!align-middle" , "status Recovery" : "!align-middle" } , "headin…" at bounding box center [608, 288] width 770 height 412
drag, startPoint x: 304, startPoint y: 283, endPoint x: 292, endPoint y: 282, distance: 11.9
click at [292, 282] on div ""jobStatus" : "!align-middle" , "status Recovery" : "!align-middle" } , "headin…" at bounding box center [608, 288] width 770 height 412
click at [970, 31] on button "Save" at bounding box center [963, 34] width 27 height 16
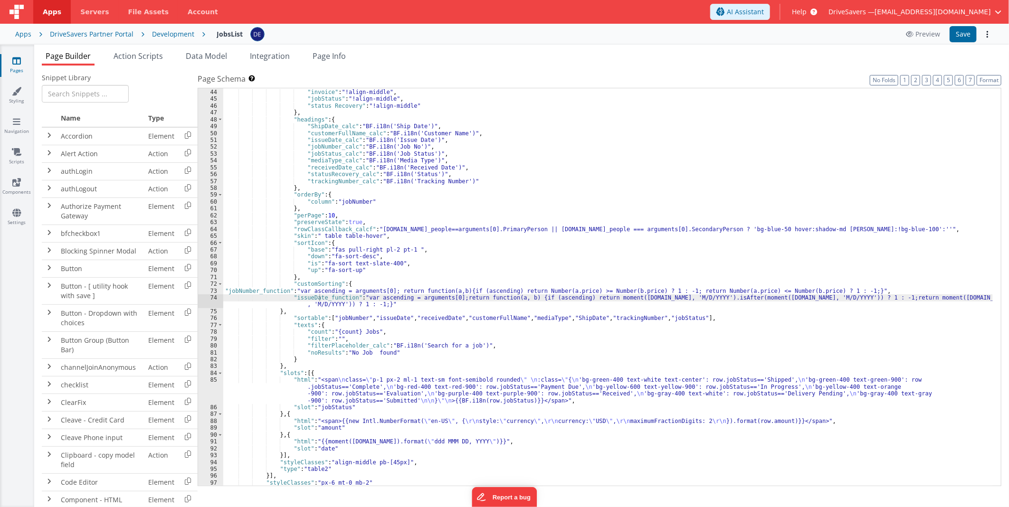
scroll to position [335, 0]
click at [255, 250] on div ""icons" : "!align-middle" , "invoice" : "!align-middle" , "jobStatus" : "!align…" at bounding box center [608, 288] width 770 height 412
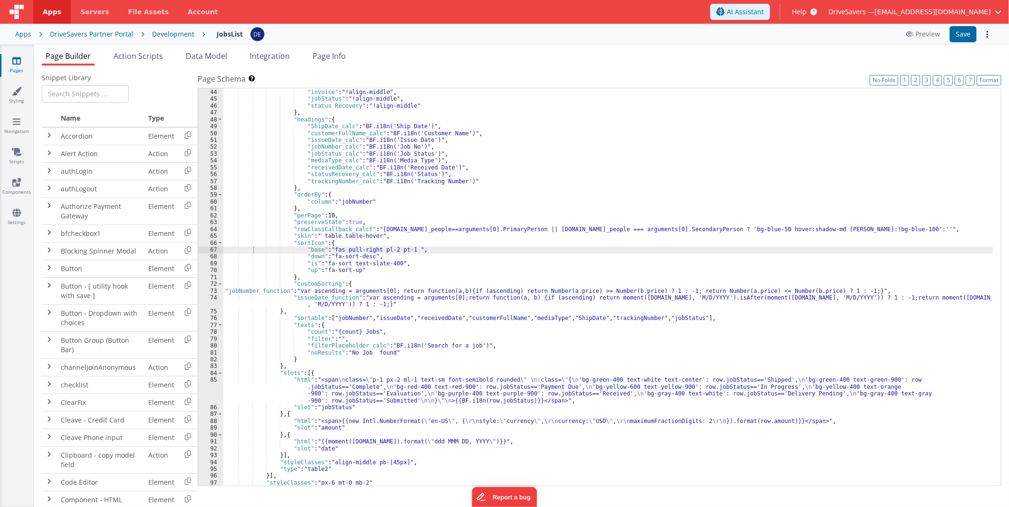
click at [427, 230] on div ""icons" : "!align-middle" , "invoice" : "!align-middle" , "jobStatus" : "!align…" at bounding box center [608, 288] width 770 height 412
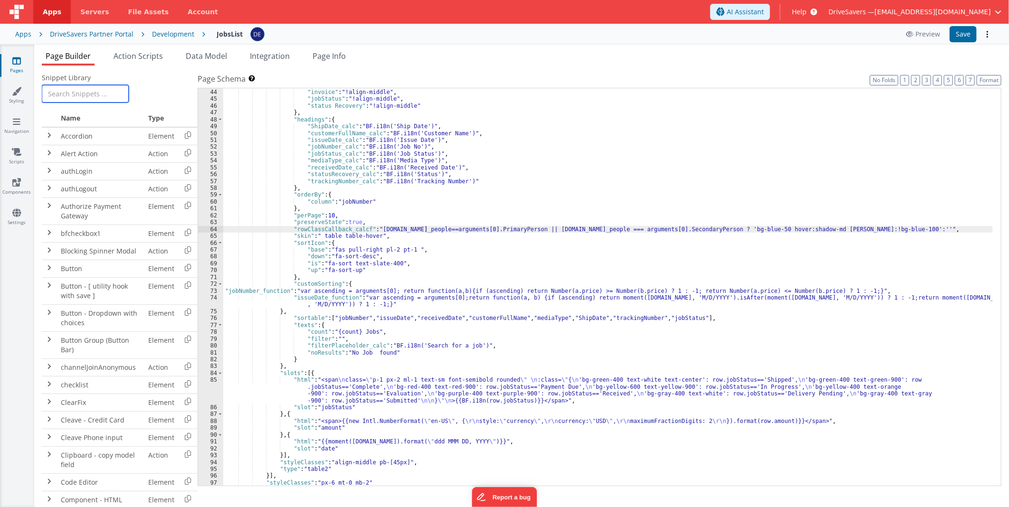
click at [75, 94] on input "text" at bounding box center [85, 94] width 87 height 18
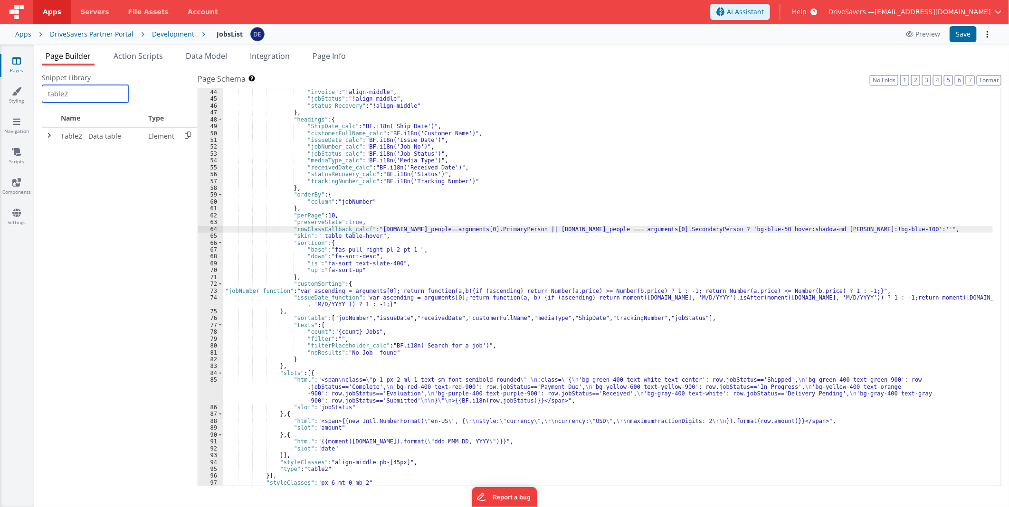
type input "table2"
click at [51, 135] on span at bounding box center [50, 136] width 8 height 8
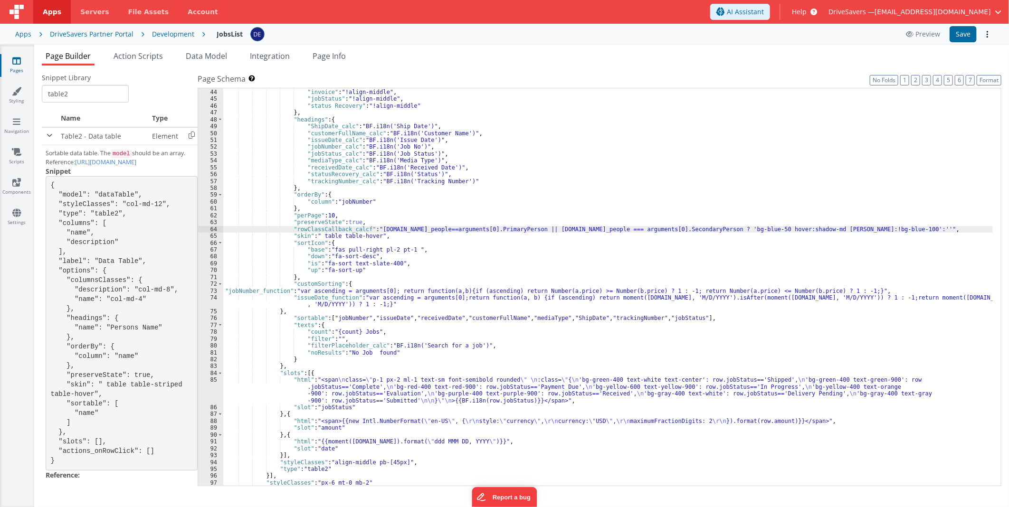
click at [453, 290] on div ""icons" : "!align-middle" , "invoice" : "!align-middle" , "jobStatus" : "!align…" at bounding box center [608, 288] width 770 height 412
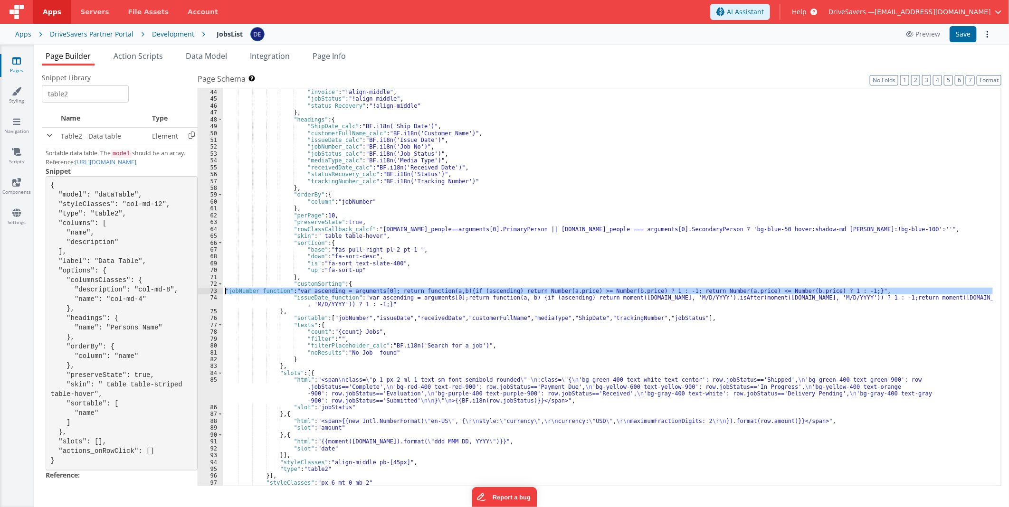
click at [203, 290] on div "73" at bounding box center [210, 291] width 25 height 7
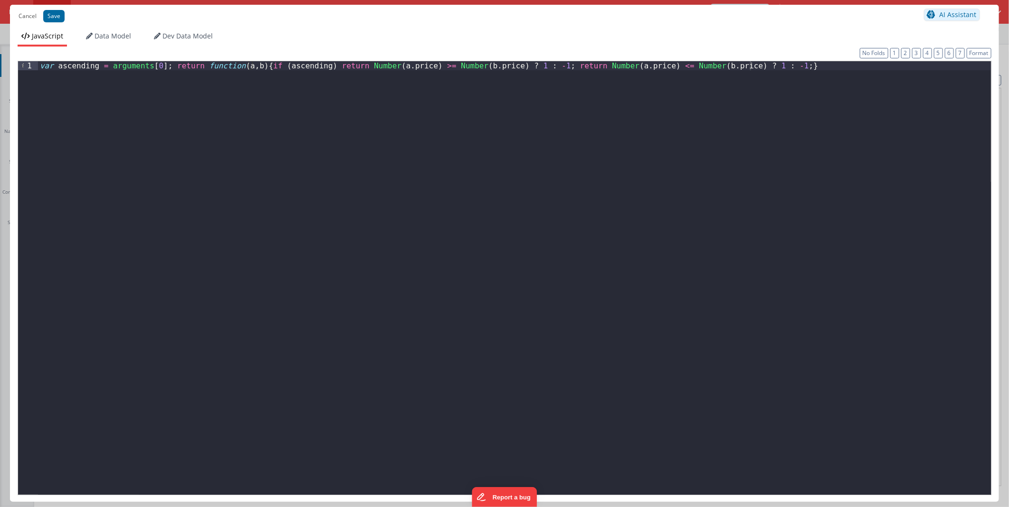
click at [244, 195] on div "var ascending = arguments [ 0 ] ; return function ( a , b ) { if ( ascending ) …" at bounding box center [514, 286] width 953 height 451
click at [274, 202] on div "var ascending = arguments [ 0 ] ; return function ( a , b ) { if ( ascending ) …" at bounding box center [514, 278] width 953 height 434
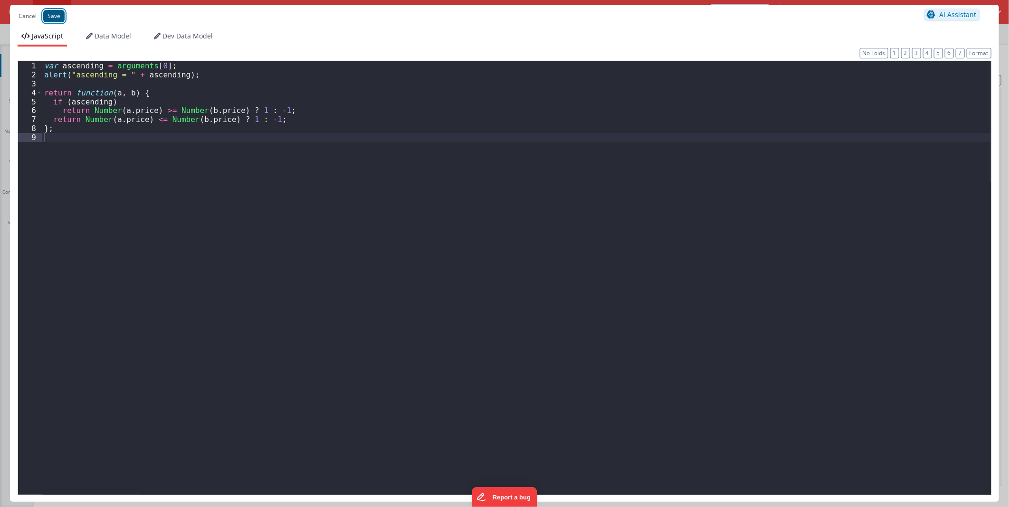
click at [58, 15] on button "Save" at bounding box center [53, 16] width 21 height 12
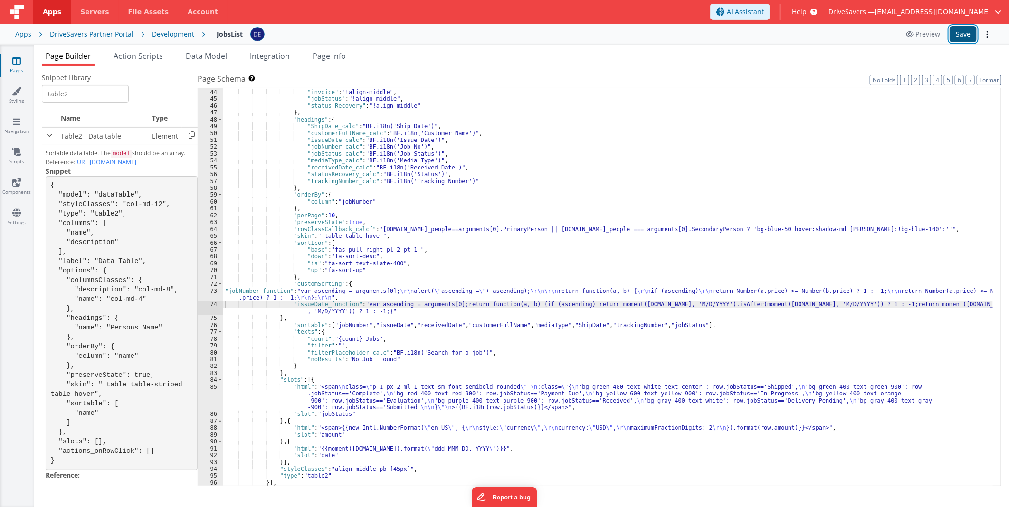
click at [963, 34] on button "Save" at bounding box center [963, 34] width 27 height 16
click at [322, 295] on div ""icons" : "!align-middle" , "invoice" : "!align-middle" , "jobStatus" : "!align…" at bounding box center [608, 288] width 770 height 412
click at [207, 291] on div "73" at bounding box center [210, 295] width 25 height 14
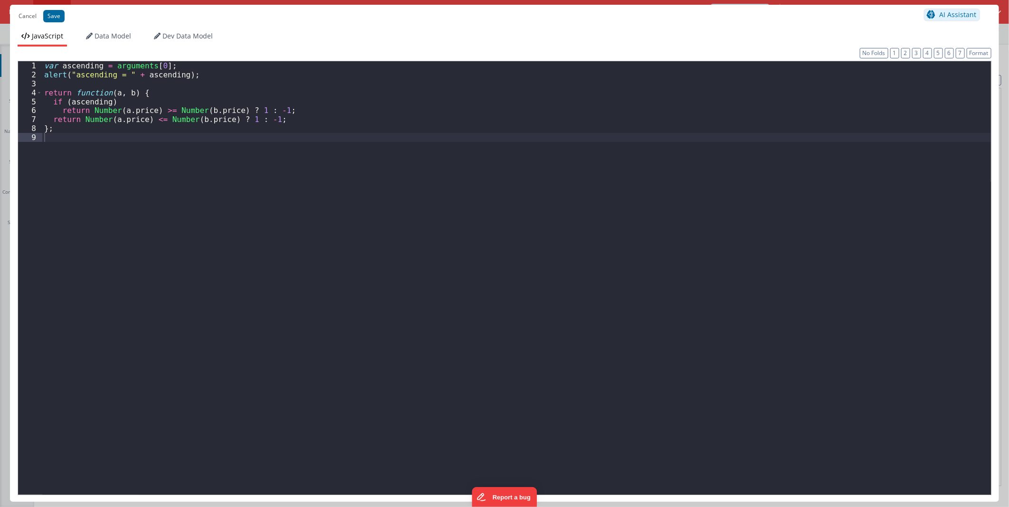
click at [53, 77] on div "var ascending = arguments [ 0 ] ; alert ( "ascending = " + ascending ) ; return…" at bounding box center [516, 286] width 949 height 451
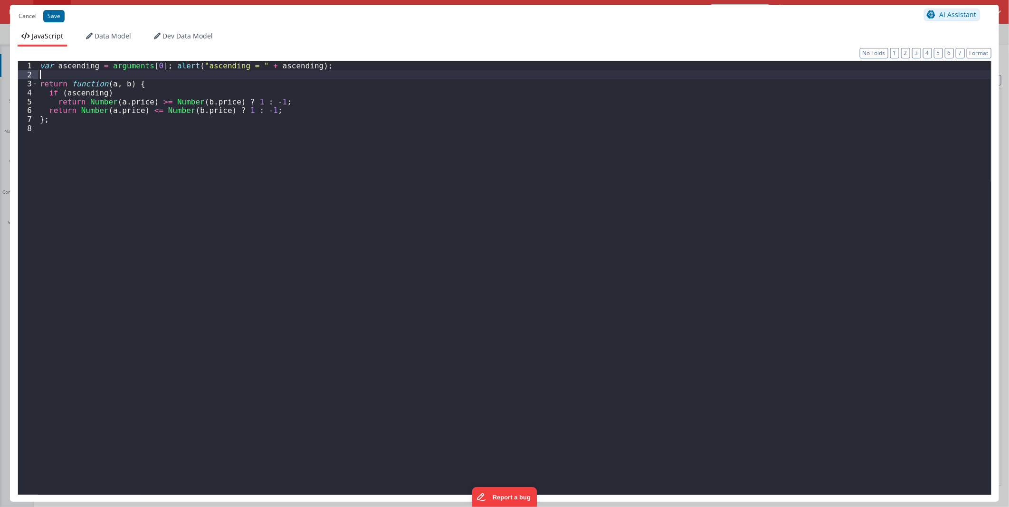
click at [68, 77] on div "var ascending = arguments [ 0 ] ; alert ( "ascending = " + ascending ) ; return…" at bounding box center [514, 286] width 953 height 451
click at [309, 75] on div "var ascending = arguments [ 0 ] ; alert ( "ascending = " + ascending ) ; return…" at bounding box center [514, 286] width 953 height 451
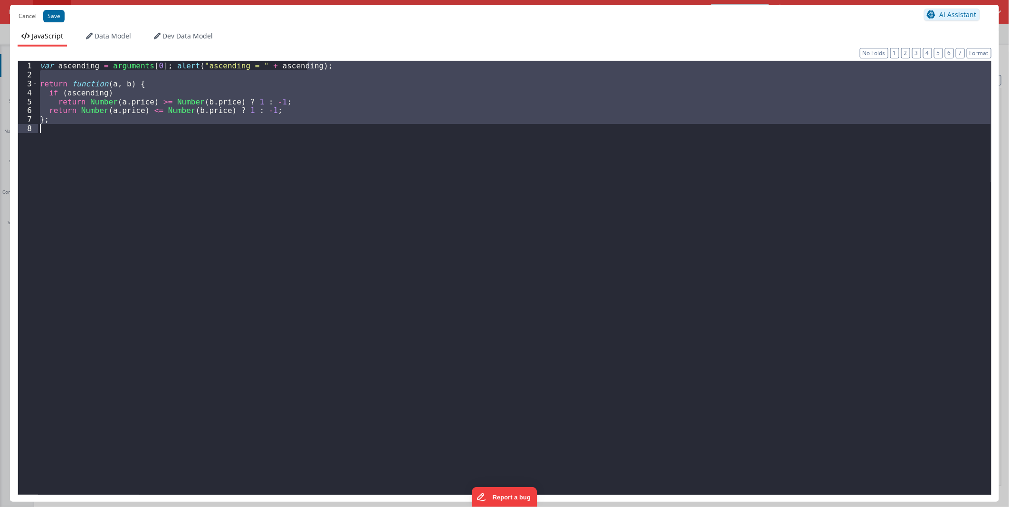
click at [370, 184] on div "var ascending = arguments [ 0 ] ; alert ( "ascending = " + ascending ) ; return…" at bounding box center [514, 286] width 953 height 451
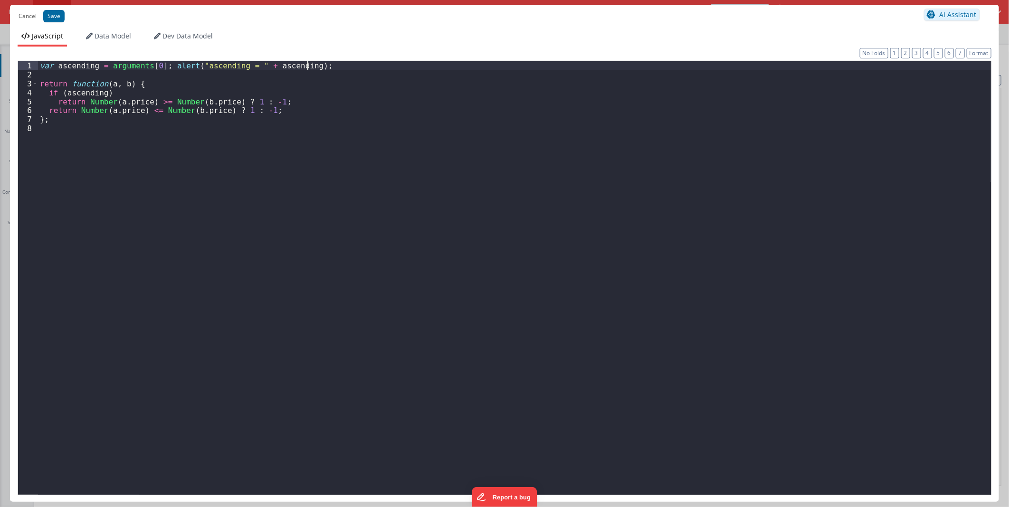
click at [333, 68] on div "var ascending = arguments [ 0 ] ; alert ( "ascending = " + ascending ) ; return…" at bounding box center [514, 286] width 953 height 451
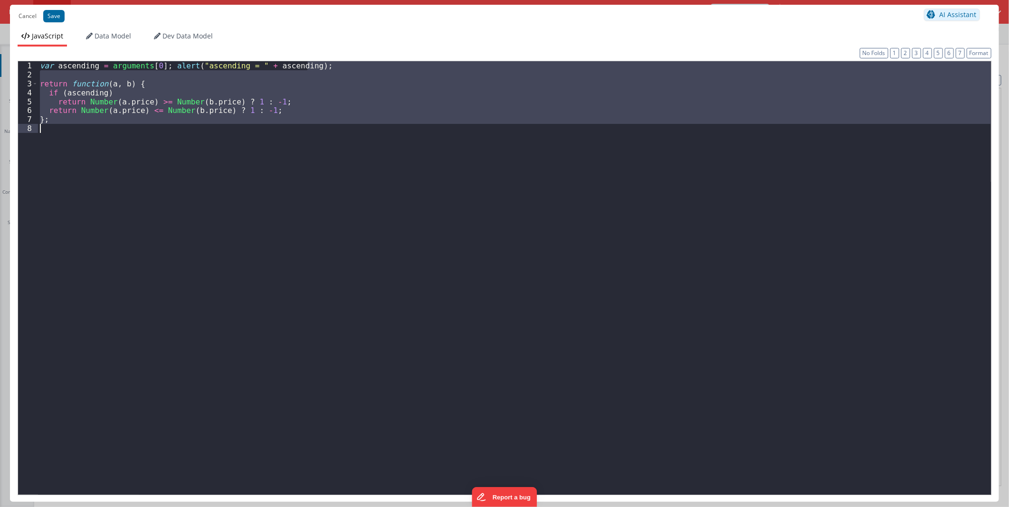
drag, startPoint x: 398, startPoint y: 174, endPoint x: 419, endPoint y: 209, distance: 40.9
click at [419, 209] on div "var ascending = arguments [ 0 ] ; alert ( "ascending = " + ascending ) ; return…" at bounding box center [514, 286] width 953 height 451
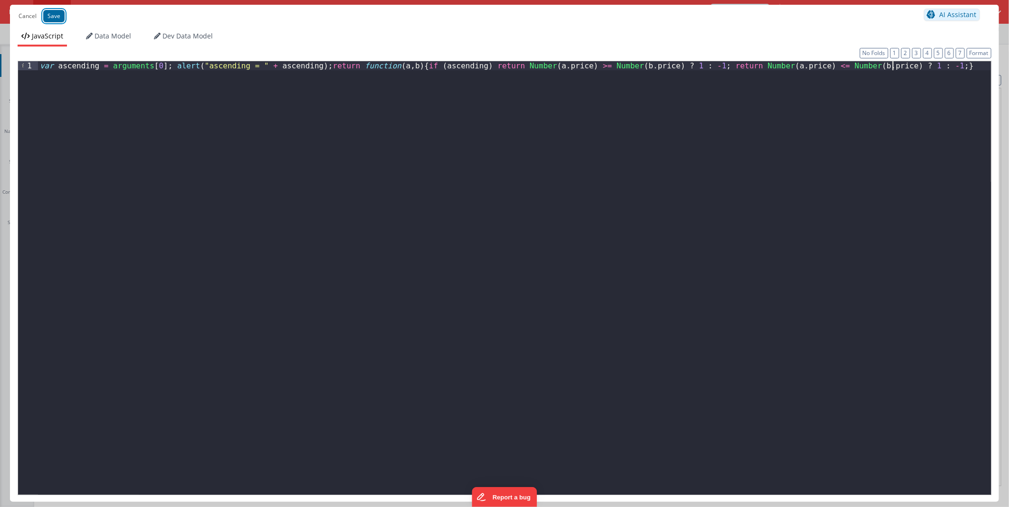
click at [57, 14] on button "Save" at bounding box center [53, 16] width 21 height 12
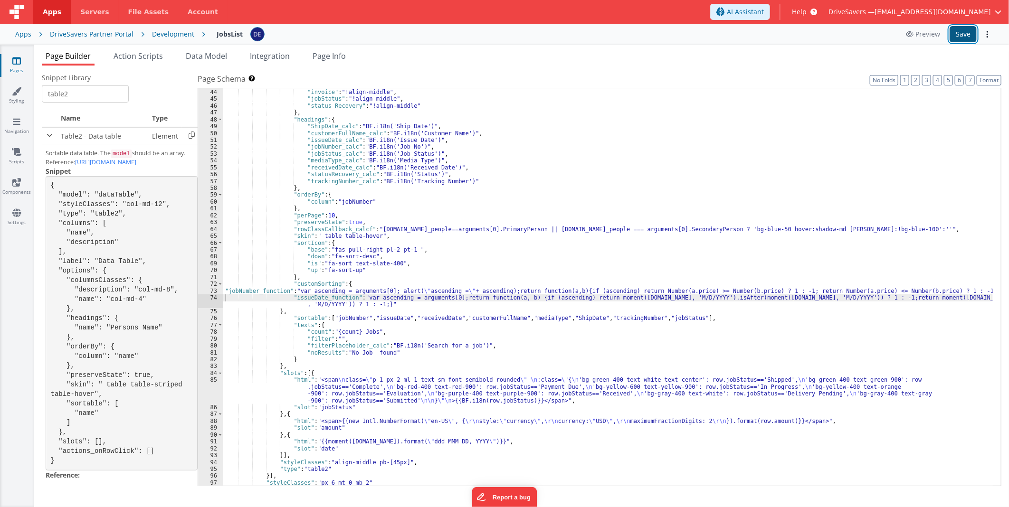
click at [960, 32] on button "Save" at bounding box center [963, 34] width 27 height 16
click at [492, 288] on div ""icons" : "!align-middle" , "invoice" : "!align-middle" , "jobStatus" : "!align…" at bounding box center [608, 288] width 770 height 412
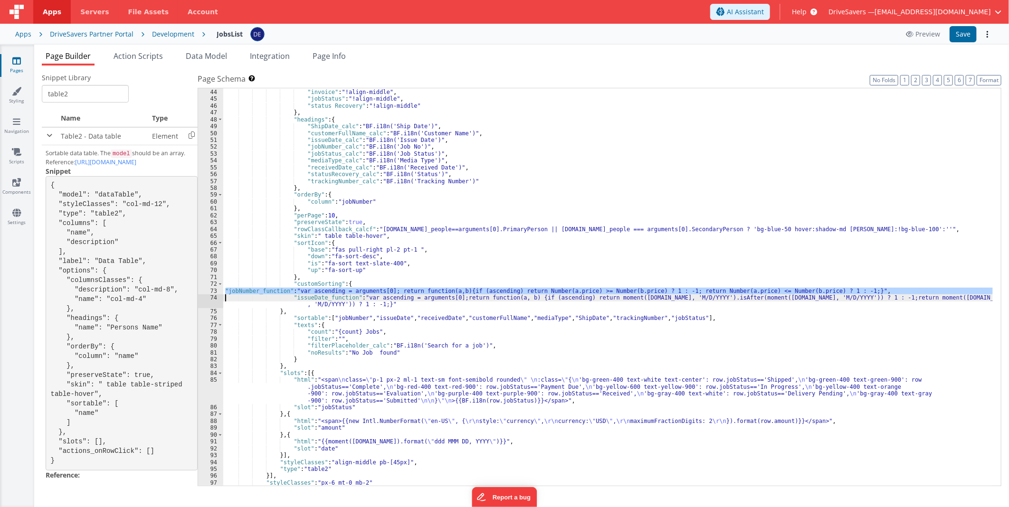
click at [210, 291] on div "73" at bounding box center [210, 291] width 25 height 7
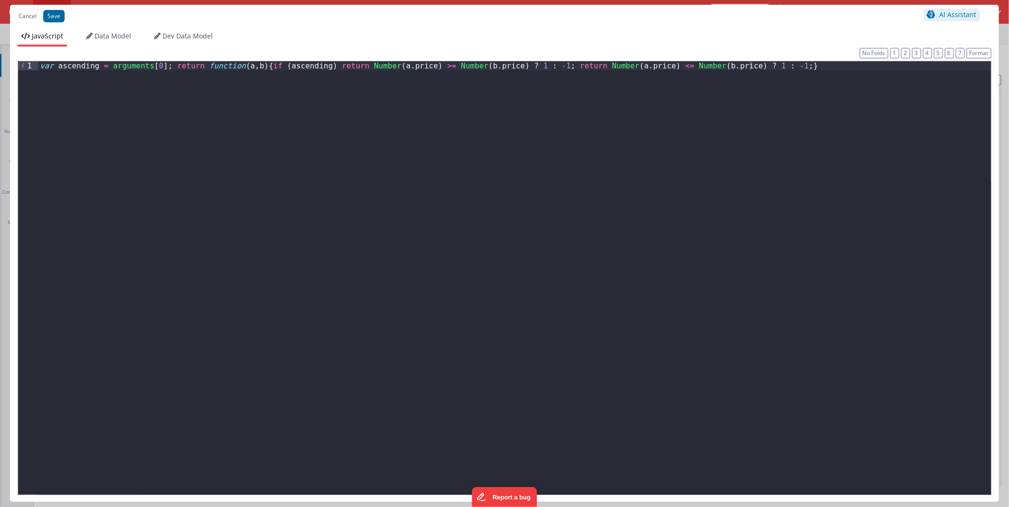
click at [238, 82] on div "var ascending = arguments [ 0 ] ; return function ( a , b ) { if ( ascending ) …" at bounding box center [514, 286] width 953 height 451
click at [160, 66] on div "var ascending = arguments [ 0 ] ; return function ( a , b ) { if ( ascending ) …" at bounding box center [514, 286] width 953 height 451
click at [56, 15] on button "Save" at bounding box center [53, 16] width 21 height 12
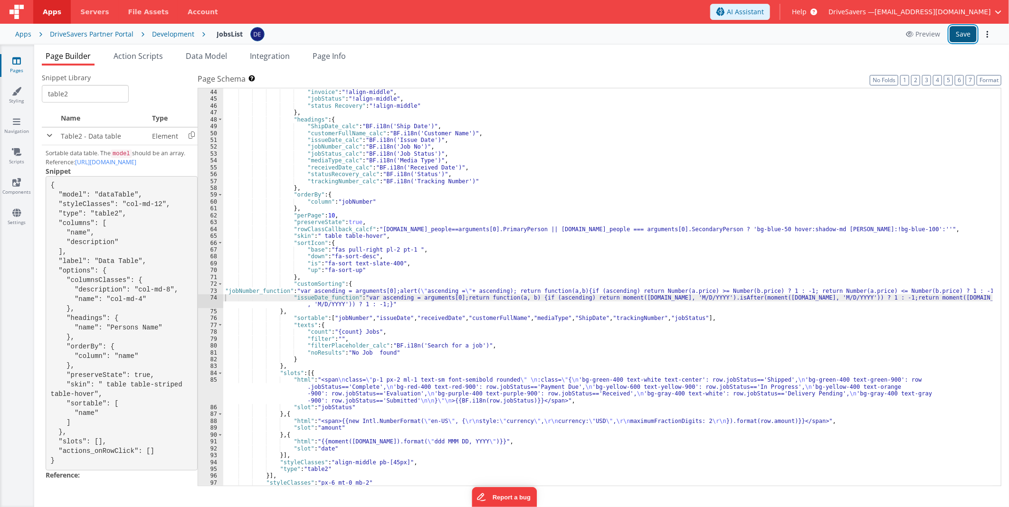
click at [966, 36] on button "Save" at bounding box center [963, 34] width 27 height 16
click at [602, 298] on div ""icons" : "!align-middle" , "invoice" : "!align-middle" , "jobStatus" : "!align…" at bounding box center [608, 288] width 770 height 412
drag, startPoint x: 500, startPoint y: 290, endPoint x: 390, endPoint y: 290, distance: 109.8
click at [390, 290] on div ""icons" : "!align-middle" , "invoice" : "!align-middle" , "jobStatus" : "!align…" at bounding box center [608, 288] width 770 height 412
click at [963, 30] on button "Save" at bounding box center [963, 34] width 27 height 16
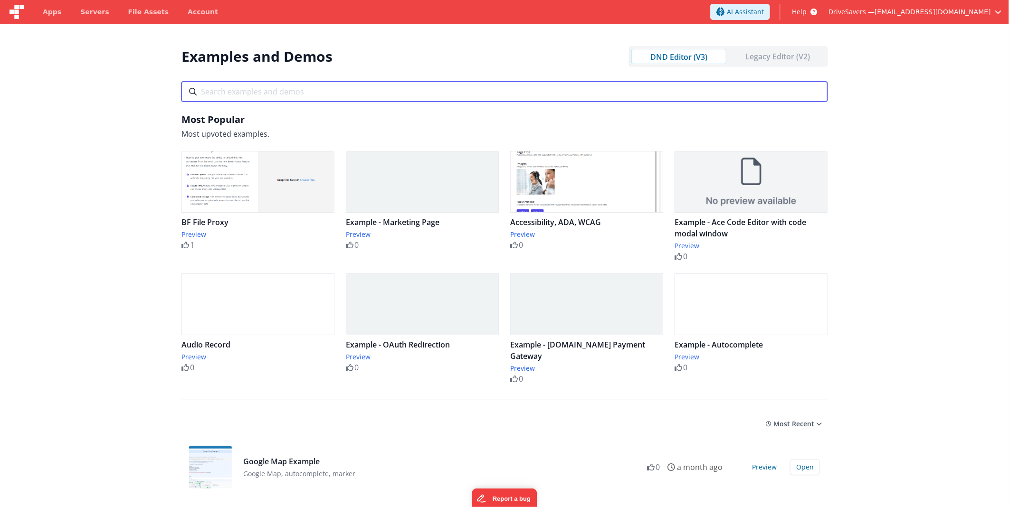
click at [314, 87] on input "text" at bounding box center [505, 92] width 646 height 20
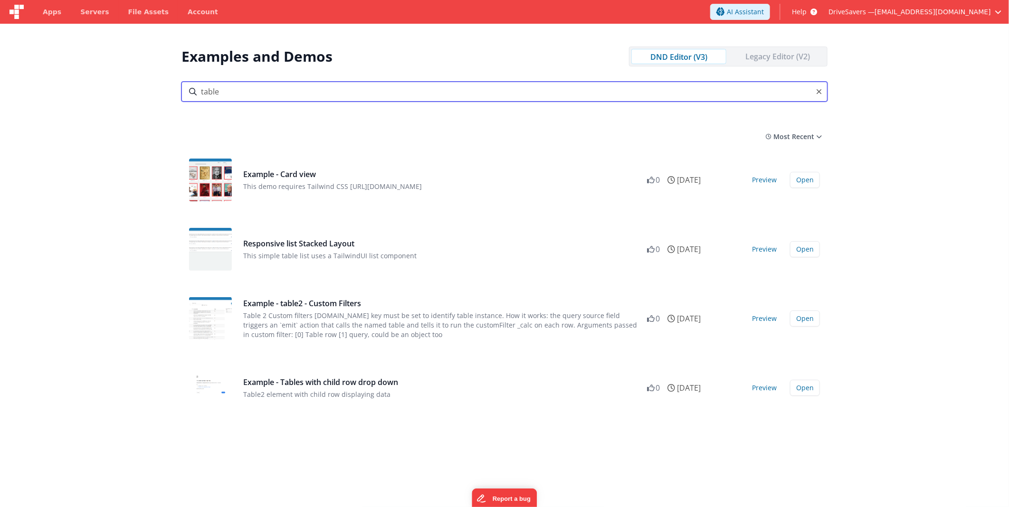
type input "table"
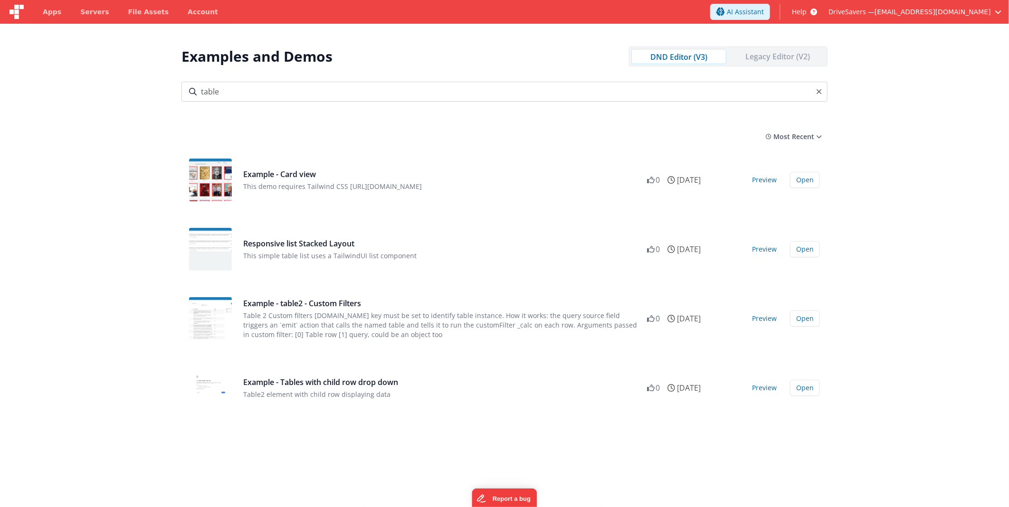
click at [786, 49] on div "Legacy Editor (V2)" at bounding box center [777, 56] width 95 height 15
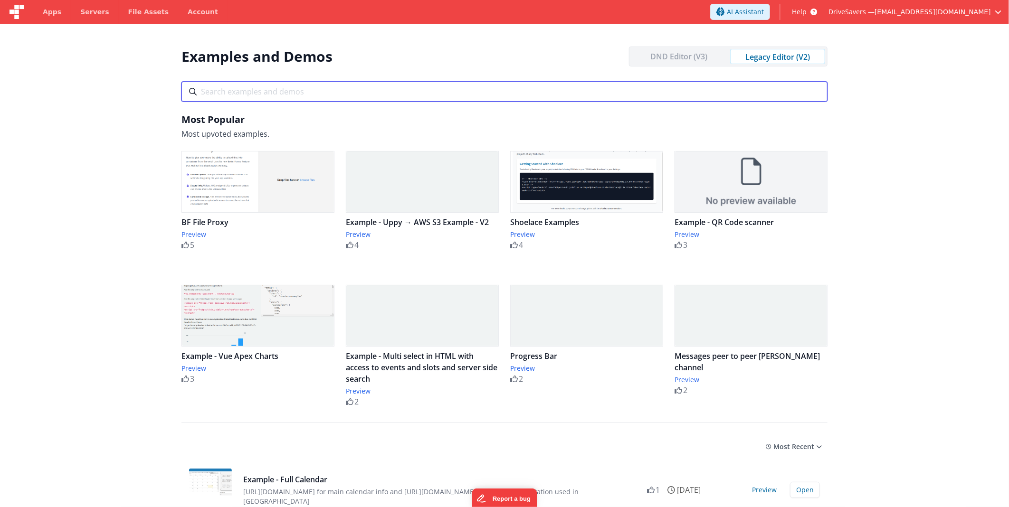
click at [322, 96] on input "text" at bounding box center [505, 92] width 646 height 20
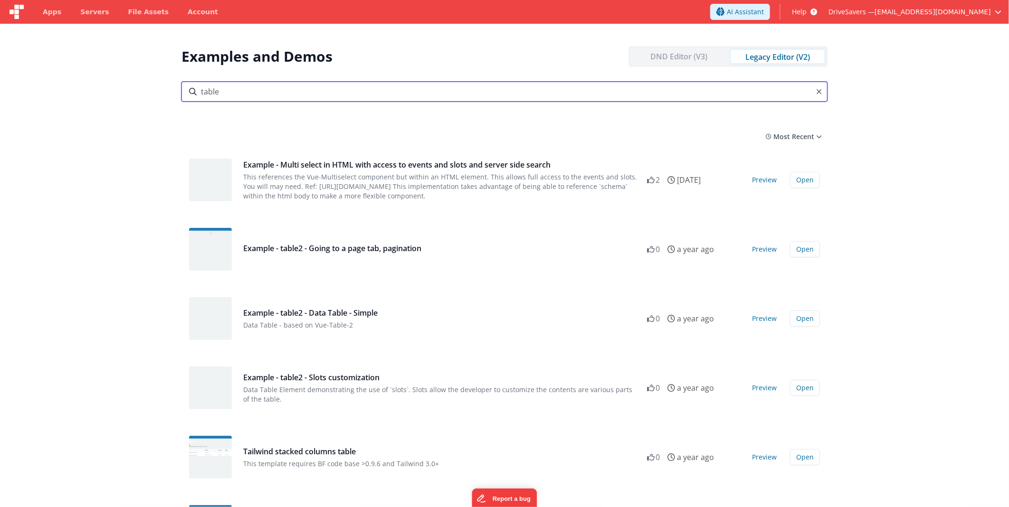
type input "table"
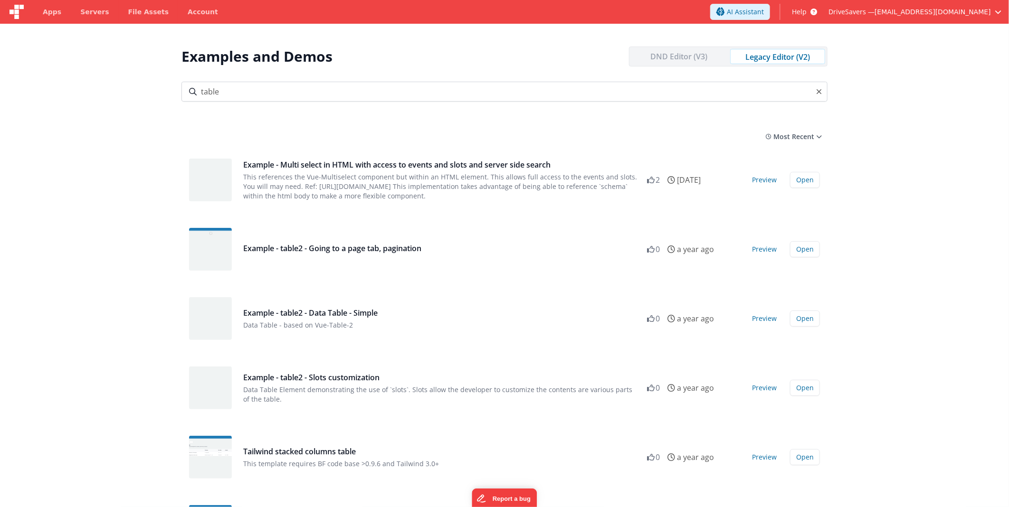
click at [146, 126] on section "Examples and Demos DND Editor (V3) Legacy Editor (V2) All Files Getting Started…" at bounding box center [504, 277] width 1009 height 507
click at [762, 245] on button "Preview" at bounding box center [764, 249] width 36 height 15
click at [760, 319] on button "Preview" at bounding box center [764, 318] width 36 height 15
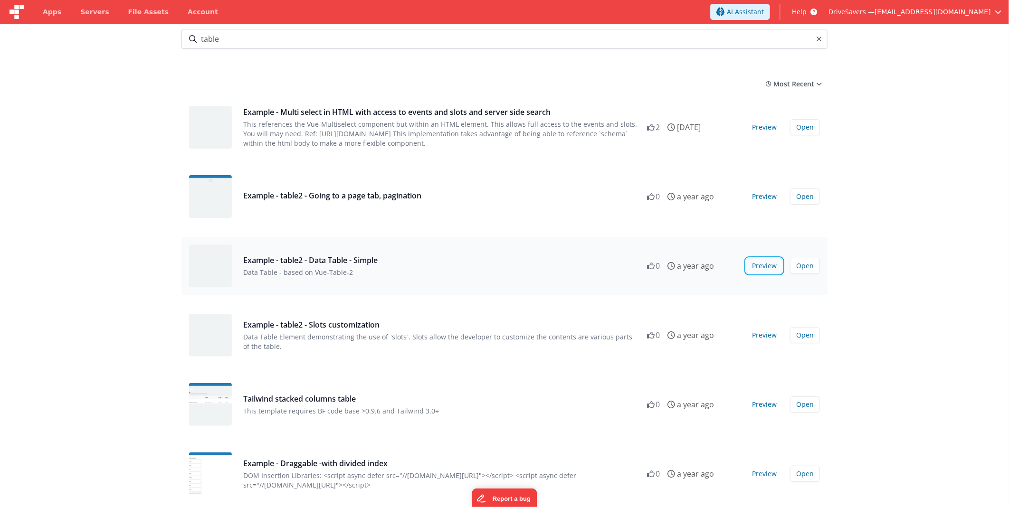
scroll to position [158, 0]
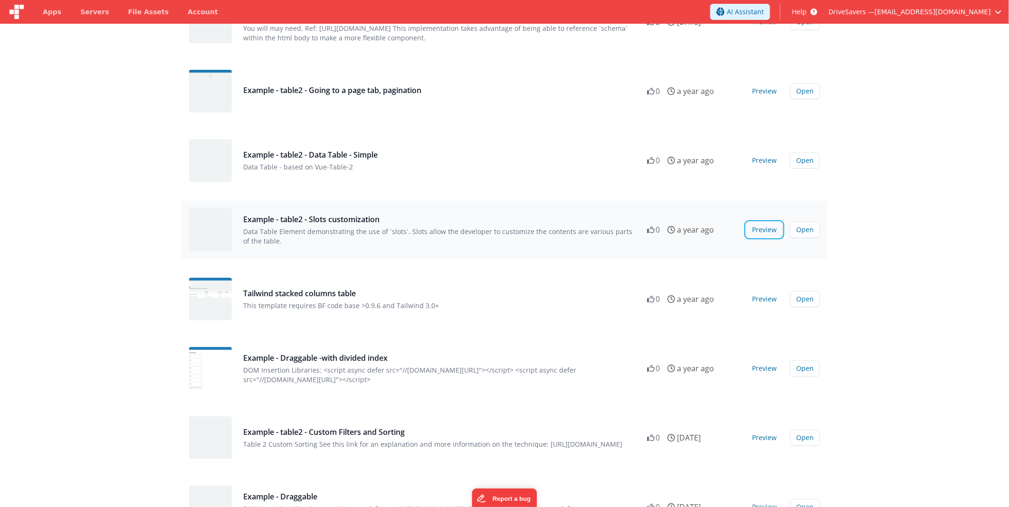
click at [762, 228] on button "Preview" at bounding box center [764, 229] width 36 height 15
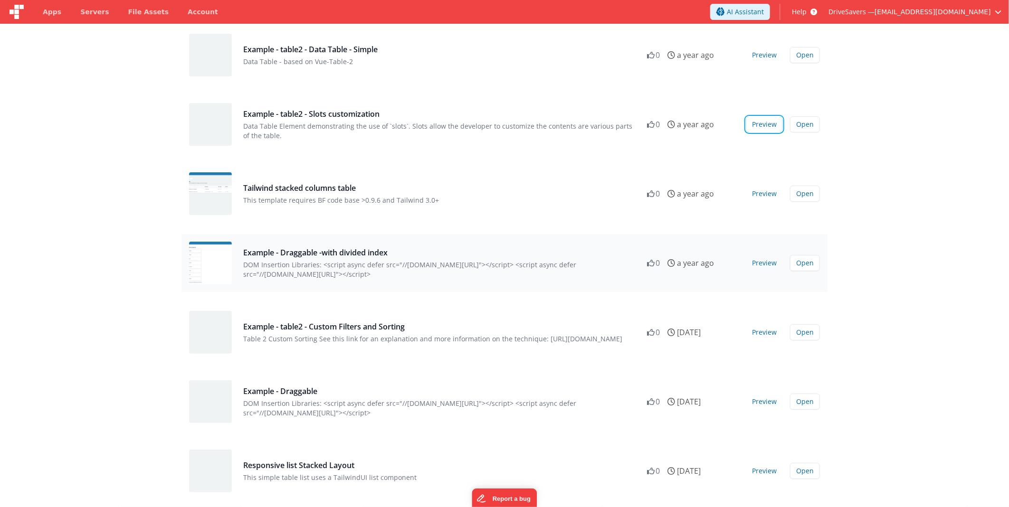
scroll to position [316, 0]
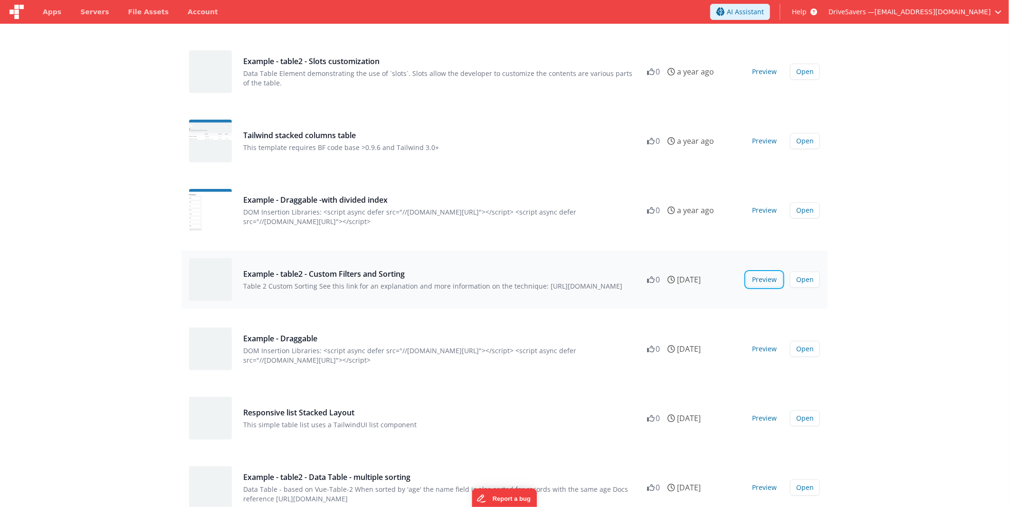
click at [771, 279] on button "Preview" at bounding box center [764, 279] width 36 height 15
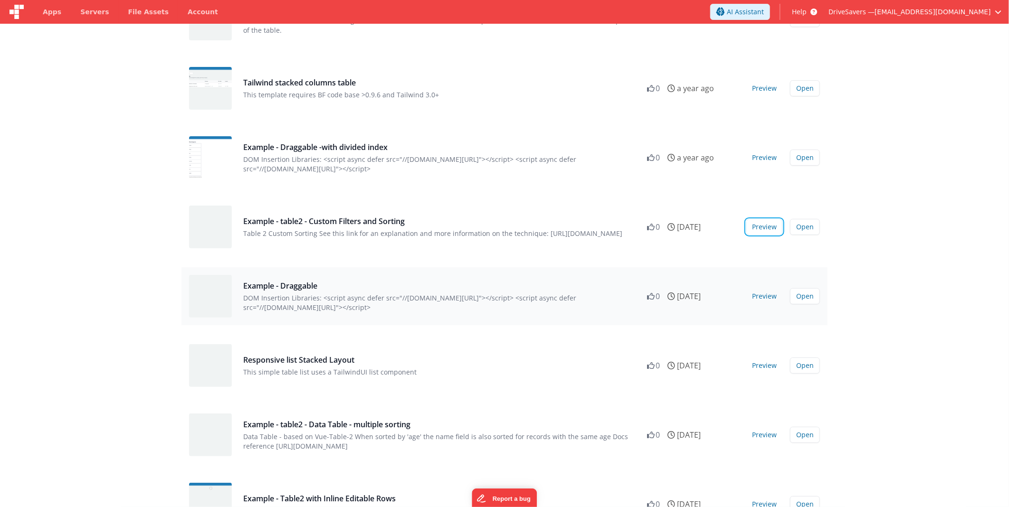
scroll to position [422, 0]
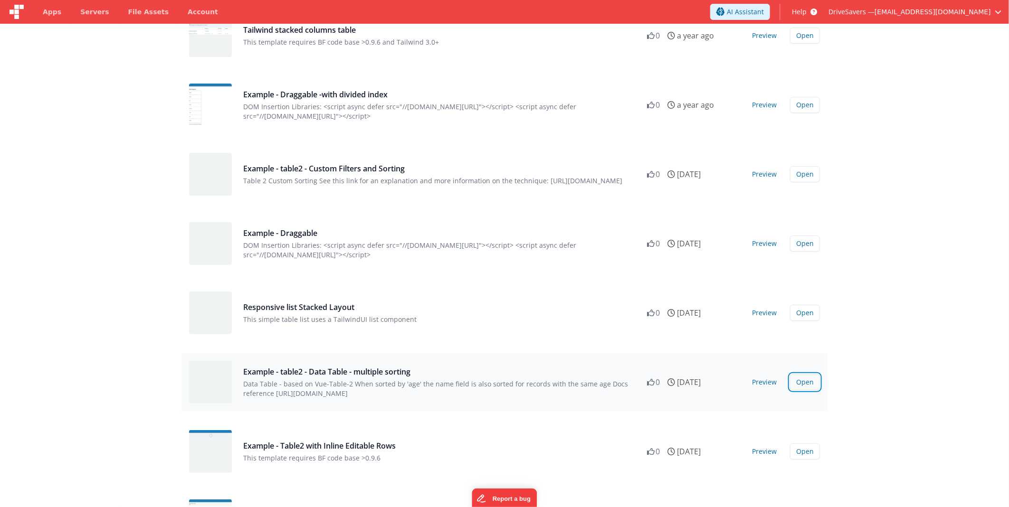
click at [811, 383] on button "Open" at bounding box center [805, 382] width 30 height 16
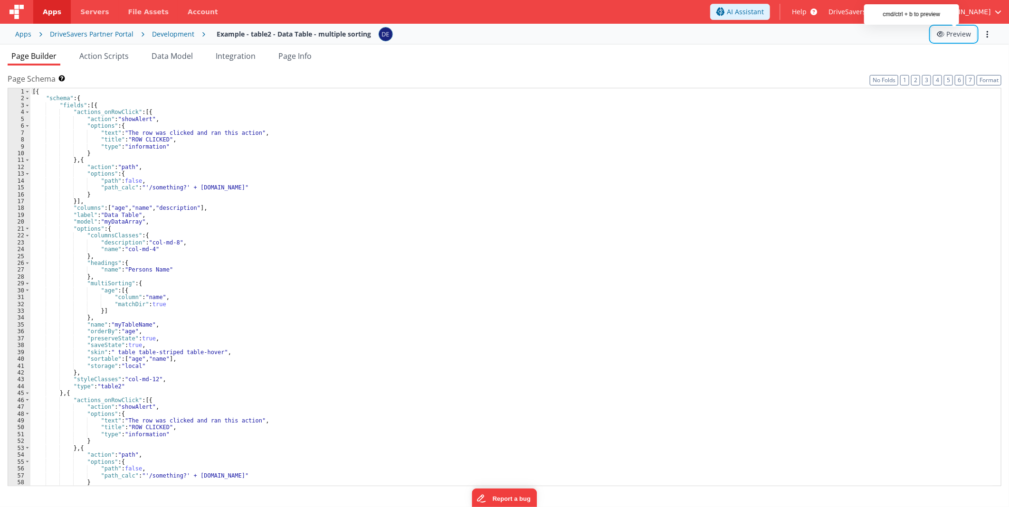
click at [947, 30] on button "Preview" at bounding box center [954, 34] width 46 height 15
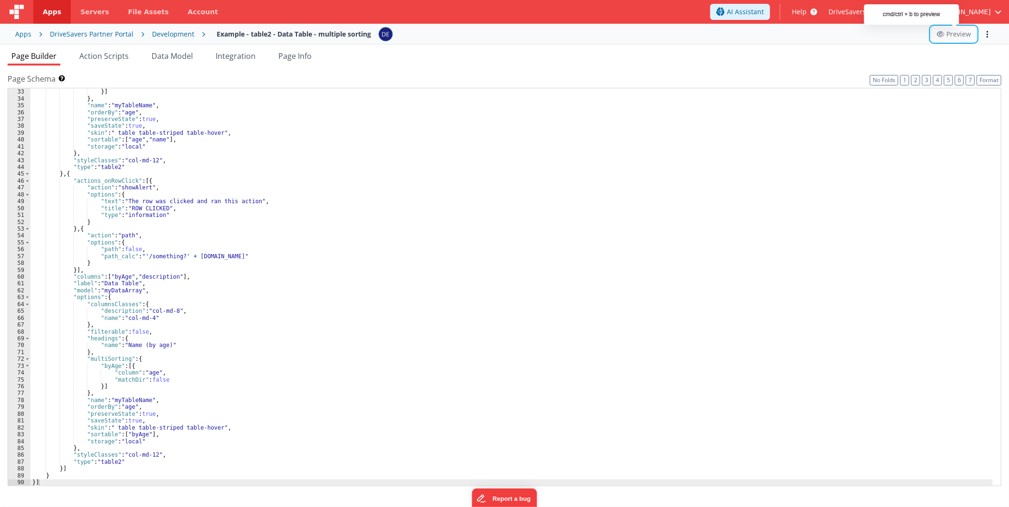
scroll to position [220, 0]
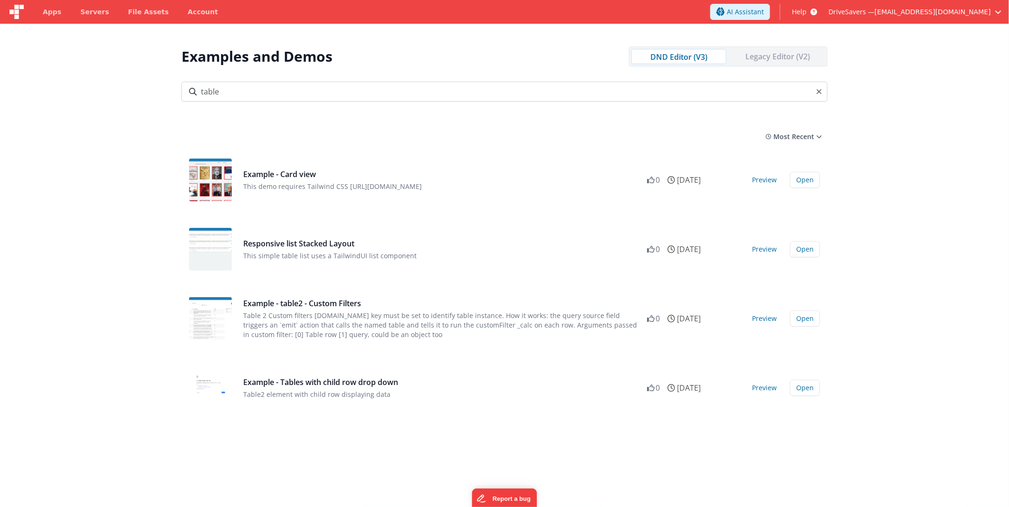
click at [950, 347] on section "Examples and Demos DND Editor (V3) Legacy Editor (V2) All Files Getting Started…" at bounding box center [504, 277] width 1009 height 507
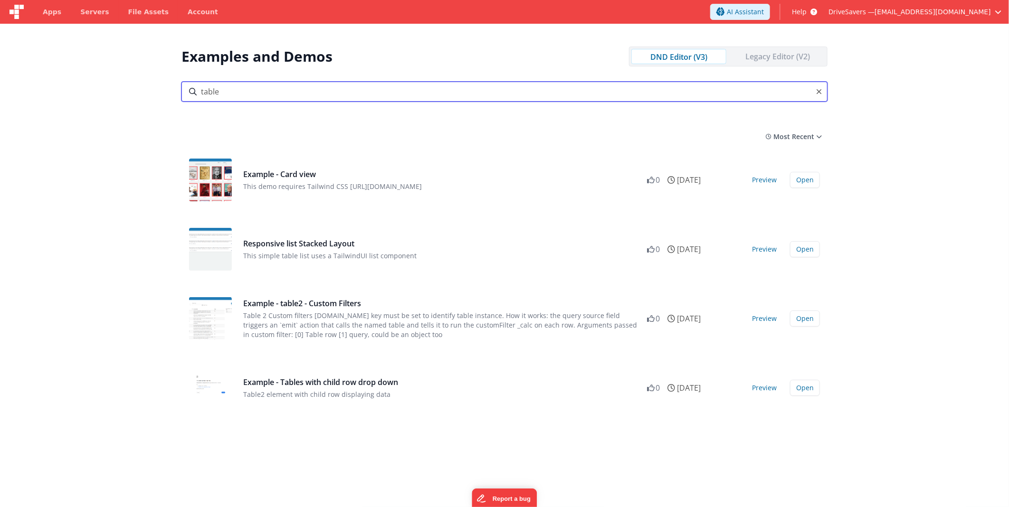
click at [626, 88] on input "table" at bounding box center [505, 92] width 646 height 20
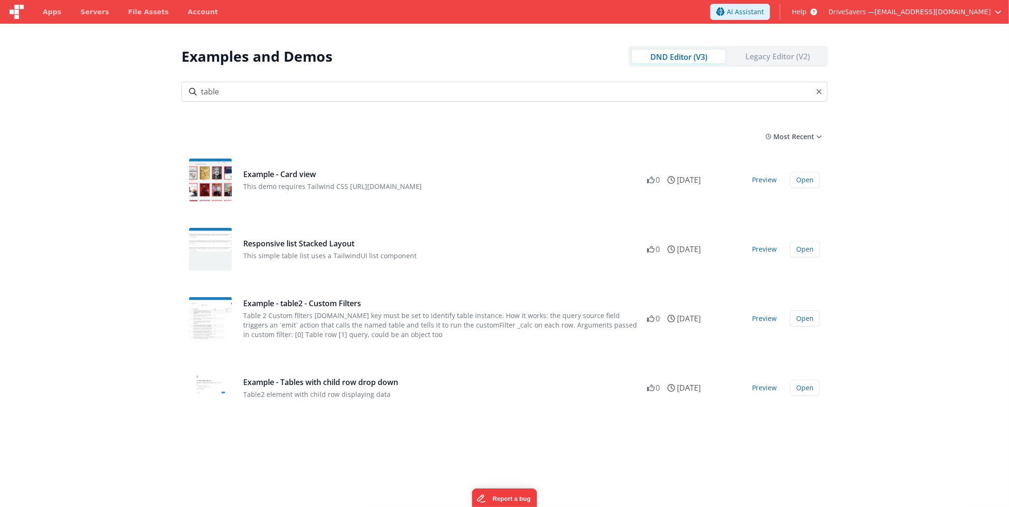
click at [743, 56] on div "Legacy Editor (V2)" at bounding box center [777, 56] width 95 height 15
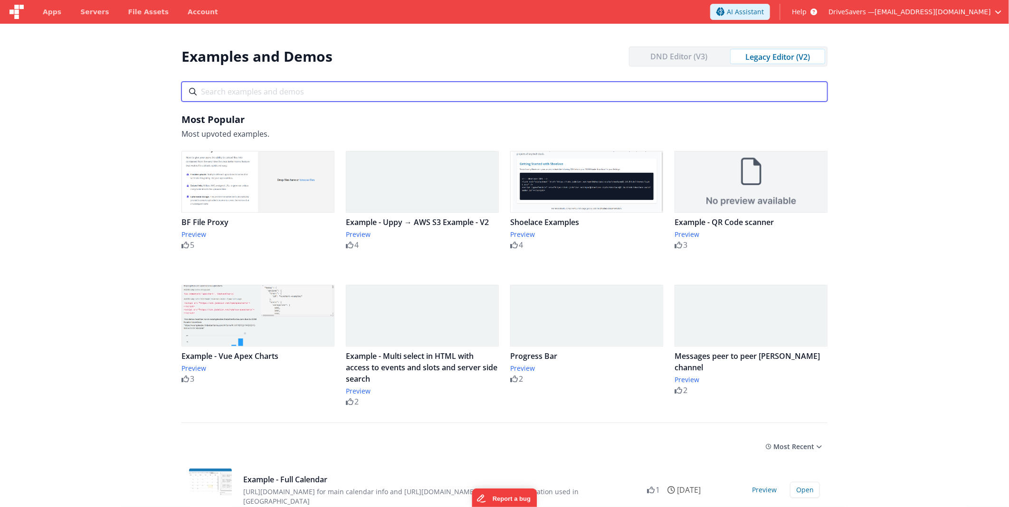
click at [330, 95] on input "text" at bounding box center [505, 92] width 646 height 20
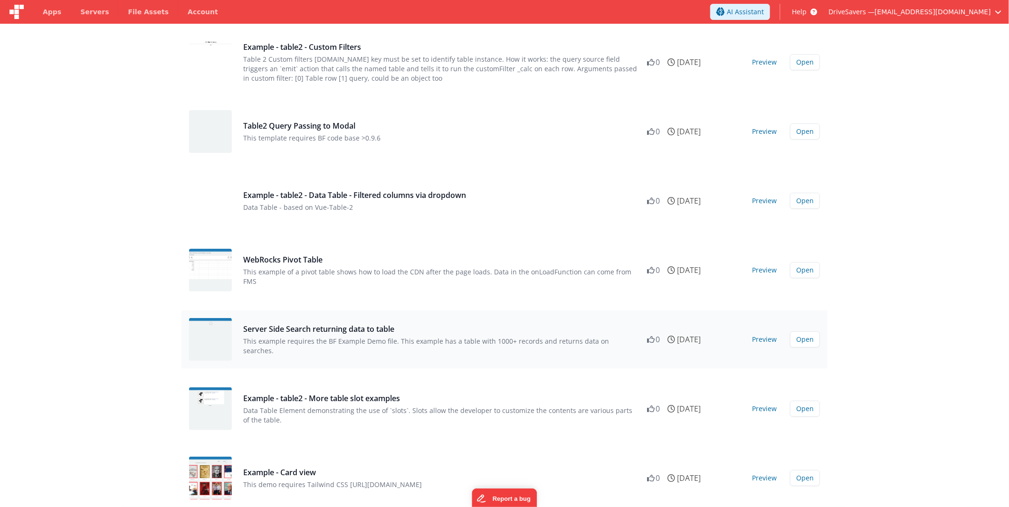
scroll to position [995, 0]
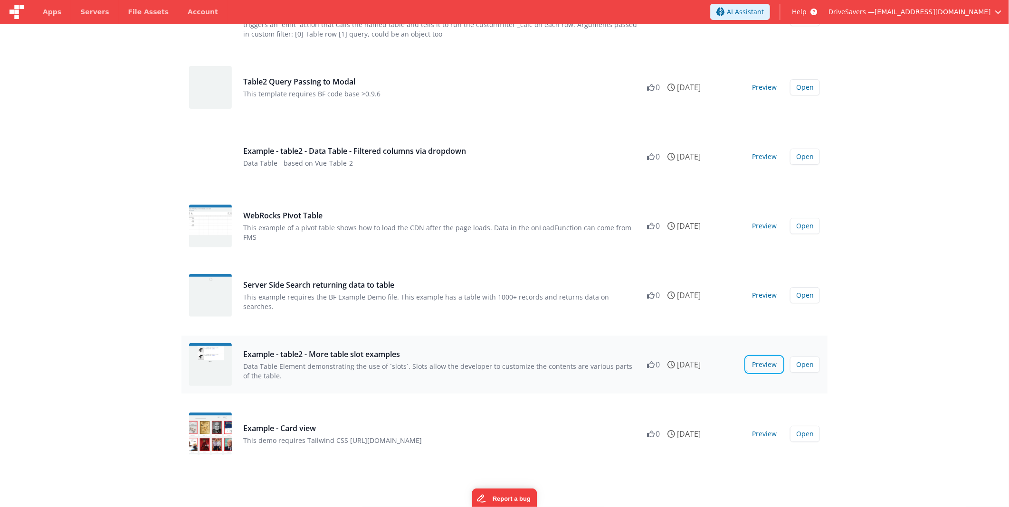
click at [770, 363] on button "Preview" at bounding box center [764, 364] width 36 height 15
click at [757, 297] on button "Preview" at bounding box center [764, 295] width 36 height 15
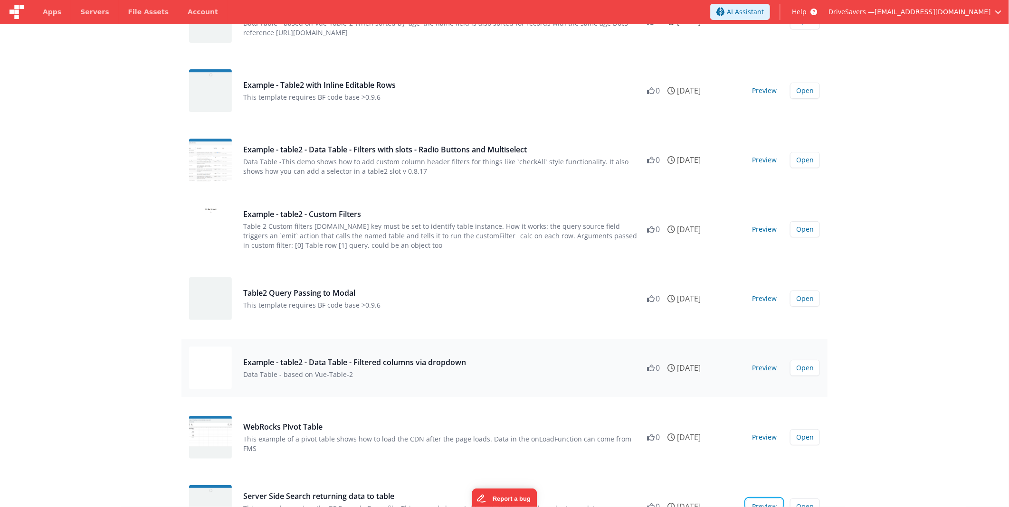
scroll to position [730, 0]
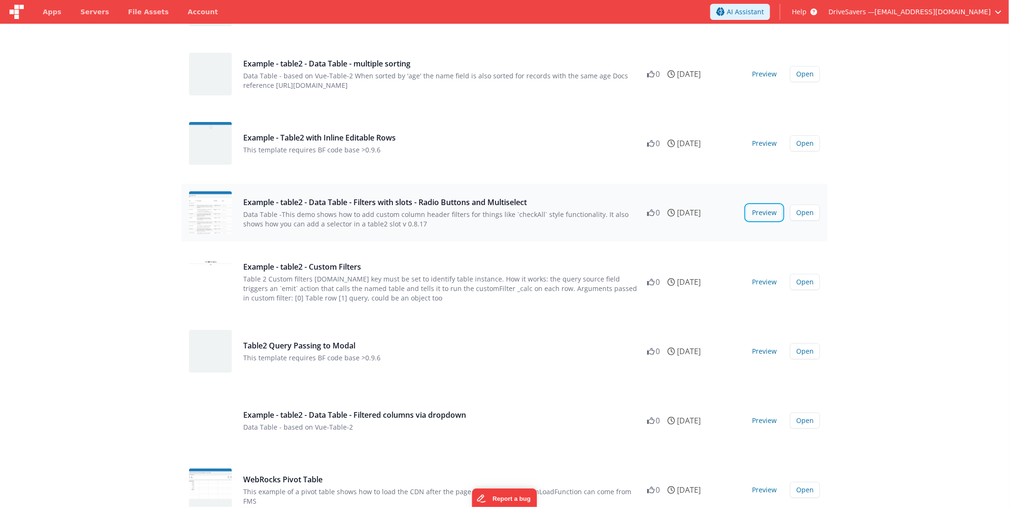
click at [766, 212] on button "Preview" at bounding box center [764, 212] width 36 height 15
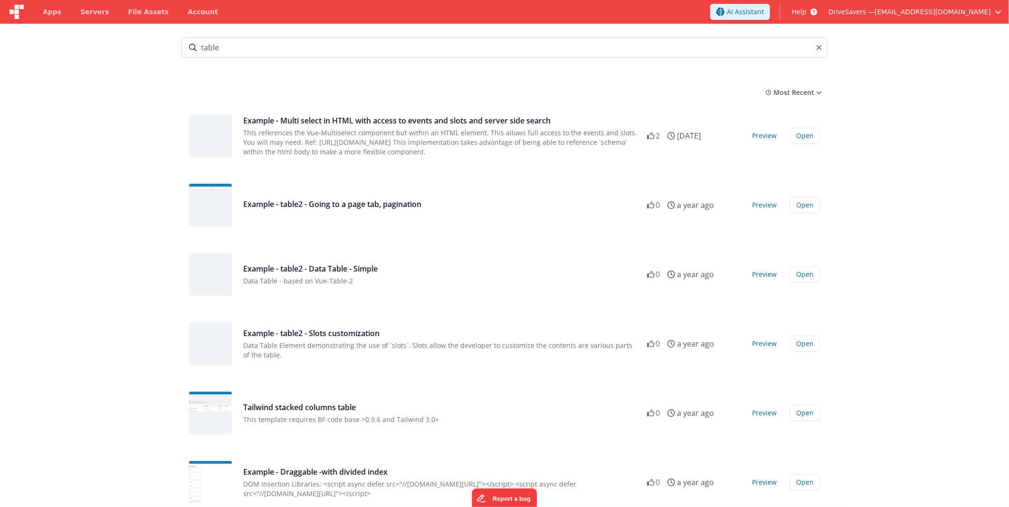
scroll to position [0, 0]
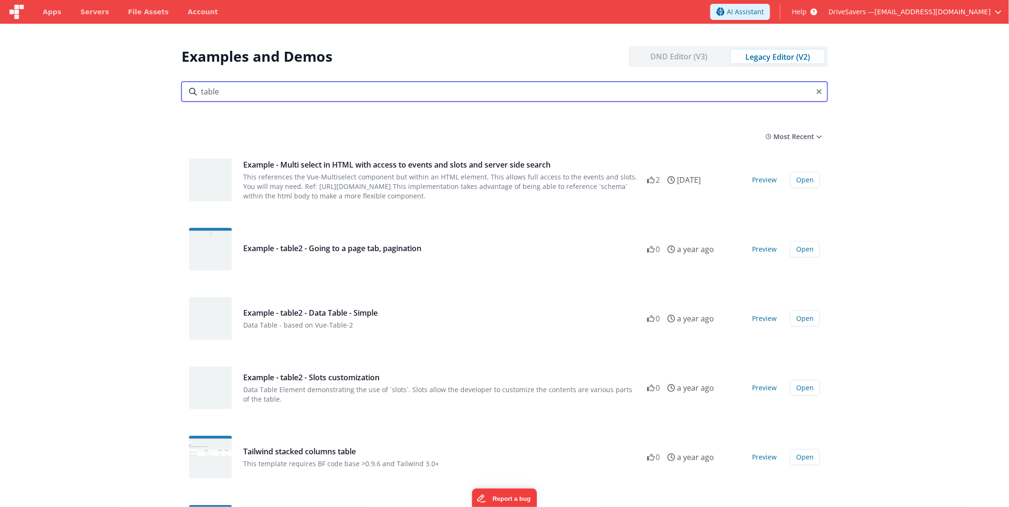
click at [204, 91] on input "table" at bounding box center [505, 92] width 646 height 20
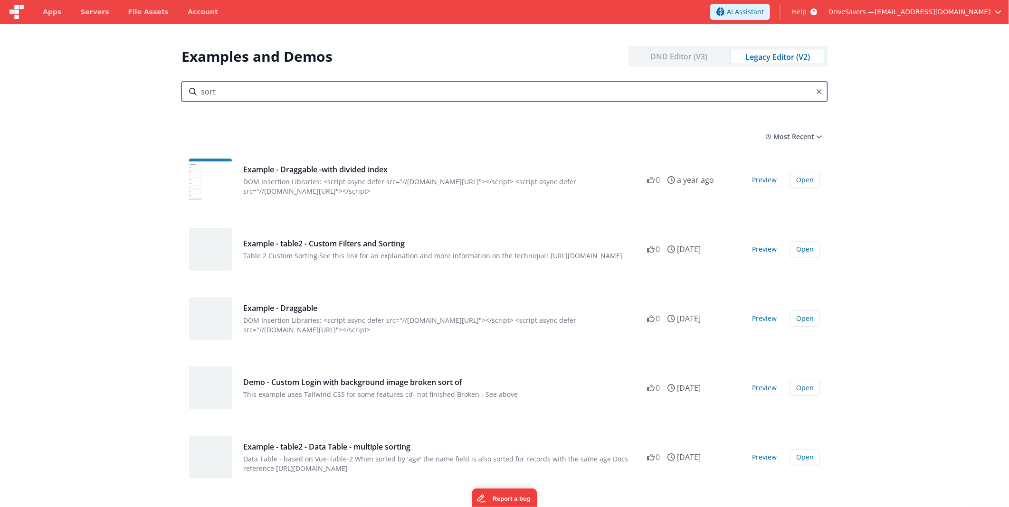
type input "sort"
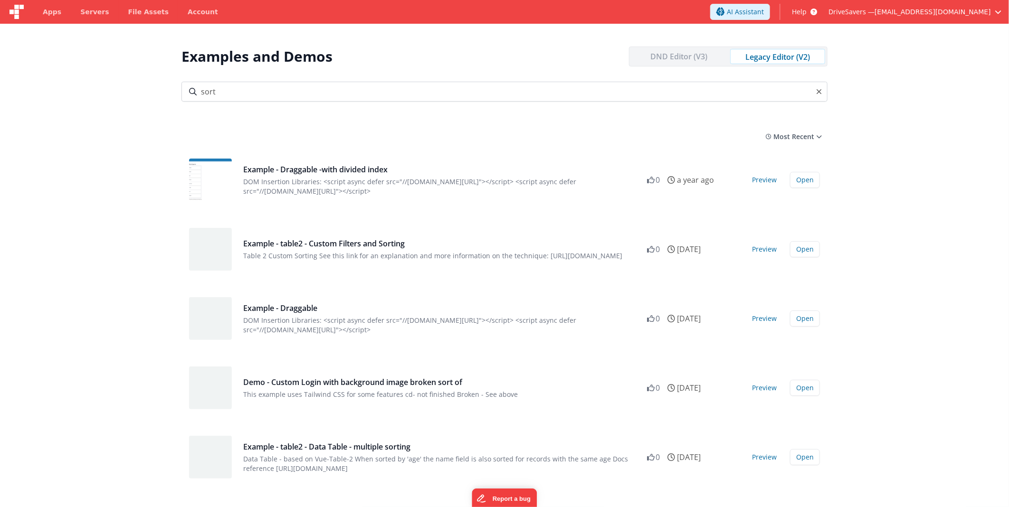
click at [108, 121] on section "Examples and Demos DND Editor (V3) Legacy Editor (V2) All Files Getting Started…" at bounding box center [504, 277] width 1009 height 507
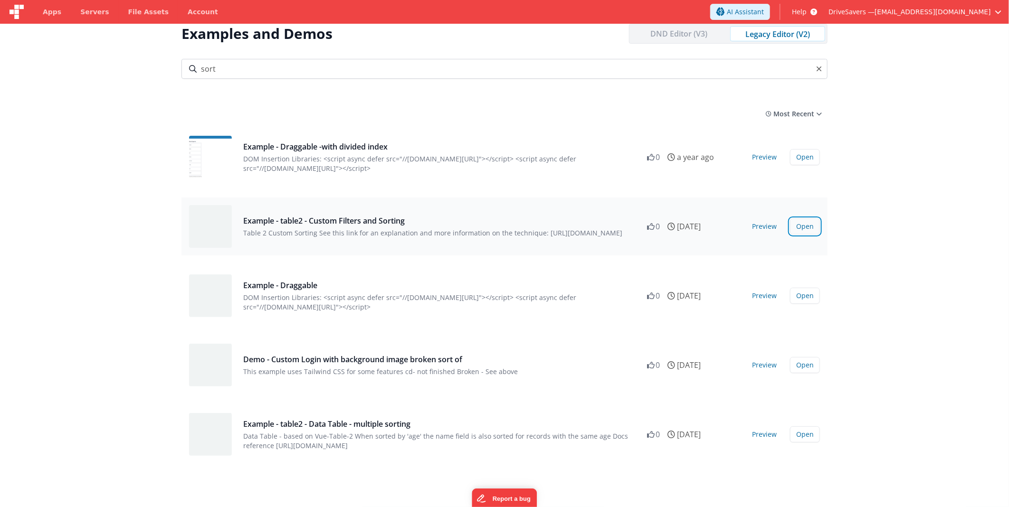
click at [792, 224] on button "Open" at bounding box center [805, 227] width 30 height 16
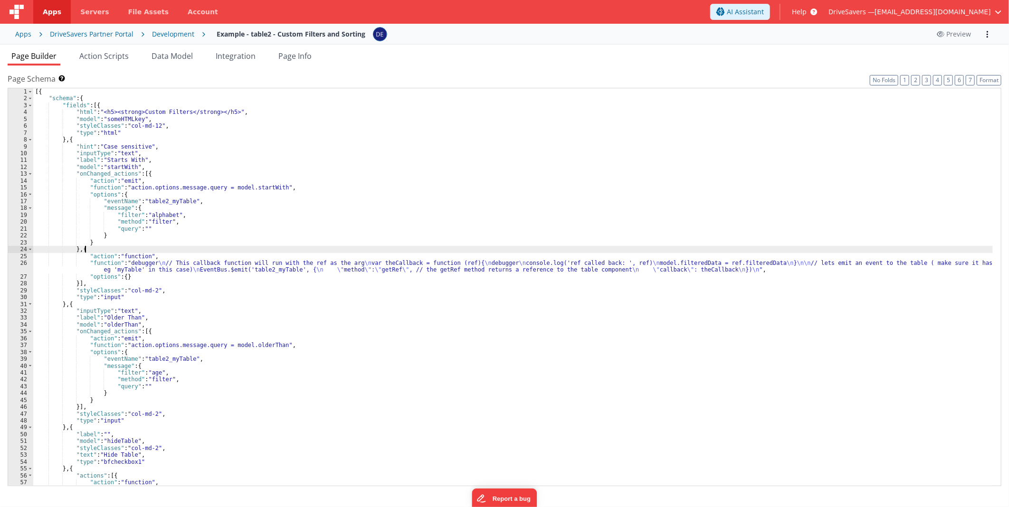
click at [101, 248] on div "[{ "schema" : { "fields" : [{ "html" : "<h5><strong>Custom Filters</strong></h5…" at bounding box center [513, 297] width 960 height 419
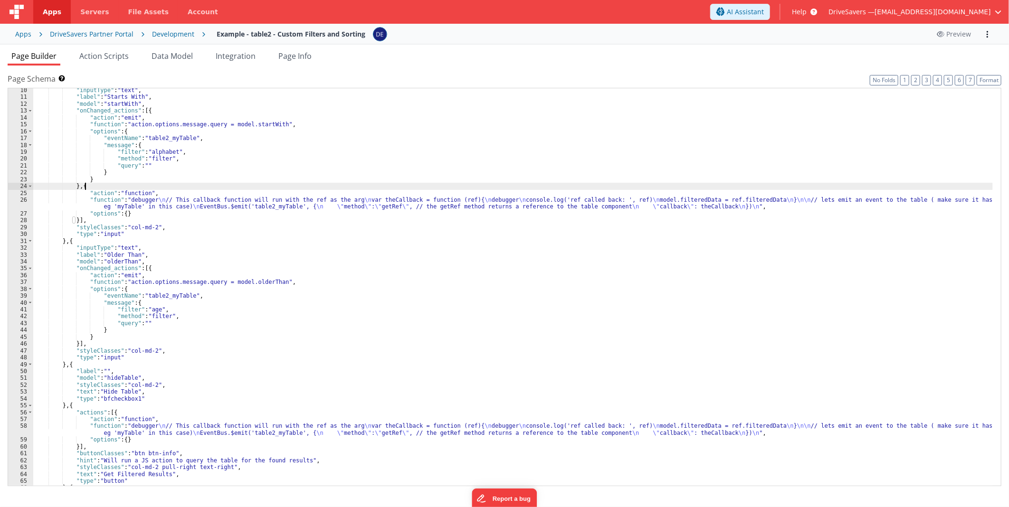
scroll to position [63, 0]
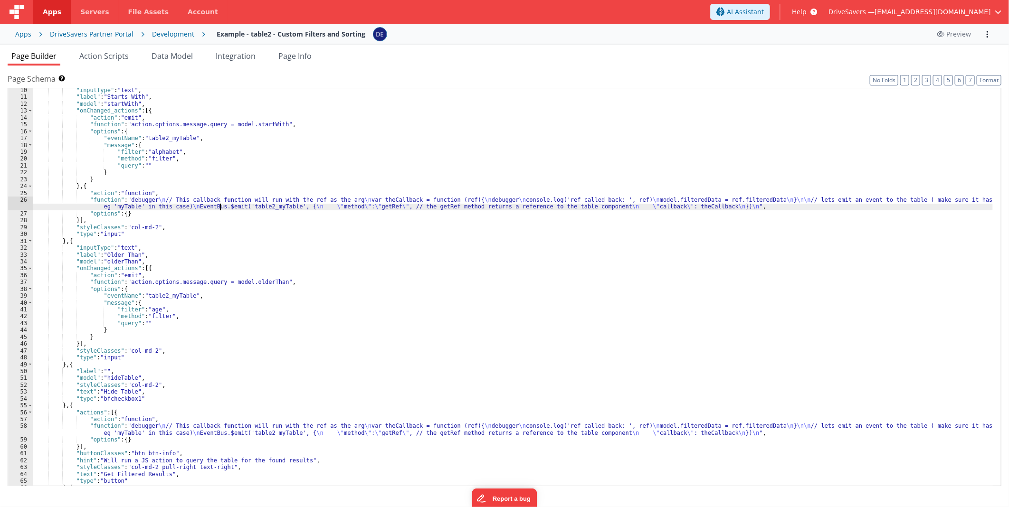
click at [220, 208] on div ""inputType" : "text" , "label" : "Starts With" , "model" : "startWith" , "onCha…" at bounding box center [513, 293] width 960 height 412
click at [15, 201] on div "26" at bounding box center [20, 204] width 25 height 14
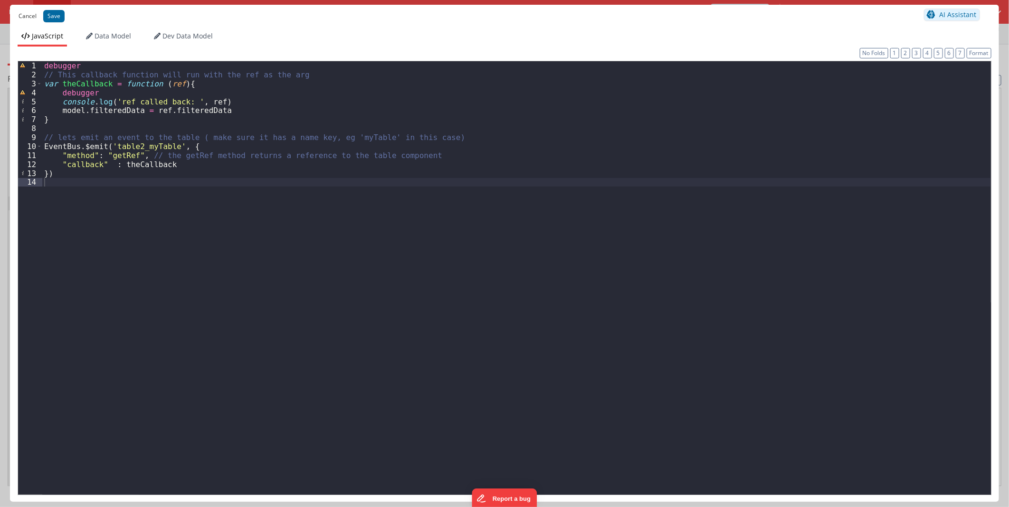
click at [20, 12] on button "Cancel" at bounding box center [28, 16] width 28 height 13
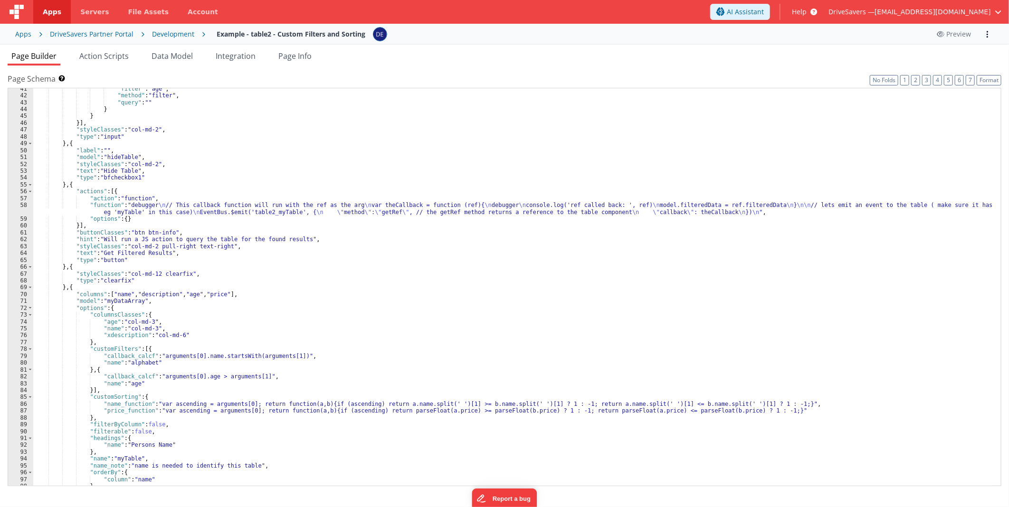
scroll to position [391, 0]
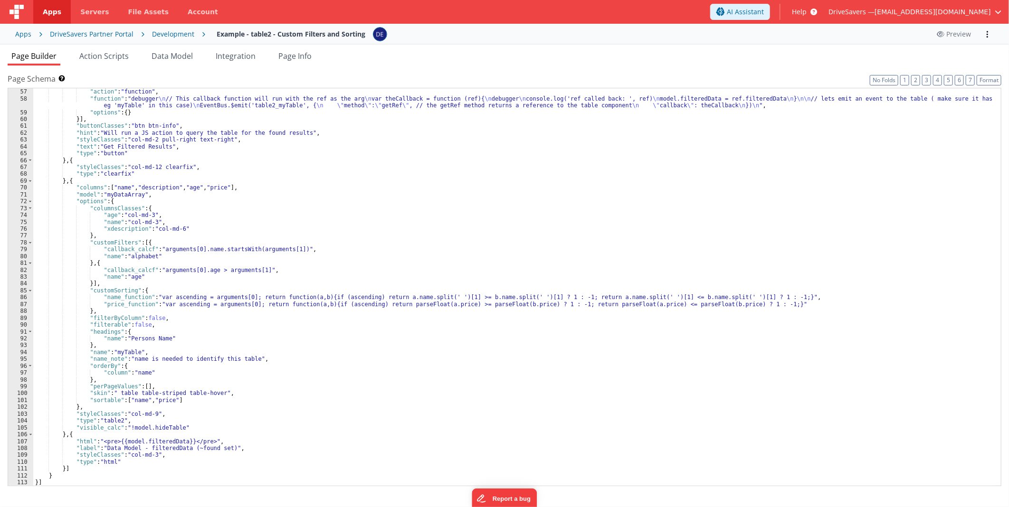
click at [264, 295] on div ""actions" : [{ "action" : "function" , "function" : "debugger \n // This callba…" at bounding box center [513, 288] width 960 height 412
click at [13, 295] on div "86" at bounding box center [20, 297] width 25 height 7
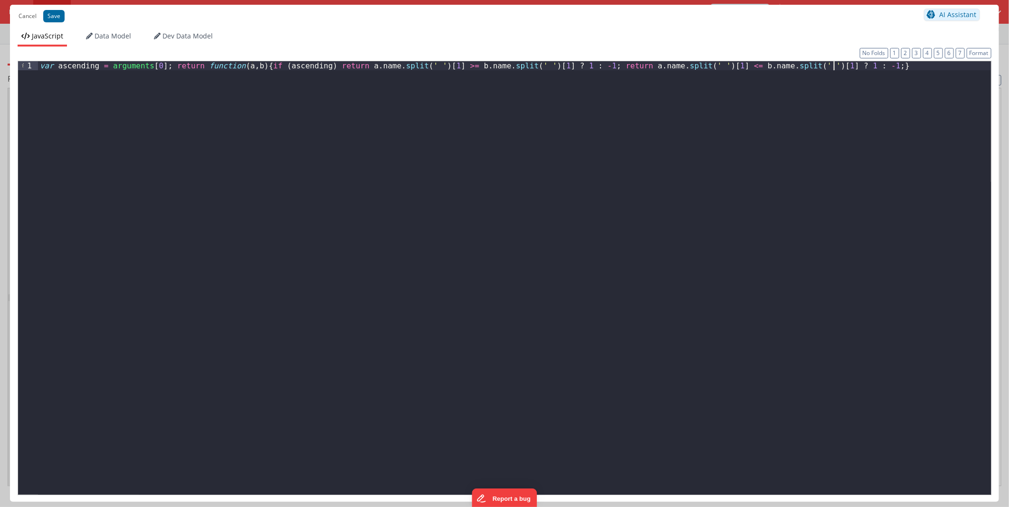
click at [319, 231] on div "var ascending = arguments [ 0 ] ; return function ( a , b ) { if ( ascending ) …" at bounding box center [514, 286] width 953 height 451
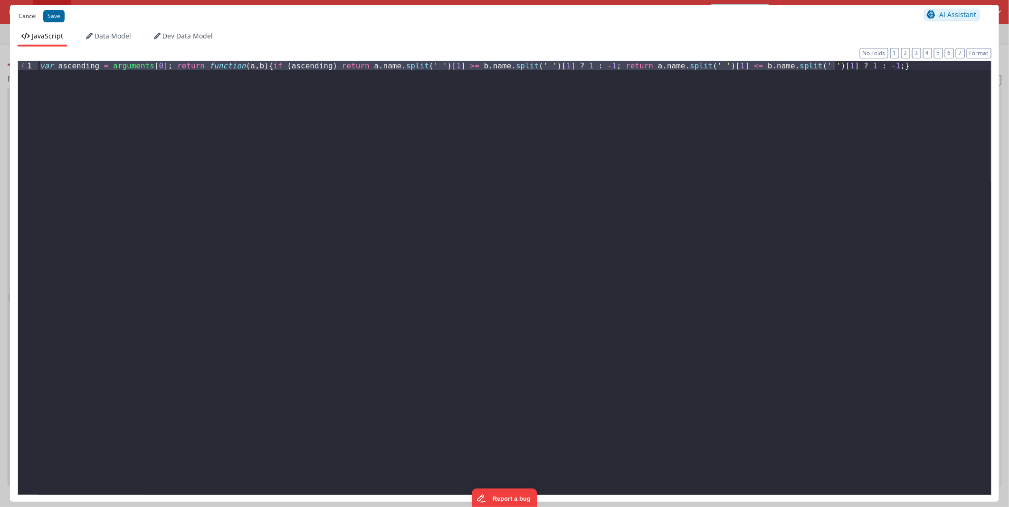
click at [24, 13] on button "Cancel" at bounding box center [28, 16] width 28 height 13
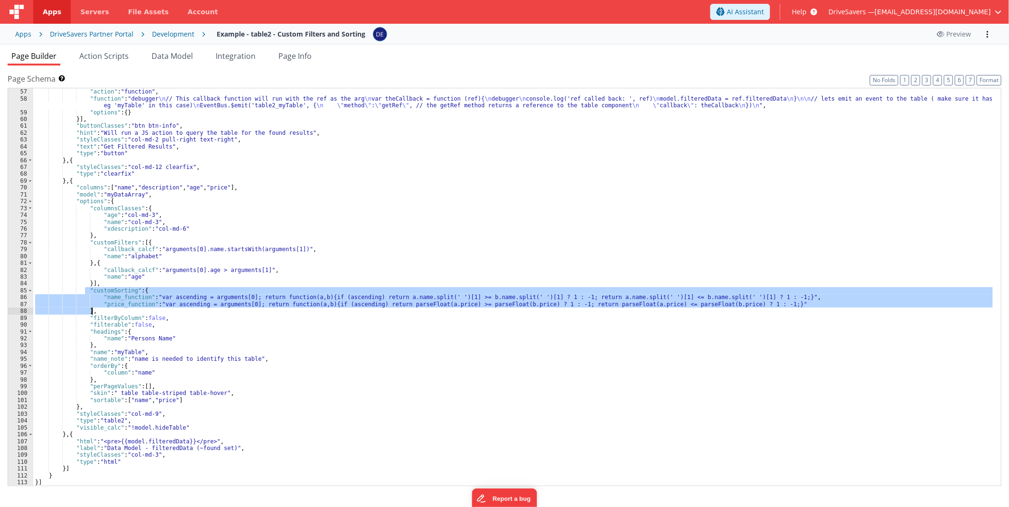
drag, startPoint x: 84, startPoint y: 289, endPoint x: 92, endPoint y: 310, distance: 22.7
click at [92, 310] on div ""actions" : [{ "action" : "function" , "function" : "debugger \n // This callba…" at bounding box center [513, 288] width 960 height 412
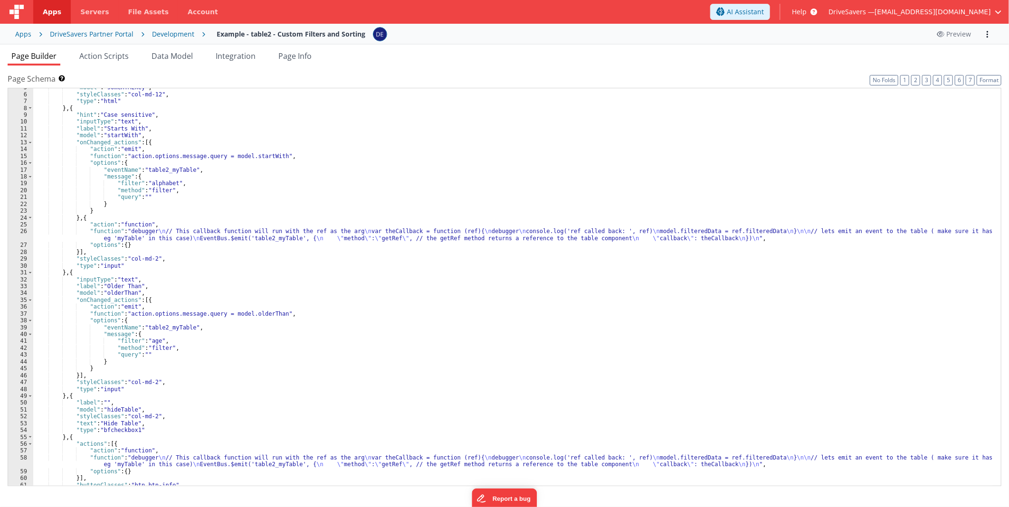
scroll to position [31, 0]
click at [106, 63] on li "Action Scripts" at bounding box center [104, 57] width 57 height 15
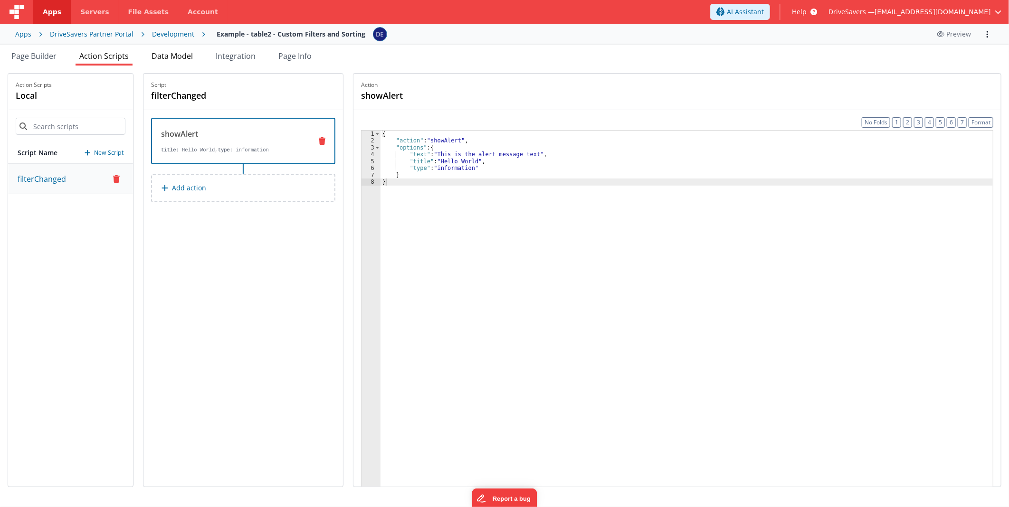
click at [170, 58] on span "Data Model" at bounding box center [172, 56] width 41 height 10
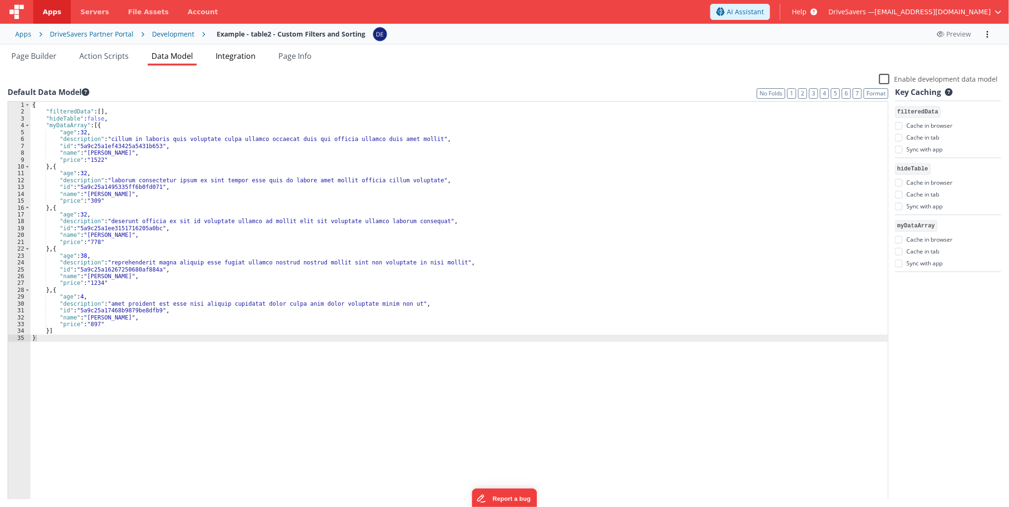
click at [239, 62] on li "Integration" at bounding box center [236, 57] width 48 height 15
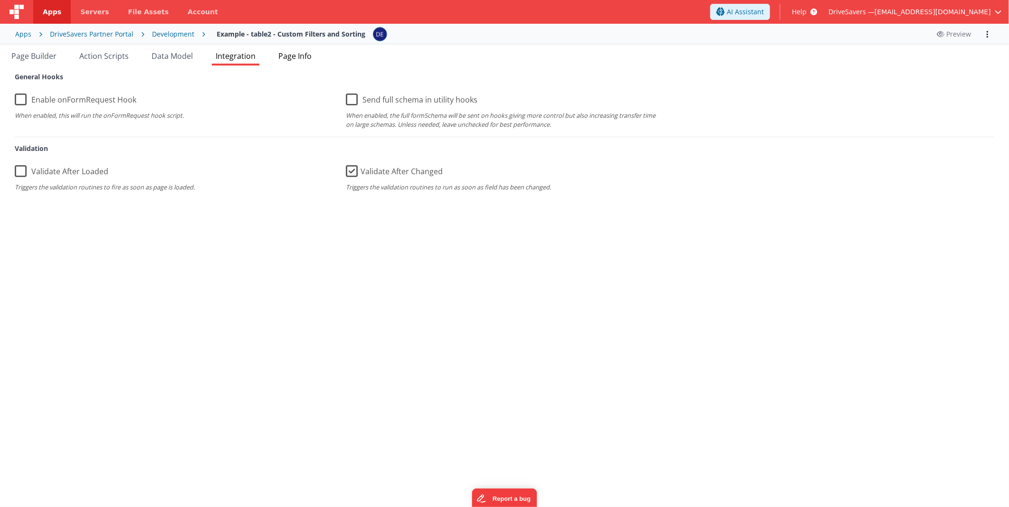
click at [293, 59] on span "Page Info" at bounding box center [294, 56] width 33 height 10
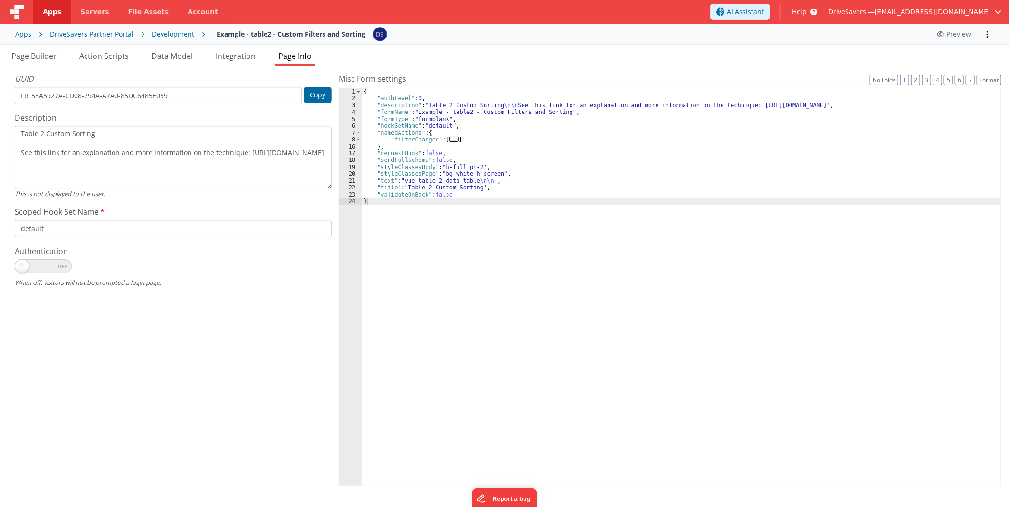
drag, startPoint x: 221, startPoint y: 165, endPoint x: 15, endPoint y: 168, distance: 206.2
click at [15, 168] on textarea "Table 2 Custom Sorting See this link for an explanation and more information on…" at bounding box center [173, 158] width 317 height 64
click at [57, 53] on span "Page Builder" at bounding box center [33, 56] width 45 height 10
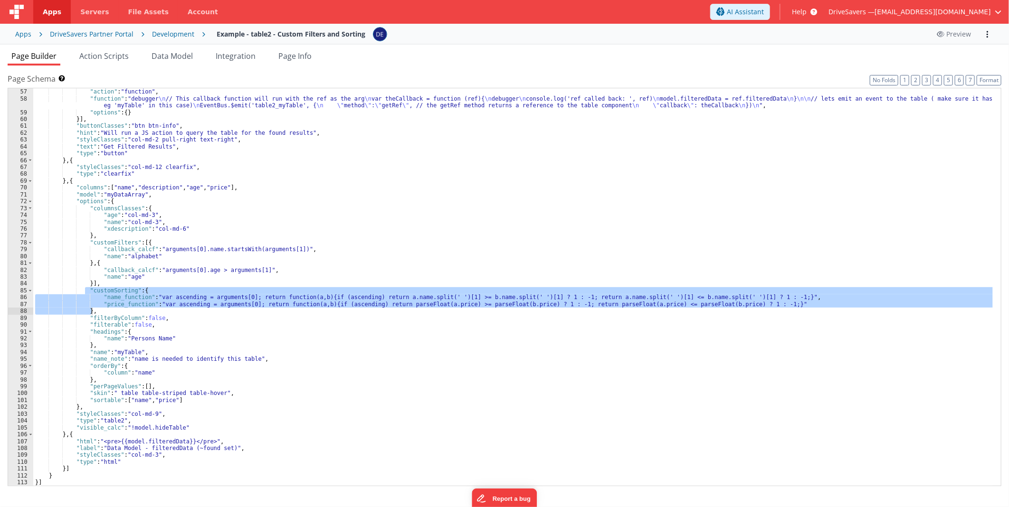
scroll to position [391, 0]
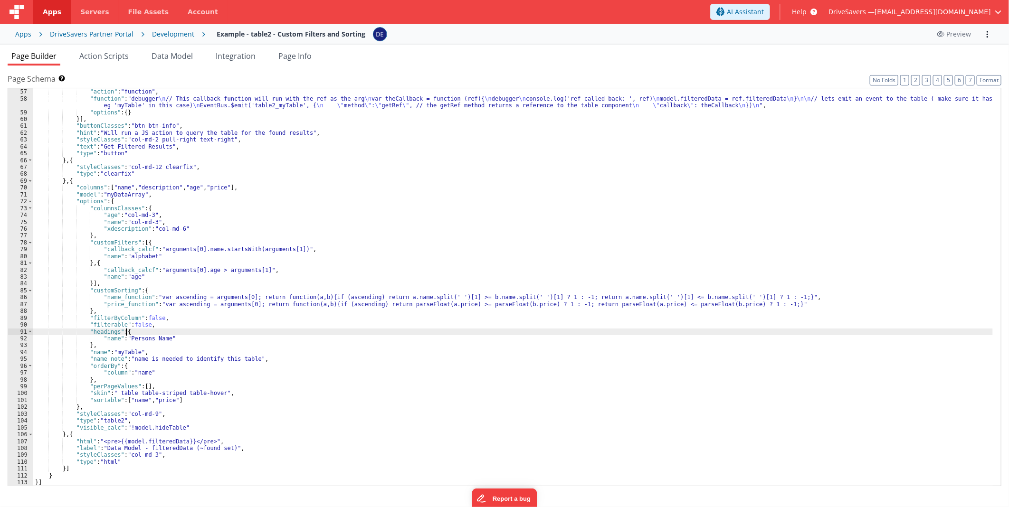
click at [270, 330] on div ""actions" : [{ "action" : "function" , "function" : "debugger \n // This callba…" at bounding box center [513, 288] width 960 height 412
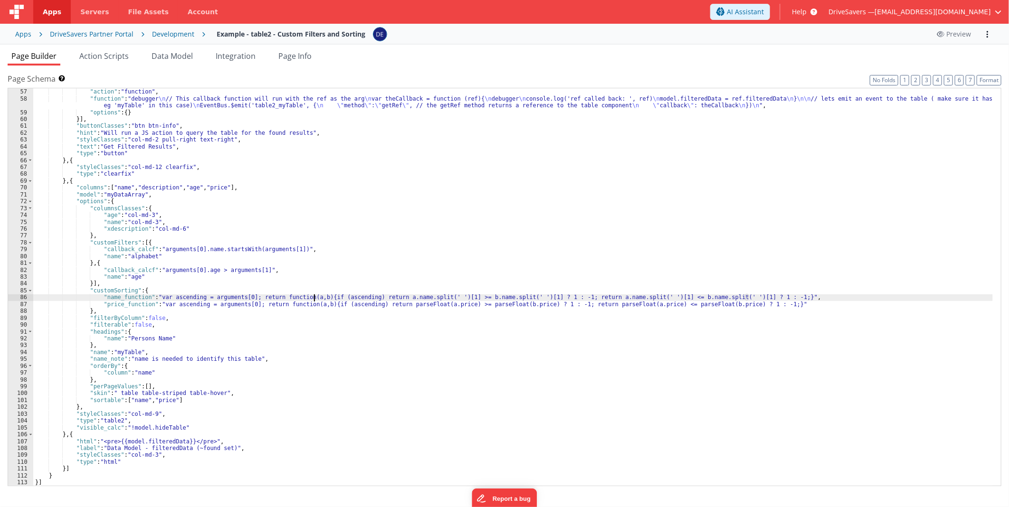
click at [314, 298] on div ""actions" : [{ "action" : "function" , "function" : "debugger \n // This callba…" at bounding box center [513, 288] width 960 height 412
click at [15, 296] on div "86" at bounding box center [20, 297] width 25 height 7
click at [299, 303] on div ""actions" : [{ "action" : "function" , "function" : "debugger \n // This callba…" at bounding box center [513, 288] width 960 height 412
click at [13, 302] on div "87" at bounding box center [20, 304] width 25 height 7
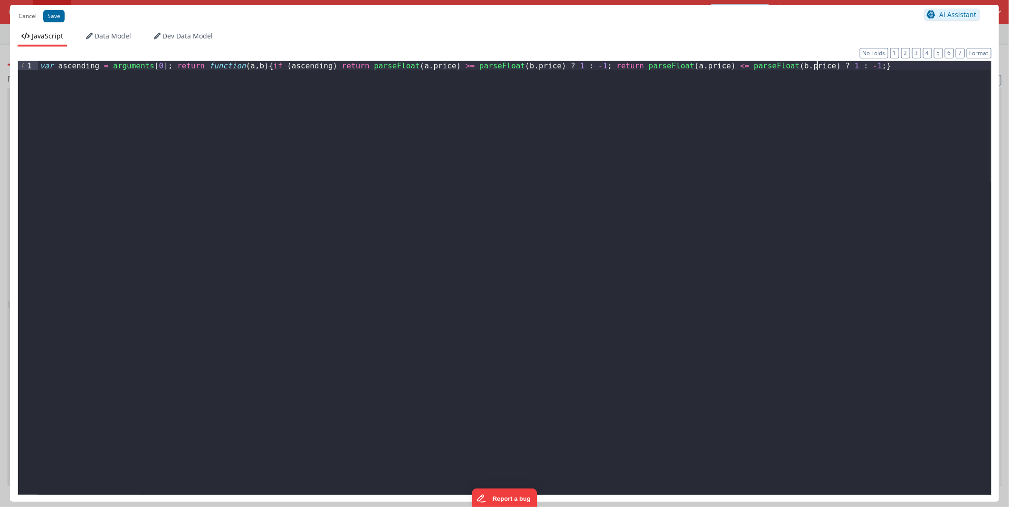
click at [411, 241] on div "var ascending = arguments [ 0 ] ; return function ( a , b ) { if ( ascending ) …" at bounding box center [514, 286] width 953 height 451
click at [775, 126] on div "var ascending = arguments [ 0 ] ; return function ( a , b ) { if ( ascending ) …" at bounding box center [514, 286] width 953 height 451
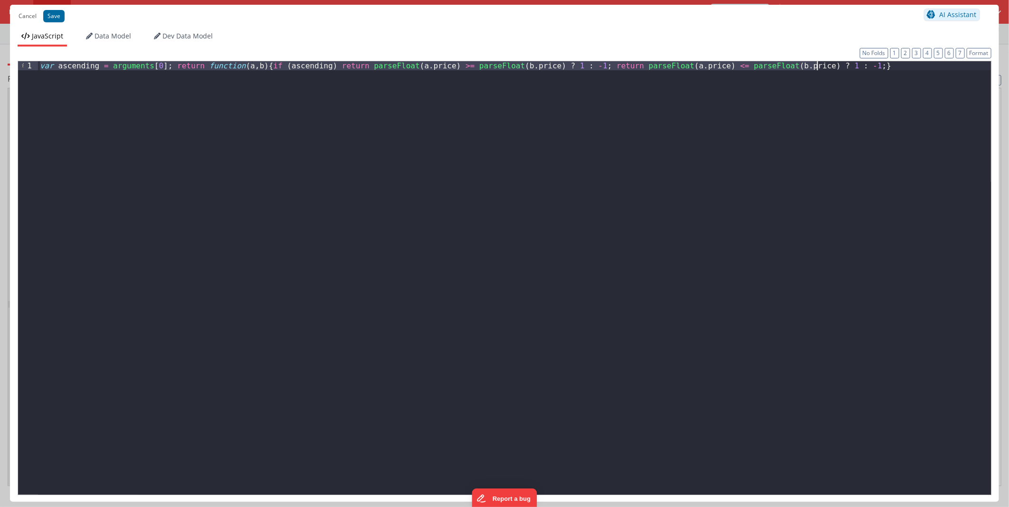
click at [364, 201] on div "var ascending = arguments [ 0 ] ; return function ( a , b ) { if ( ascending ) …" at bounding box center [514, 278] width 953 height 434
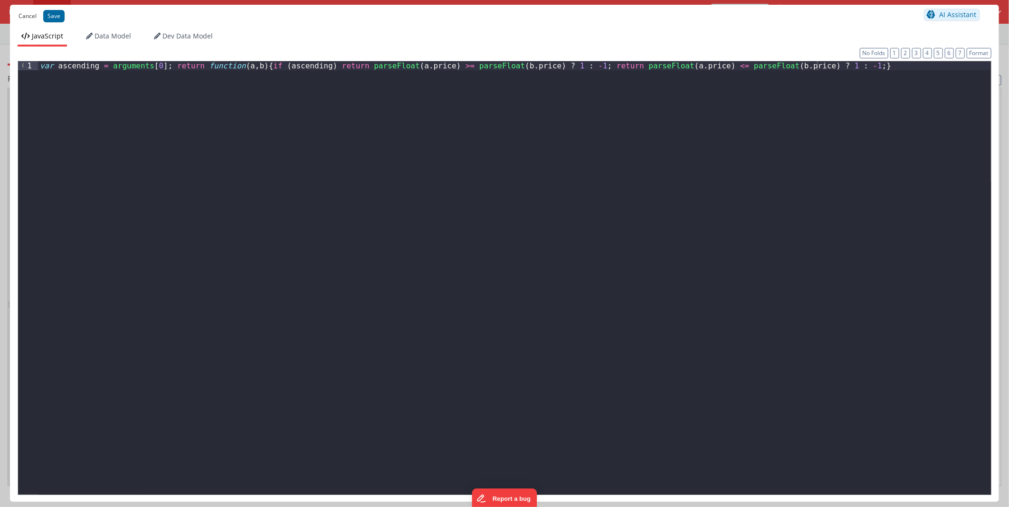
click at [33, 15] on button "Cancel" at bounding box center [28, 16] width 28 height 13
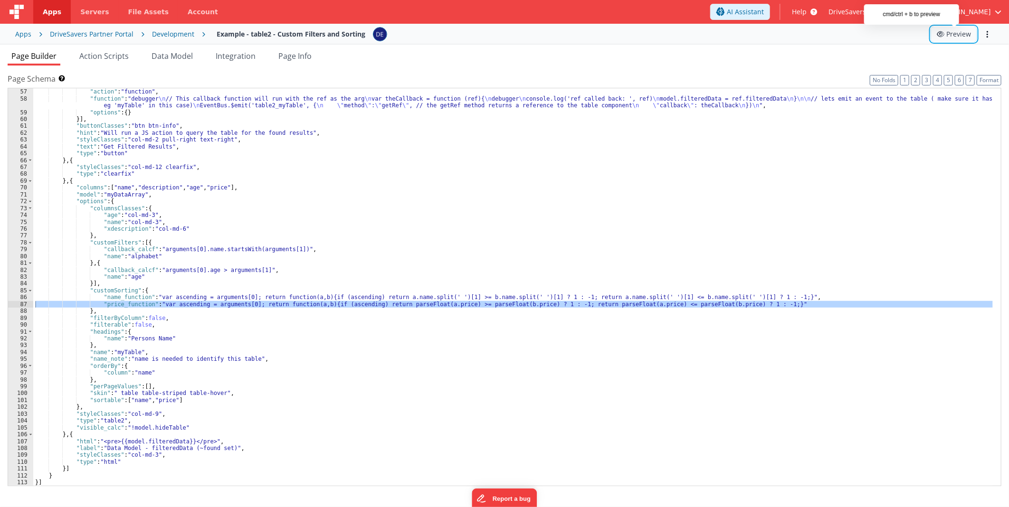
click at [957, 37] on button "Preview" at bounding box center [954, 34] width 46 height 15
click at [246, 329] on div ""actions" : [{ "action" : "function" , "function" : "debugger \n // This callba…" at bounding box center [513, 288] width 960 height 412
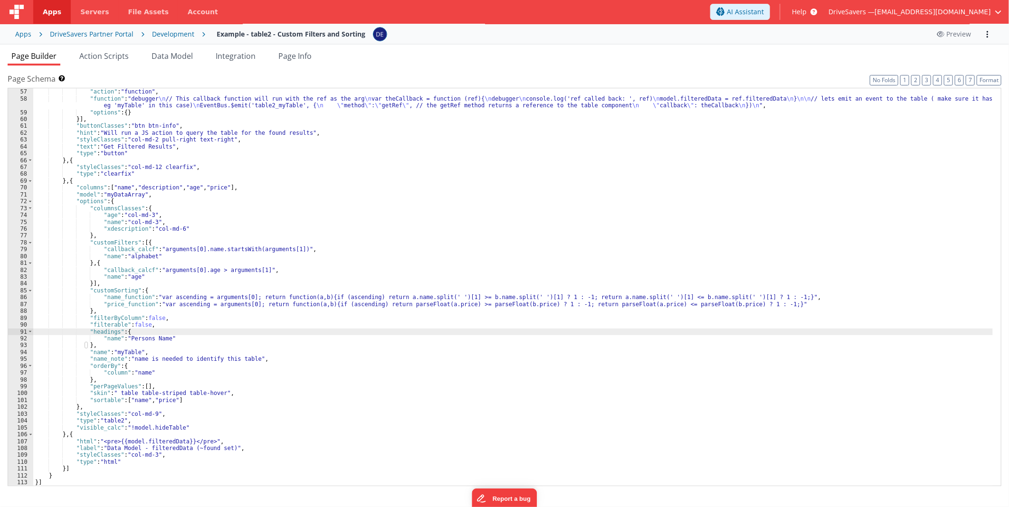
click at [107, 297] on div ""actions" : [{ "action" : "function" , "function" : "debugger \n // This callba…" at bounding box center [513, 288] width 960 height 412
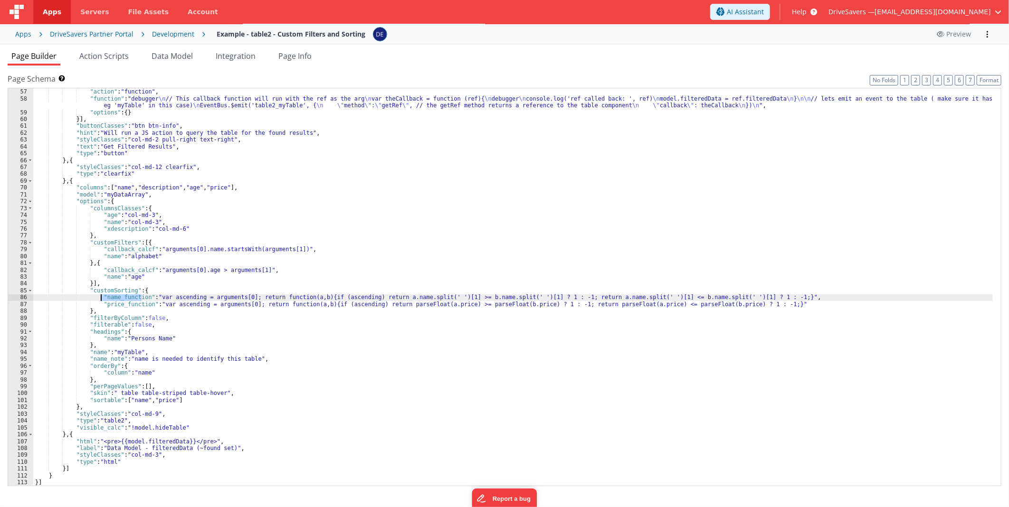
click at [107, 297] on div ""actions" : [{ "action" : "function" , "function" : "debugger \n // This callba…" at bounding box center [513, 288] width 960 height 412
click at [135, 324] on div ""actions" : [{ "action" : "function" , "function" : "debugger \n // This callba…" at bounding box center [513, 288] width 960 height 412
click at [148, 316] on div ""actions" : [{ "action" : "function" , "function" : "debugger \n // This callba…" at bounding box center [513, 288] width 960 height 412
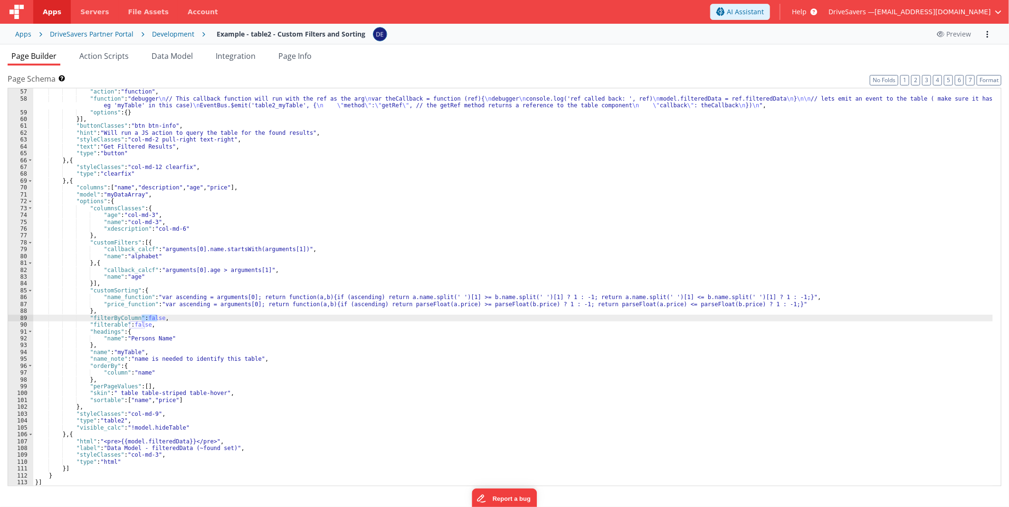
click at [116, 268] on div ""actions" : [{ "action" : "function" , "function" : "debugger \n // This callba…" at bounding box center [513, 288] width 960 height 412
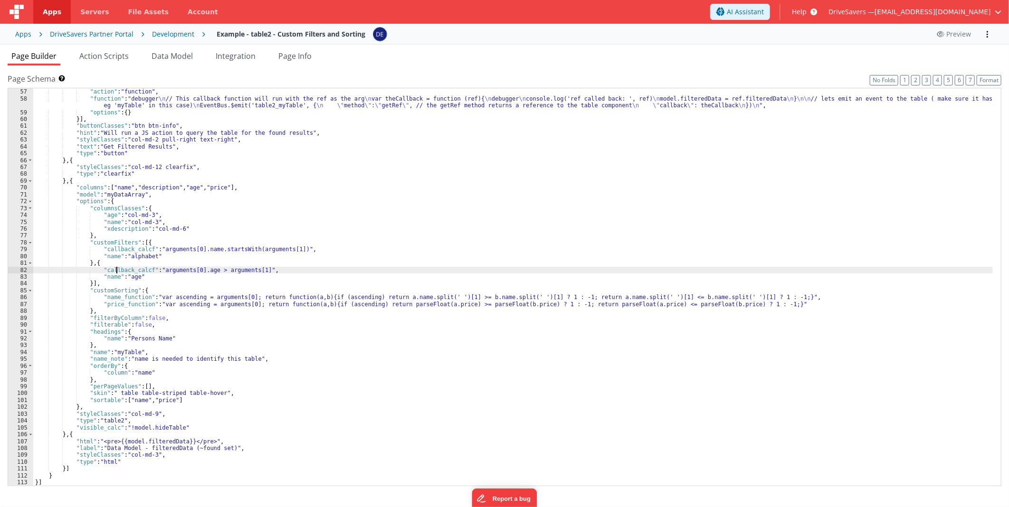
click at [116, 268] on div ""actions" : [{ "action" : "function" , "function" : "debugger \n // This callba…" at bounding box center [513, 288] width 960 height 412
click at [120, 240] on div ""actions" : [{ "action" : "function" , "function" : "debugger \n // This callba…" at bounding box center [513, 288] width 960 height 412
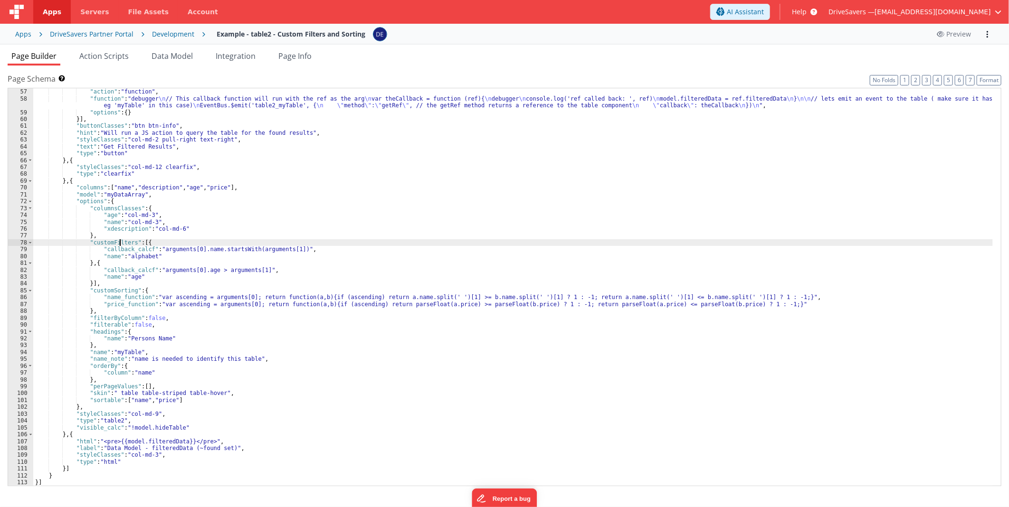
click at [120, 240] on div ""actions" : [{ "action" : "function" , "function" : "debugger \n // This callba…" at bounding box center [513, 288] width 960 height 412
click at [160, 242] on div ""actions" : [{ "action" : "function" , "function" : "debugger \n // This callba…" at bounding box center [513, 288] width 960 height 412
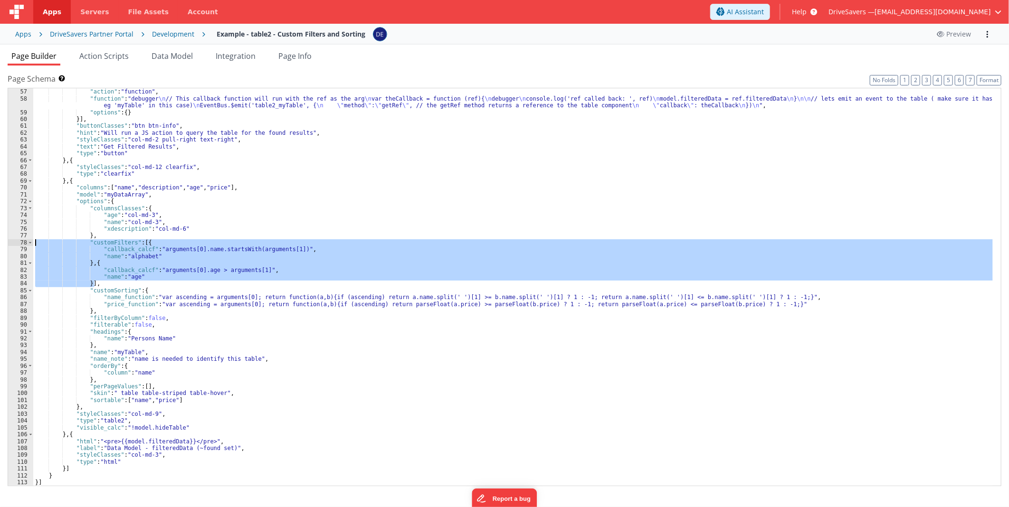
drag, startPoint x: 98, startPoint y: 284, endPoint x: 20, endPoint y: 240, distance: 89.5
click at [20, 240] on div "56 57 58 59 60 61 62 63 64 65 66 67 68 69 70 71 72 73 74 75 76 77 78 79 80 81 8…" at bounding box center [505, 287] width 994 height 399
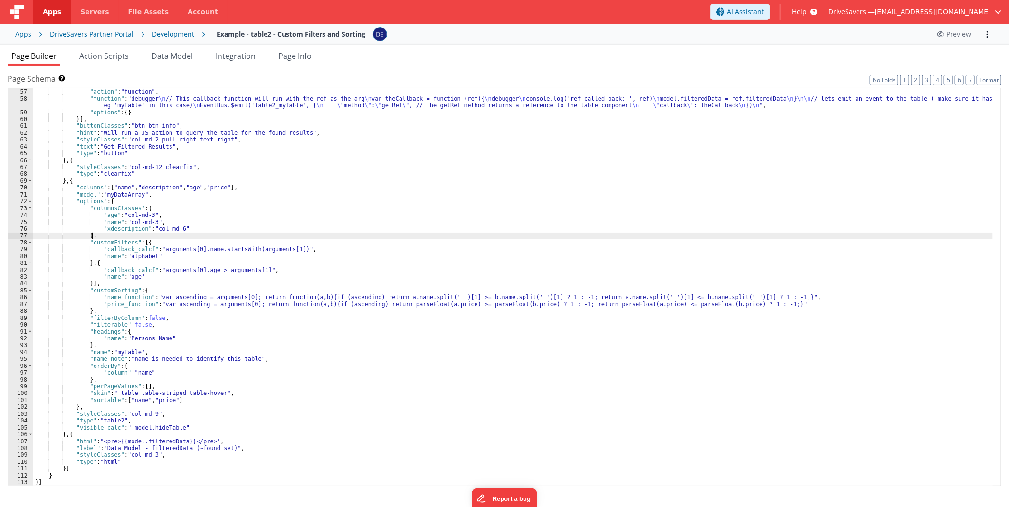
click at [106, 238] on div ""actions" : [{ "action" : "function" , "function" : "debugger \n // This callba…" at bounding box center [513, 288] width 960 height 412
click at [259, 262] on div ""actions" : [{ "action" : "function" , "function" : "debugger \n // This callba…" at bounding box center [513, 288] width 960 height 412
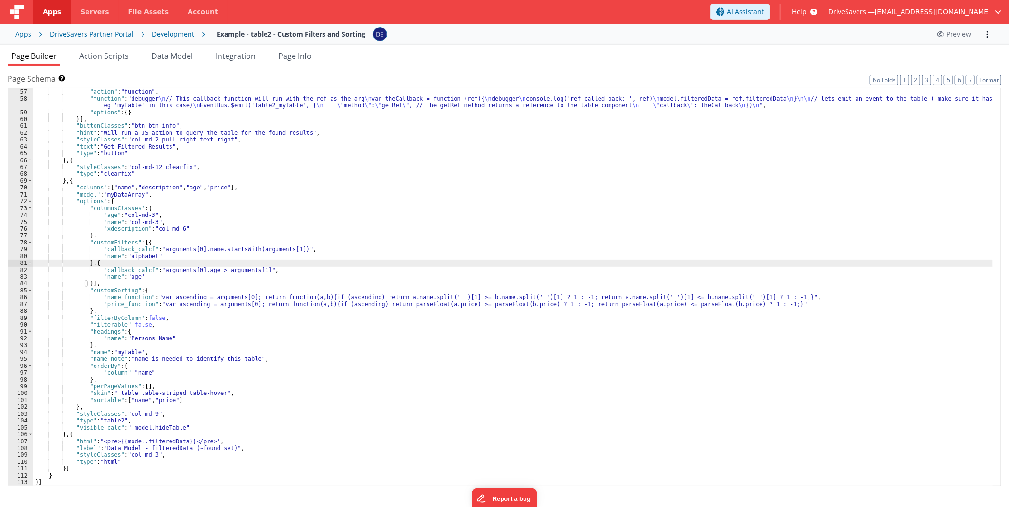
click at [388, 298] on div ""actions" : [{ "action" : "function" , "function" : "debugger \n // This callba…" at bounding box center [513, 288] width 960 height 412
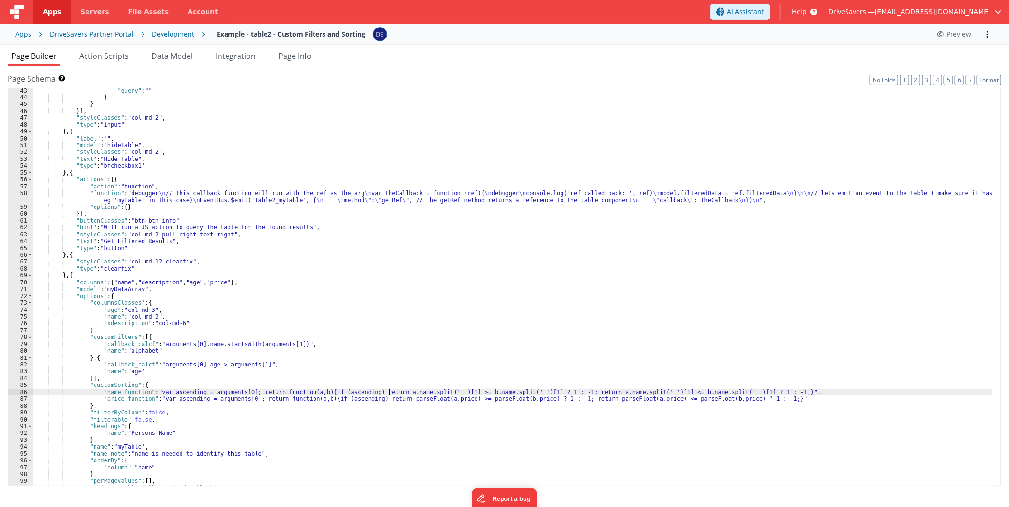
scroll to position [296, 0]
click at [160, 236] on div ""query" : "" } } }] , "styleClasses" : "col-md-2" , "type" : "input" } , { "lab…" at bounding box center [513, 293] width 960 height 412
click at [171, 199] on div ""query" : "" } } }] , "styleClasses" : "col-md-2" , "type" : "input" } , { "lab…" at bounding box center [513, 293] width 960 height 412
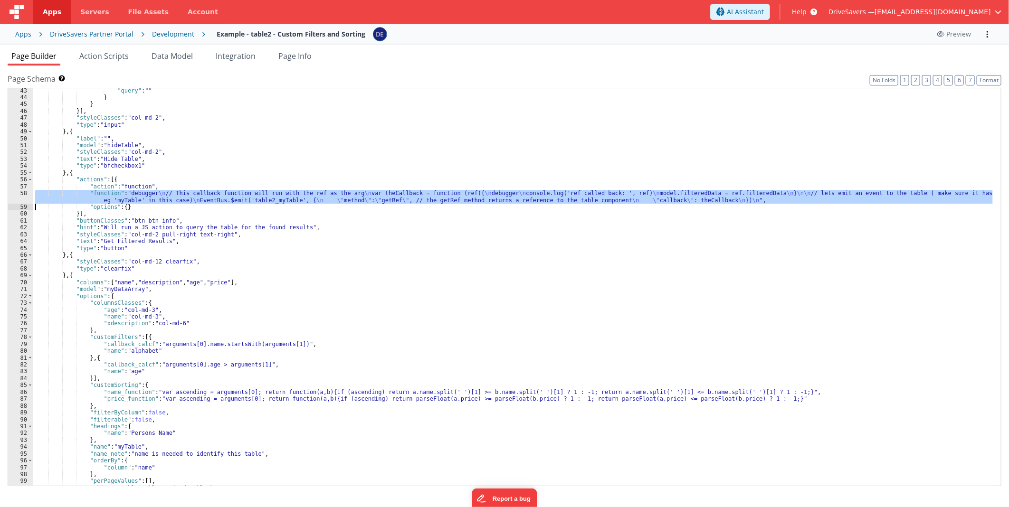
click at [10, 200] on div "58" at bounding box center [20, 197] width 25 height 14
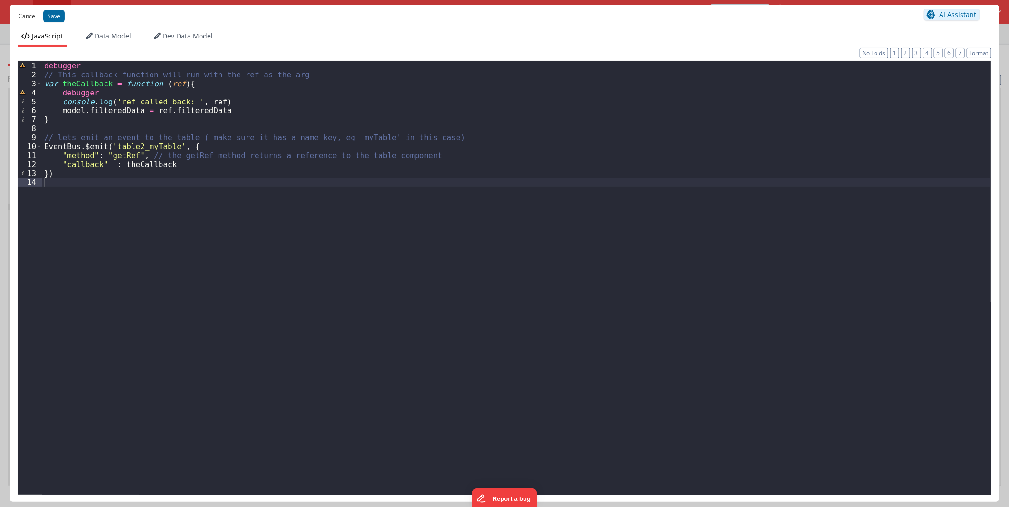
click at [29, 19] on button "Cancel" at bounding box center [28, 16] width 28 height 13
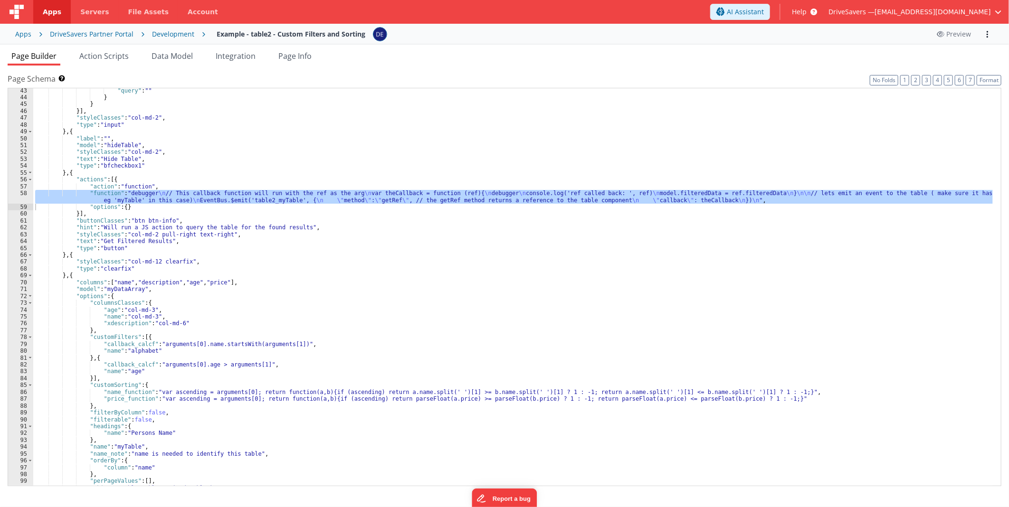
click at [30, 17] on div at bounding box center [16, 12] width 33 height 24
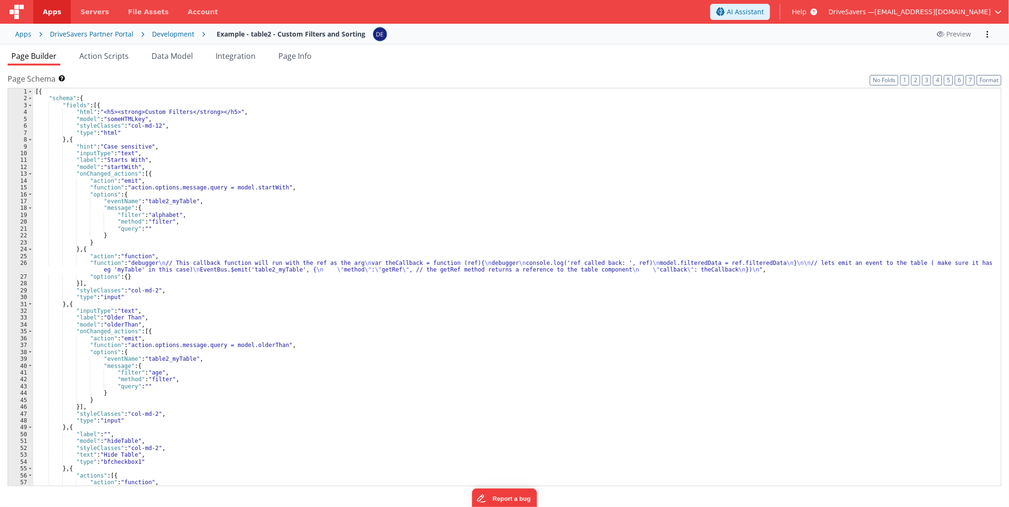
click at [96, 250] on div "[{ "schema" : { "fields" : [{ "html" : "<h5><strong>Custom Filters</strong></h5…" at bounding box center [513, 297] width 960 height 419
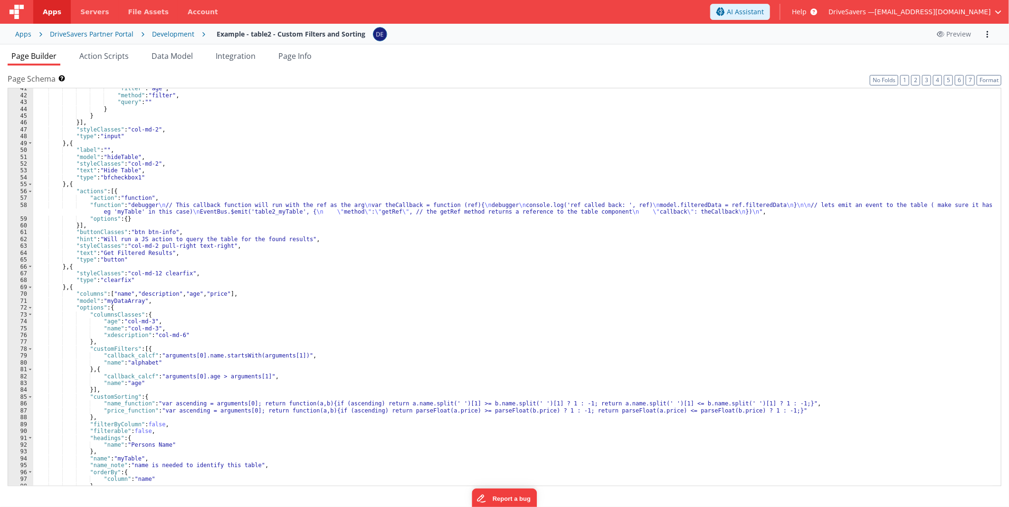
scroll to position [284, 0]
click at [79, 285] on div ""filter" : "age" , "method" : "filter" , "query" : "" } } }] , "styleClasses" :…" at bounding box center [513, 291] width 960 height 412
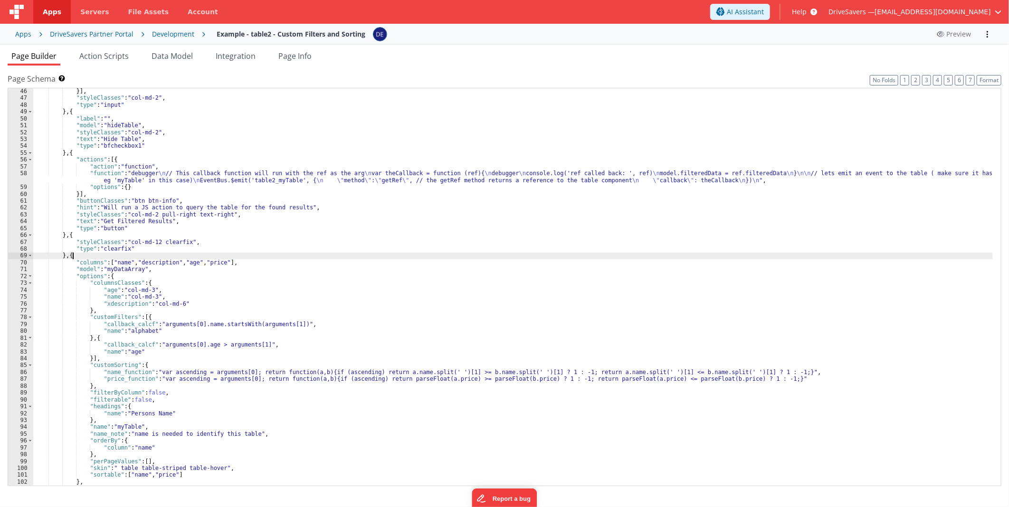
scroll to position [391, 0]
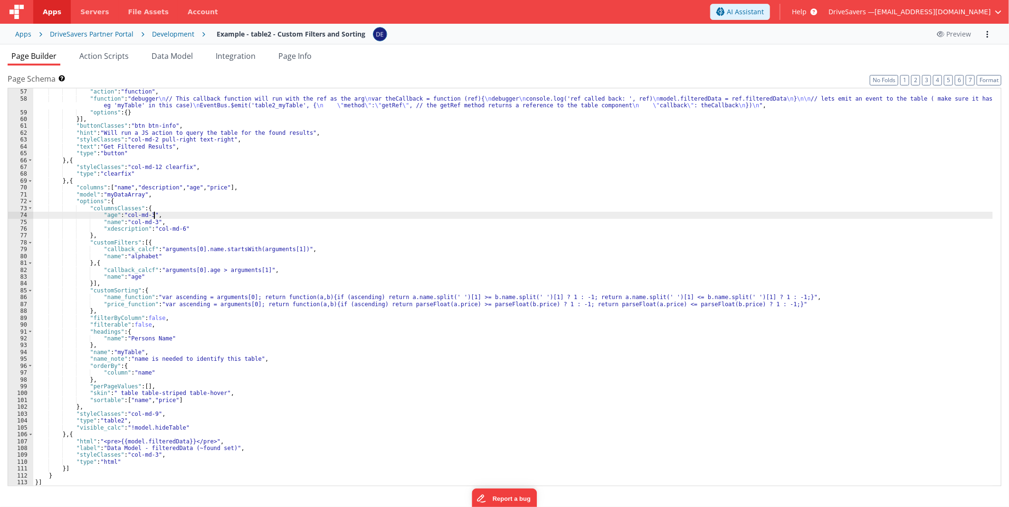
click at [201, 216] on div ""actions" : [{ "action" : "function" , "function" : "debugger \n // This callba…" at bounding box center [513, 288] width 960 height 412
click at [120, 233] on div ""actions" : [{ "action" : "function" , "function" : "debugger \n // This callba…" at bounding box center [513, 288] width 960 height 412
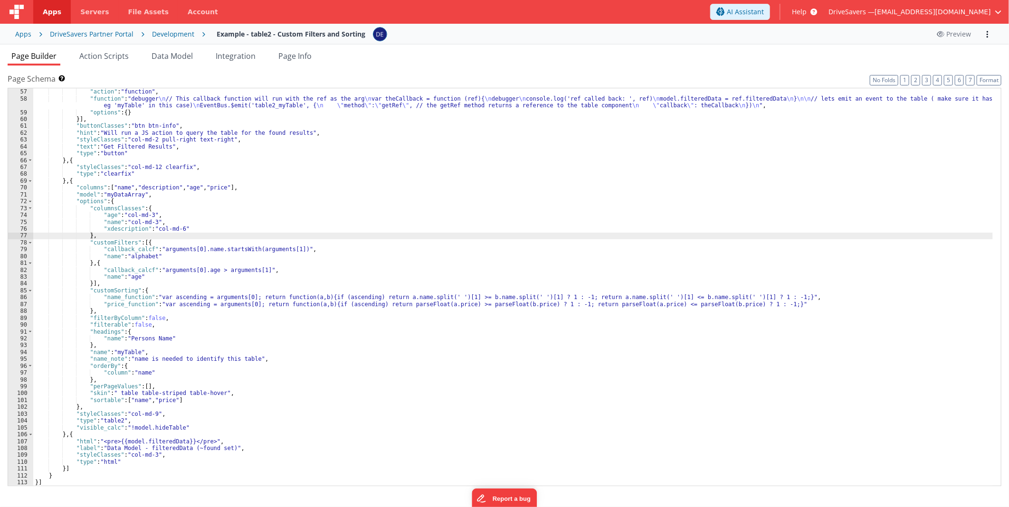
click at [122, 241] on div ""actions" : [{ "action" : "function" , "function" : "debugger \n // This callba…" at bounding box center [513, 288] width 960 height 412
click at [119, 291] on div ""actions" : [{ "action" : "function" , "function" : "debugger \n // This callba…" at bounding box center [513, 288] width 960 height 412
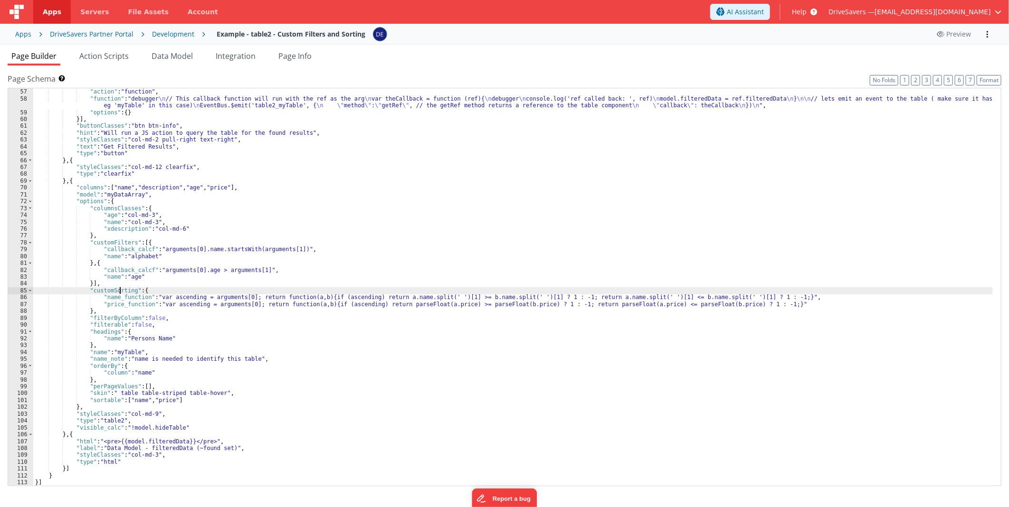
click at [119, 291] on div ""actions" : [{ "action" : "function" , "function" : "debugger \n // This callba…" at bounding box center [513, 288] width 960 height 412
